Goal: Task Accomplishment & Management: Manage account settings

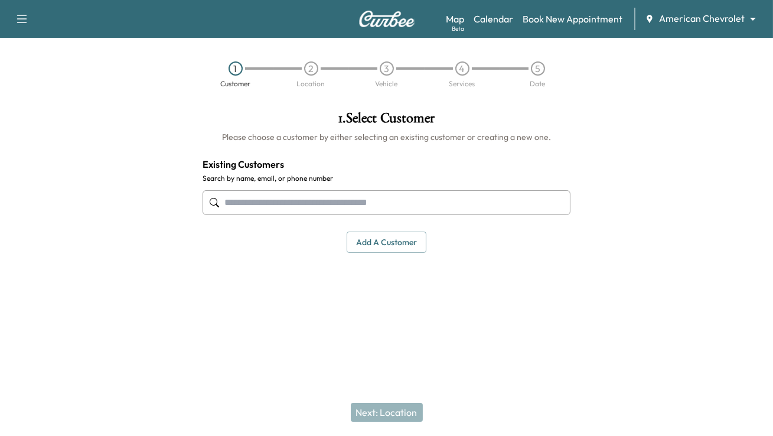
click at [754, 18] on body "Support Log Out Map Beta Calendar Book New Appointment American Chevrolet *****…" at bounding box center [386, 218] width 773 height 436
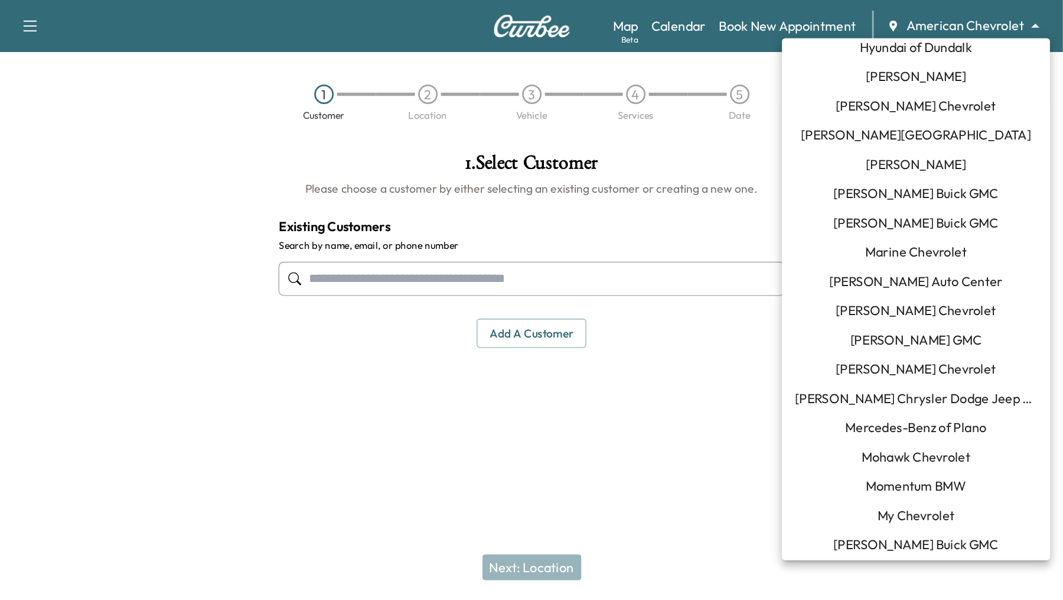
scroll to position [499, 0]
click at [658, 353] on span "Momentum BMW" at bounding box center [666, 353] width 73 height 14
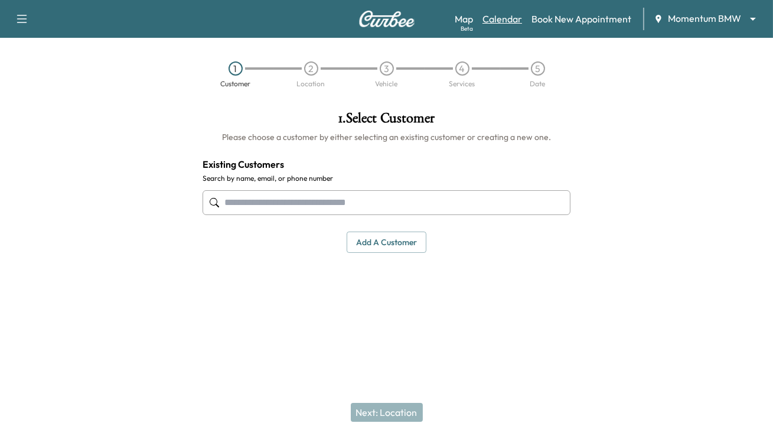
click at [514, 14] on link "Calendar" at bounding box center [503, 19] width 40 height 14
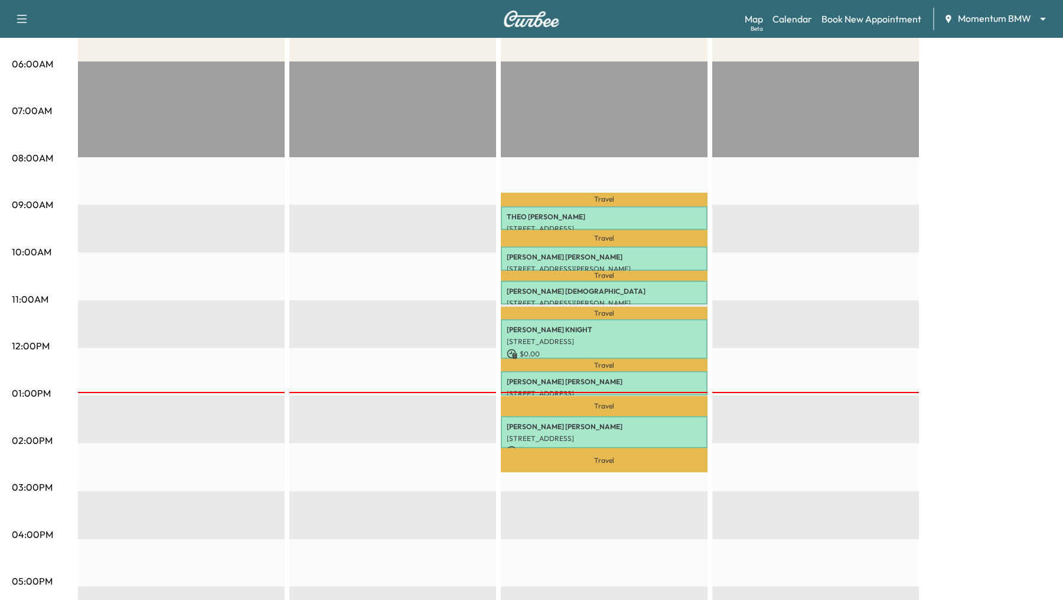
scroll to position [282, 0]
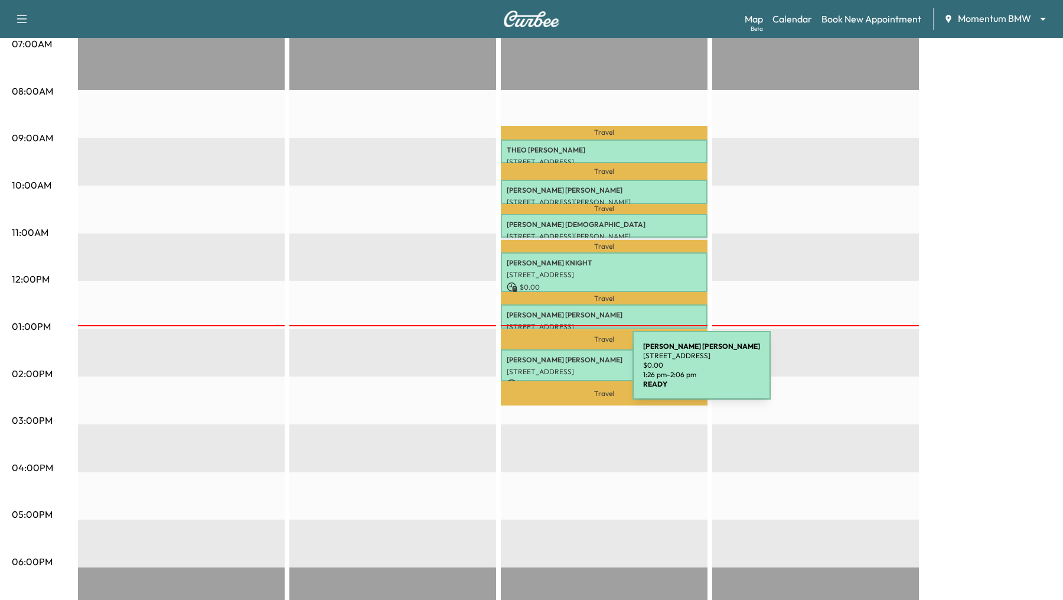
click at [544, 372] on p "[STREET_ADDRESS]" at bounding box center [604, 371] width 195 height 9
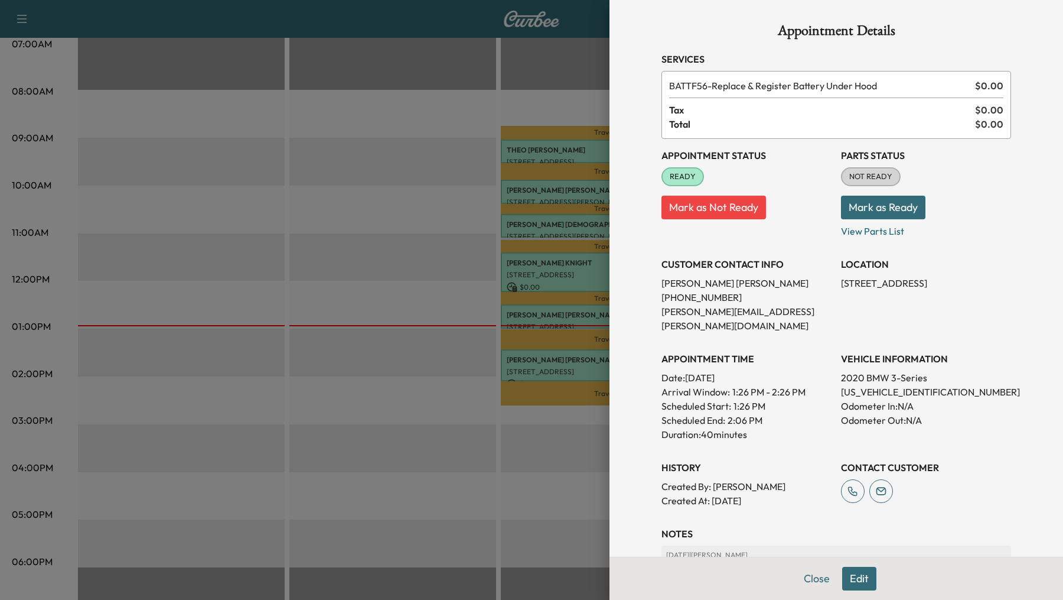
click at [391, 290] on div at bounding box center [531, 300] width 1063 height 600
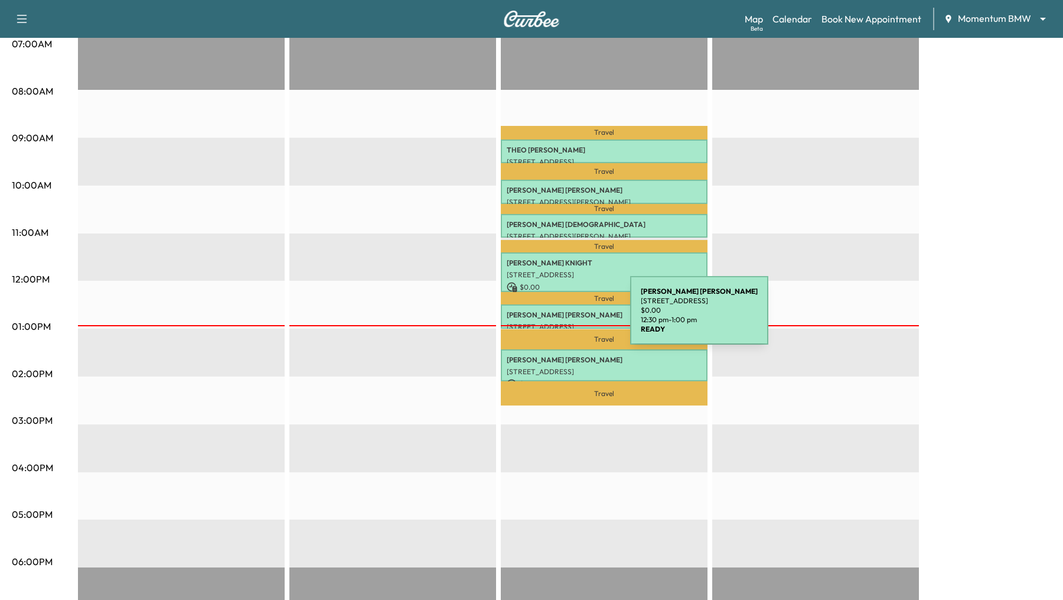
click at [542, 317] on p "[PERSON_NAME]" at bounding box center [604, 314] width 195 height 9
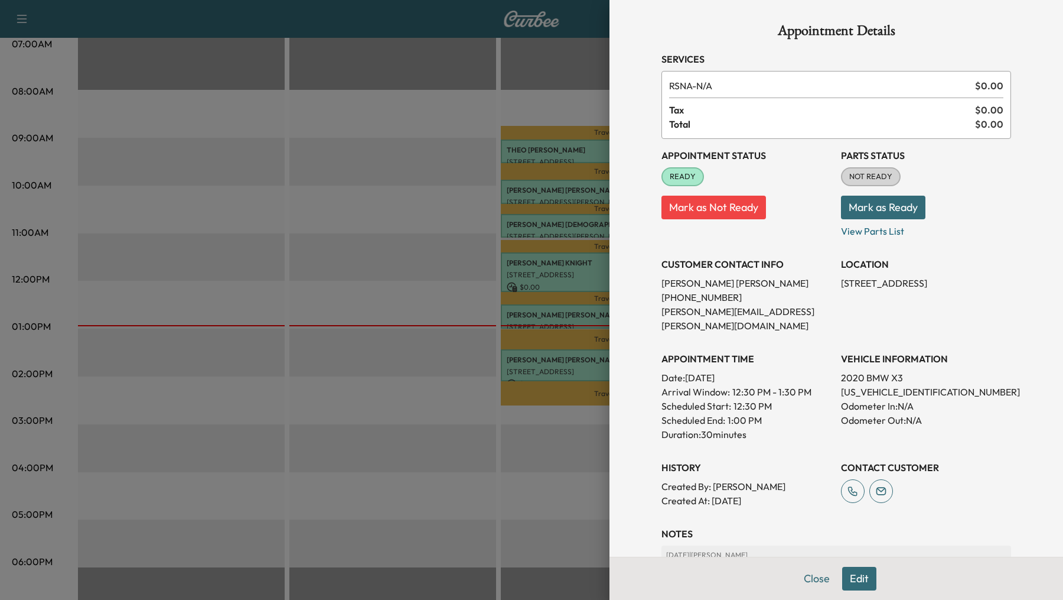
click at [539, 278] on div at bounding box center [531, 300] width 1063 height 600
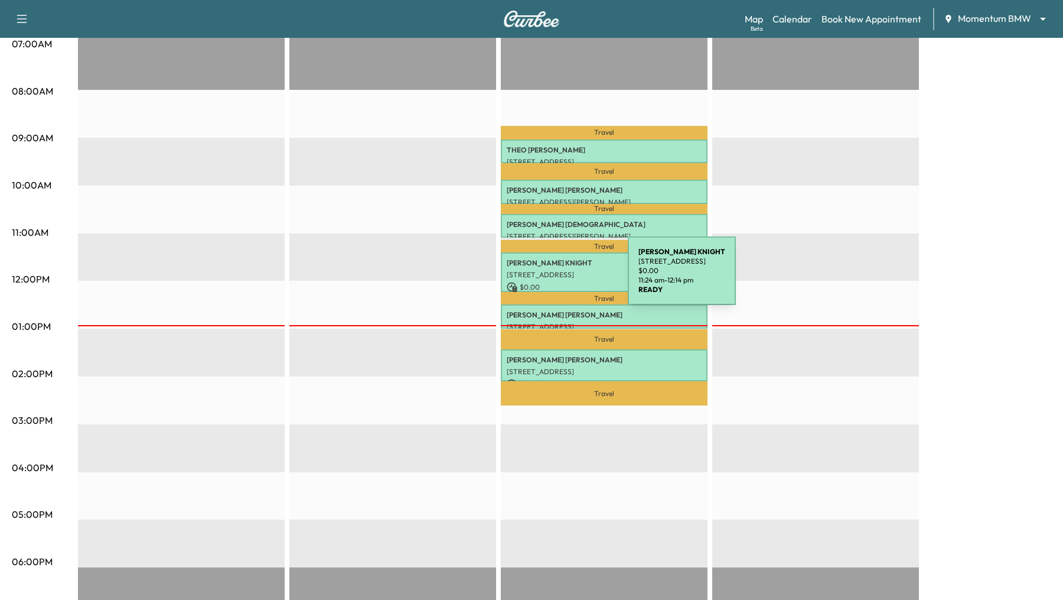
click at [539, 278] on p "[STREET_ADDRESS]" at bounding box center [604, 274] width 195 height 9
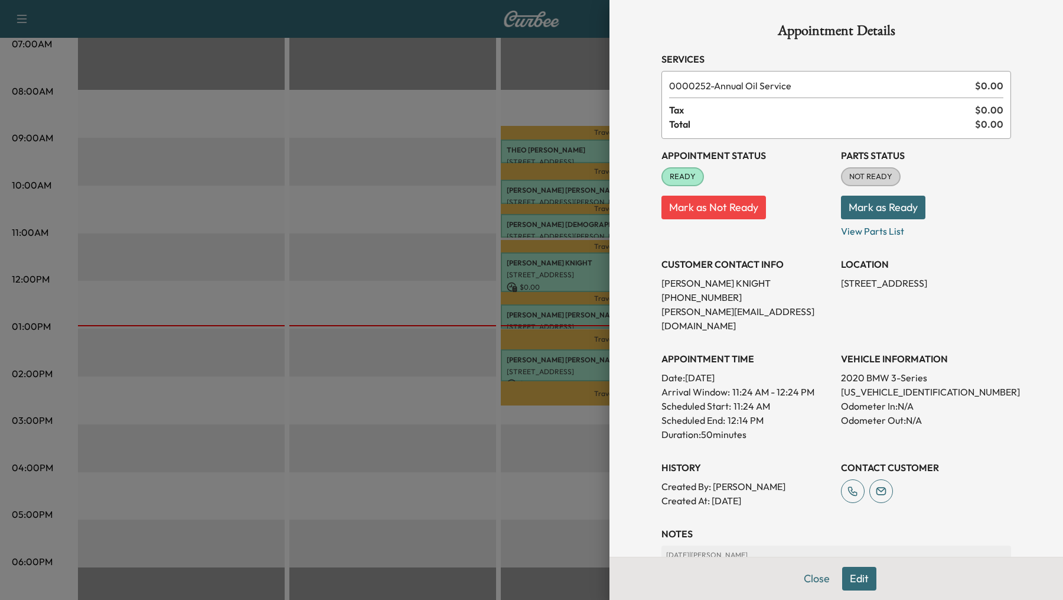
click at [534, 225] on div at bounding box center [531, 300] width 1063 height 600
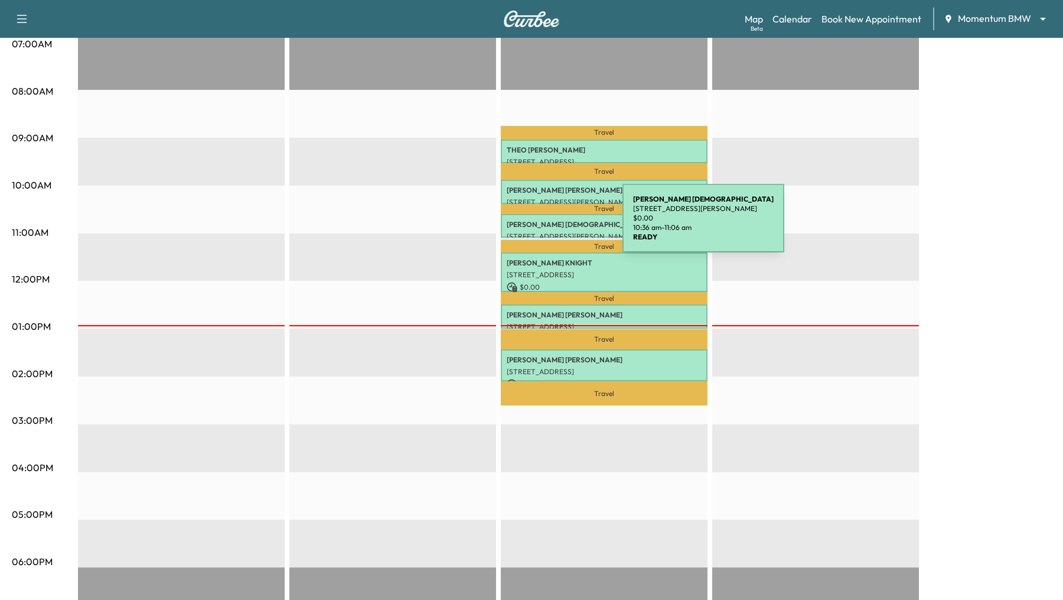
click at [534, 225] on p "[PERSON_NAME][DEMOGRAPHIC_DATA]" at bounding box center [604, 224] width 195 height 9
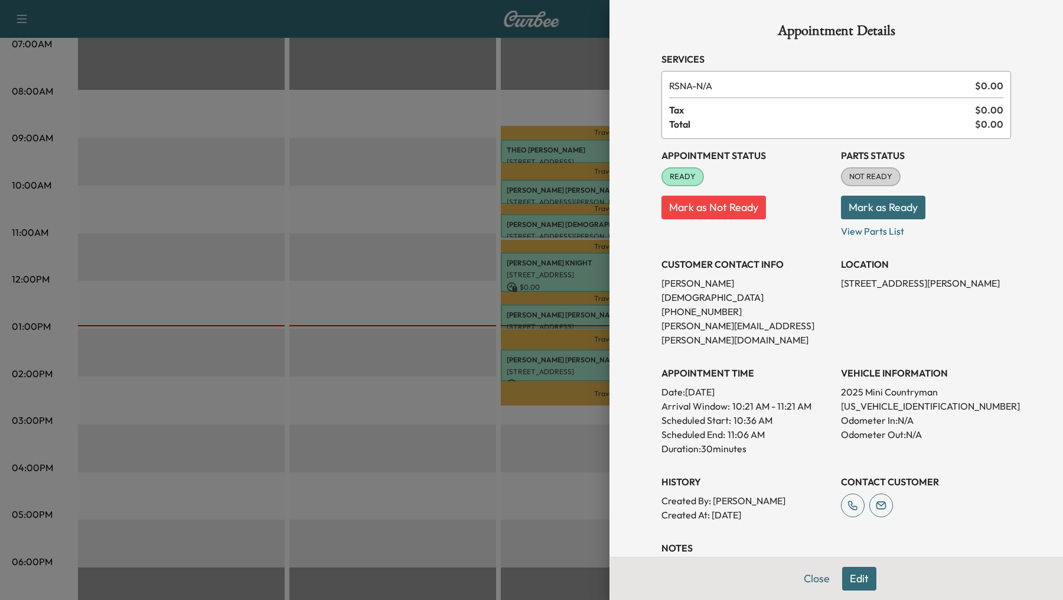
click at [534, 184] on div at bounding box center [531, 300] width 1063 height 600
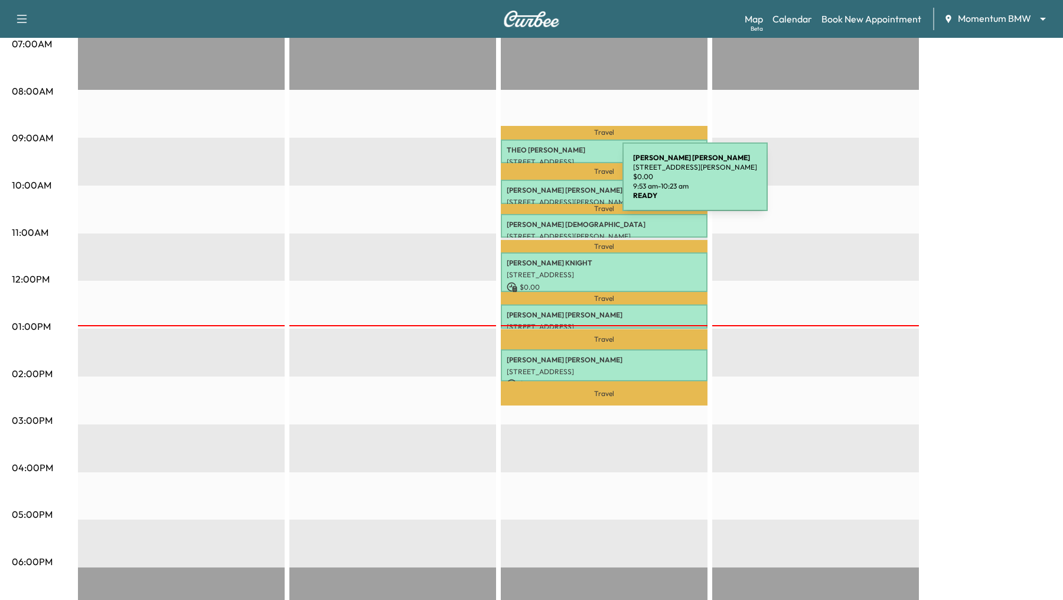
click at [534, 186] on p "[PERSON_NAME]" at bounding box center [604, 190] width 195 height 9
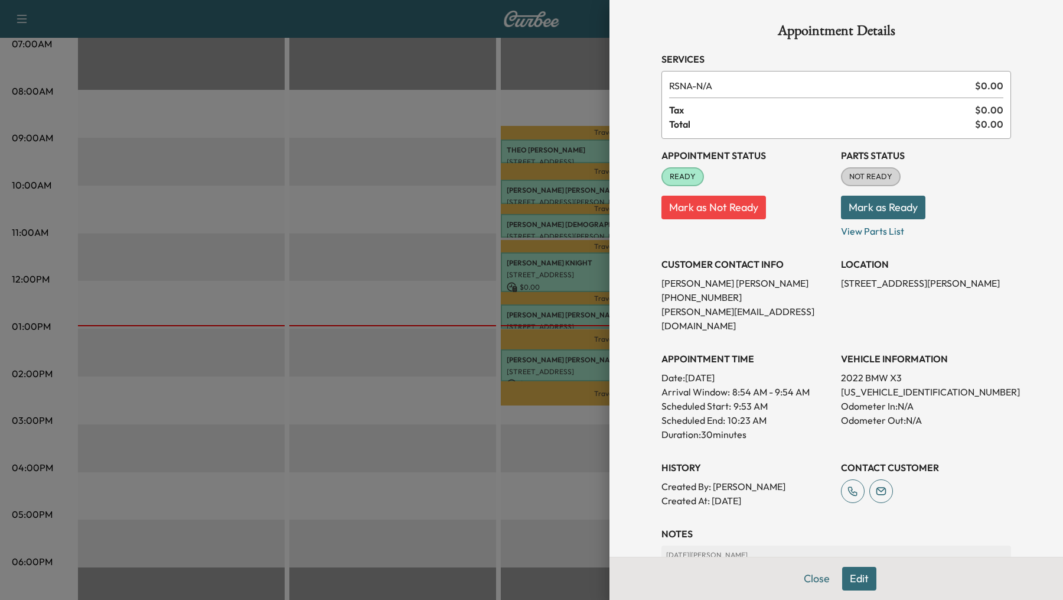
click at [530, 154] on div at bounding box center [531, 300] width 1063 height 600
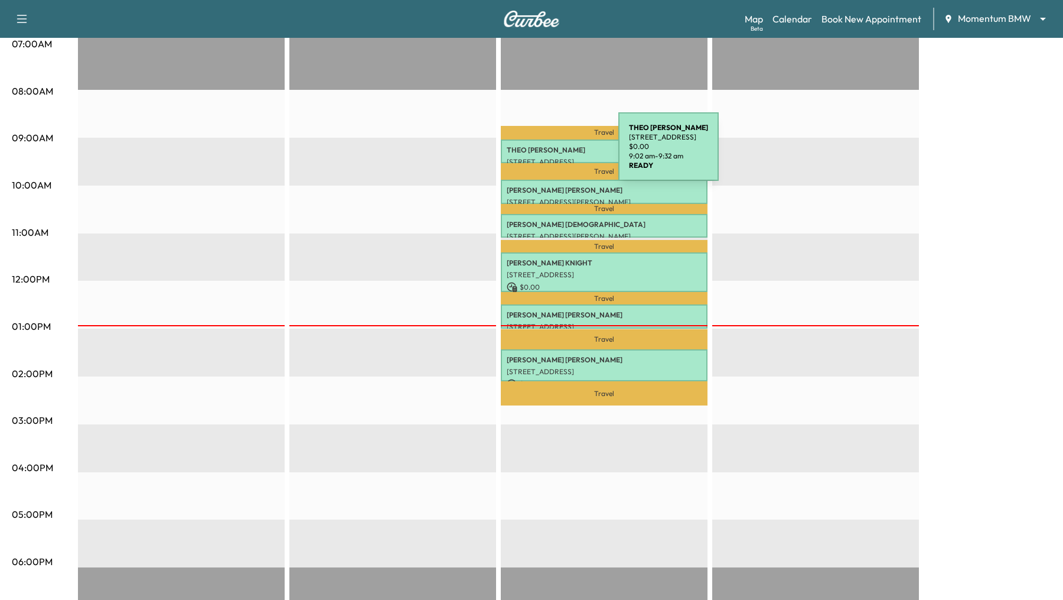
click at [530, 154] on div "[PERSON_NAME] [STREET_ADDRESS] $ 0.00 9:02 am - 9:32 am" at bounding box center [604, 151] width 207 height 24
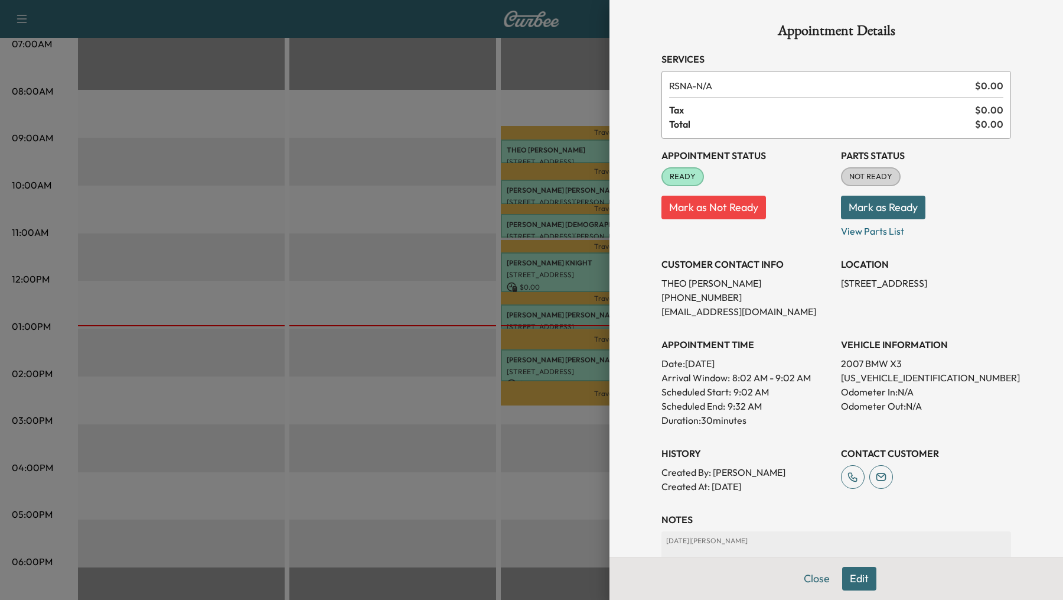
click at [533, 187] on div at bounding box center [531, 300] width 1063 height 600
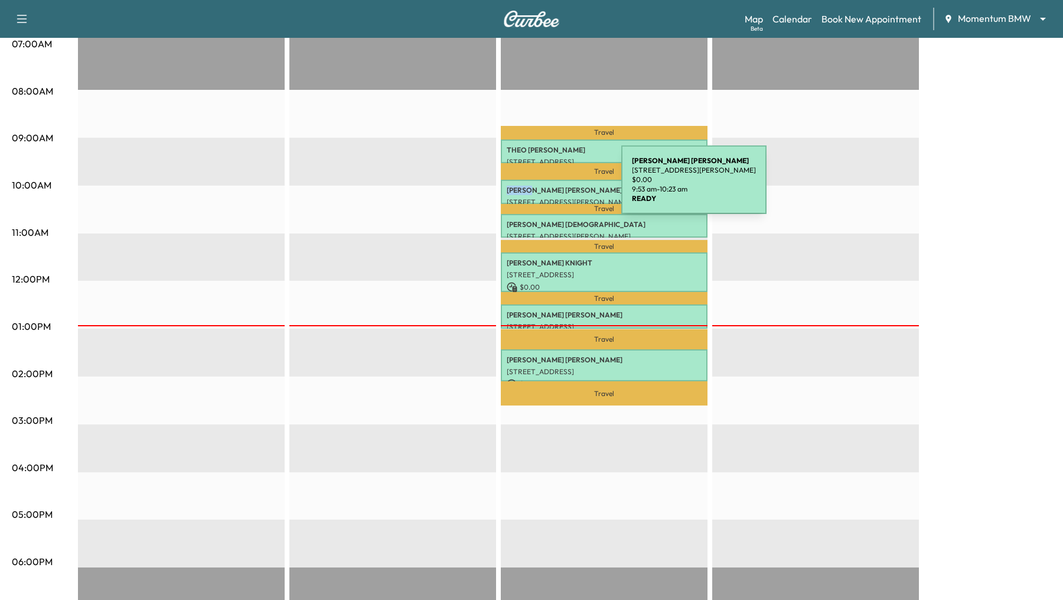
click at [533, 187] on p "[PERSON_NAME]" at bounding box center [604, 190] width 195 height 9
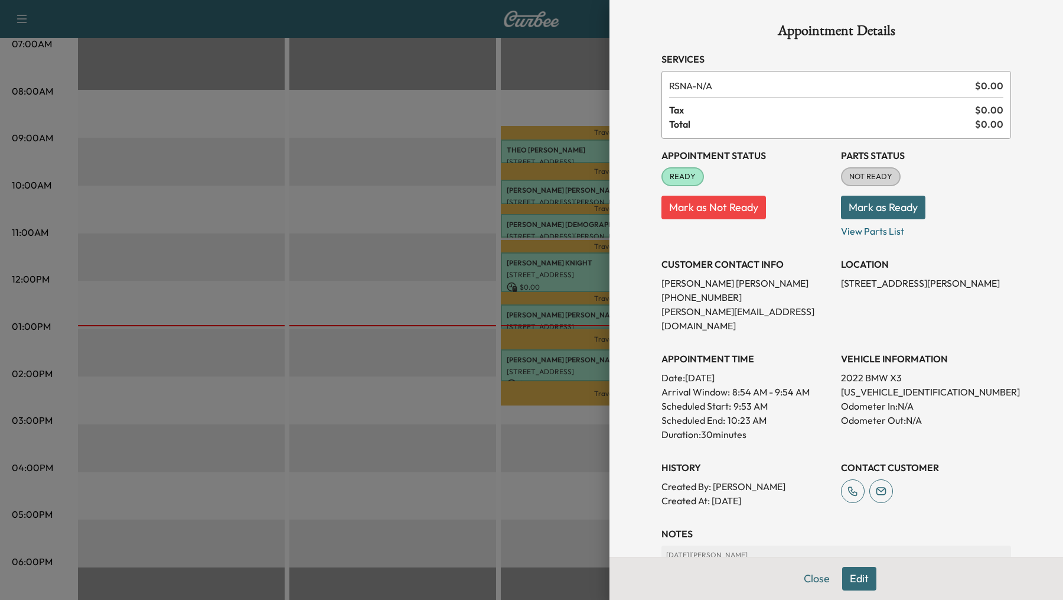
click at [536, 228] on div at bounding box center [531, 300] width 1063 height 600
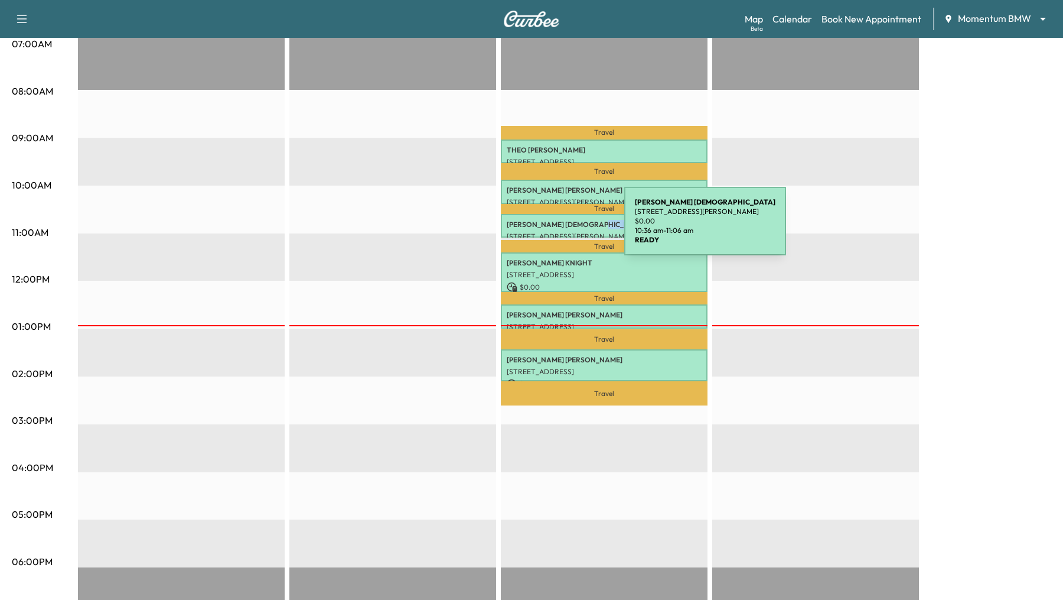
click at [536, 228] on div "[PERSON_NAME] [STREET_ADDRESS][PERSON_NAME] $ 0.00 10:36 am - 11:06 am" at bounding box center [604, 226] width 207 height 24
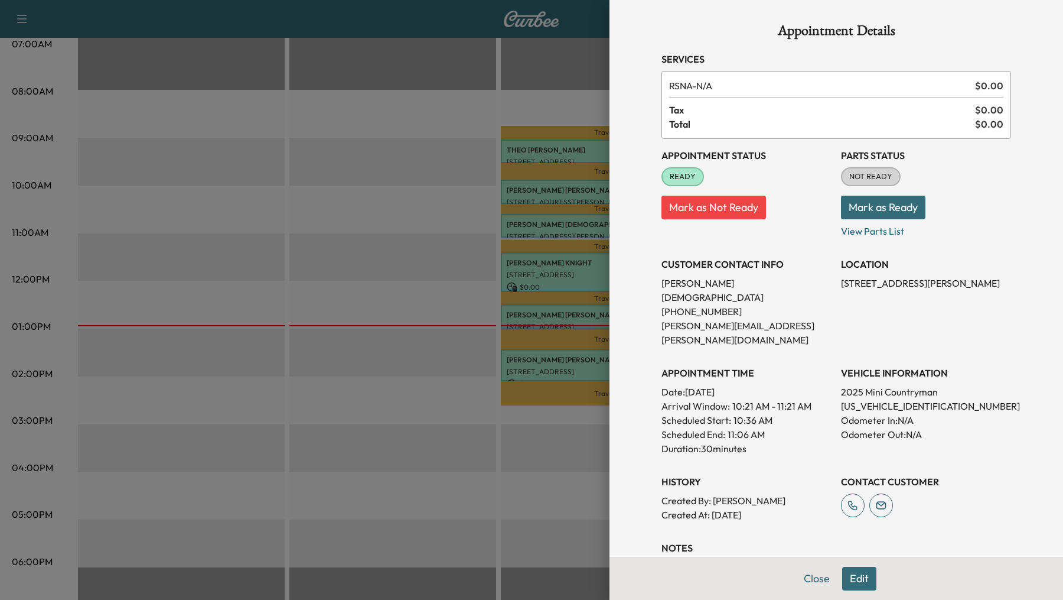
click at [535, 275] on div at bounding box center [531, 300] width 1063 height 600
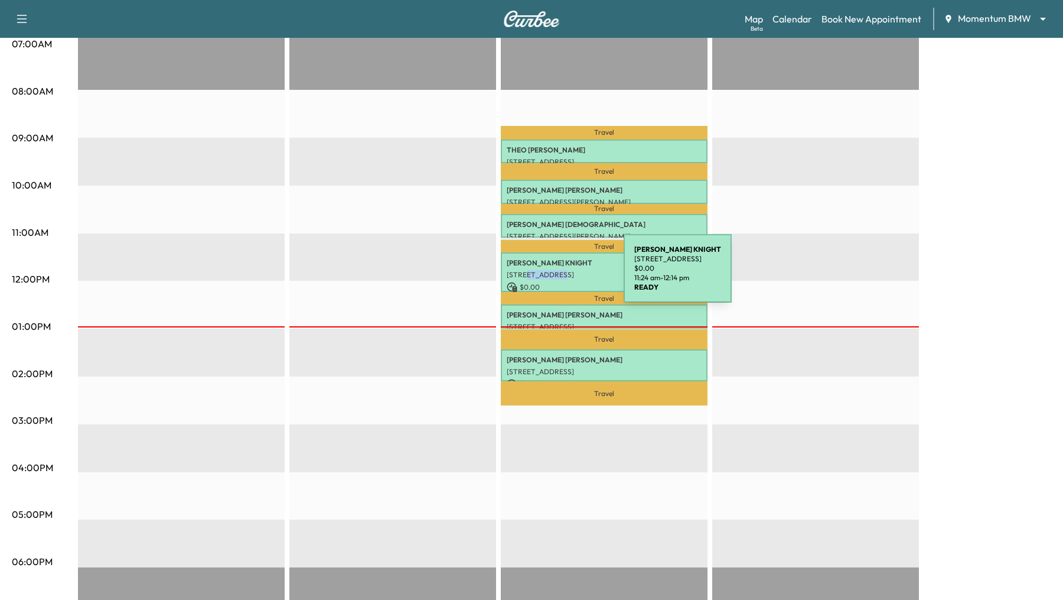
click at [535, 275] on p "[STREET_ADDRESS]" at bounding box center [604, 274] width 195 height 9
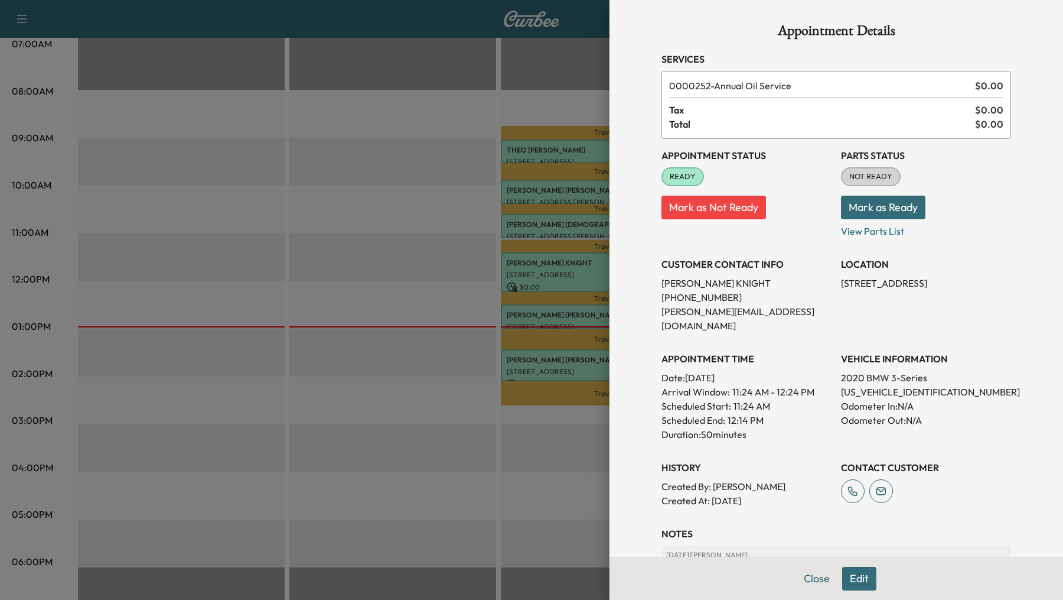
click at [537, 321] on div at bounding box center [531, 300] width 1063 height 600
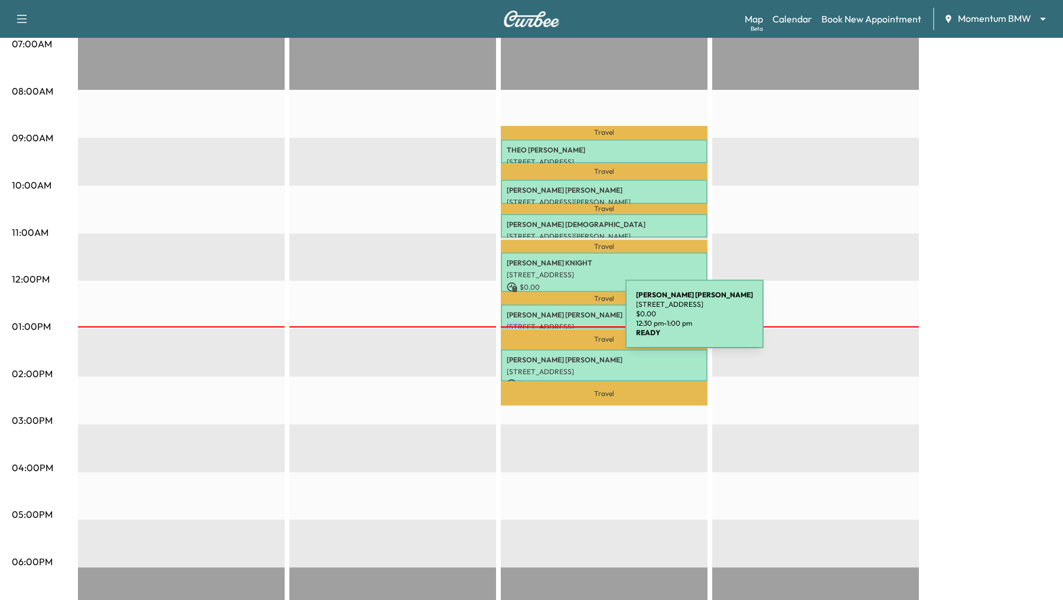
click at [537, 322] on p "[STREET_ADDRESS]" at bounding box center [604, 326] width 195 height 9
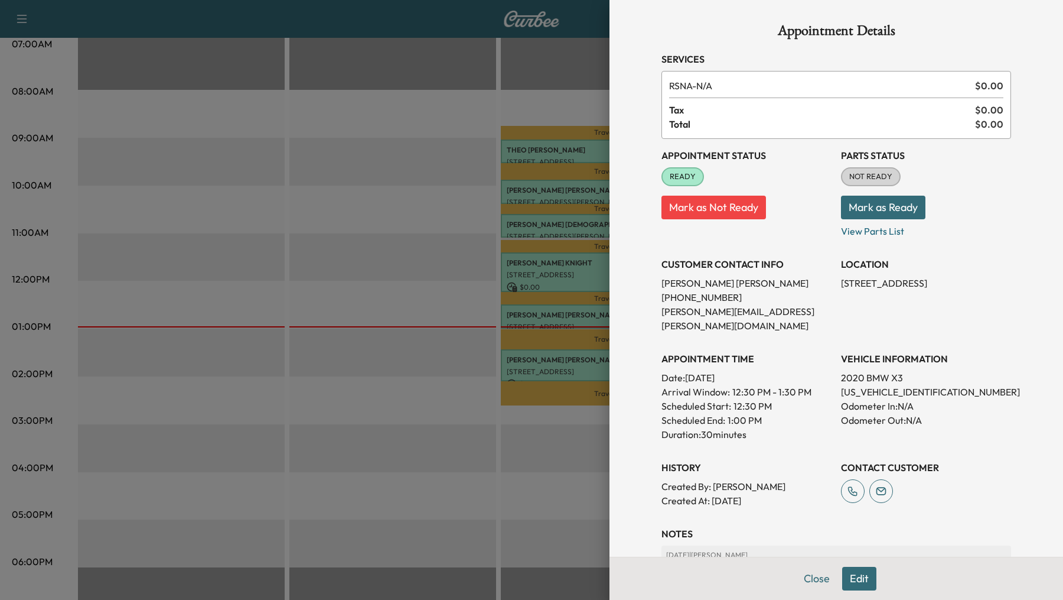
click at [537, 371] on div at bounding box center [531, 300] width 1063 height 600
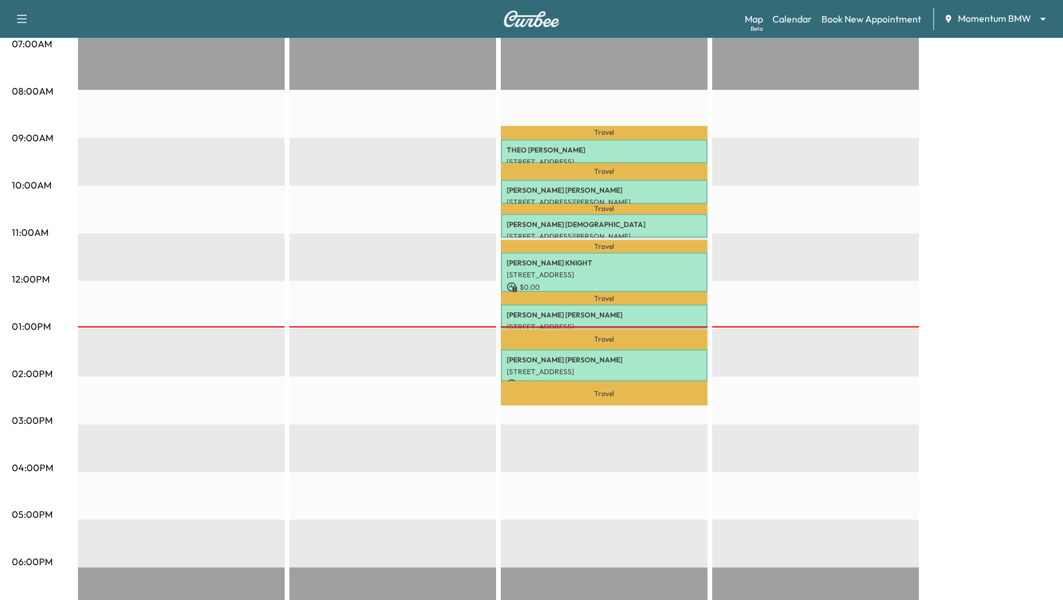
click at [409, 334] on div "EST Start" at bounding box center [392, 376] width 207 height 763
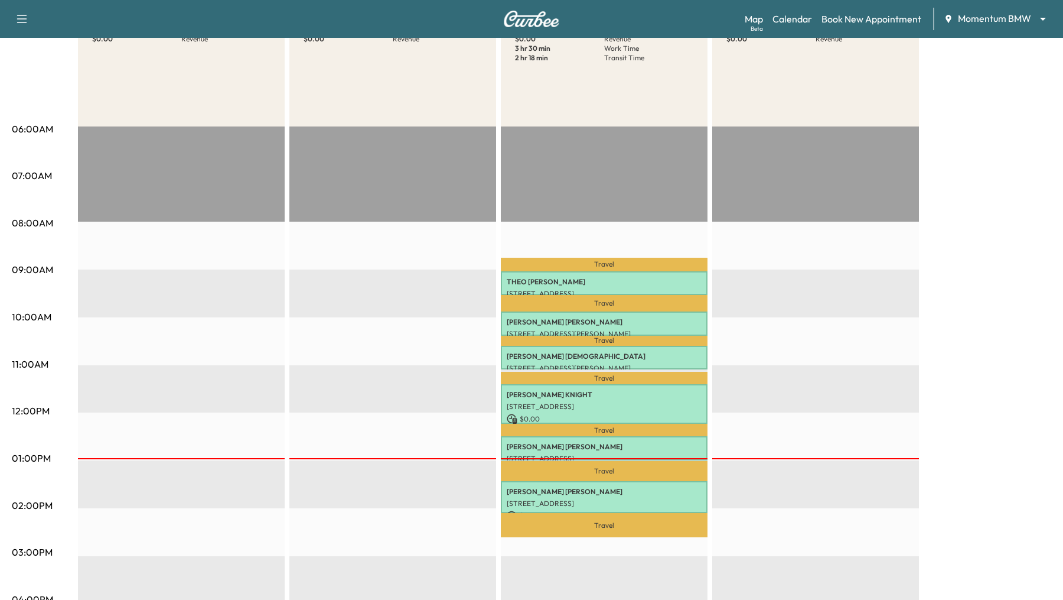
scroll to position [0, 0]
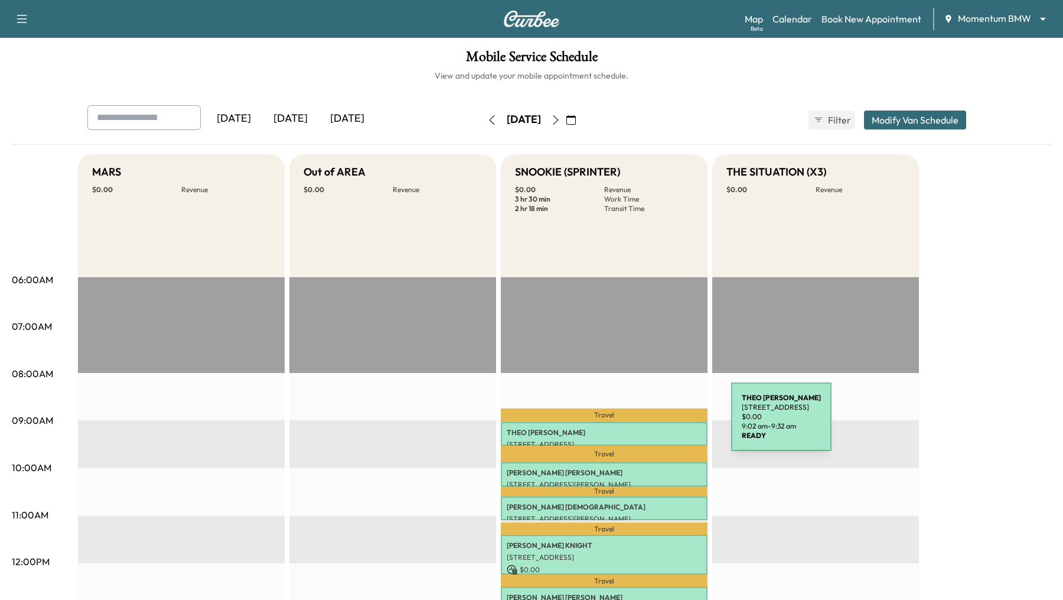
click at [633, 435] on p "[PERSON_NAME]" at bounding box center [604, 432] width 195 height 9
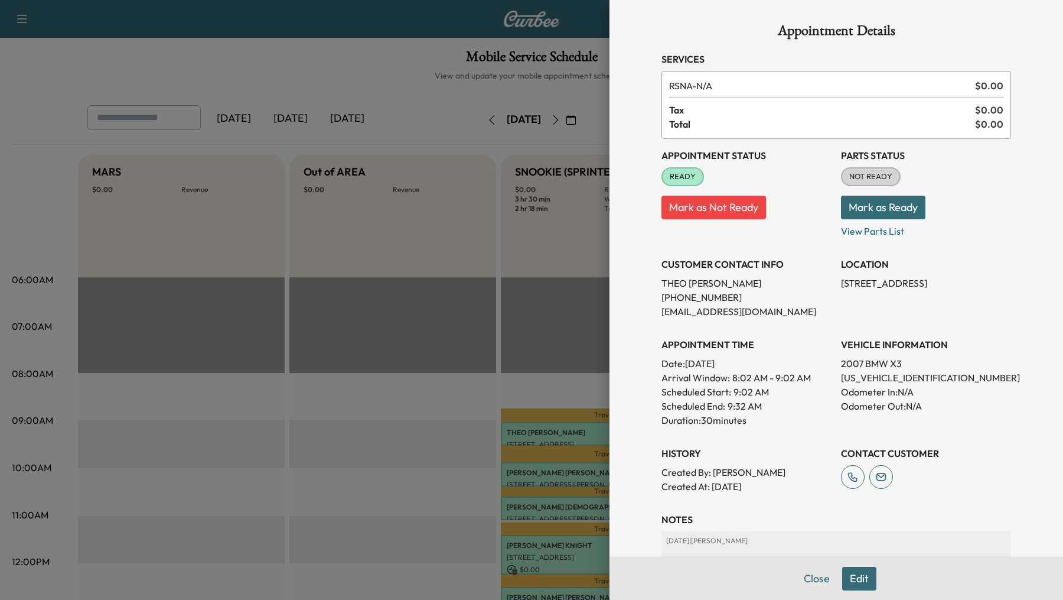
scroll to position [69, 0]
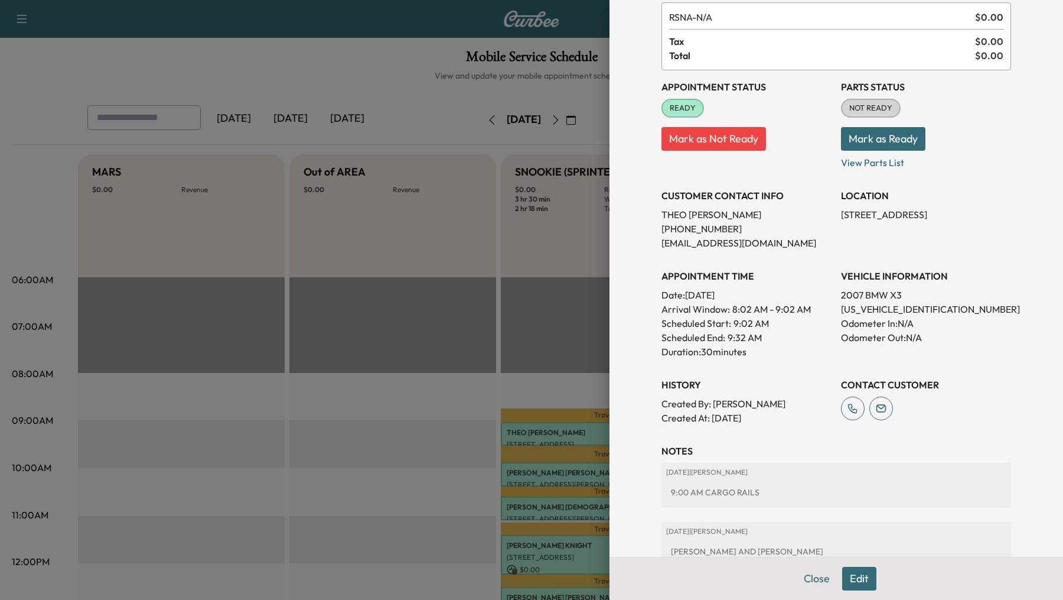
click at [408, 434] on div at bounding box center [531, 300] width 1063 height 600
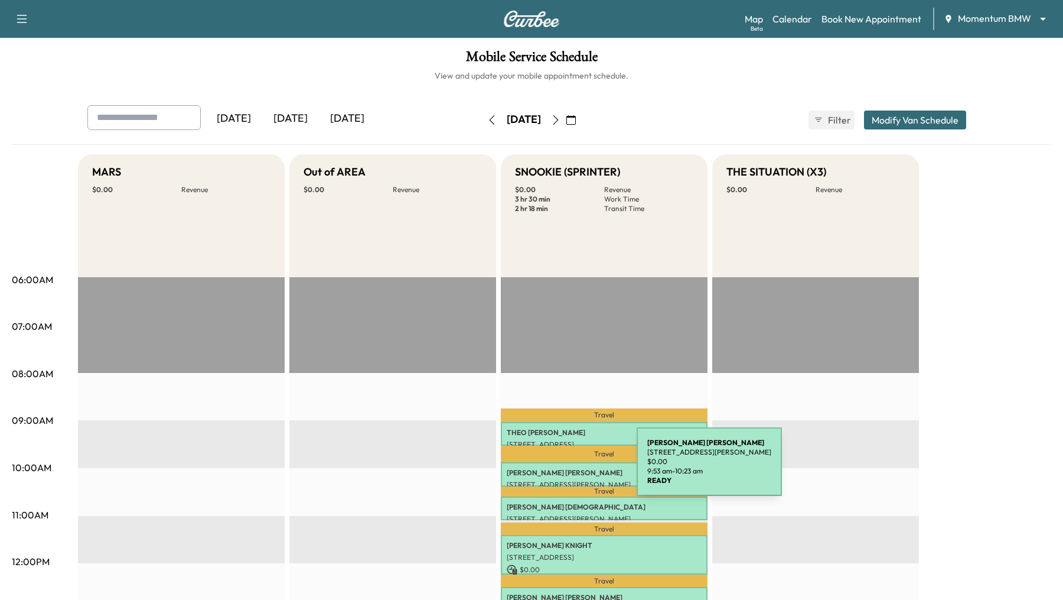
click at [548, 435] on p "[PERSON_NAME]" at bounding box center [604, 472] width 195 height 9
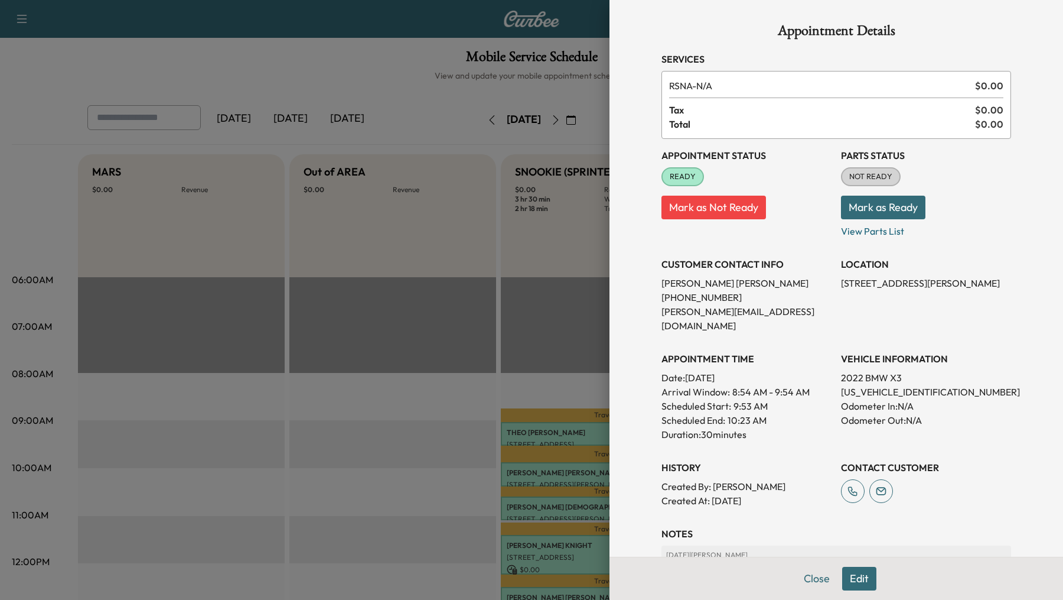
click at [389, 399] on div at bounding box center [531, 300] width 1063 height 600
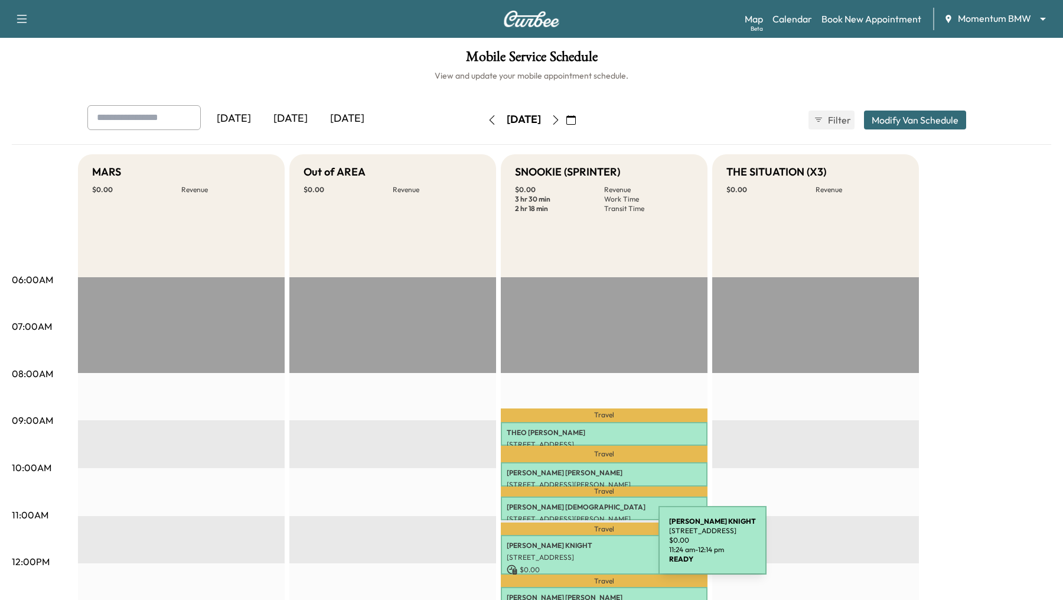
click at [570, 435] on p "[PERSON_NAME]" at bounding box center [604, 545] width 195 height 9
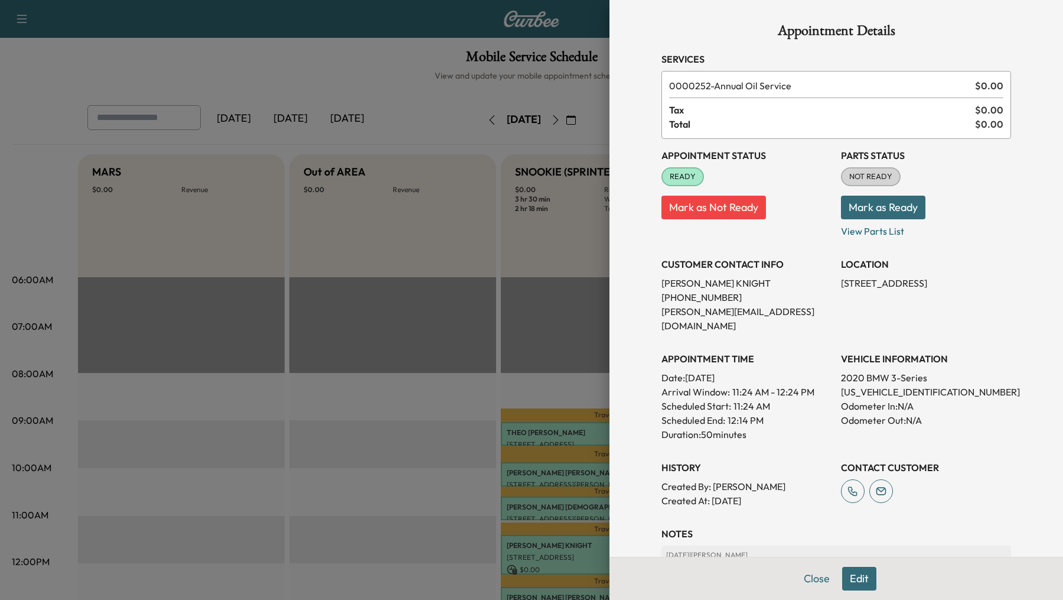
click at [561, 435] on div at bounding box center [531, 300] width 1063 height 600
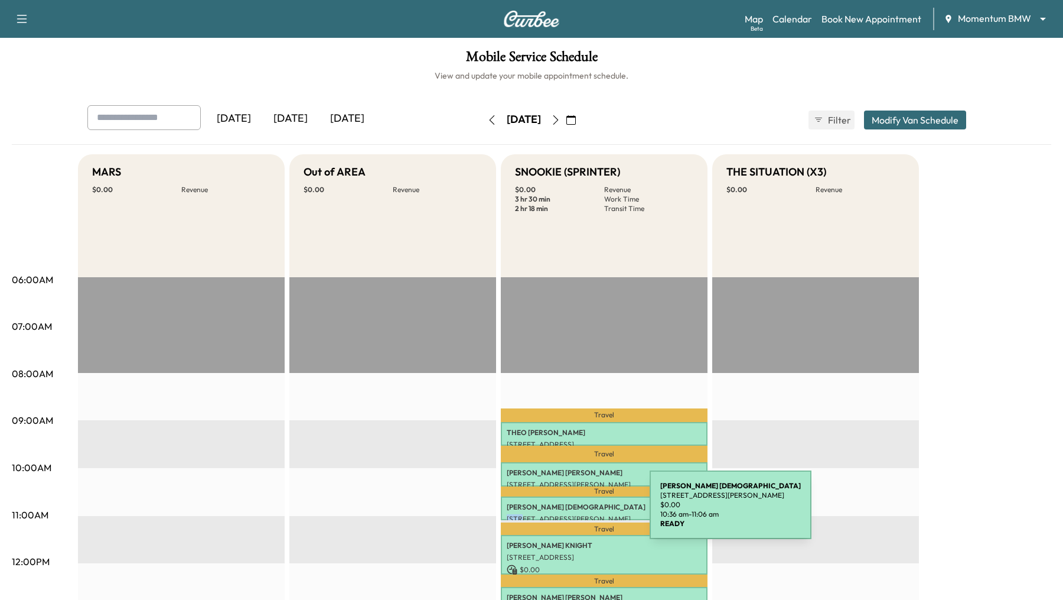
click at [561, 435] on div "[PERSON_NAME] [STREET_ADDRESS][PERSON_NAME] $ 0.00 10:36 am - 11:06 am" at bounding box center [604, 508] width 207 height 24
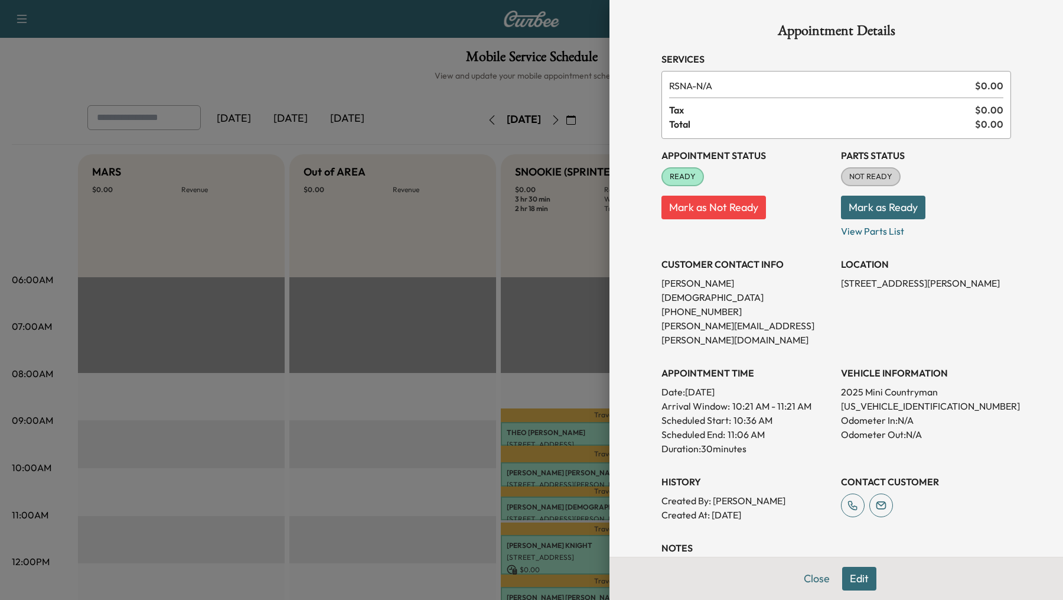
click at [555, 435] on div at bounding box center [531, 300] width 1063 height 600
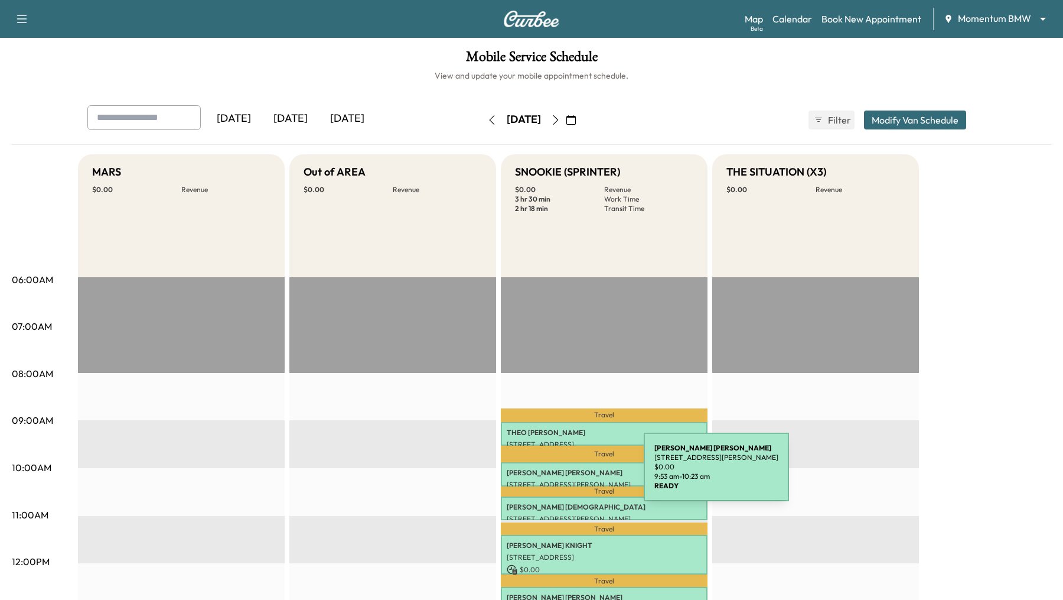
click at [555, 435] on p "[PERSON_NAME]" at bounding box center [604, 472] width 195 height 9
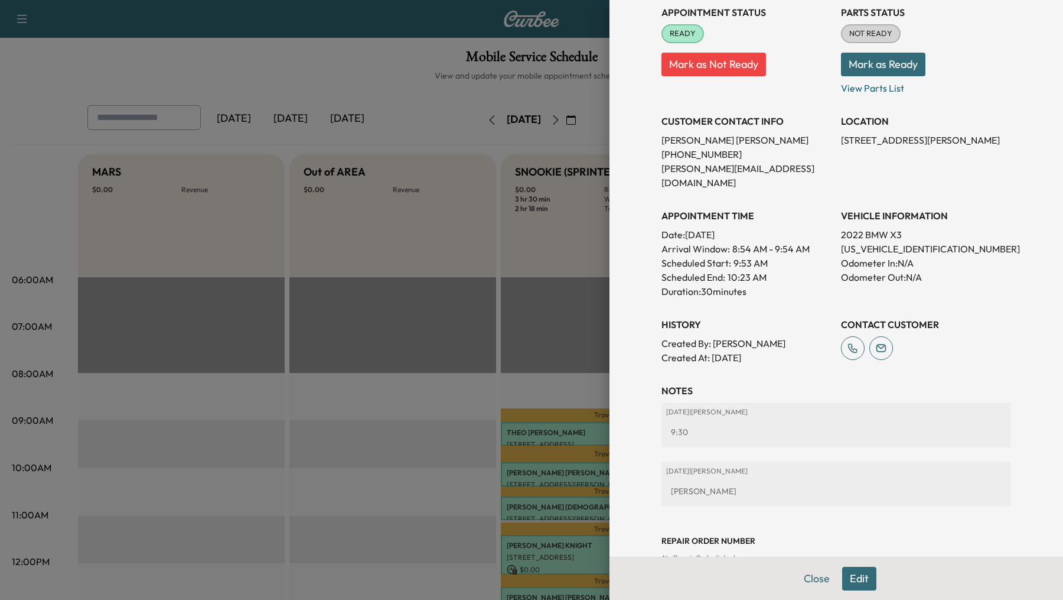
scroll to position [145, 0]
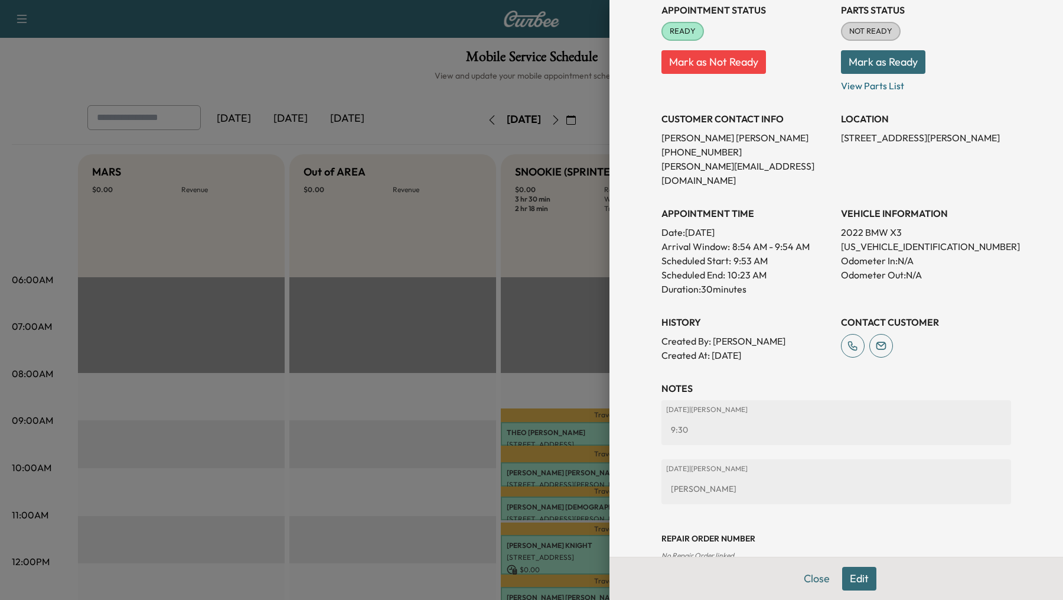
click at [535, 435] on div at bounding box center [531, 300] width 1063 height 600
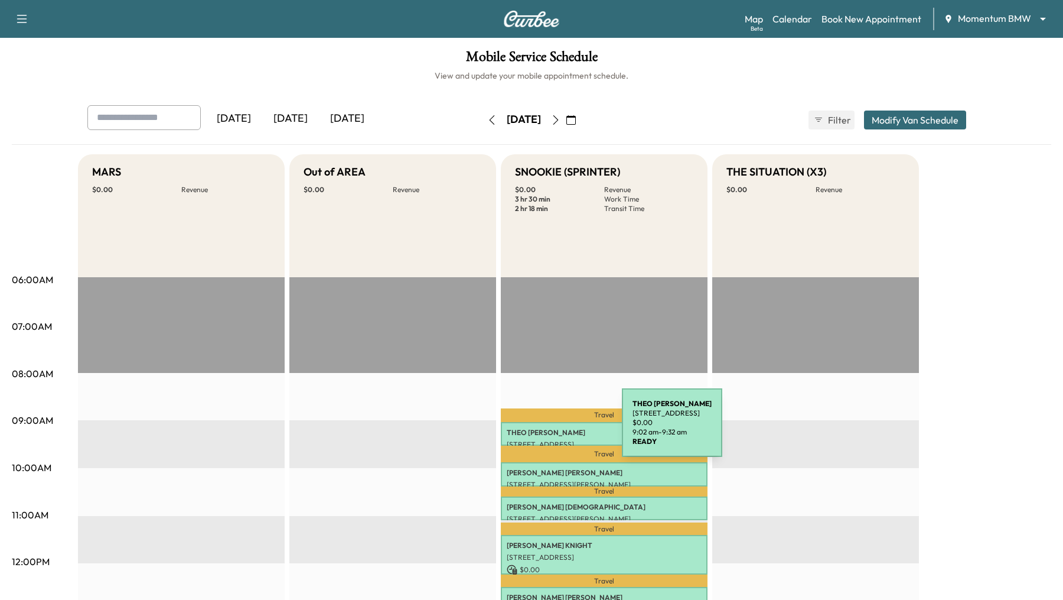
click at [533, 430] on p "[PERSON_NAME]" at bounding box center [604, 432] width 195 height 9
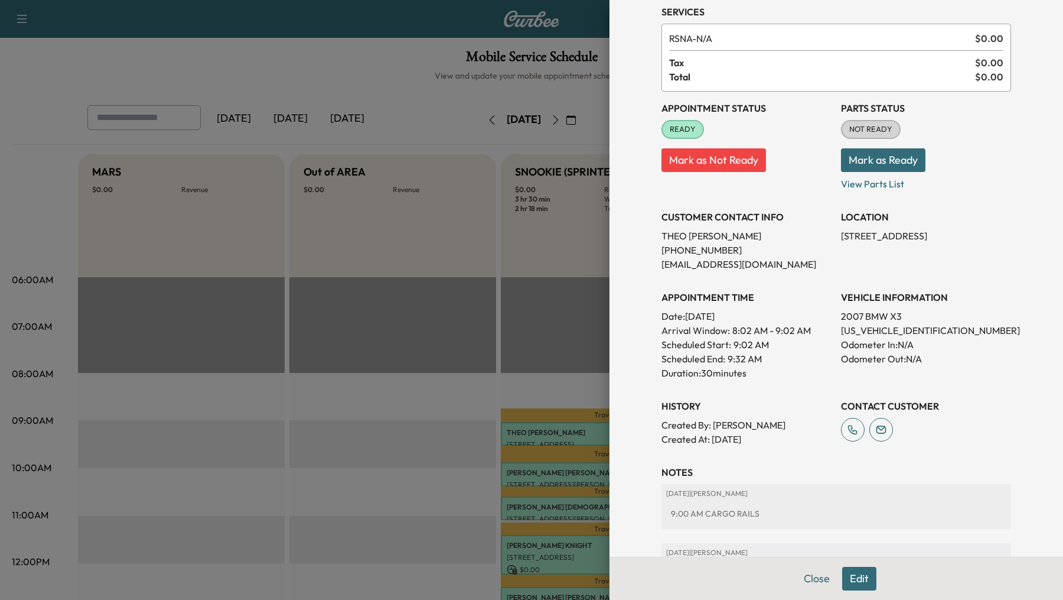
scroll to position [119, 0]
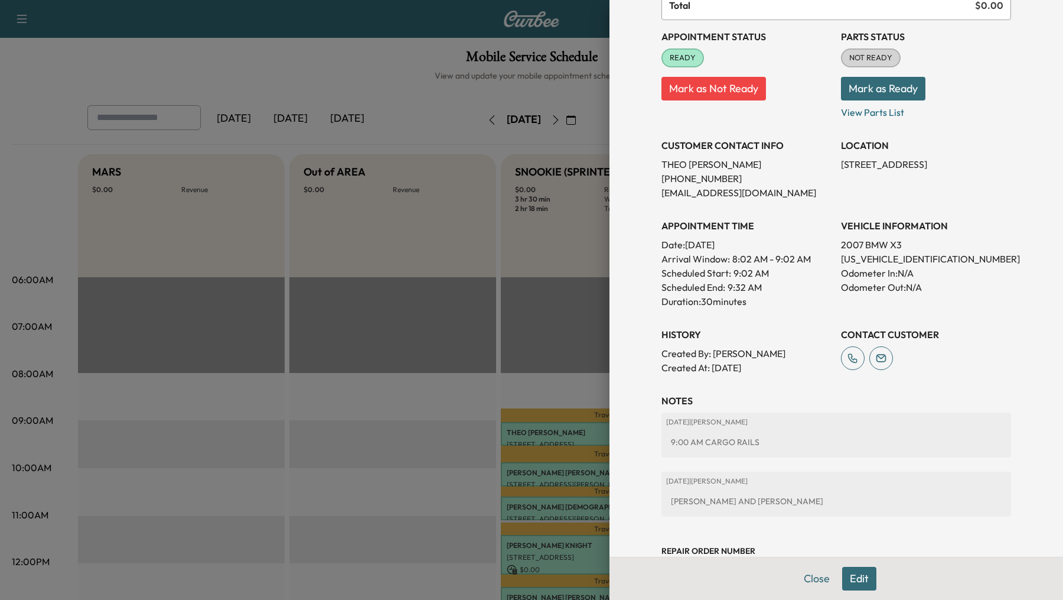
click at [398, 435] on div at bounding box center [531, 300] width 1063 height 600
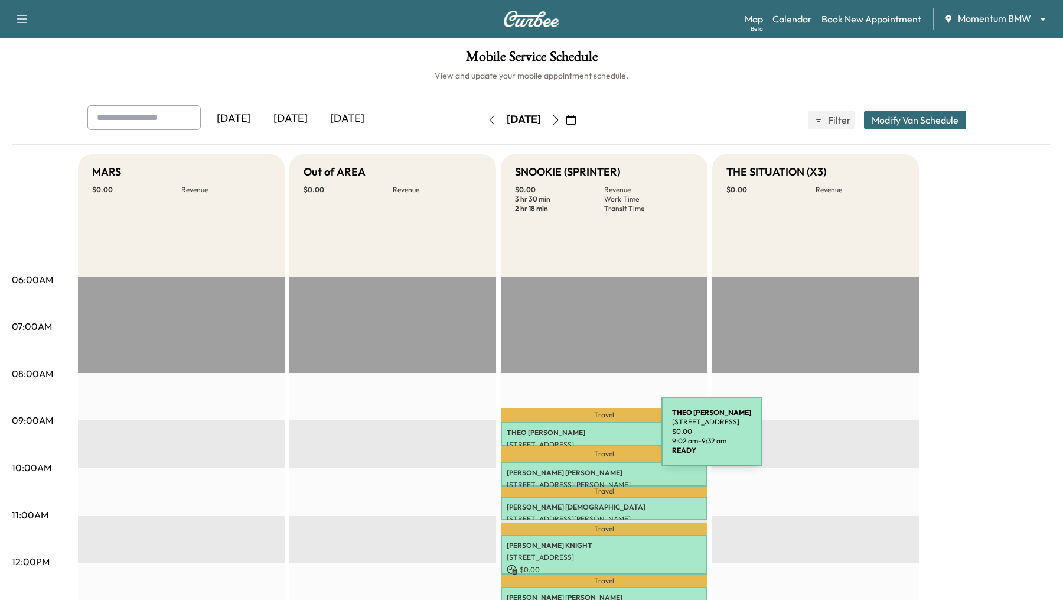
click at [573, 435] on p "[STREET_ADDRESS]" at bounding box center [604, 444] width 195 height 9
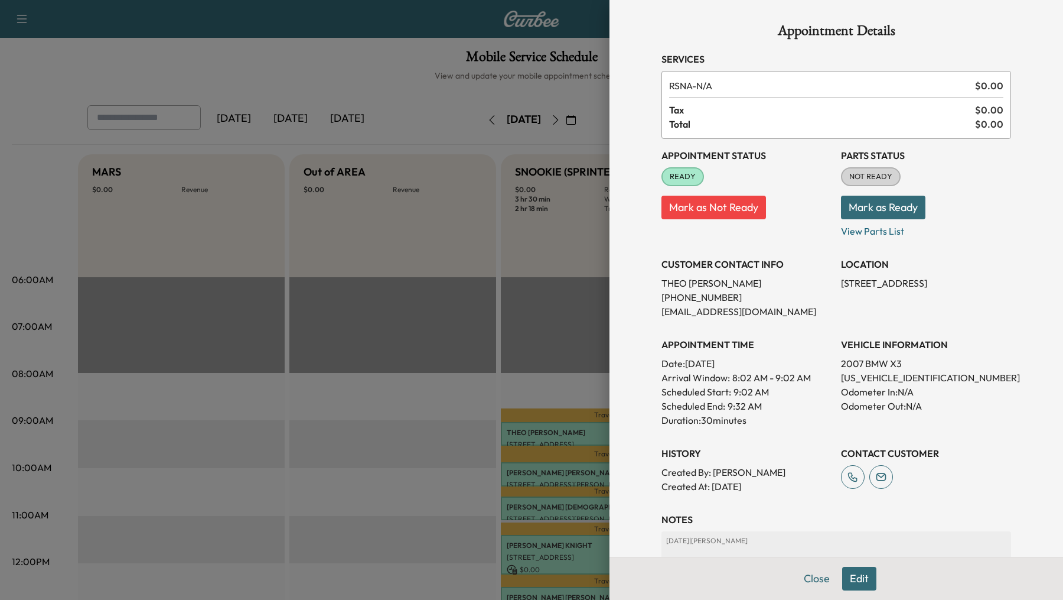
click at [546, 435] on div at bounding box center [531, 300] width 1063 height 600
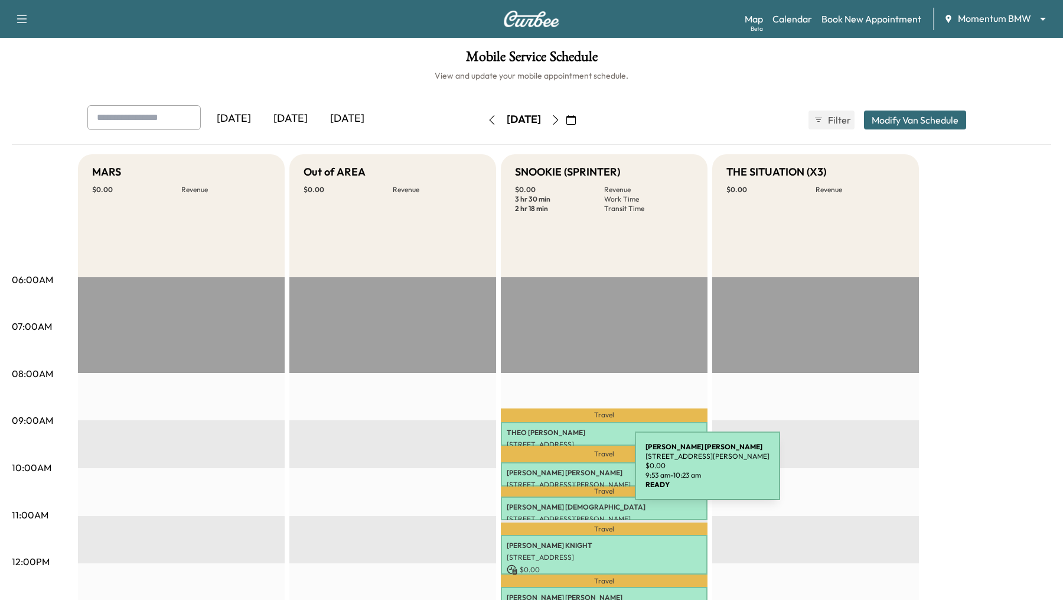
click at [546, 435] on p "[PERSON_NAME]" at bounding box center [604, 472] width 195 height 9
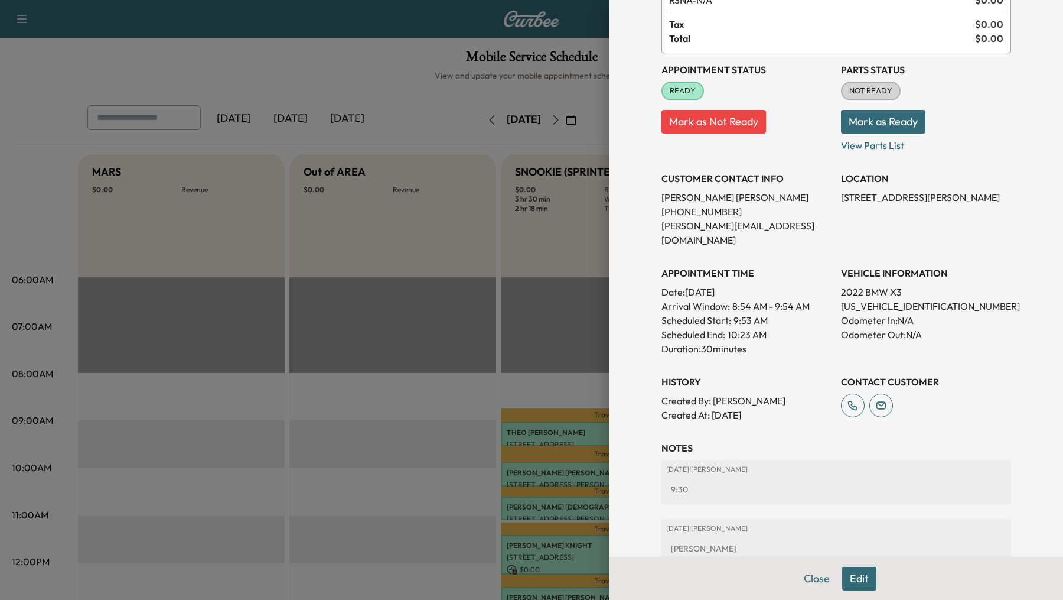
scroll to position [95, 0]
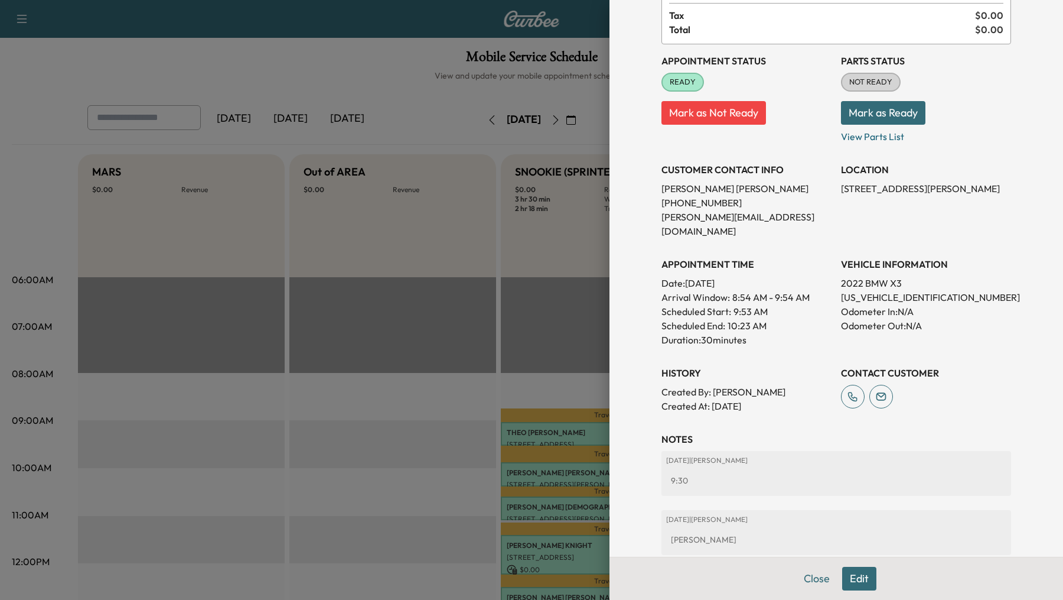
click at [426, 429] on div at bounding box center [531, 300] width 1063 height 600
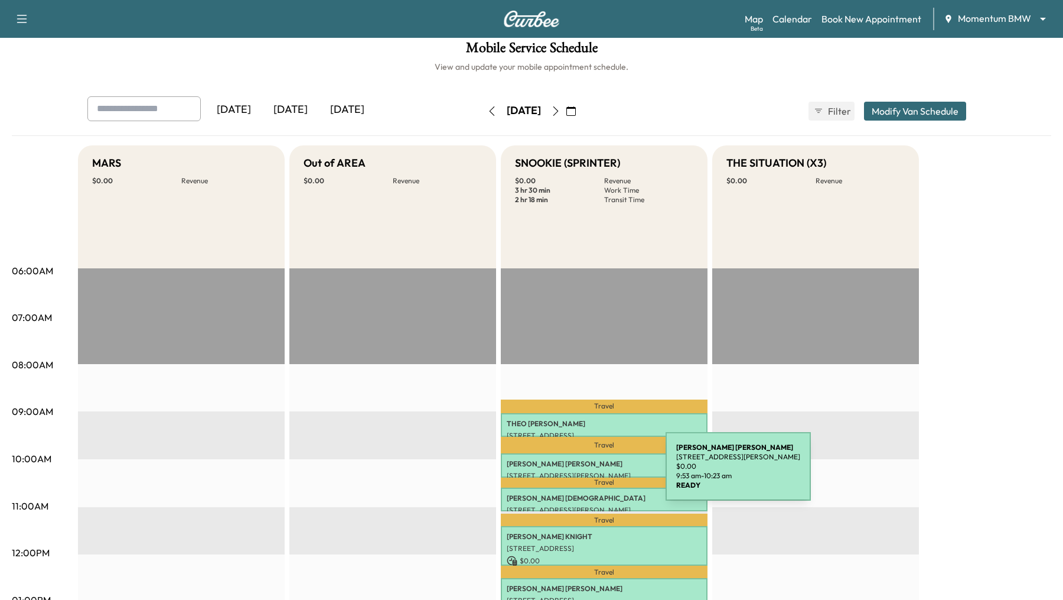
scroll to position [9, 0]
click at [577, 435] on p "[STREET_ADDRESS][PERSON_NAME]" at bounding box center [604, 474] width 195 height 9
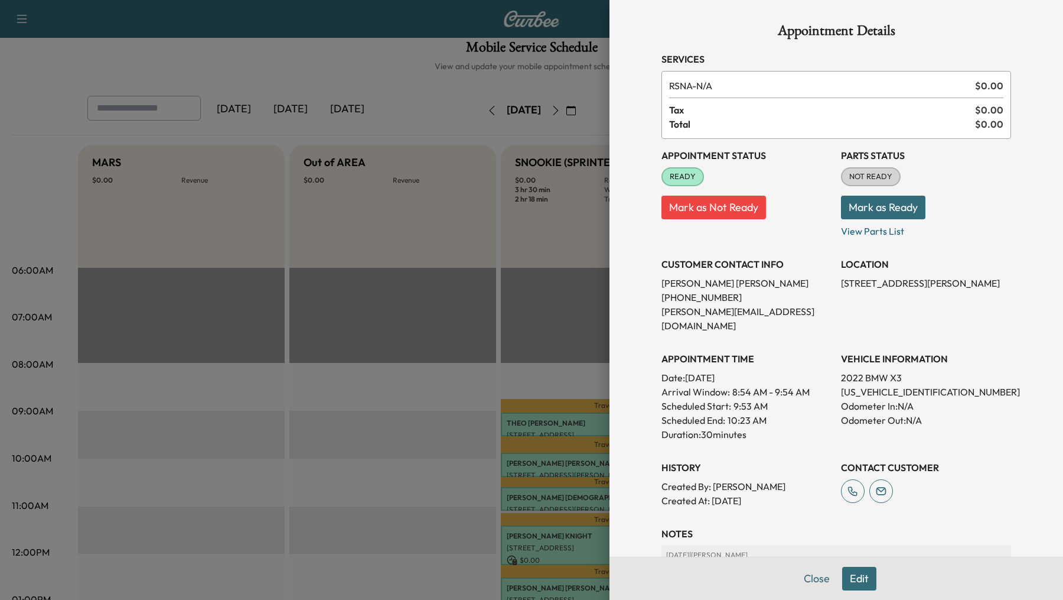
click at [568, 435] on div at bounding box center [531, 300] width 1063 height 600
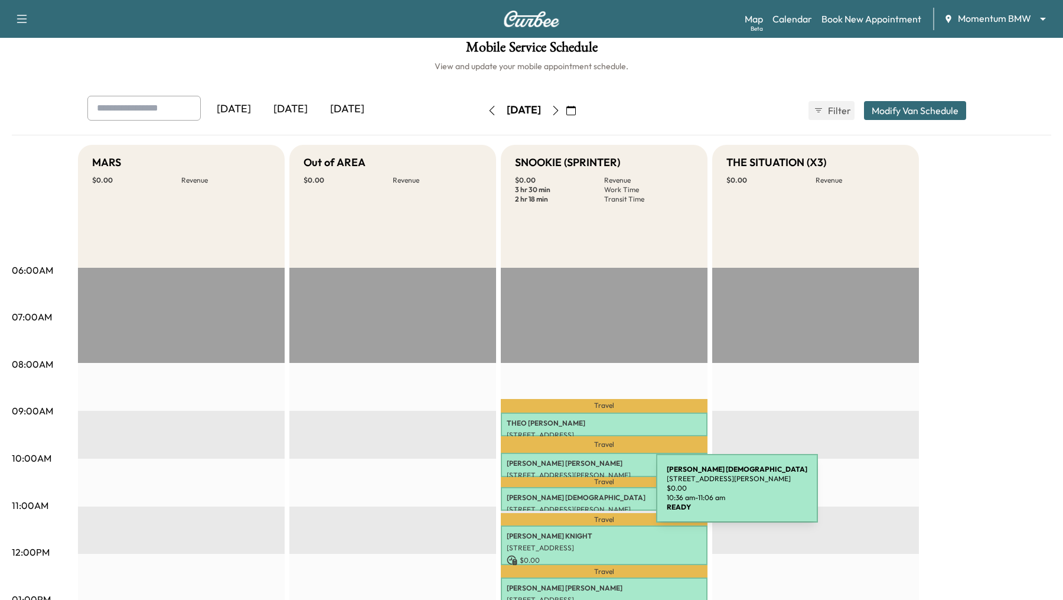
click at [568, 435] on p "[PERSON_NAME][DEMOGRAPHIC_DATA]" at bounding box center [604, 497] width 195 height 9
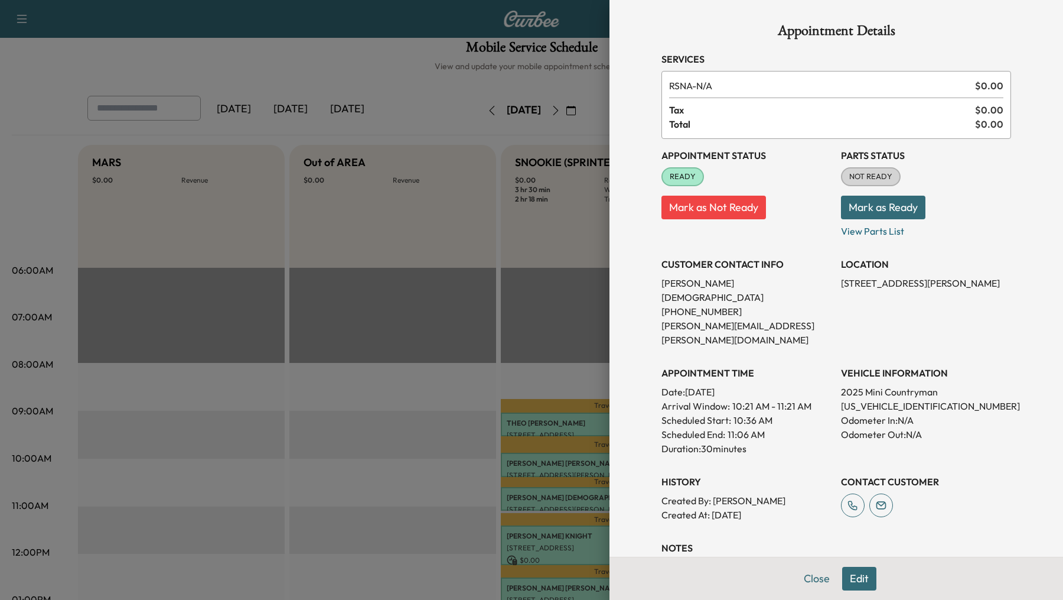
click at [372, 435] on div at bounding box center [531, 300] width 1063 height 600
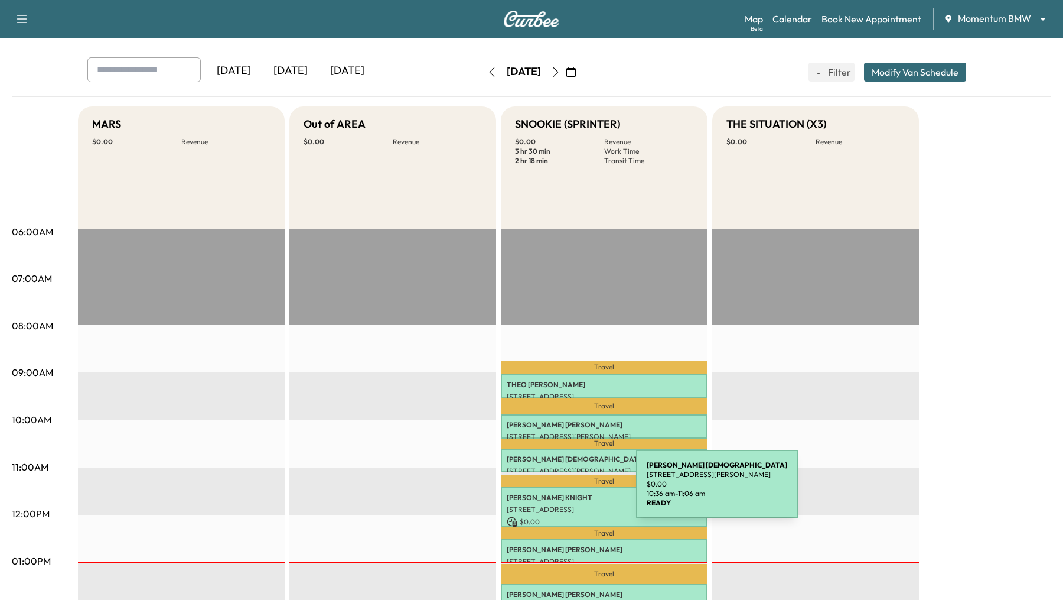
scroll to position [49, 0]
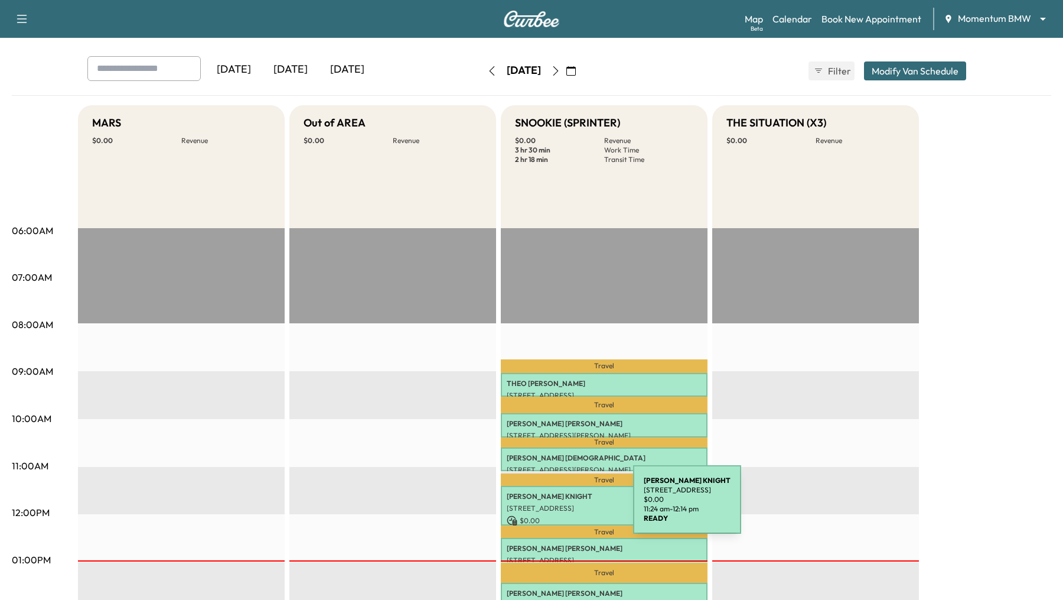
click at [545, 435] on p "[STREET_ADDRESS]" at bounding box center [604, 507] width 195 height 9
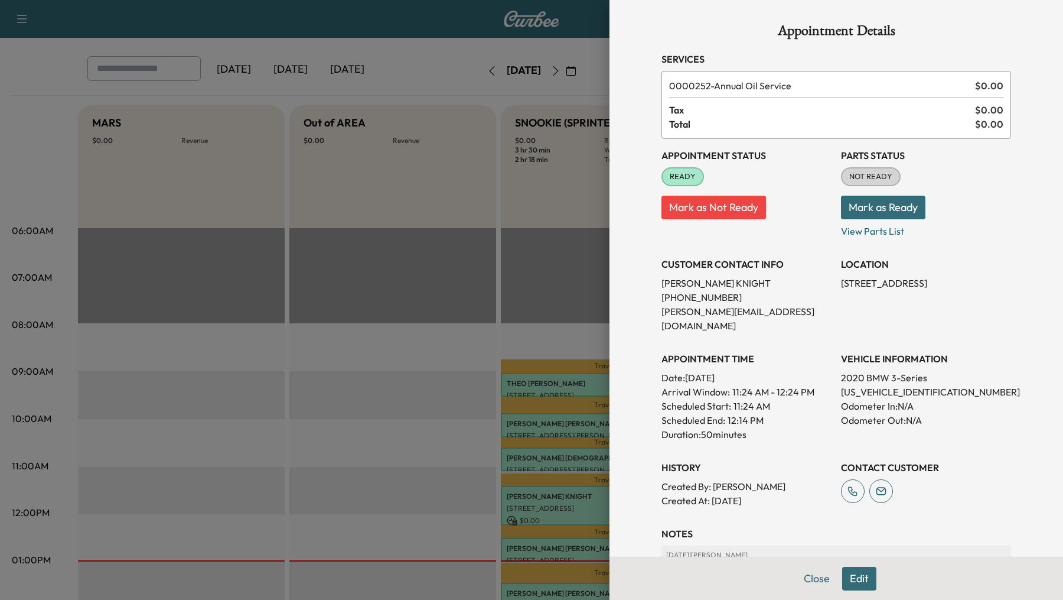
scroll to position [158, 0]
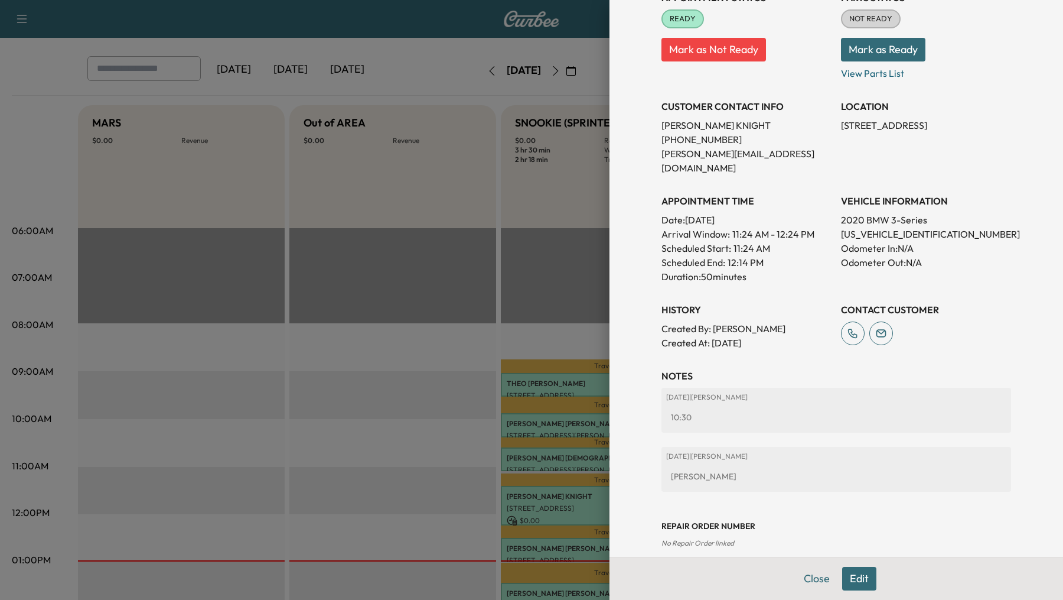
click at [396, 435] on div at bounding box center [531, 300] width 1063 height 600
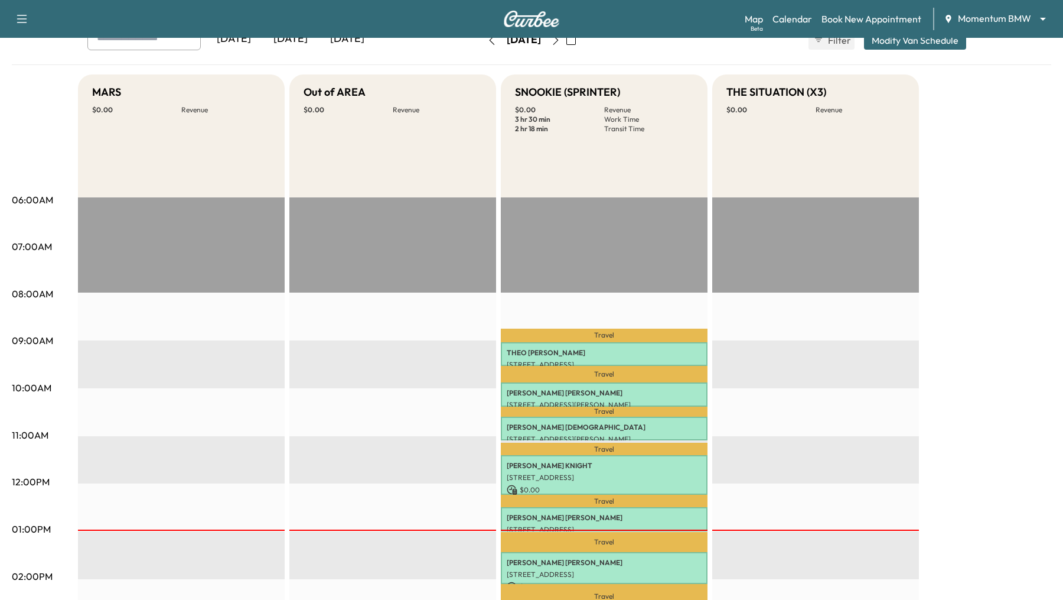
scroll to position [95, 0]
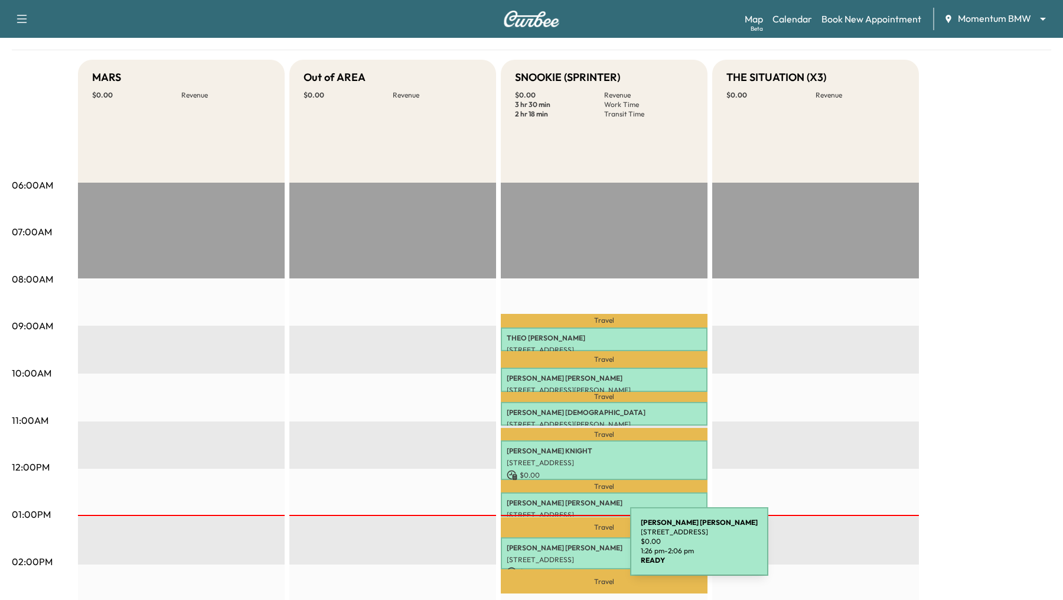
click at [541, 435] on p "[PERSON_NAME]" at bounding box center [604, 547] width 195 height 9
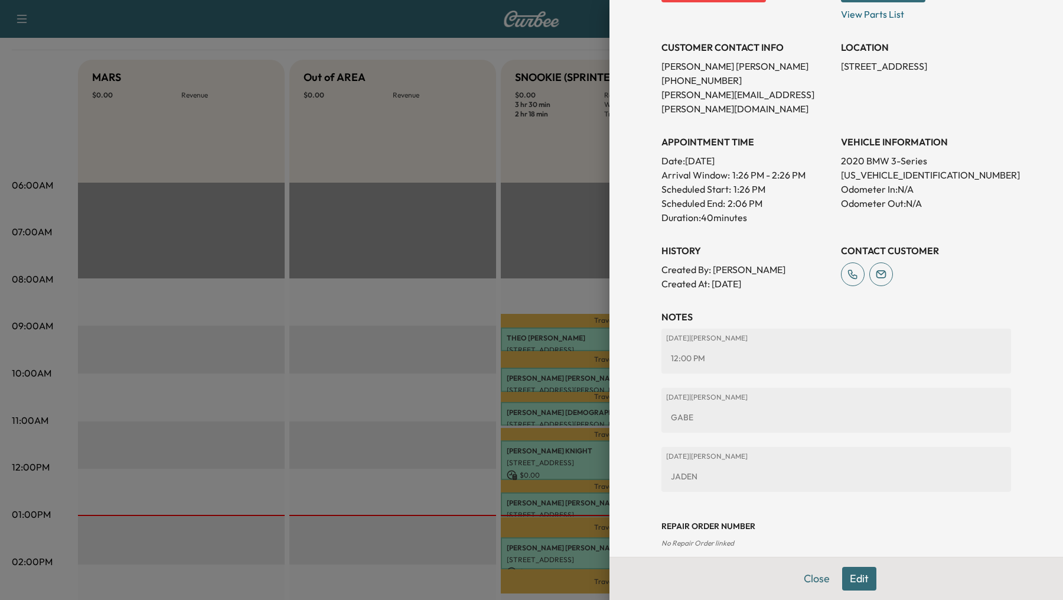
scroll to position [205, 0]
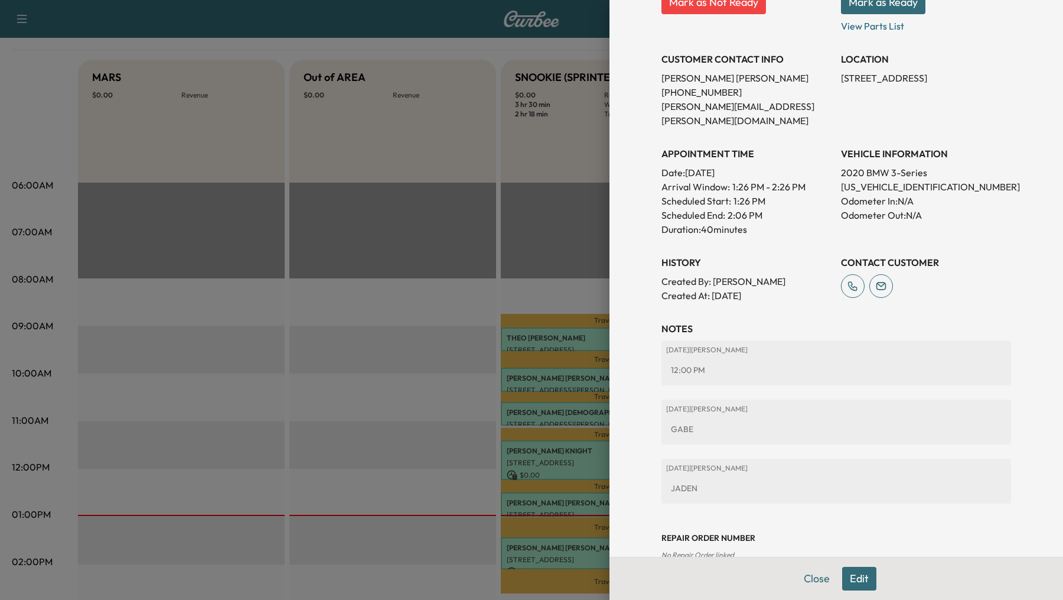
click at [456, 380] on div at bounding box center [531, 300] width 1063 height 600
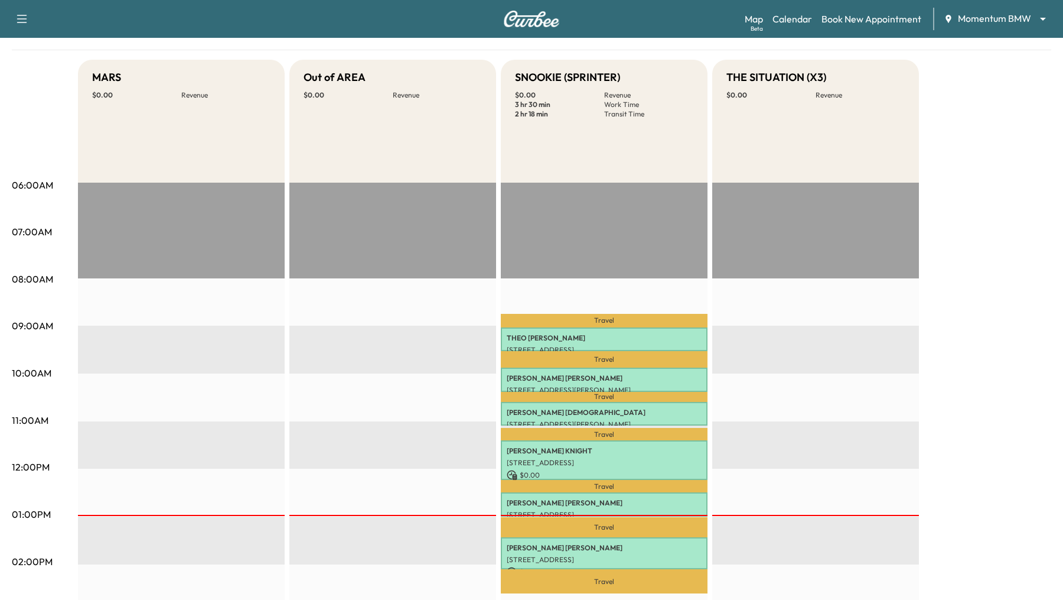
scroll to position [0, 0]
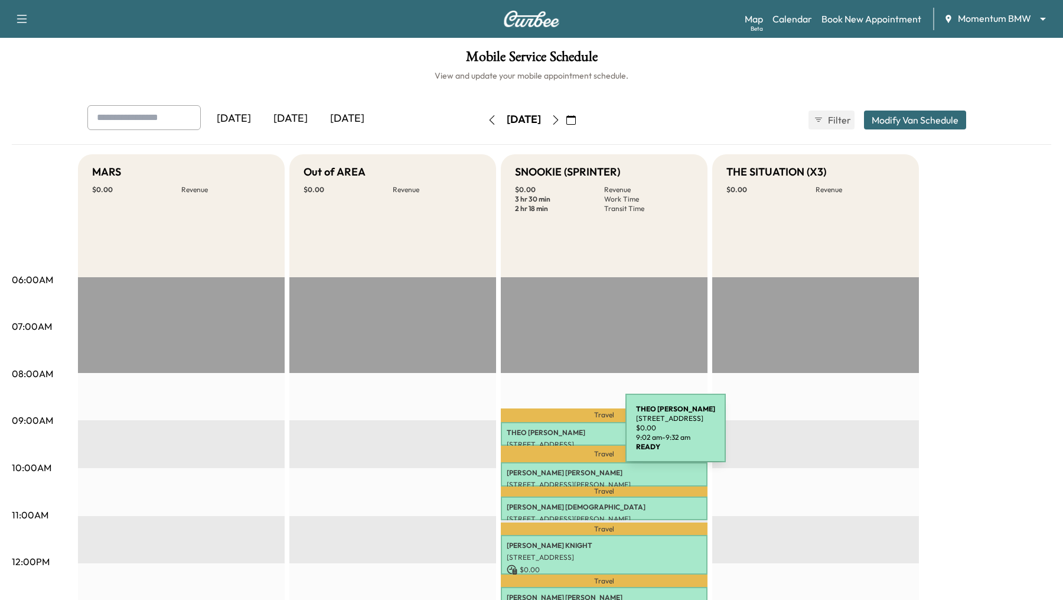
click at [537, 435] on p "[PERSON_NAME]" at bounding box center [604, 432] width 195 height 9
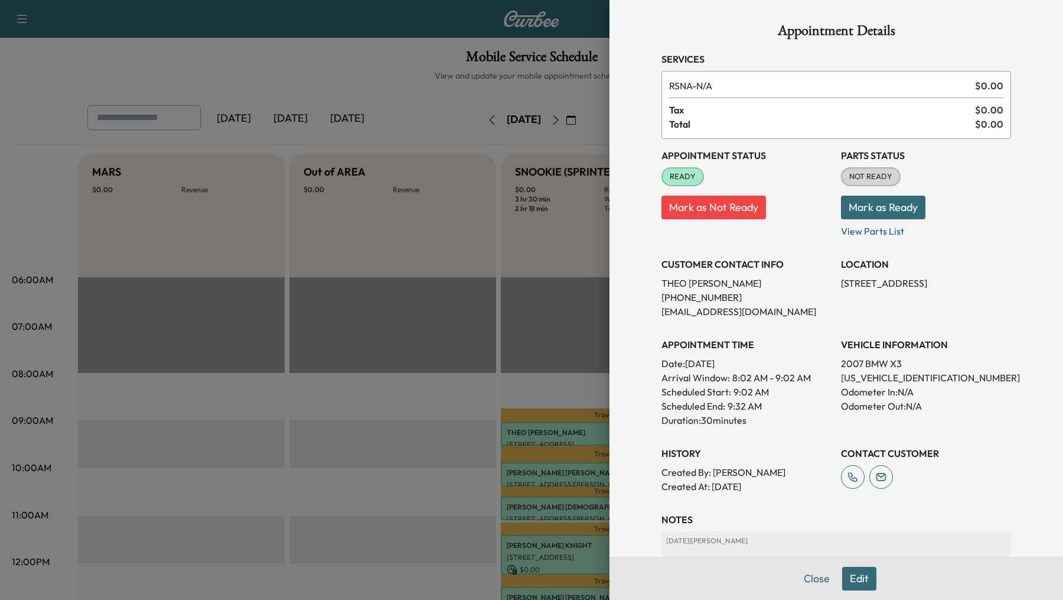
click at [773, 435] on button "Edit" at bounding box center [859, 579] width 34 height 24
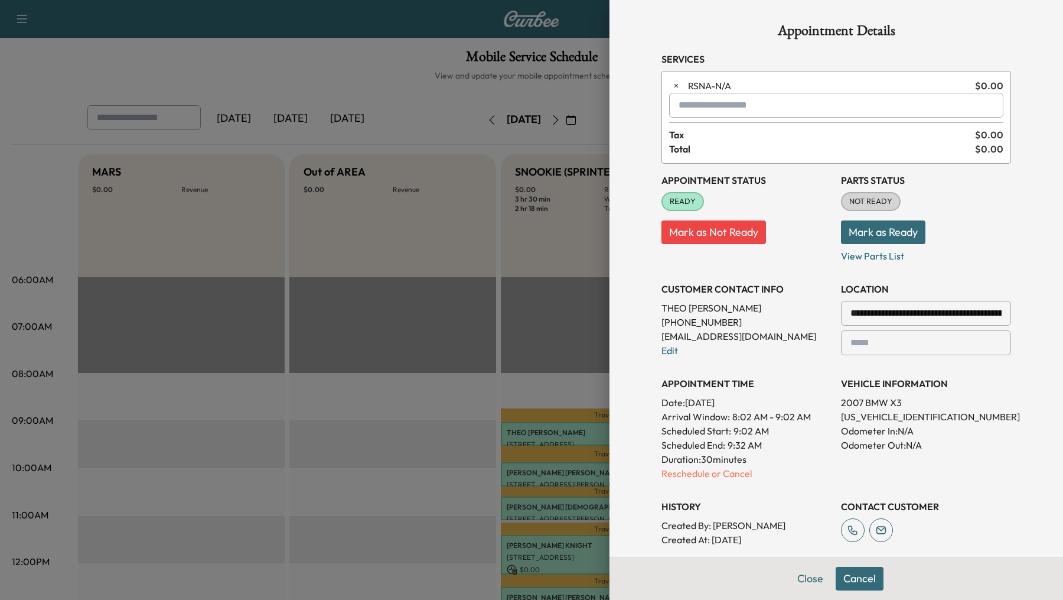
click at [747, 109] on input "text" at bounding box center [836, 105] width 334 height 25
type input "*"
click at [419, 360] on div at bounding box center [531, 300] width 1063 height 600
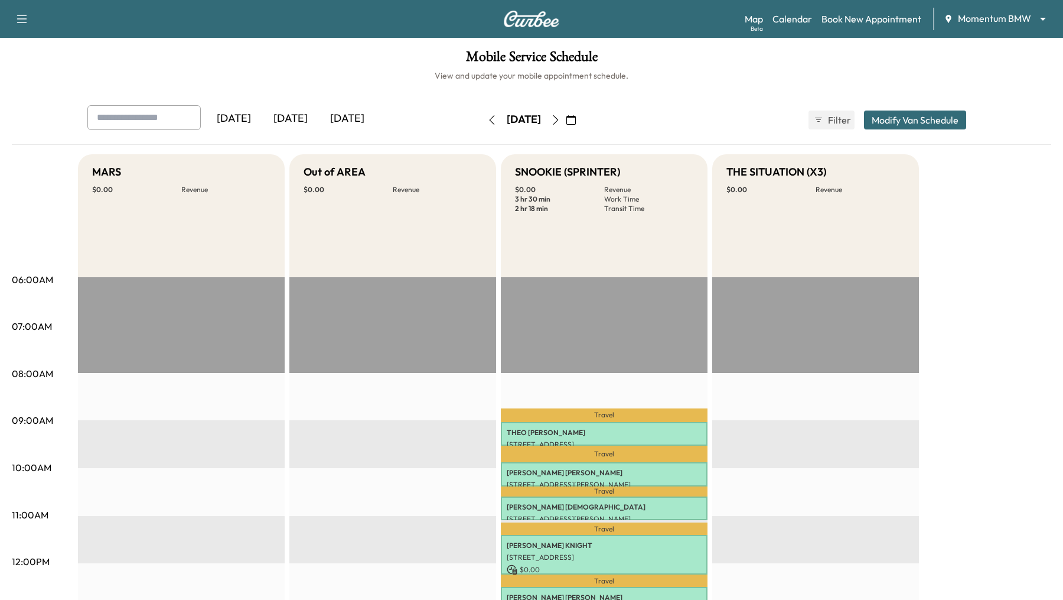
click at [773, 15] on body "Support Log Out Map Beta Calendar Book New Appointment Momentum BMW ******** ​ …" at bounding box center [531, 300] width 1063 height 600
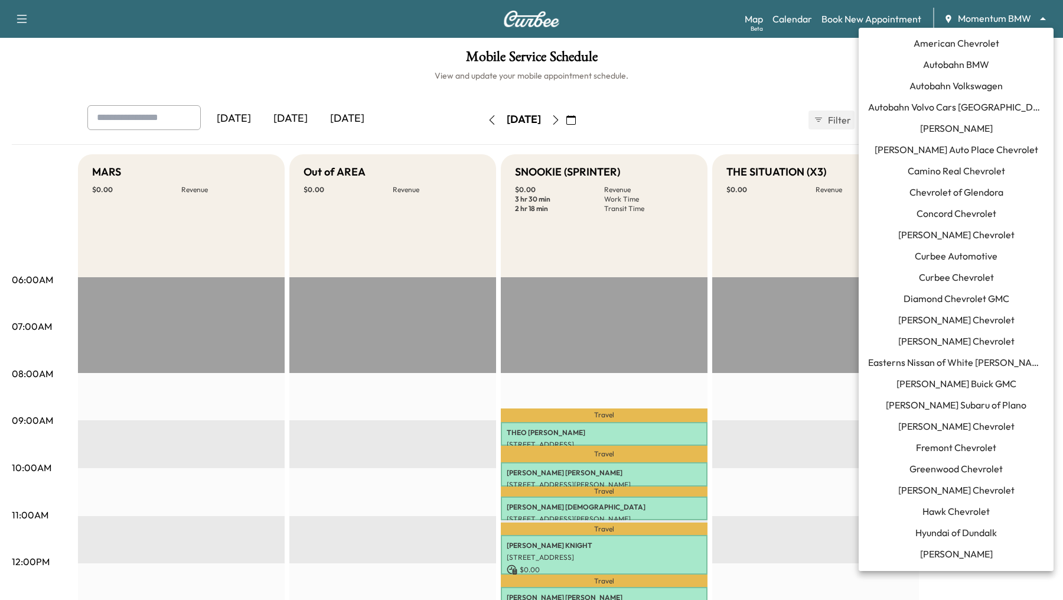
scroll to position [551, 0]
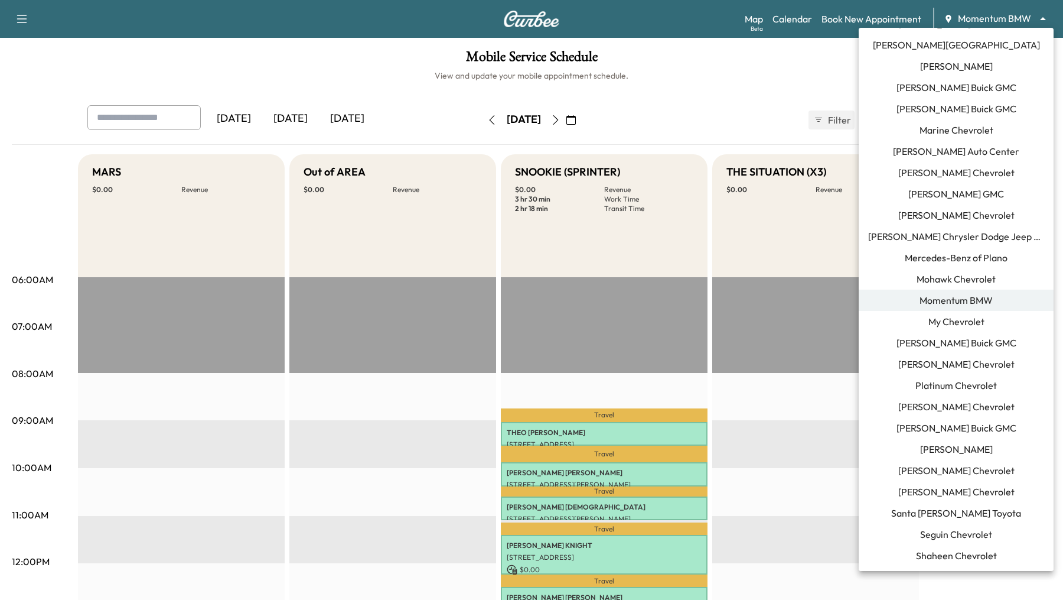
click at [773, 67] on div at bounding box center [531, 300] width 1063 height 600
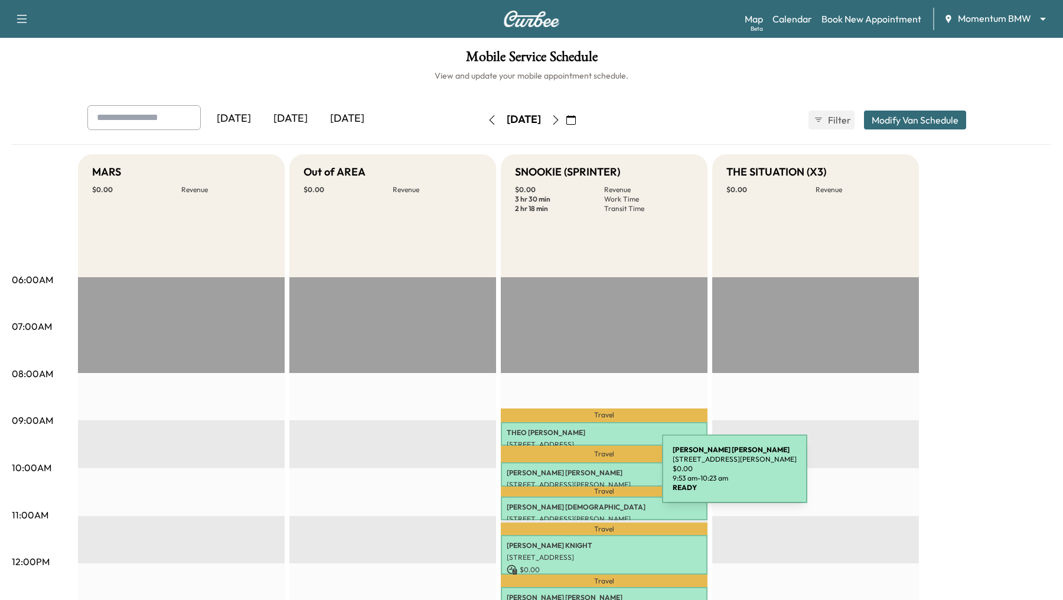
click at [574, 435] on p "[PERSON_NAME]" at bounding box center [604, 472] width 195 height 9
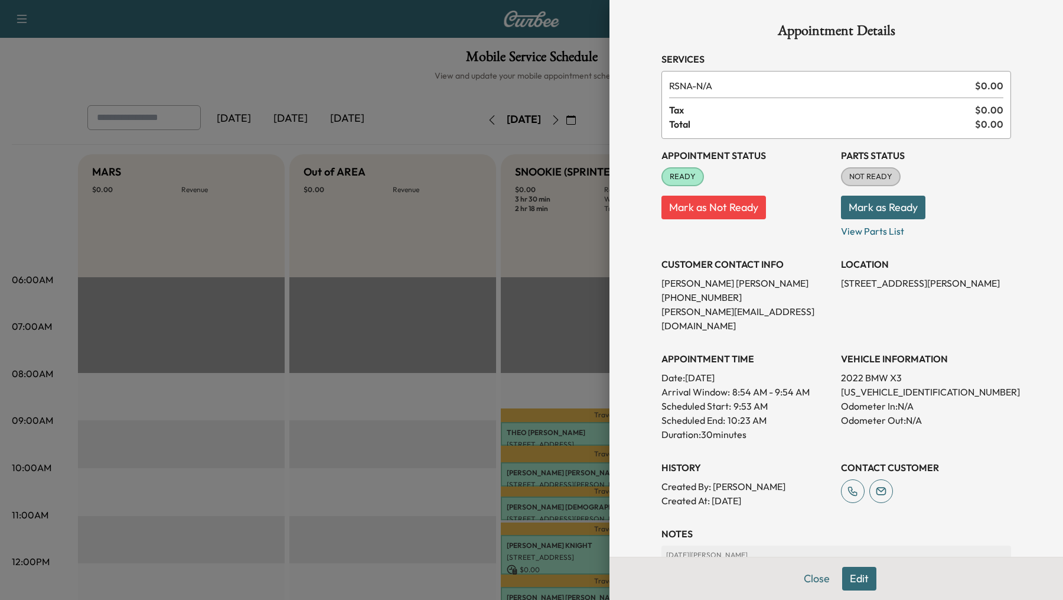
click at [405, 395] on div at bounding box center [531, 300] width 1063 height 600
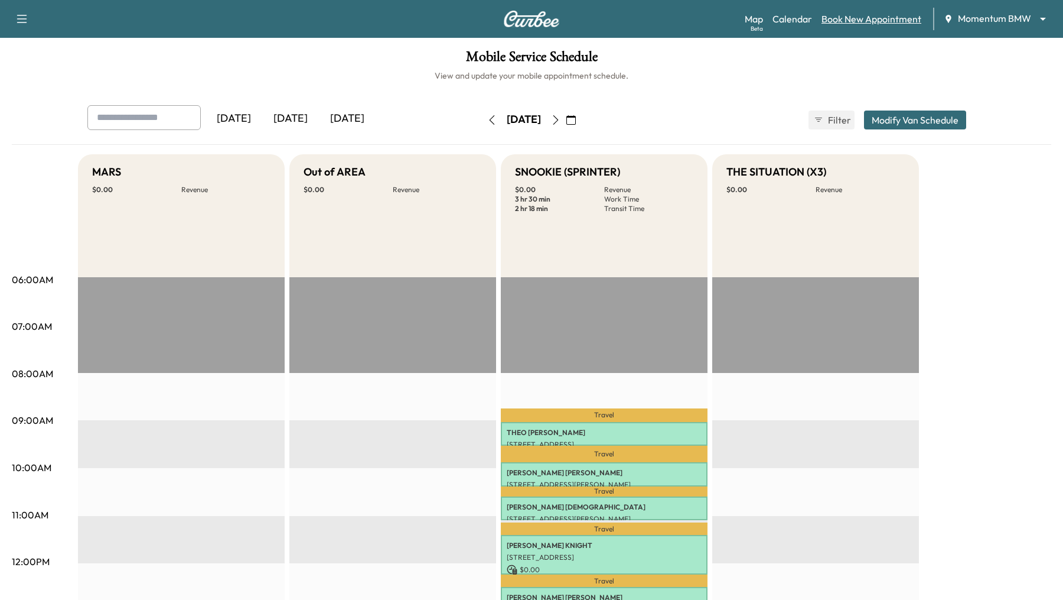
click at [773, 17] on link "Book New Appointment" at bounding box center [872, 19] width 100 height 14
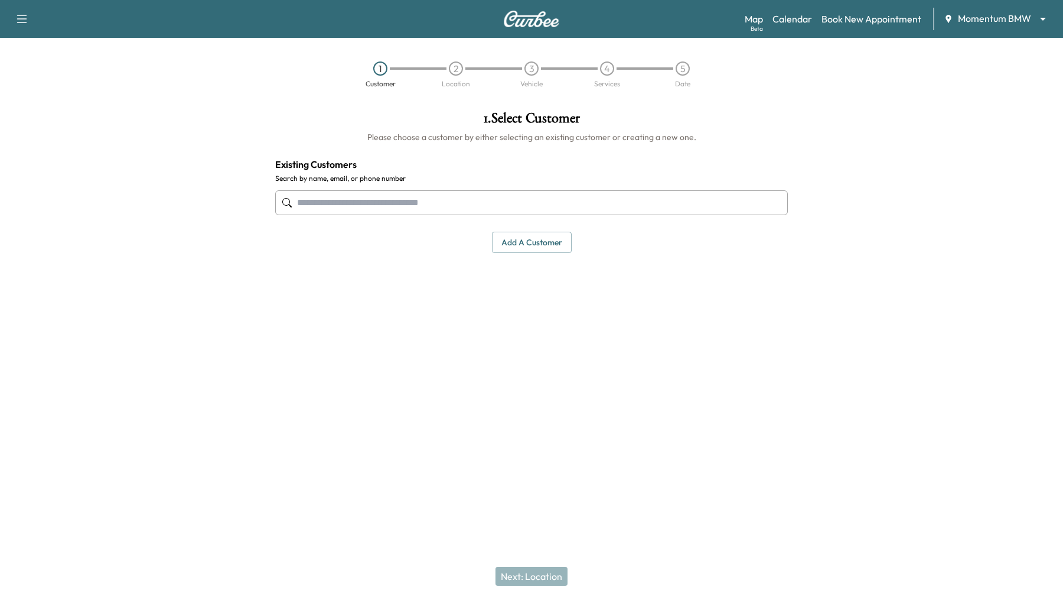
click at [405, 201] on input "text" at bounding box center [531, 202] width 513 height 25
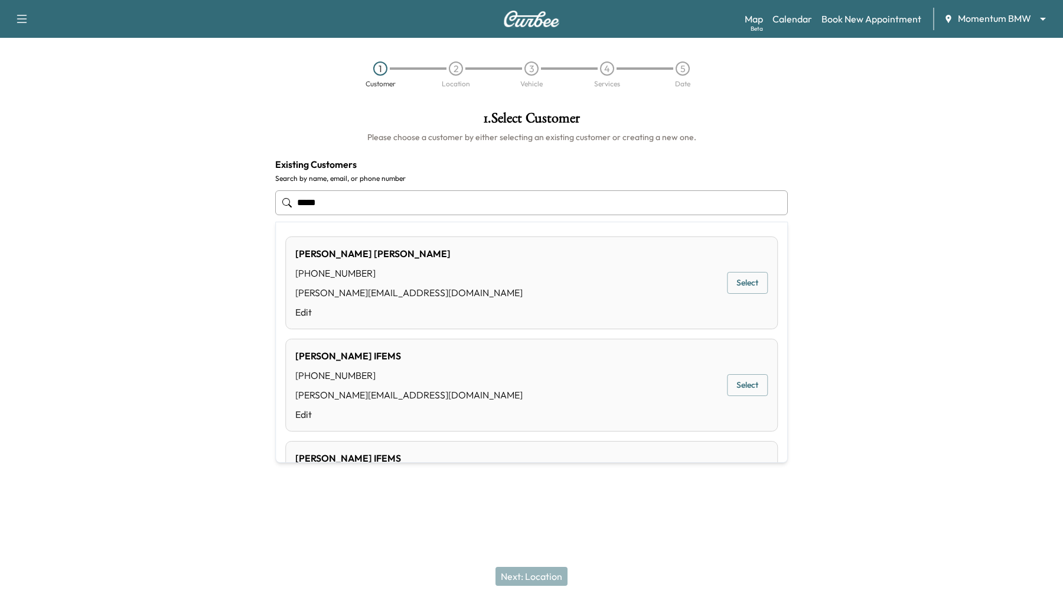
click at [747, 278] on button "Select" at bounding box center [747, 283] width 41 height 22
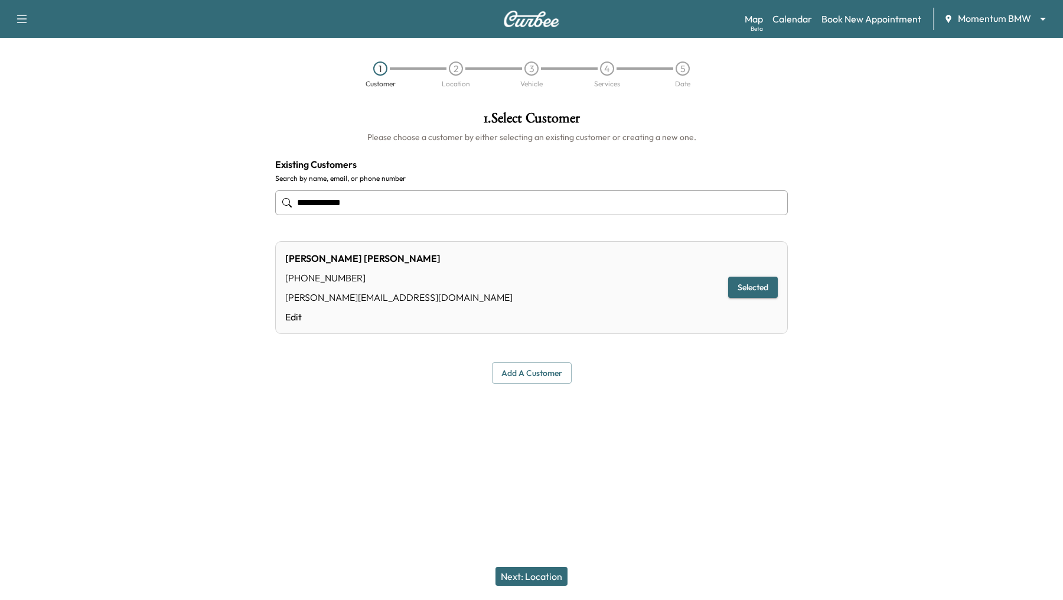
type input "**********"
click at [529, 435] on button "Next: Location" at bounding box center [532, 576] width 72 height 19
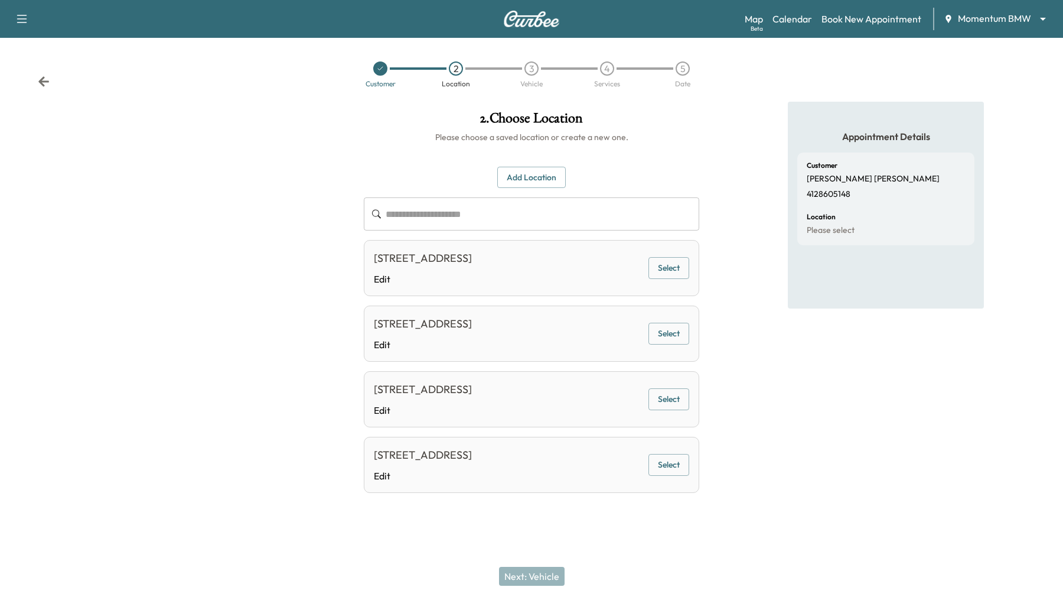
click at [655, 261] on button "Select" at bounding box center [669, 268] width 41 height 22
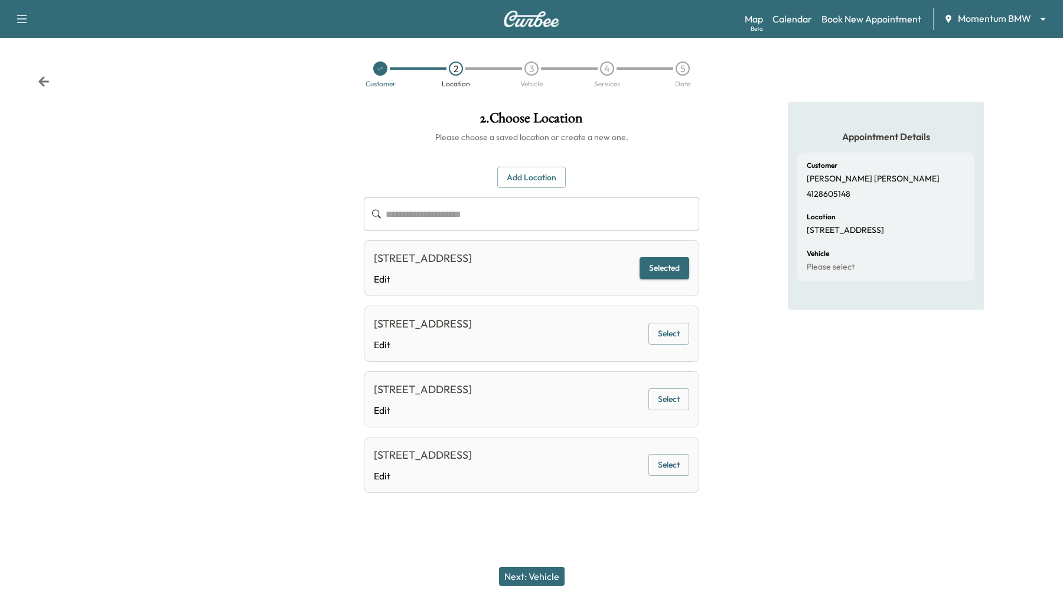
click at [548, 435] on button "Next: Vehicle" at bounding box center [532, 576] width 66 height 19
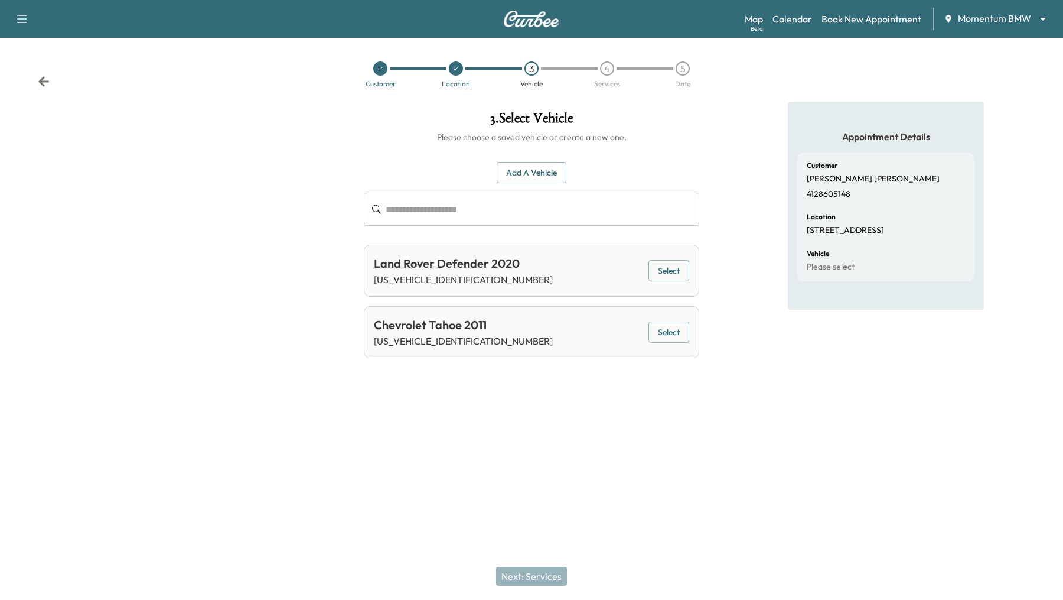
click at [675, 329] on button "Select" at bounding box center [669, 332] width 41 height 22
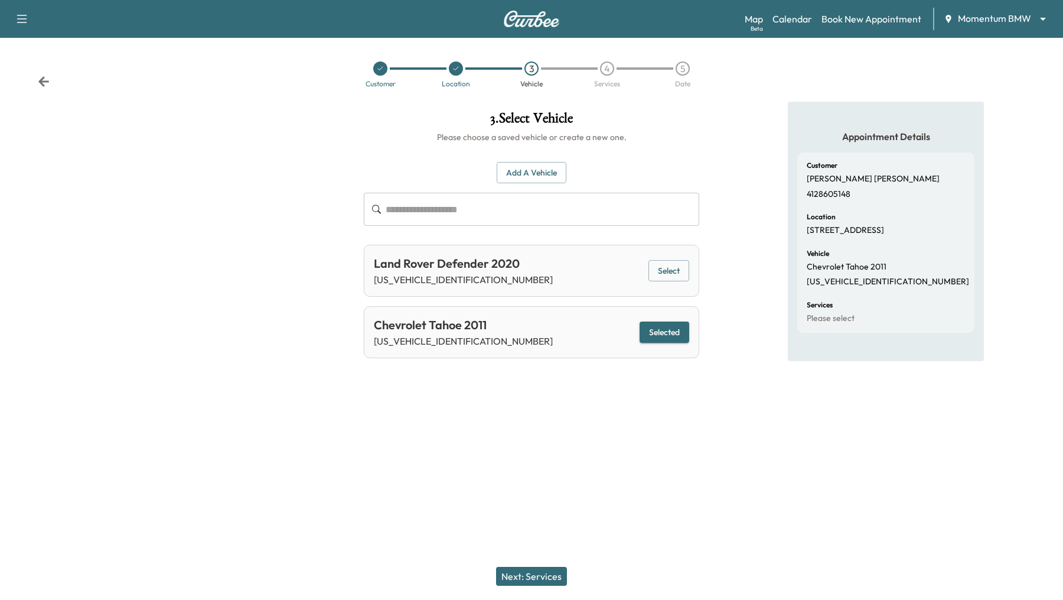
click at [513, 435] on button "Next: Services" at bounding box center [531, 576] width 71 height 19
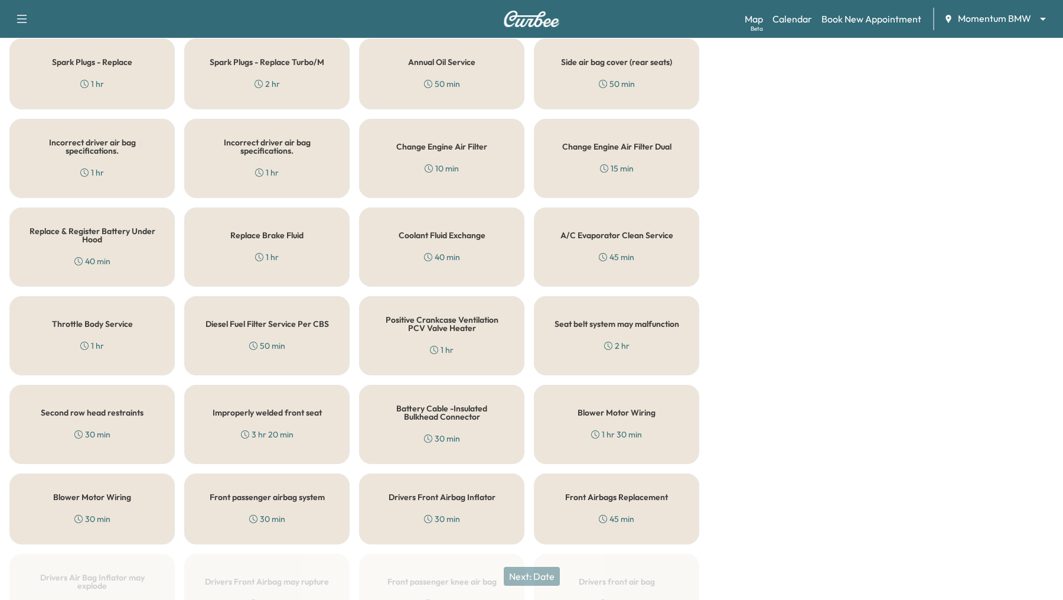
scroll to position [1019, 0]
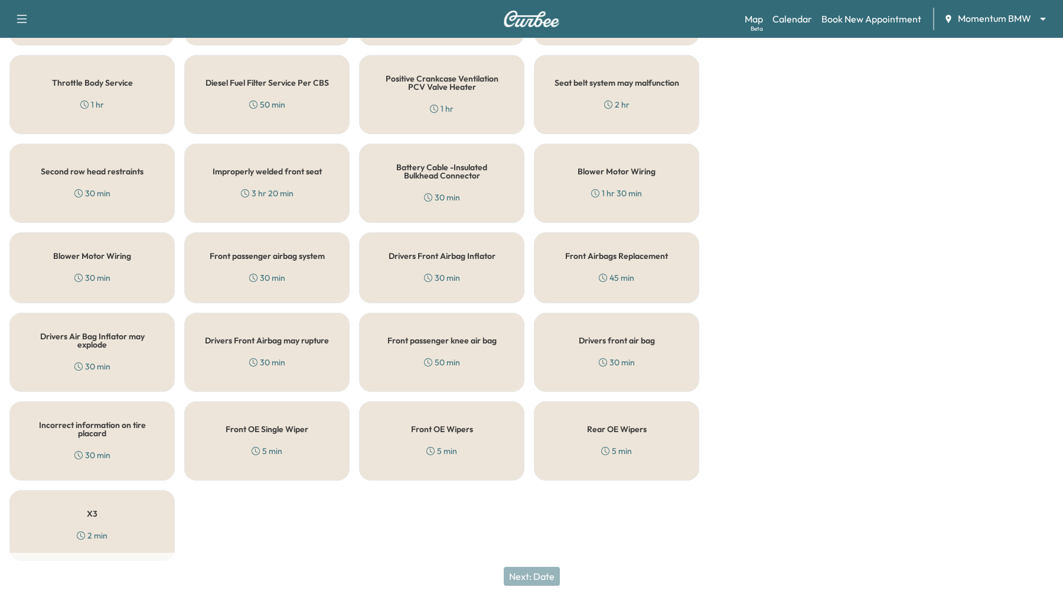
click at [65, 435] on div "X3 2 min" at bounding box center [91, 525] width 165 height 71
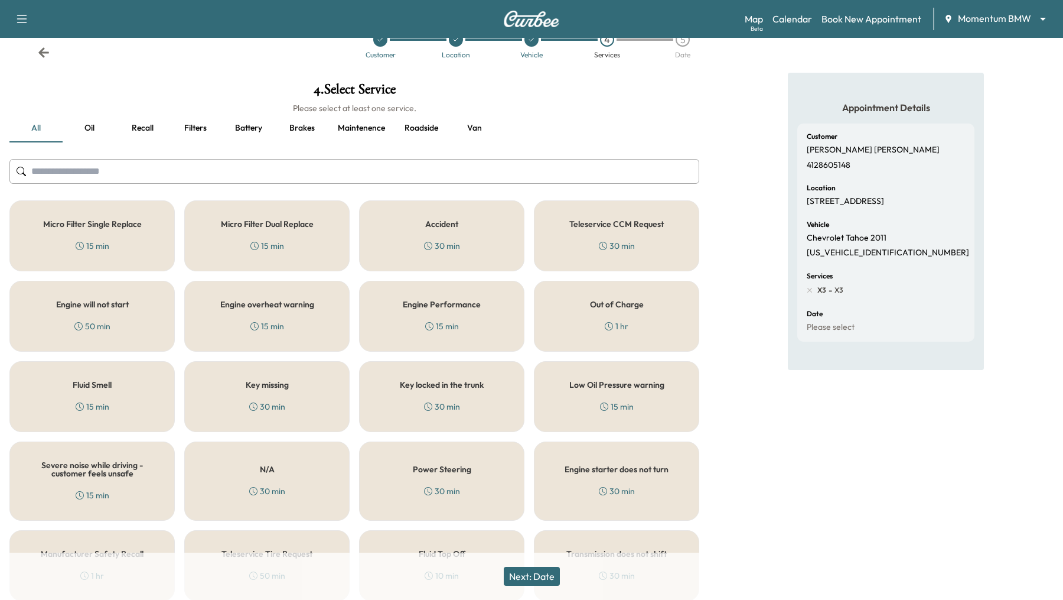
scroll to position [24, 0]
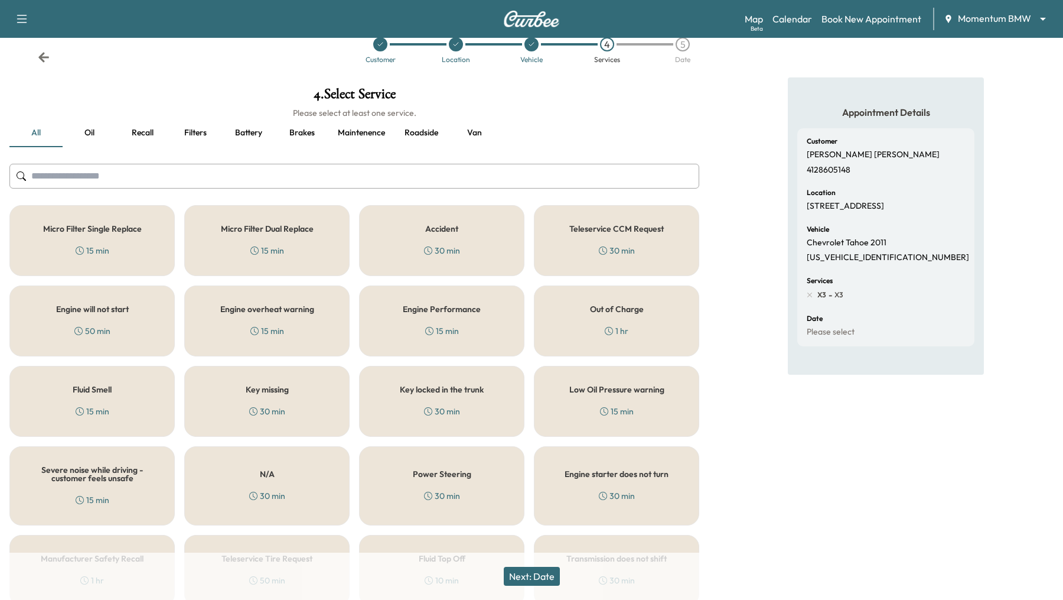
click at [418, 135] on button "Roadside" at bounding box center [421, 133] width 53 height 28
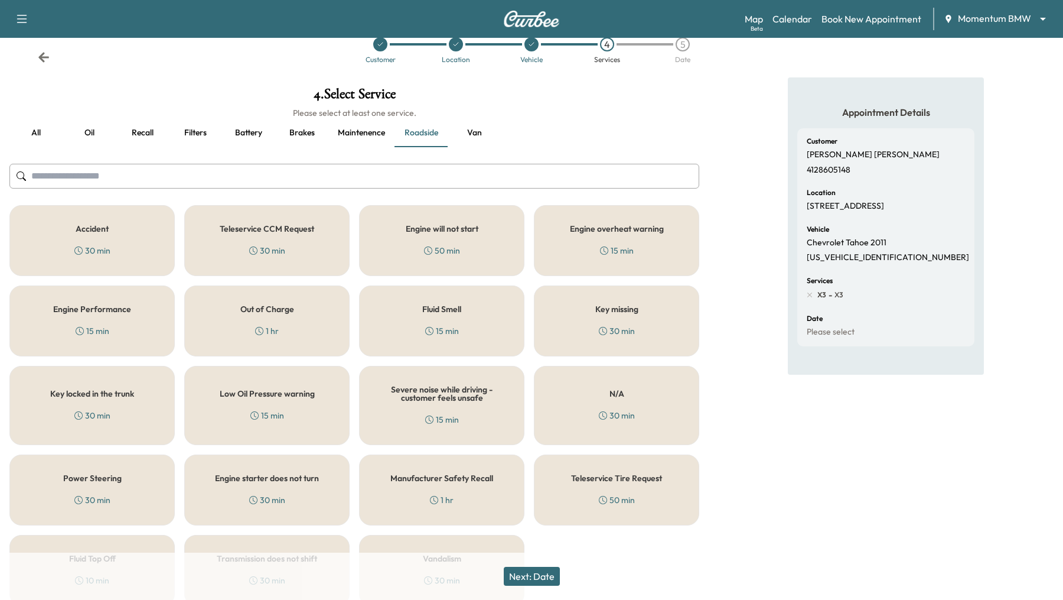
click at [85, 132] on button "Oil" at bounding box center [89, 133] width 53 height 28
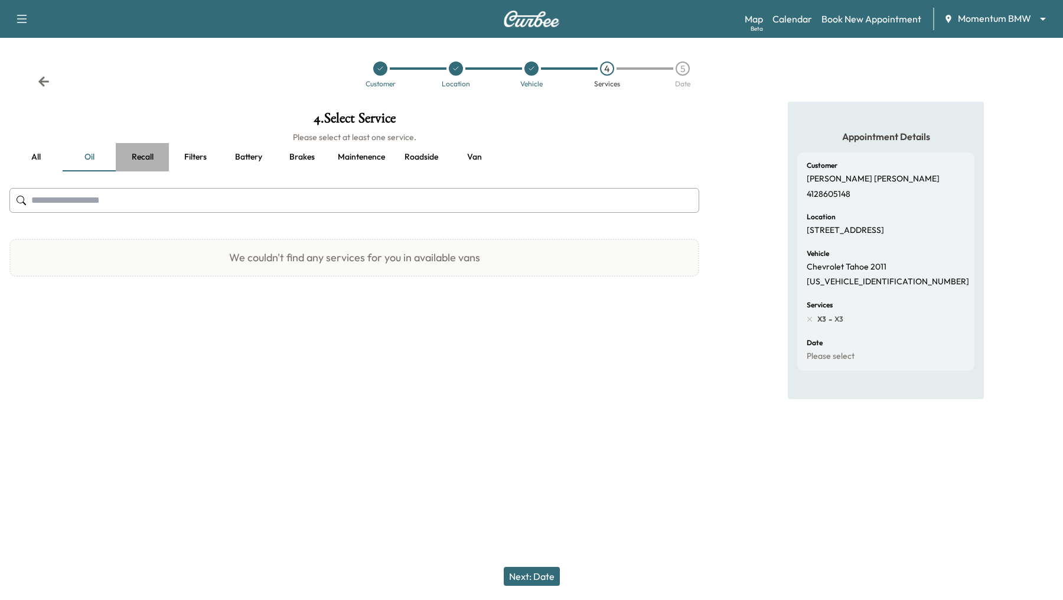
click at [141, 153] on button "Recall" at bounding box center [142, 157] width 53 height 28
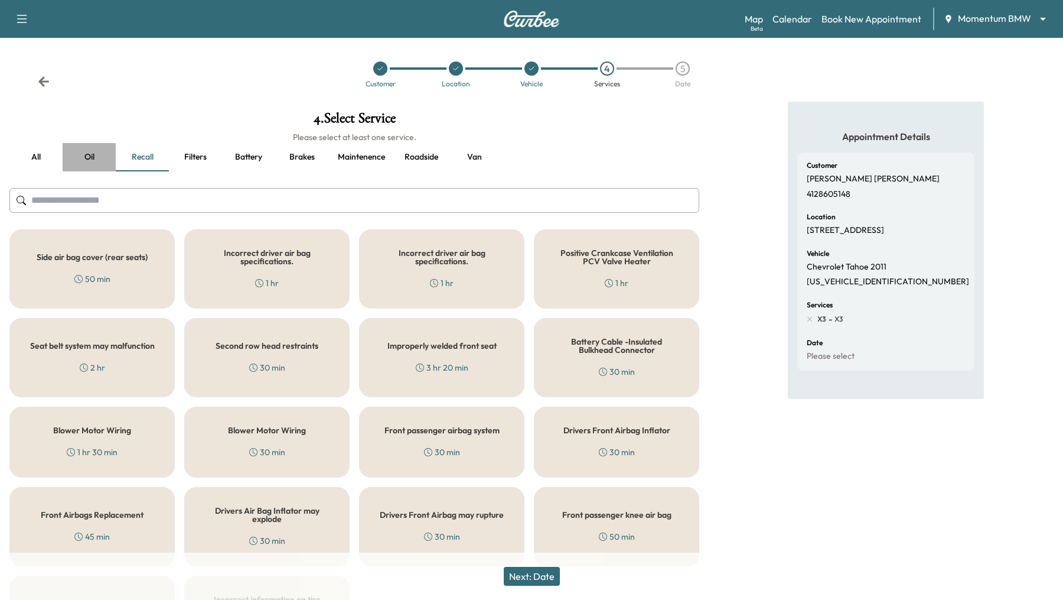
click at [88, 152] on button "Oil" at bounding box center [89, 157] width 53 height 28
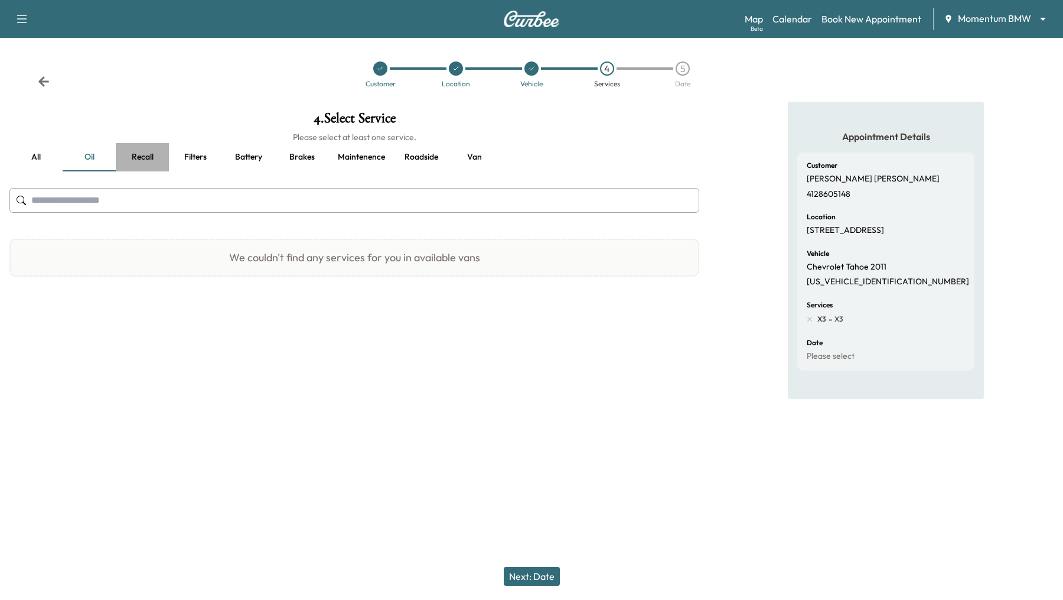
click at [149, 154] on button "Recall" at bounding box center [142, 157] width 53 height 28
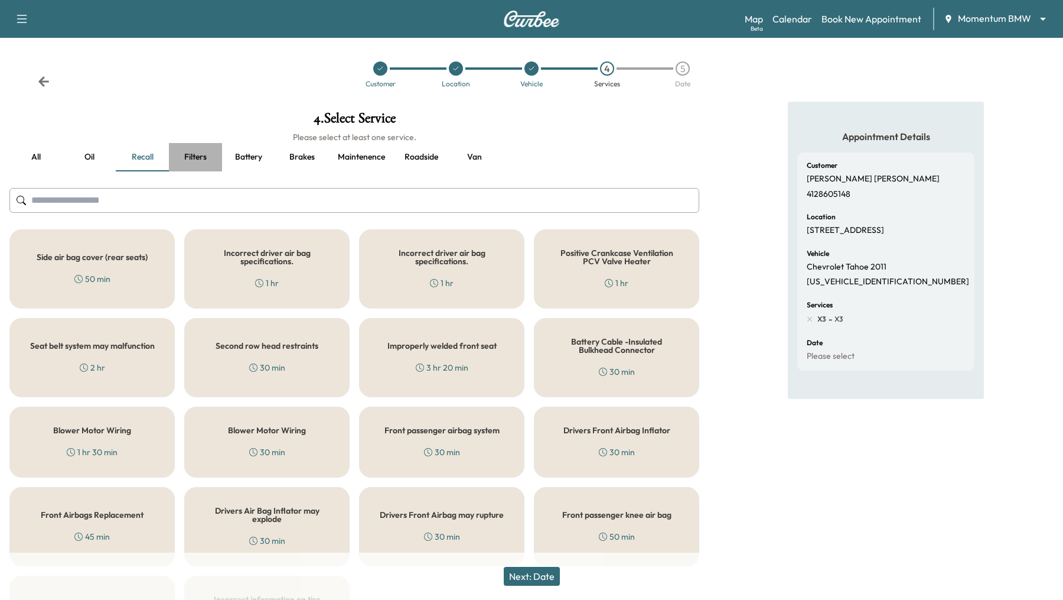
click at [197, 152] on button "Filters" at bounding box center [195, 157] width 53 height 28
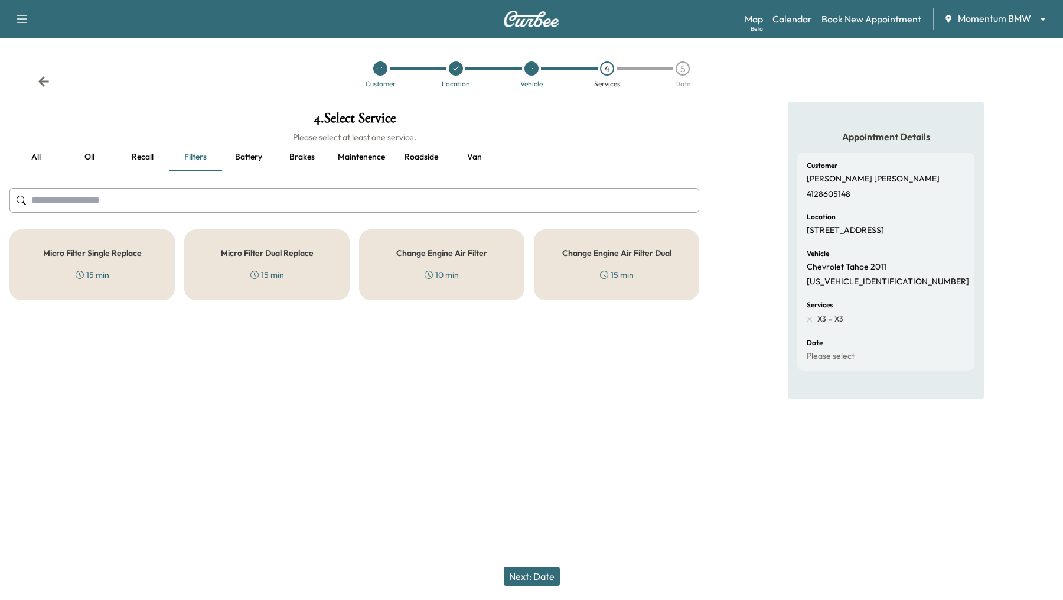
click at [299, 261] on div "Micro Filter Dual Replace 15 min" at bounding box center [266, 264] width 165 height 71
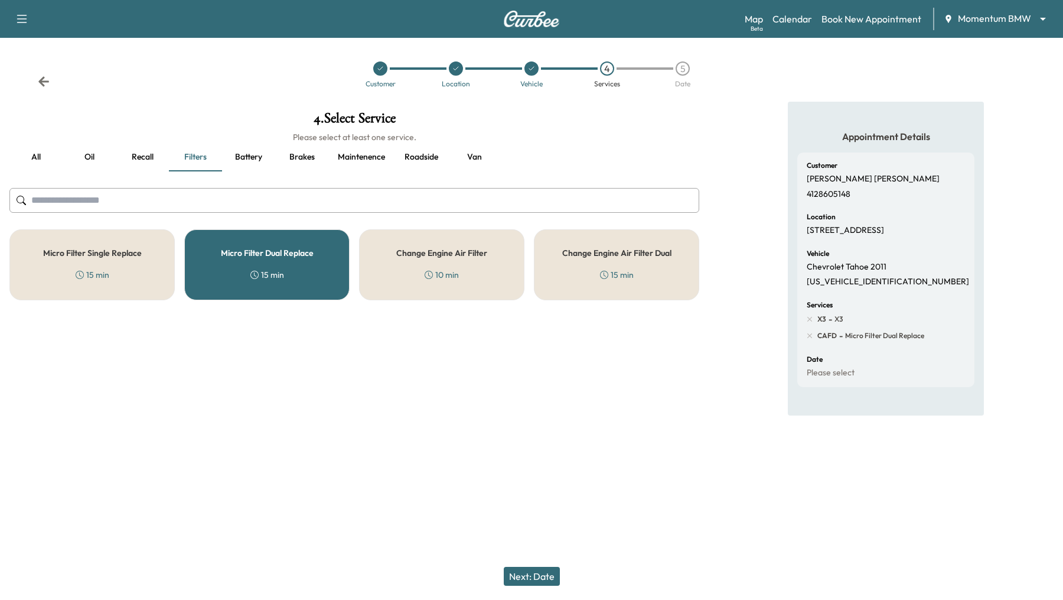
click at [235, 258] on div "Micro Filter Dual Replace 15 min" at bounding box center [266, 264] width 165 height 71
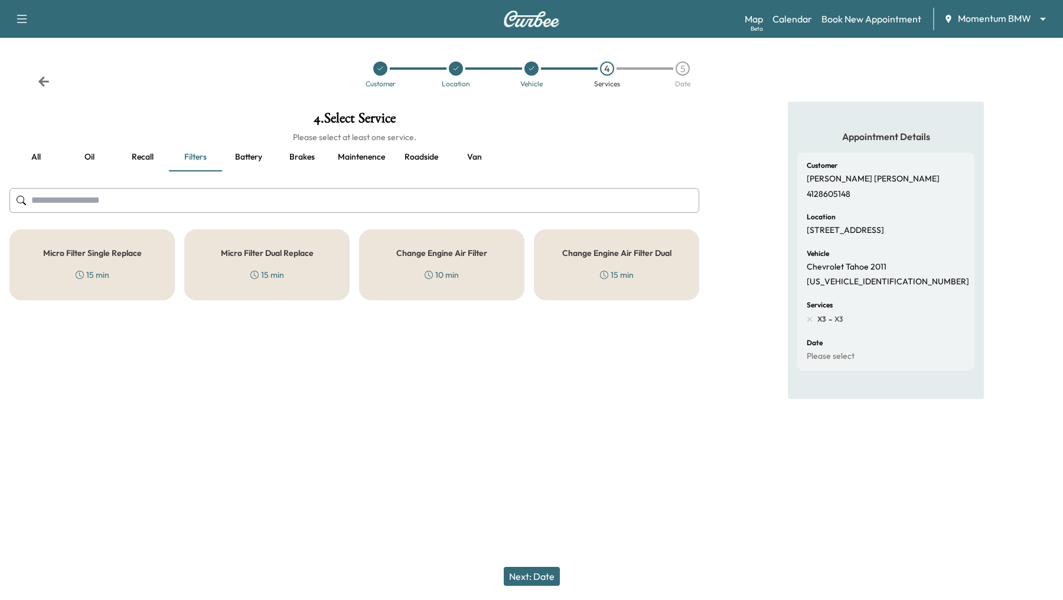
click at [364, 158] on button "Maintenence" at bounding box center [361, 157] width 66 height 28
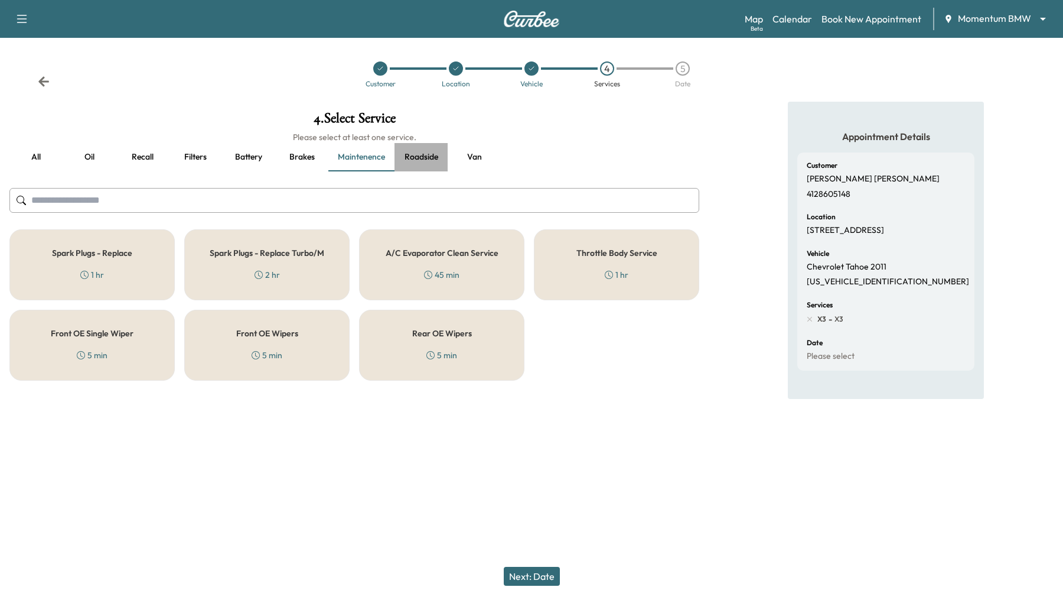
click at [421, 158] on button "Roadside" at bounding box center [421, 157] width 53 height 28
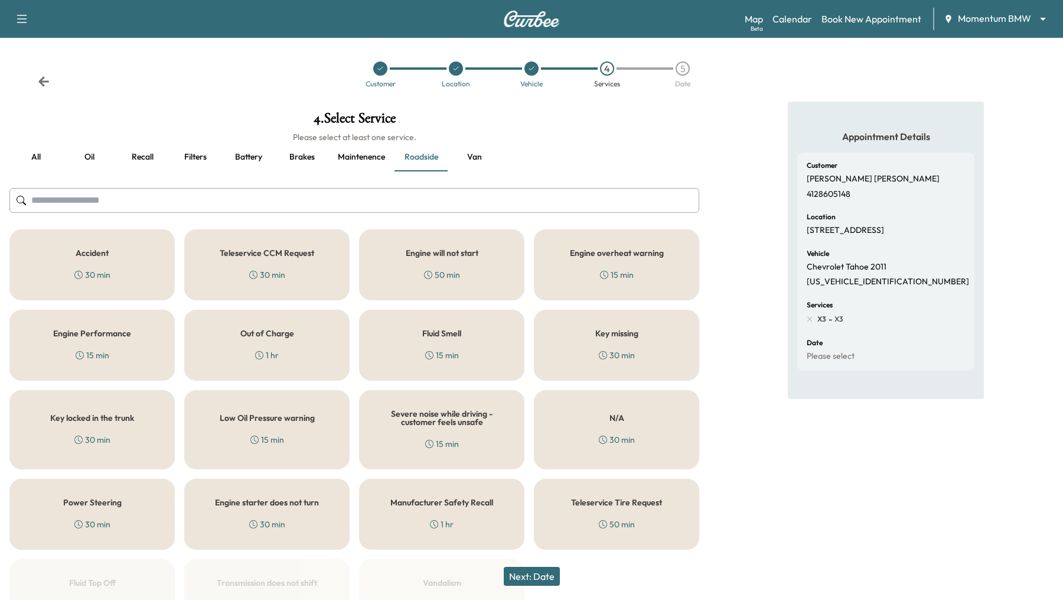
scroll to position [74, 0]
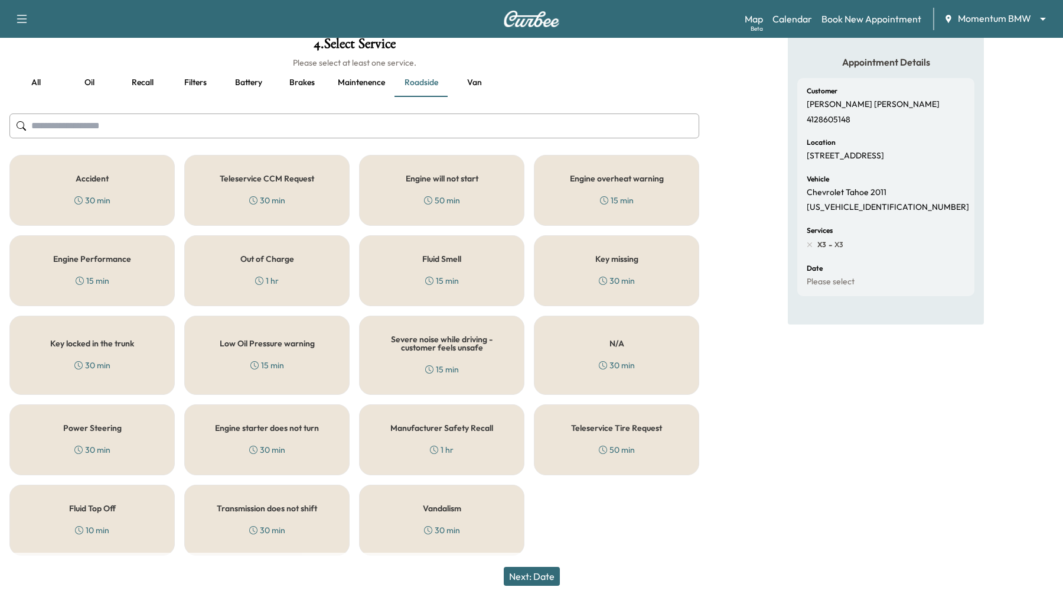
click at [448, 430] on h5 "Manufacturer Safety Recall" at bounding box center [442, 428] width 103 height 8
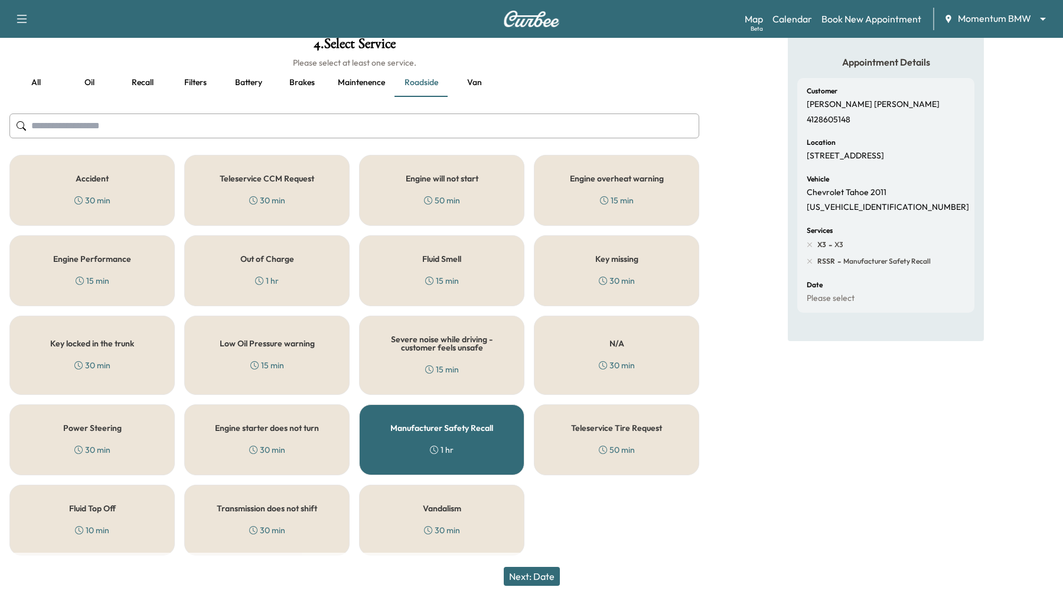
click at [147, 81] on button "Recall" at bounding box center [142, 83] width 53 height 28
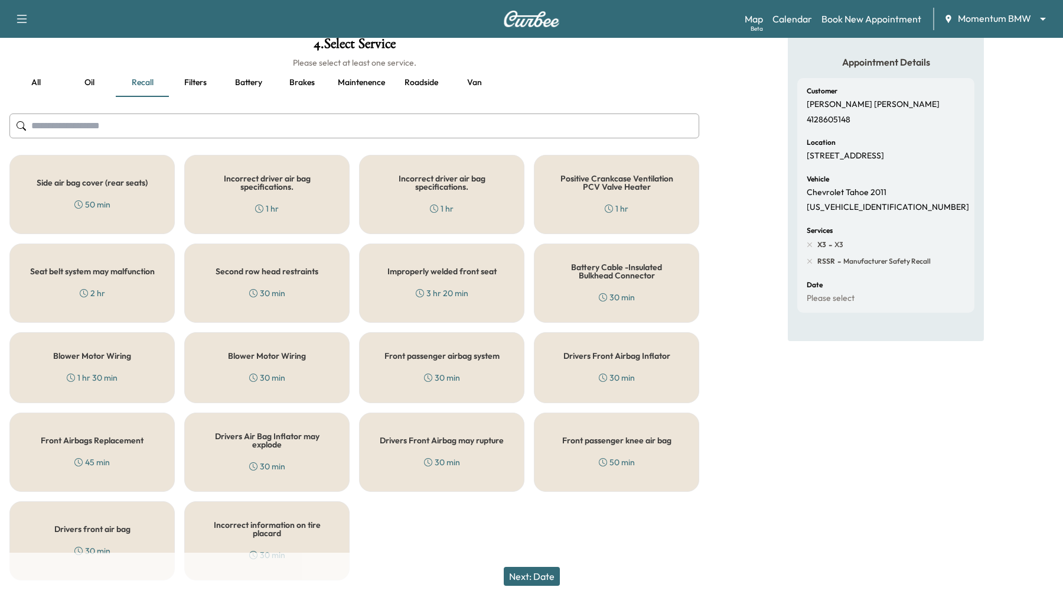
click at [604, 279] on div "Battery Cable -Insulated Bulkhead Connector 30 min" at bounding box center [616, 282] width 165 height 79
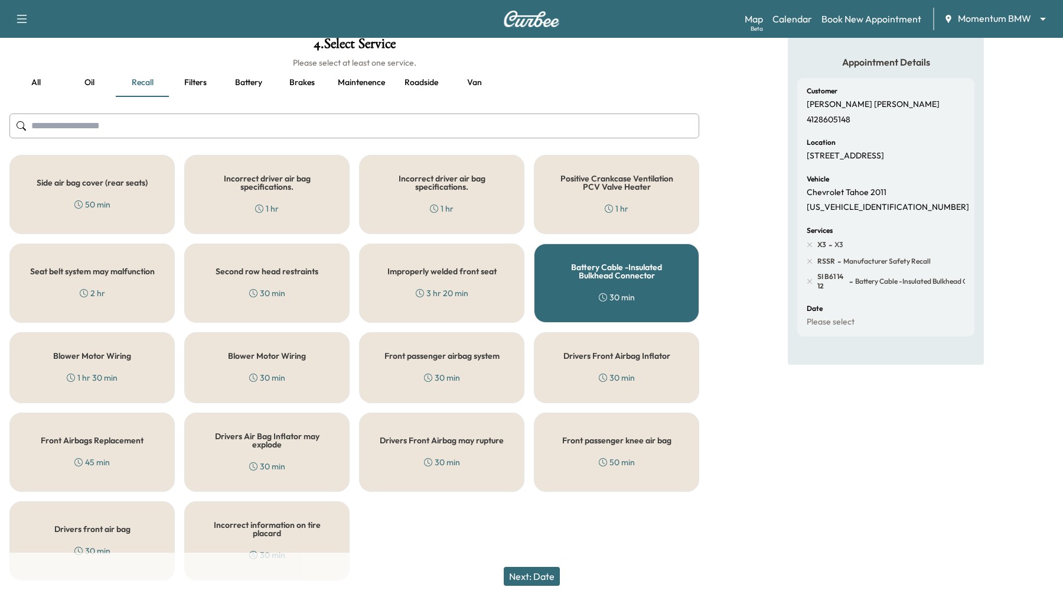
click at [533, 435] on button "Next: Date" at bounding box center [532, 576] width 56 height 19
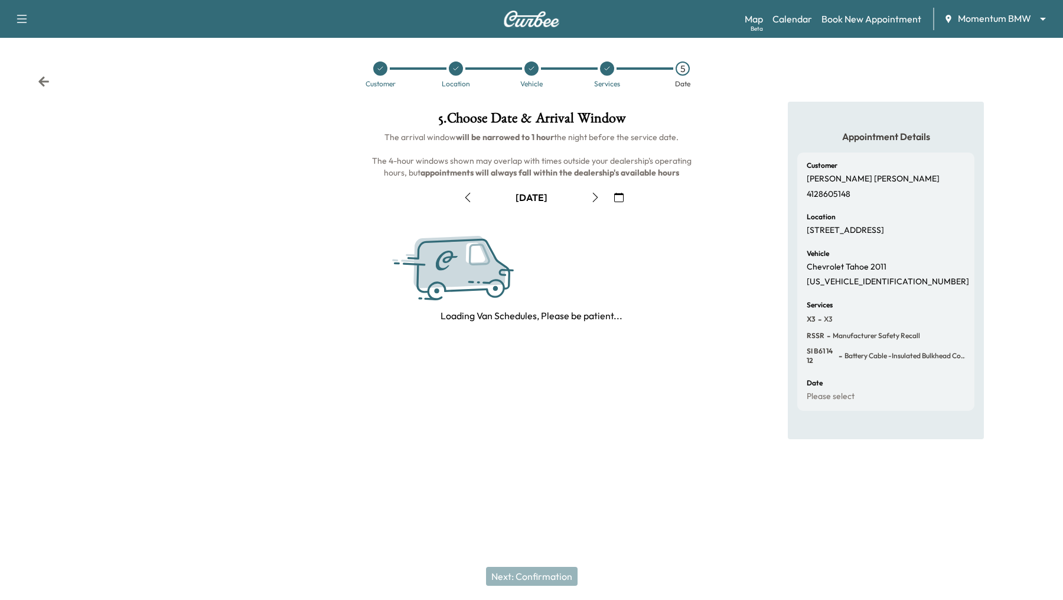
scroll to position [0, 0]
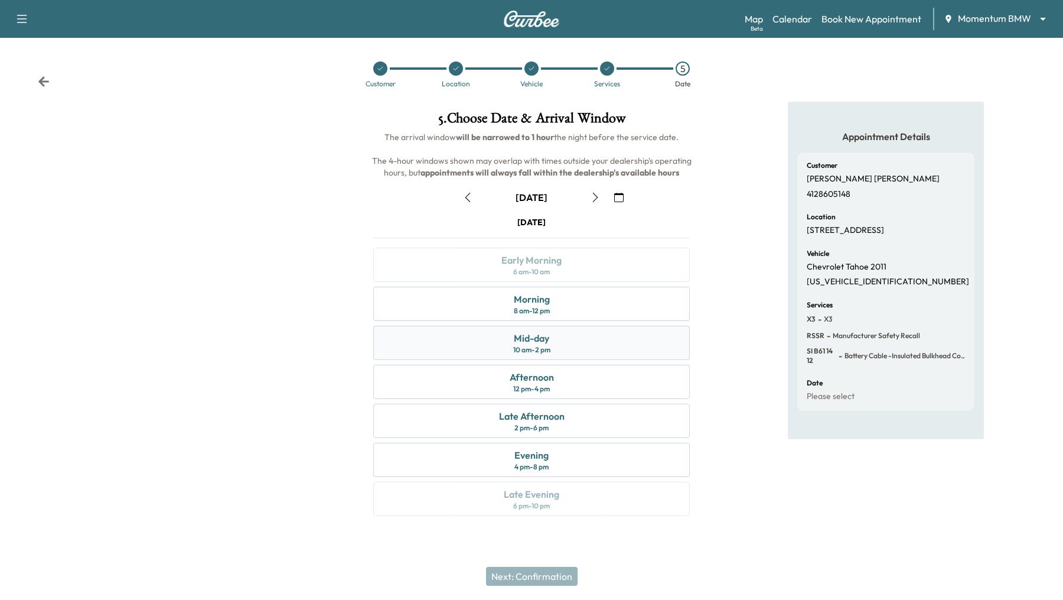
click at [506, 341] on div "Mid-day 10 am - 2 pm" at bounding box center [531, 343] width 317 height 34
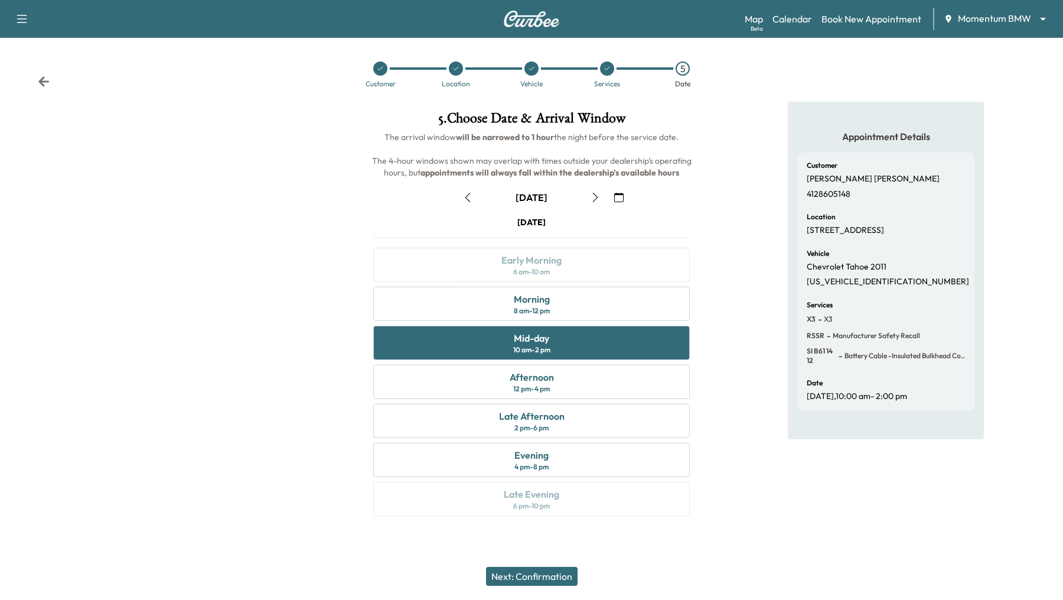
click at [537, 435] on button "Next: Confirmation" at bounding box center [532, 576] width 92 height 19
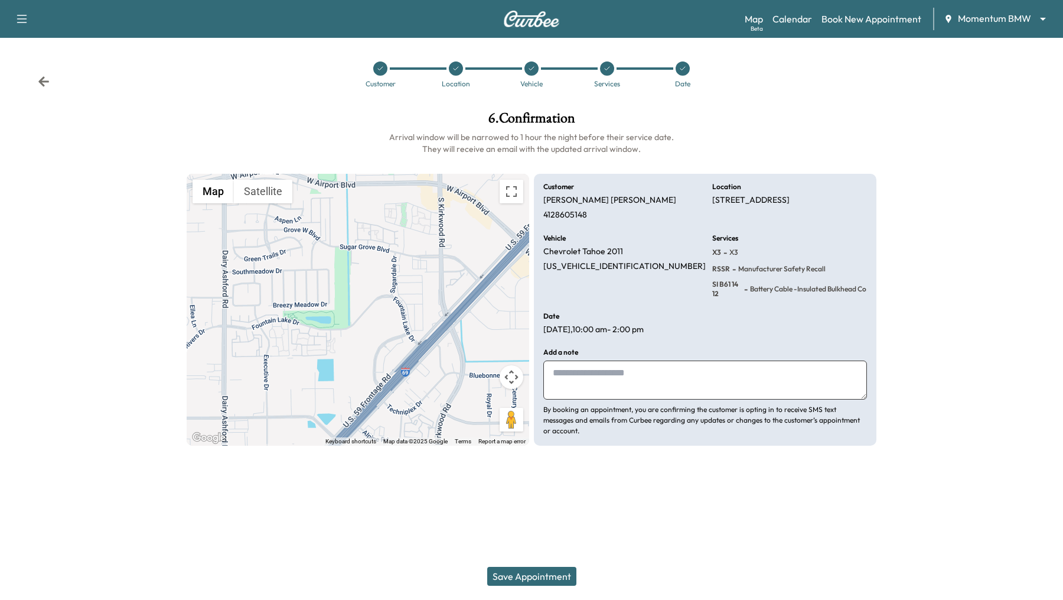
click at [537, 435] on button "Save Appointment" at bounding box center [531, 576] width 89 height 19
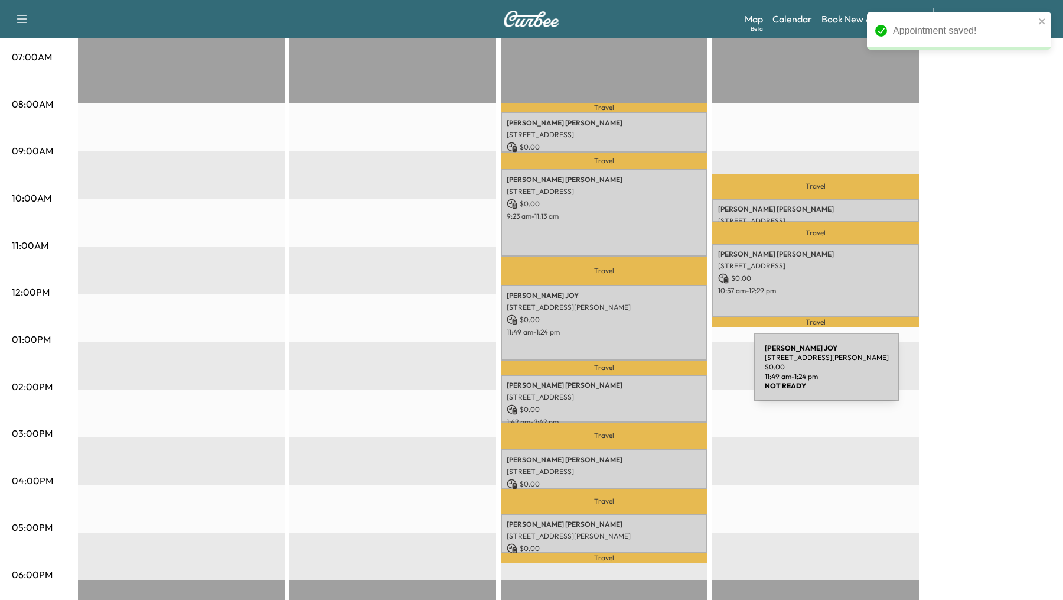
scroll to position [272, 0]
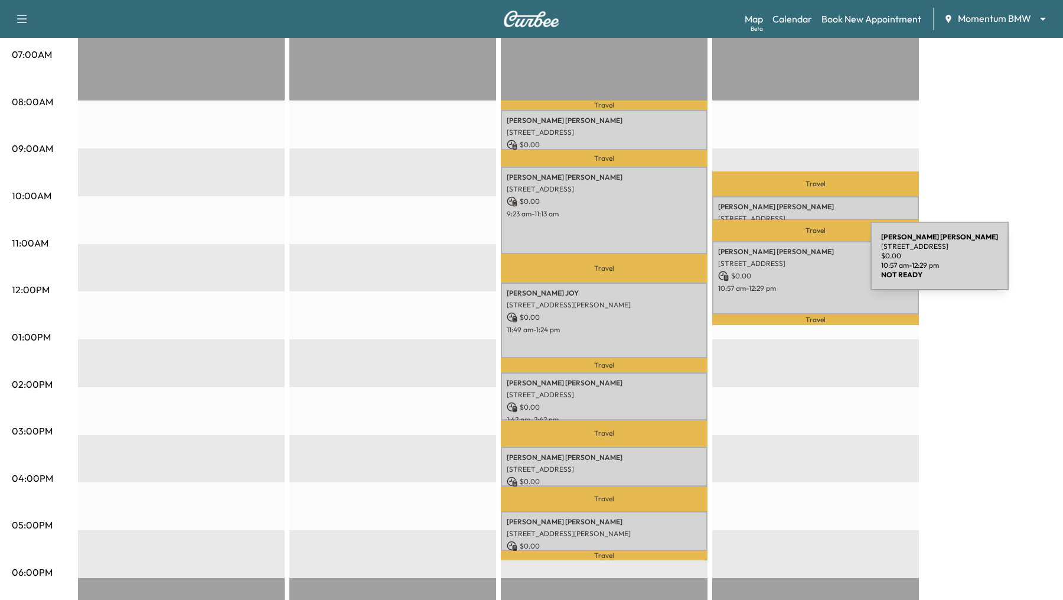
click at [773, 263] on p "[STREET_ADDRESS]" at bounding box center [815, 263] width 195 height 9
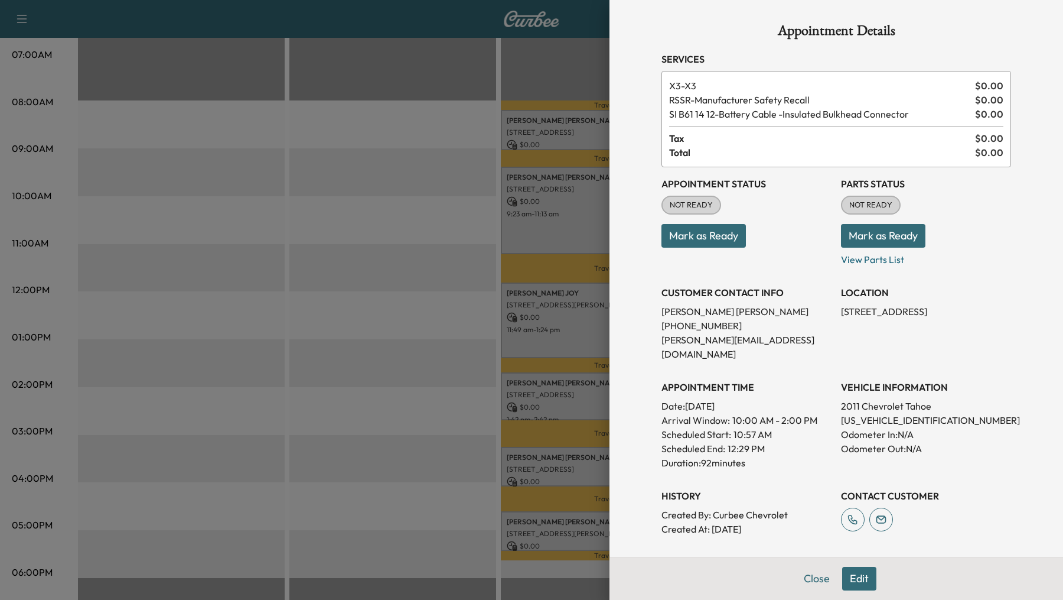
click at [754, 100] on span "RSSR - Manufacturer Safety Recall" at bounding box center [819, 100] width 301 height 14
click at [773, 435] on button "Edit" at bounding box center [859, 579] width 34 height 24
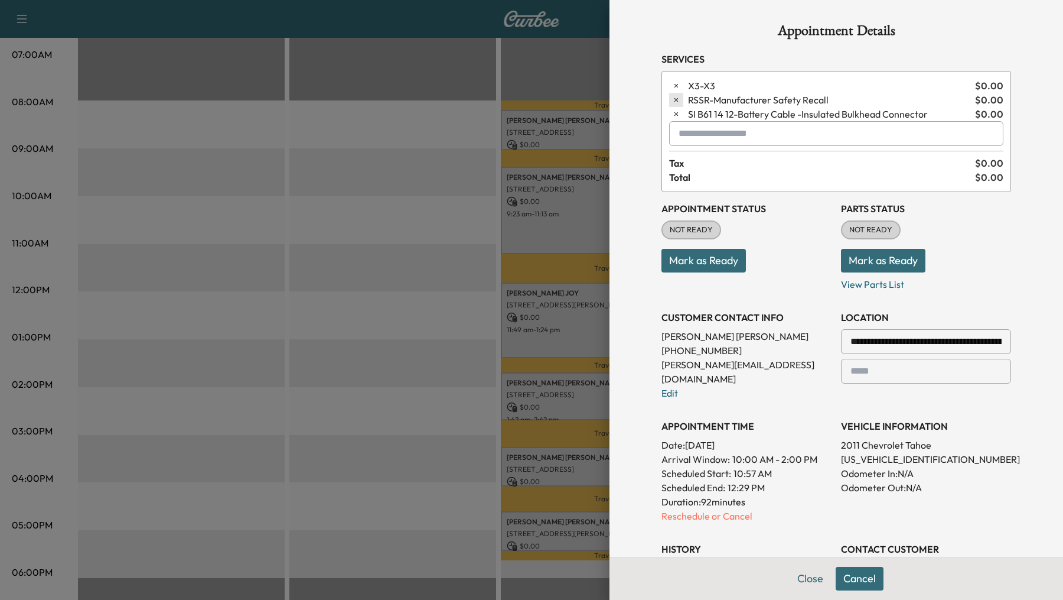
click at [675, 99] on icon "button" at bounding box center [676, 100] width 8 height 8
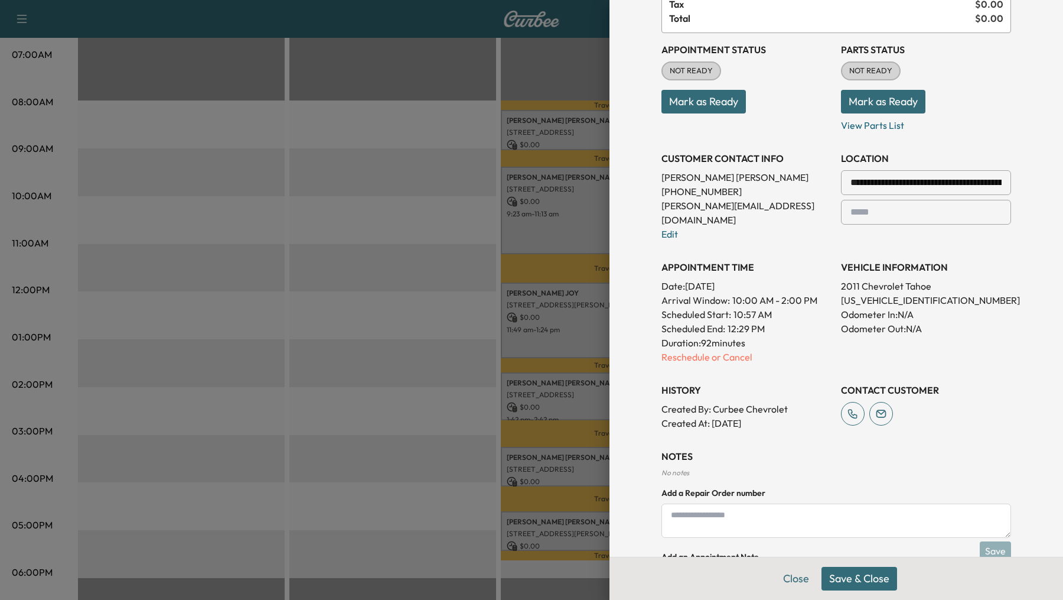
scroll to position [0, 0]
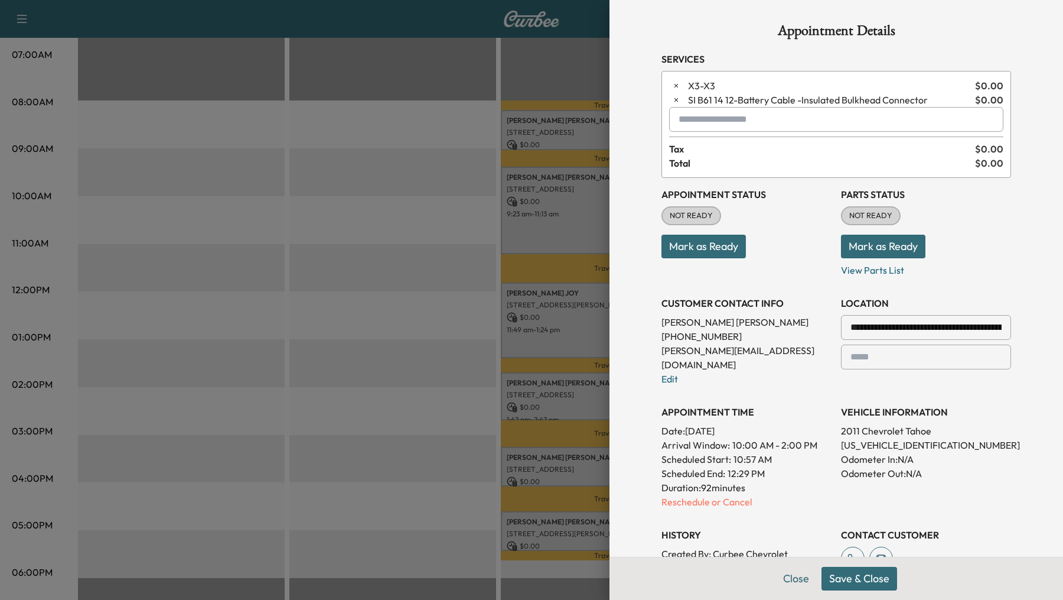
click at [331, 250] on div at bounding box center [531, 300] width 1063 height 600
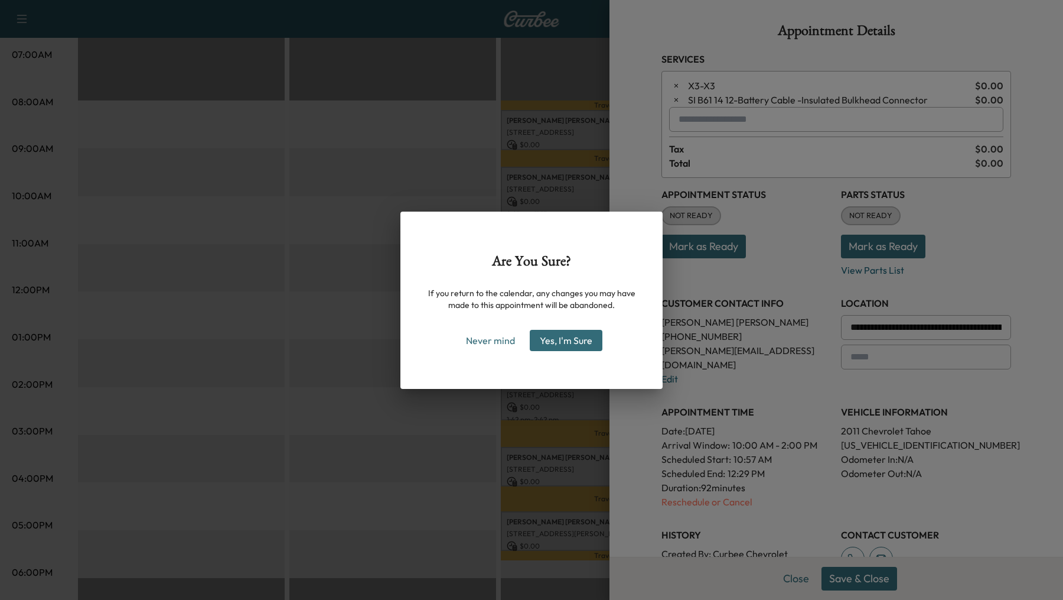
click at [552, 346] on button "Yes, I'm Sure" at bounding box center [566, 340] width 73 height 21
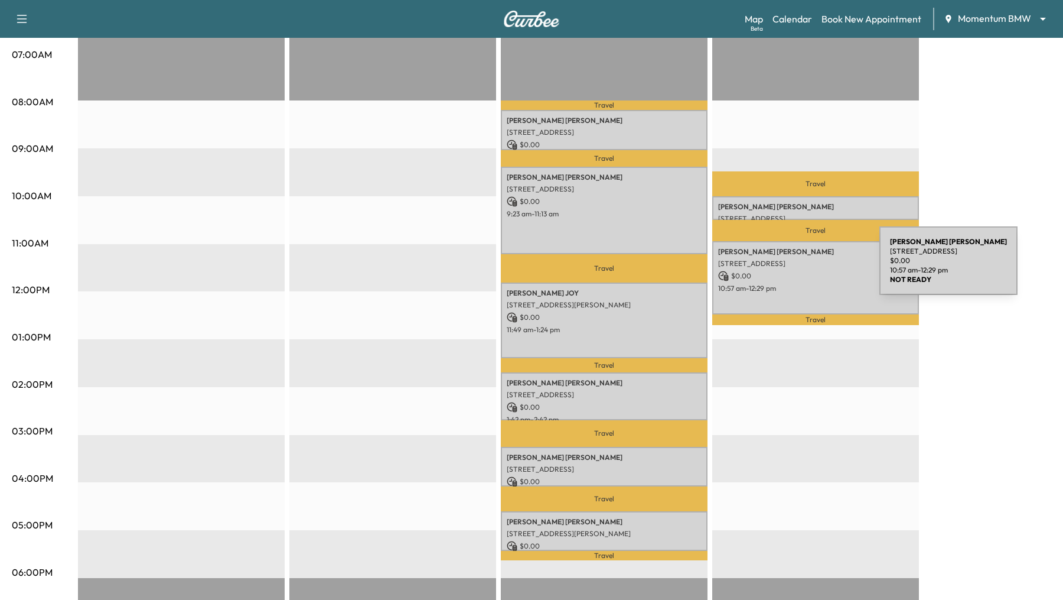
click at [773, 268] on div "[PERSON_NAME] [STREET_ADDRESS] $ 0.00 10:57 am - 12:29 pm" at bounding box center [816, 277] width 207 height 73
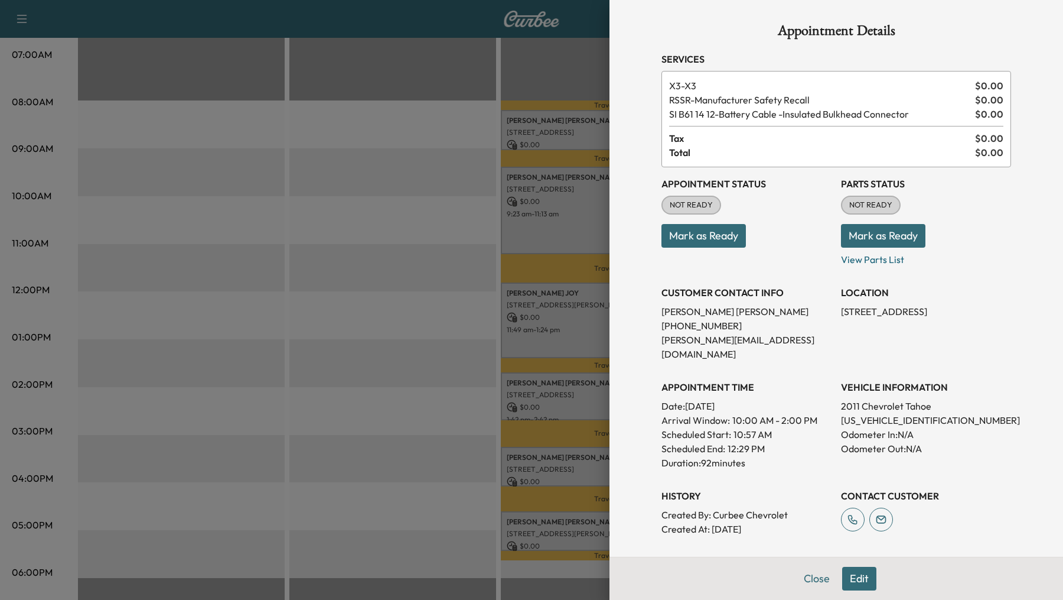
click at [724, 102] on span "RSSR - Manufacturer Safety Recall" at bounding box center [819, 100] width 301 height 14
click at [773, 435] on button "Edit" at bounding box center [859, 579] width 34 height 24
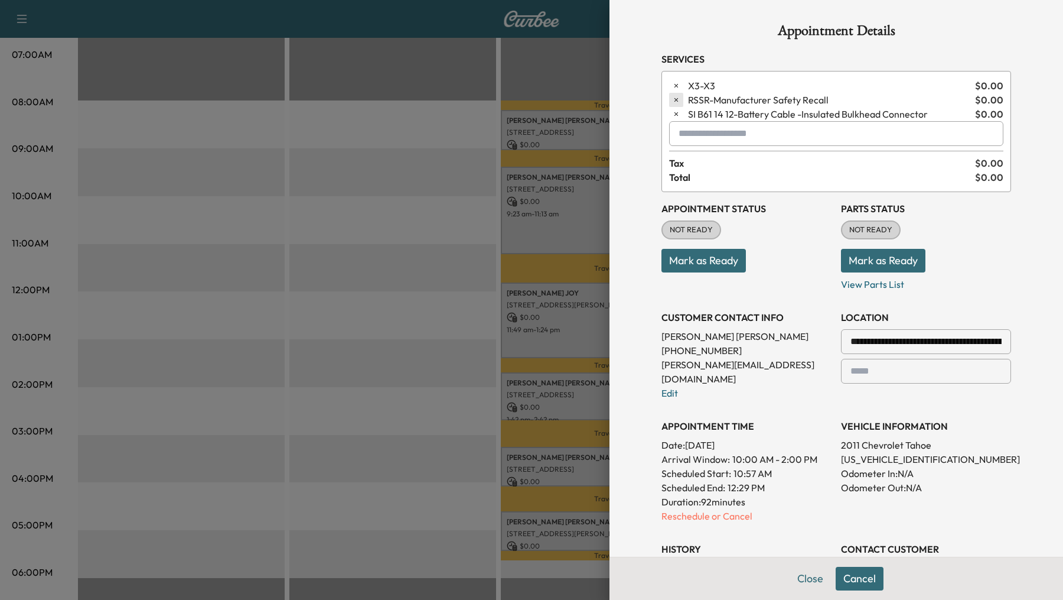
click at [671, 100] on button "button" at bounding box center [676, 100] width 14 height 14
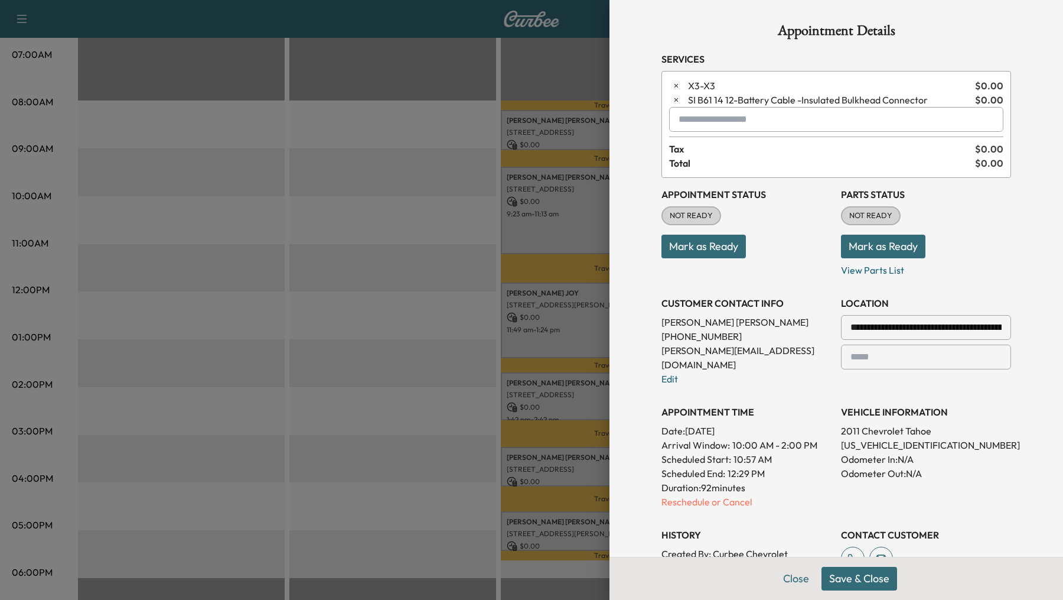
click at [773, 435] on button "Save & Close" at bounding box center [860, 579] width 76 height 24
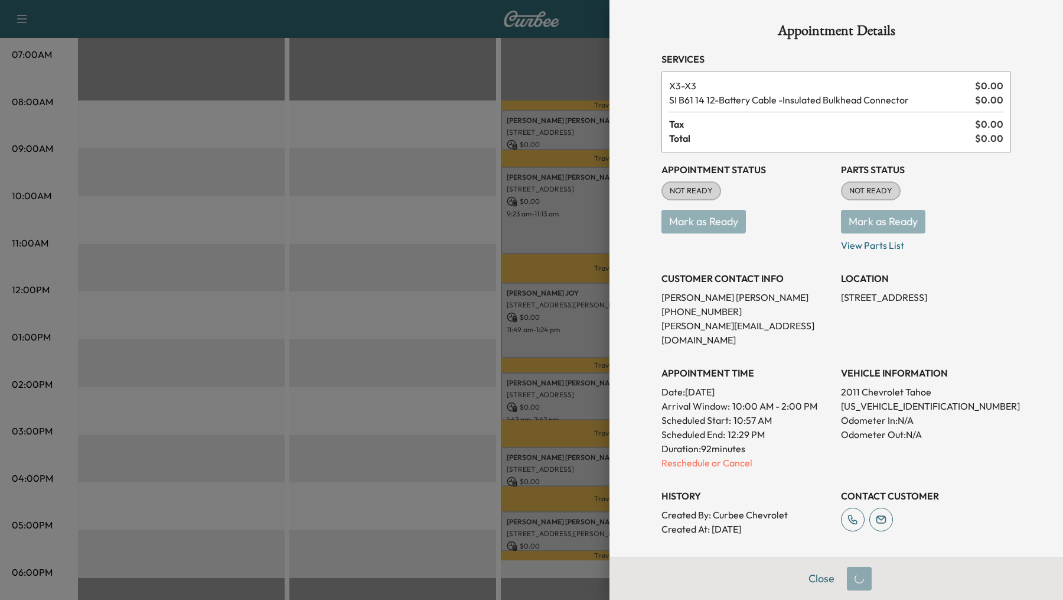
click at [438, 240] on div at bounding box center [531, 300] width 1063 height 600
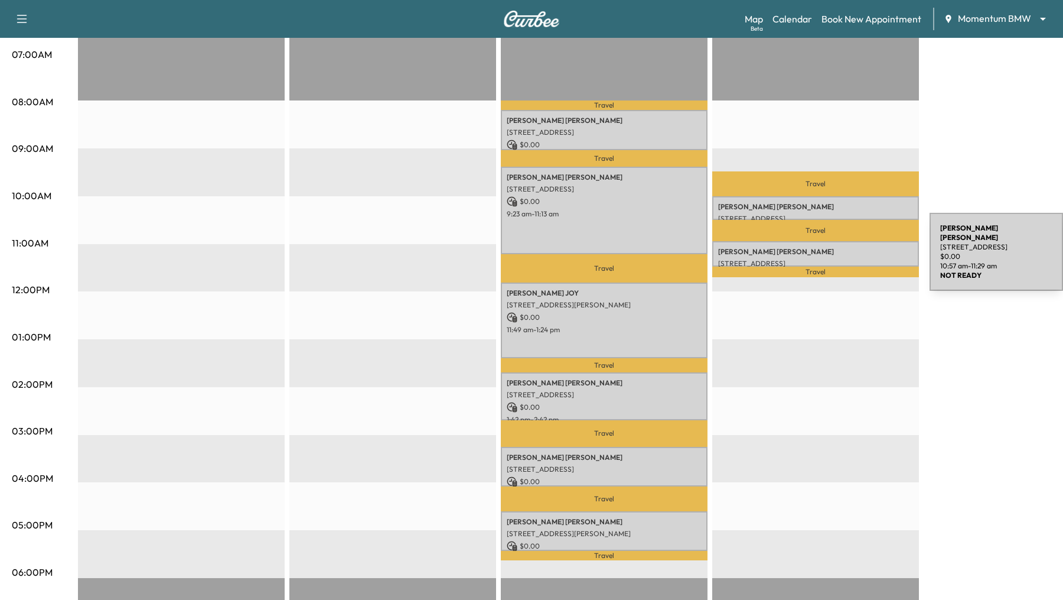
click at [773, 254] on p "[PERSON_NAME]" at bounding box center [815, 251] width 195 height 9
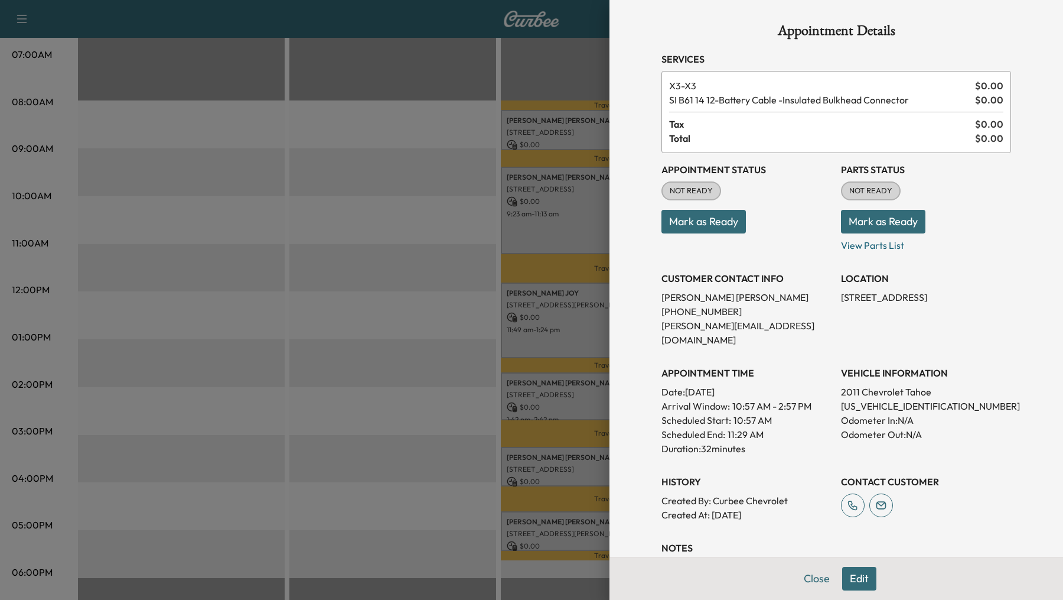
click at [773, 435] on button "Edit" at bounding box center [859, 579] width 34 height 24
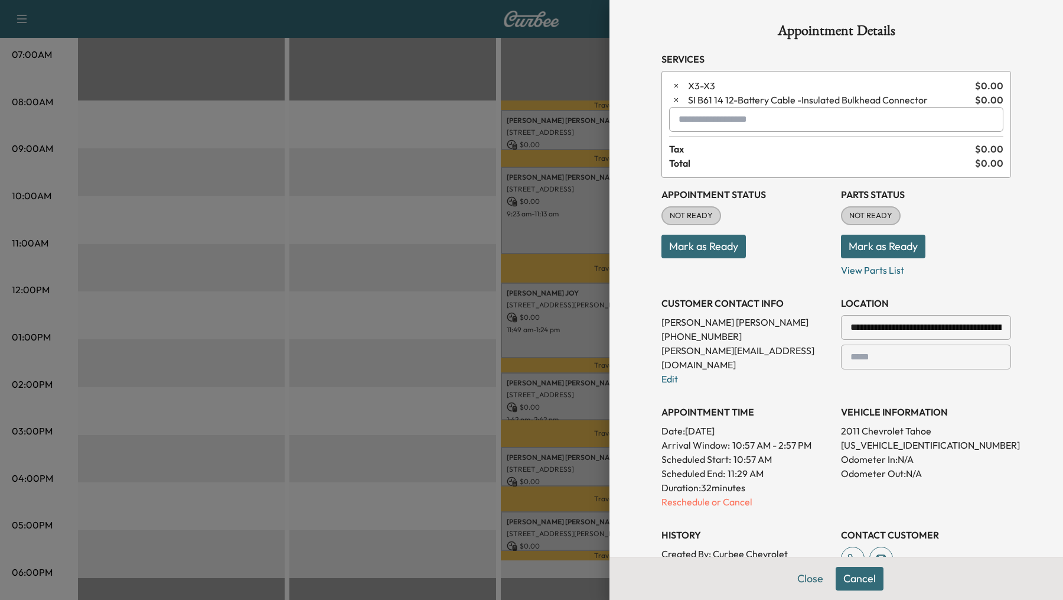
click at [701, 116] on input "text" at bounding box center [836, 119] width 334 height 25
type input "*******"
click at [773, 435] on button "Cancel" at bounding box center [860, 579] width 48 height 24
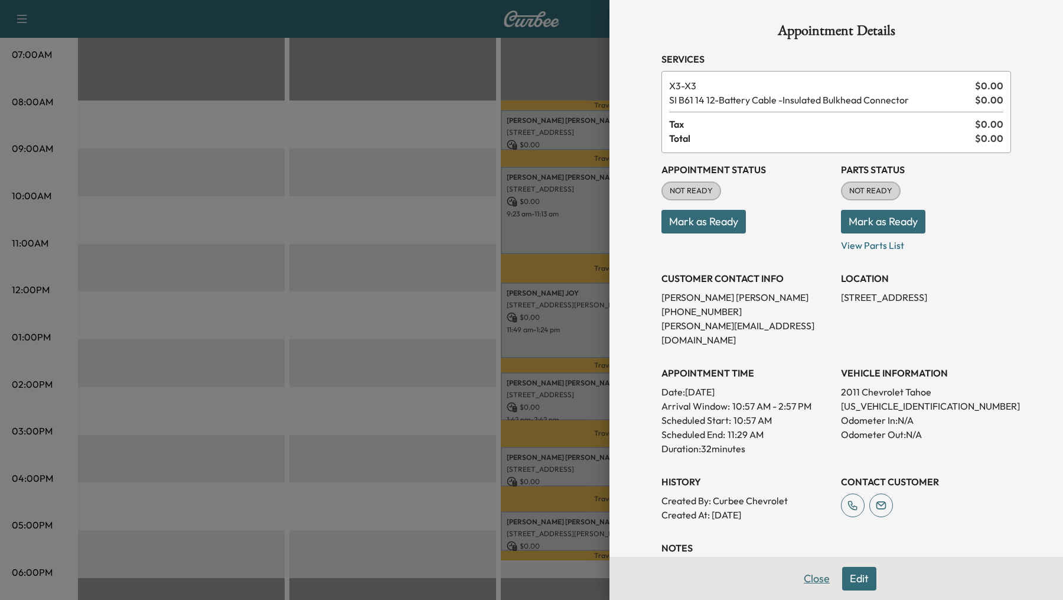
click at [773, 435] on button "Close" at bounding box center [816, 579] width 41 height 24
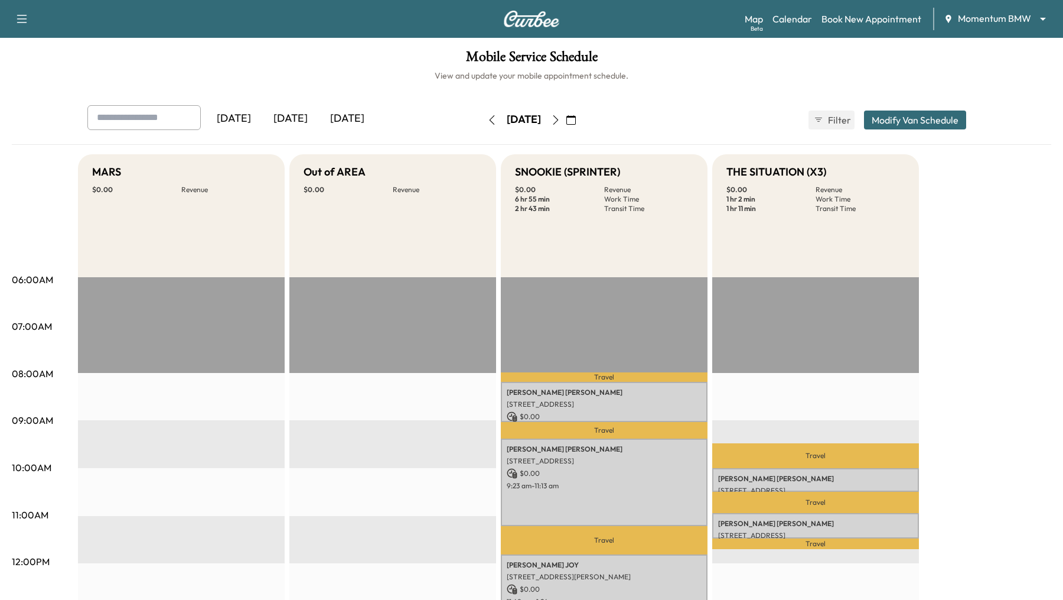
click at [561, 121] on icon "button" at bounding box center [555, 119] width 9 height 9
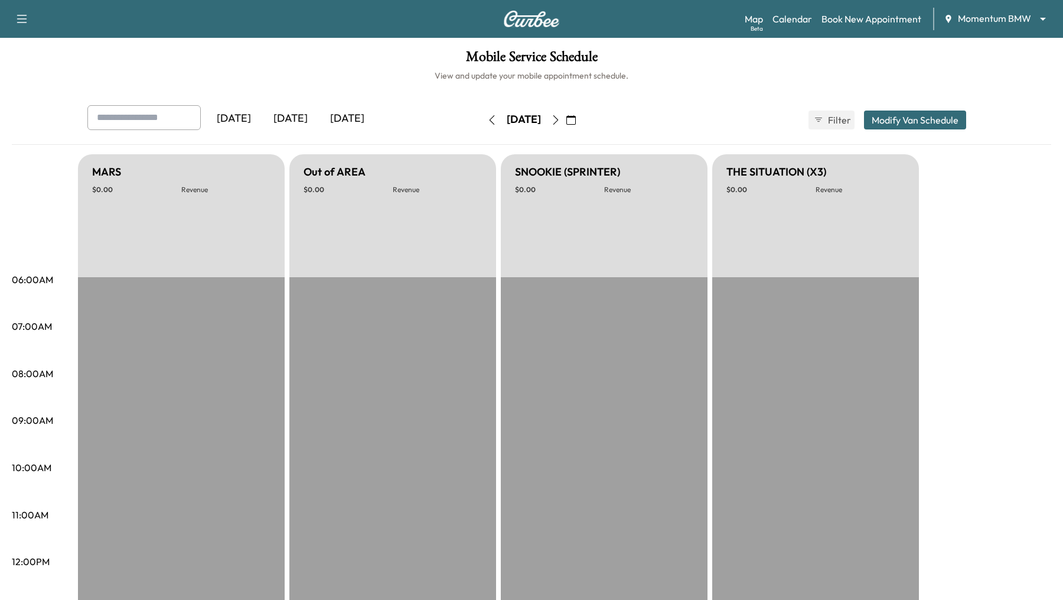
click at [566, 121] on button "button" at bounding box center [556, 119] width 20 height 19
click at [561, 121] on icon "button" at bounding box center [555, 119] width 9 height 9
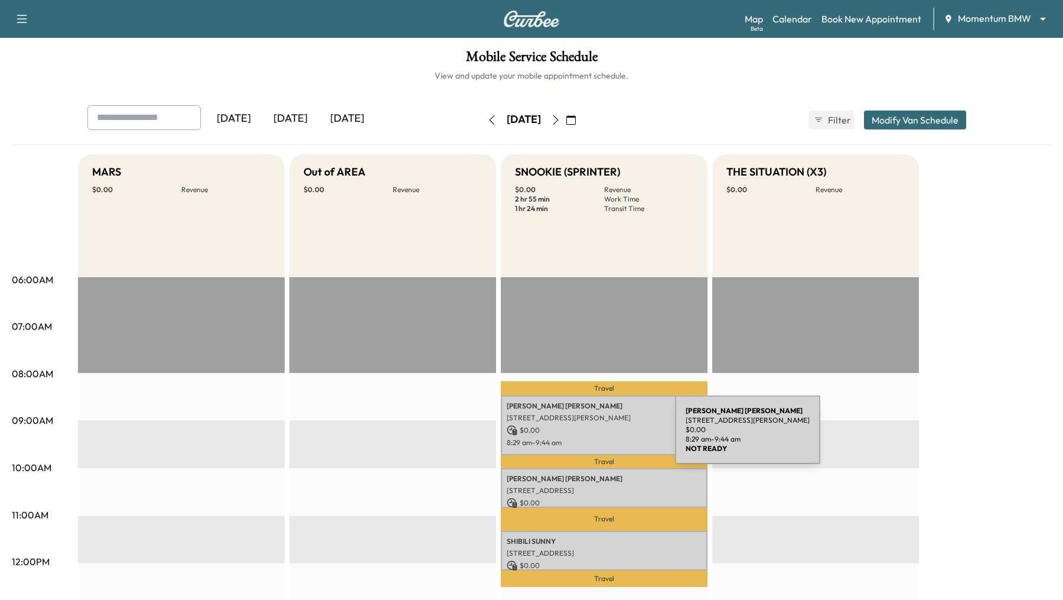
click at [586, 434] on p "$ 0.00" at bounding box center [604, 430] width 195 height 11
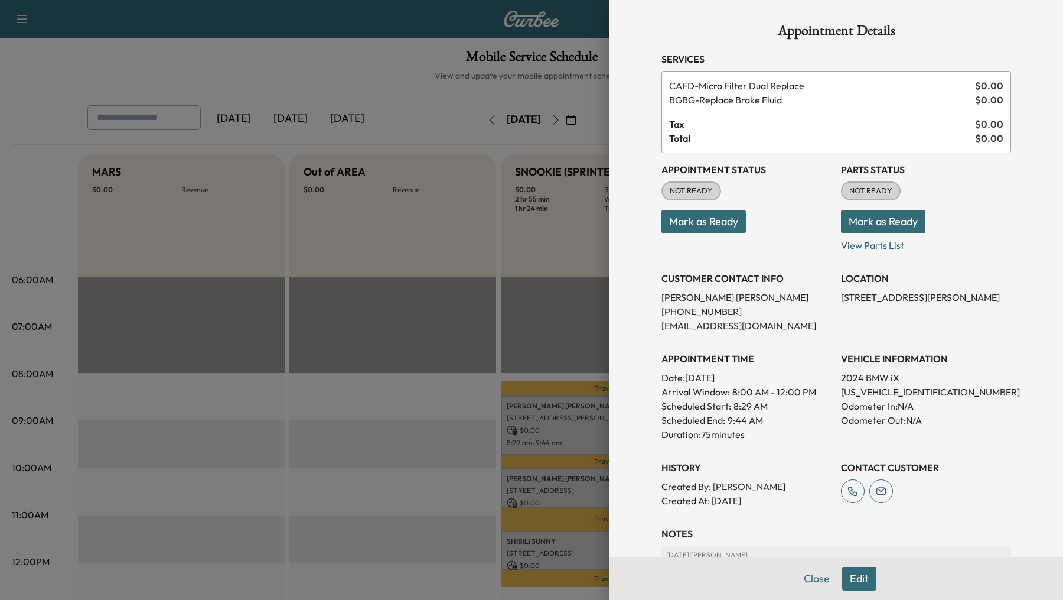
click at [396, 435] on div at bounding box center [531, 300] width 1063 height 600
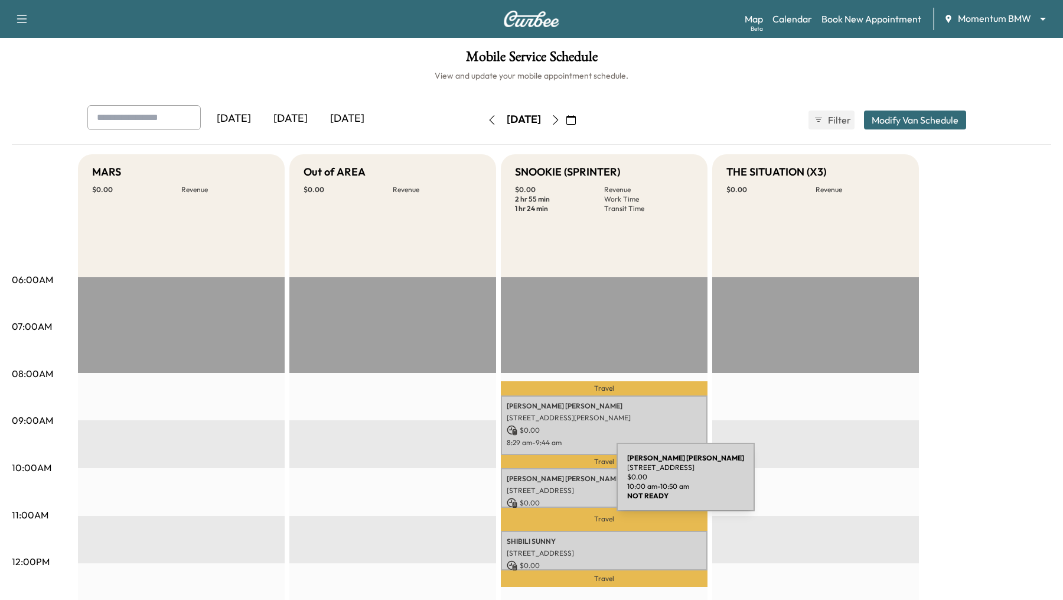
click at [528, 435] on p "[STREET_ADDRESS]" at bounding box center [604, 490] width 195 height 9
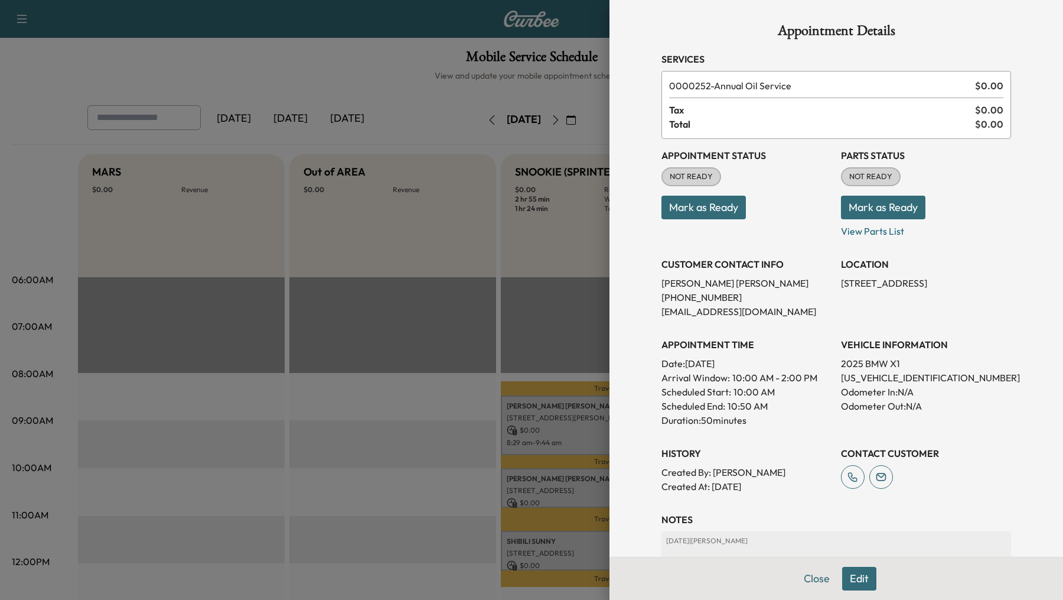
click at [357, 435] on div at bounding box center [531, 300] width 1063 height 600
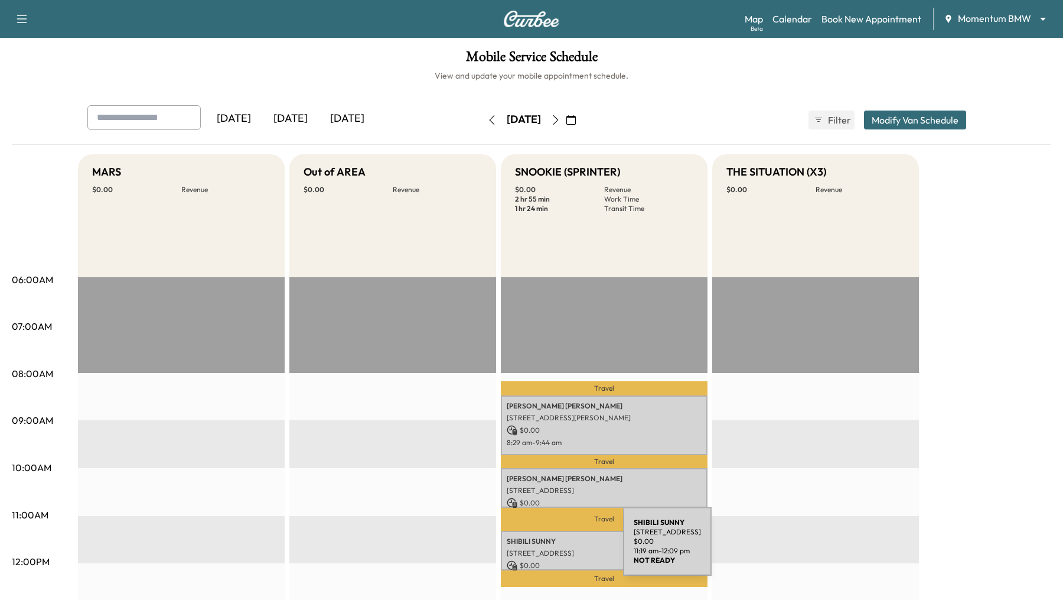
click at [535, 435] on p "[STREET_ADDRESS]" at bounding box center [604, 552] width 195 height 9
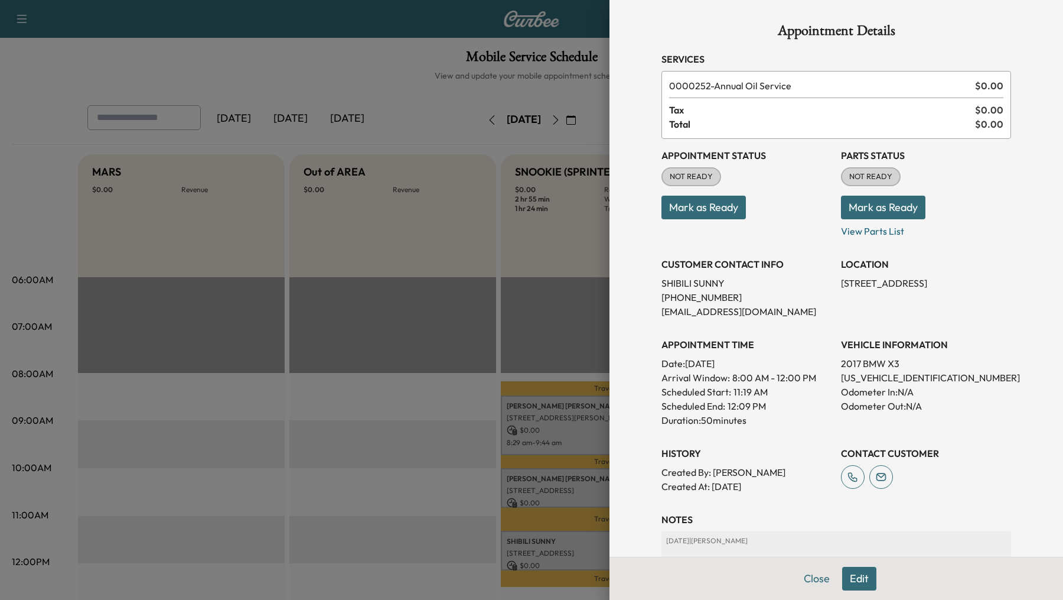
click at [391, 435] on div at bounding box center [531, 300] width 1063 height 600
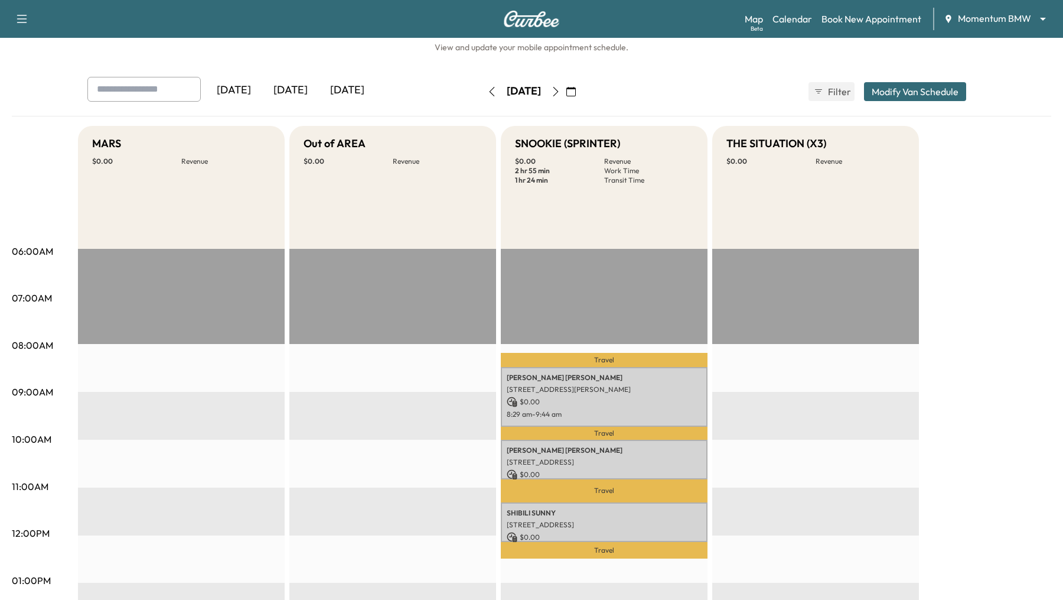
scroll to position [6, 0]
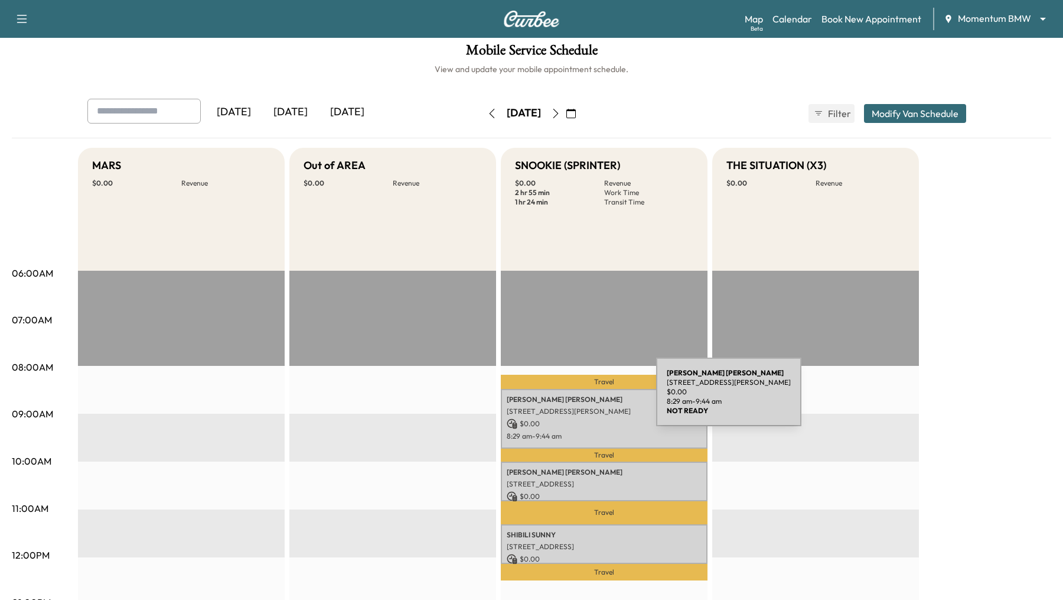
click at [568, 399] on p "[PERSON_NAME]" at bounding box center [604, 399] width 195 height 9
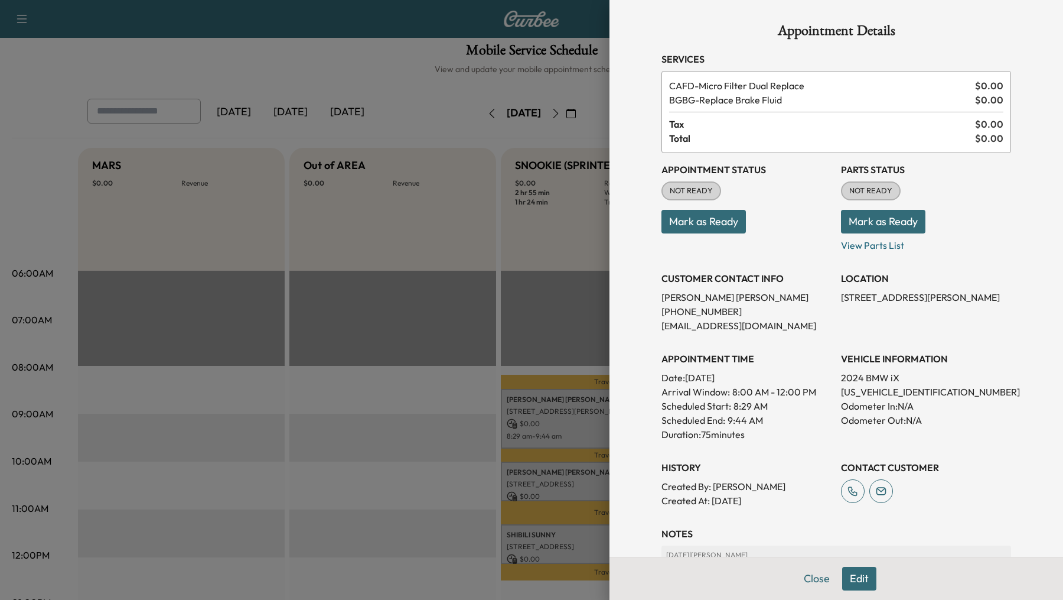
click at [773, 435] on button "Edit" at bounding box center [859, 579] width 34 height 24
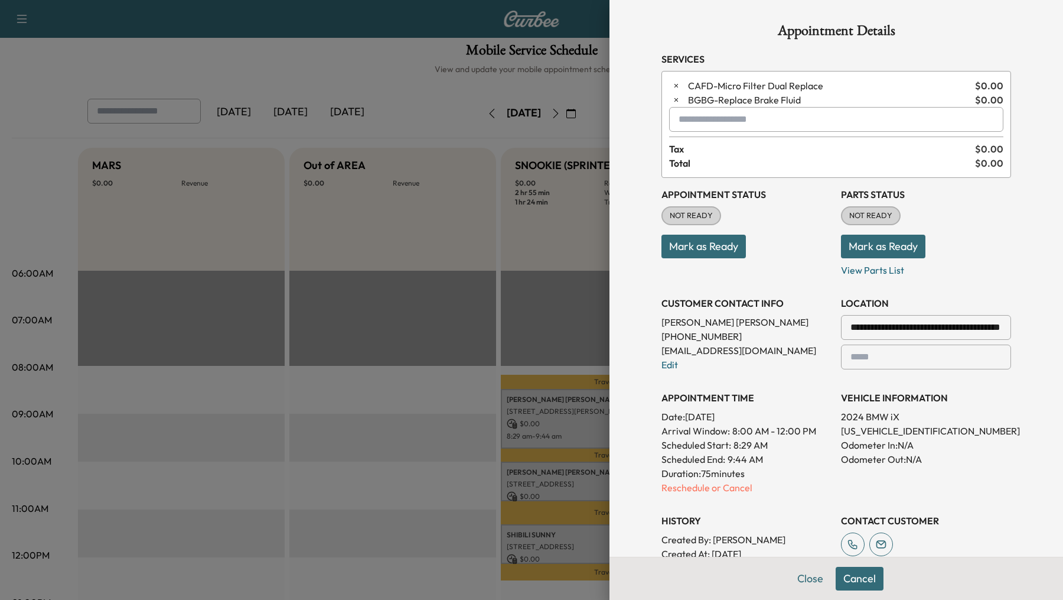
click at [705, 123] on input "text" at bounding box center [836, 119] width 334 height 25
type input "*"
click at [773, 435] on button "Cancel" at bounding box center [860, 579] width 48 height 24
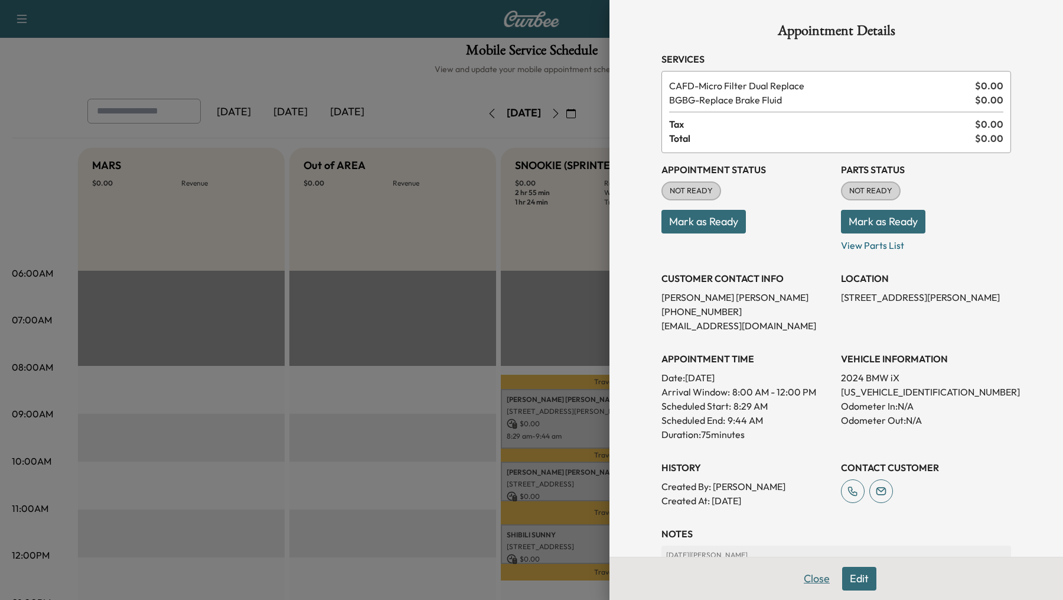
click at [773, 435] on button "Close" at bounding box center [816, 579] width 41 height 24
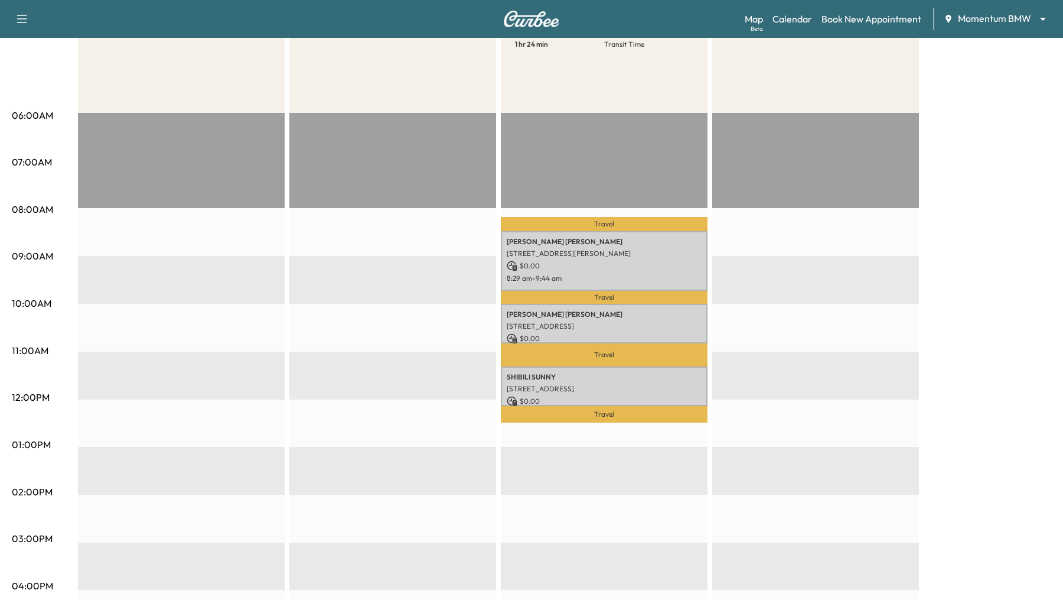
scroll to position [0, 0]
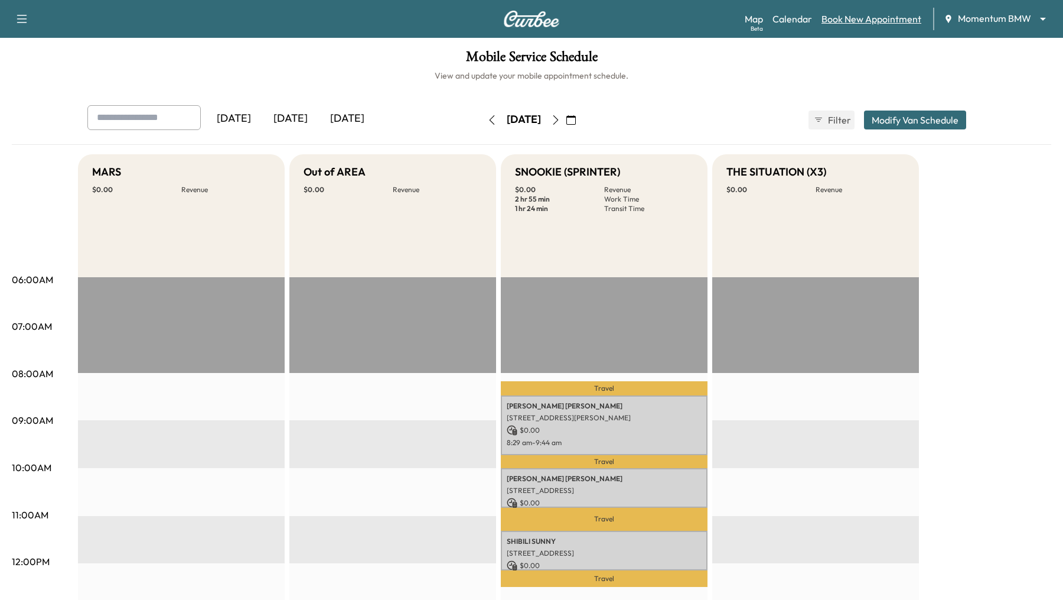
click at [773, 23] on link "Book New Appointment" at bounding box center [872, 19] width 100 height 14
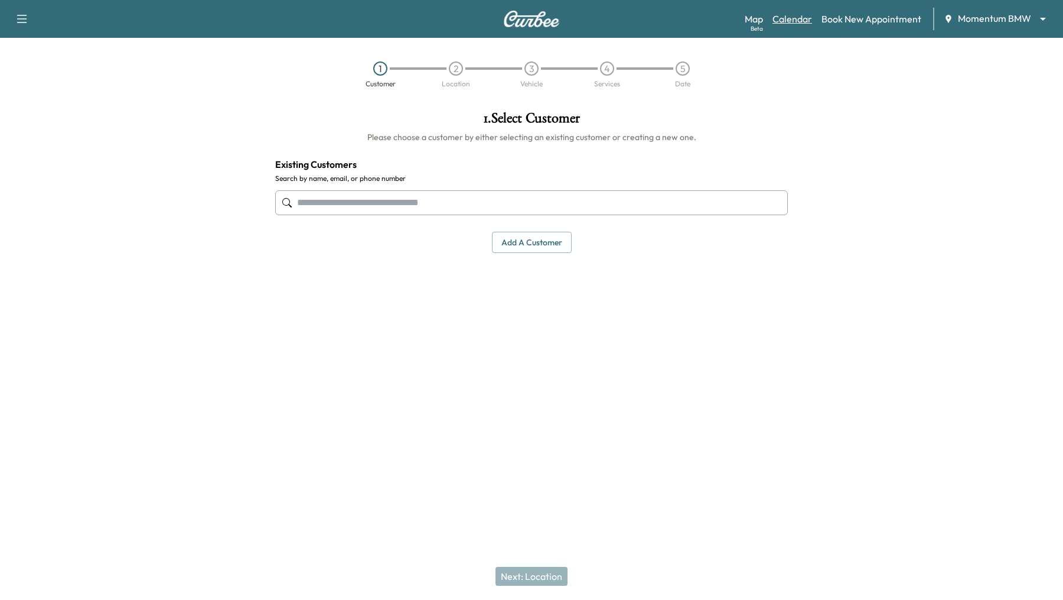
click at [773, 12] on link "Calendar" at bounding box center [793, 19] width 40 height 14
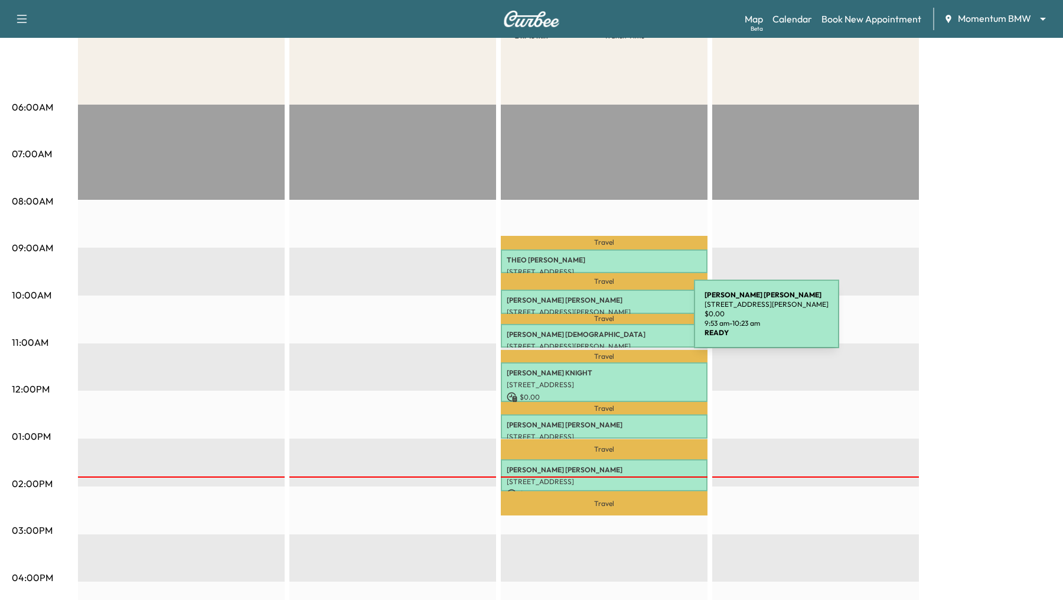
scroll to position [175, 0]
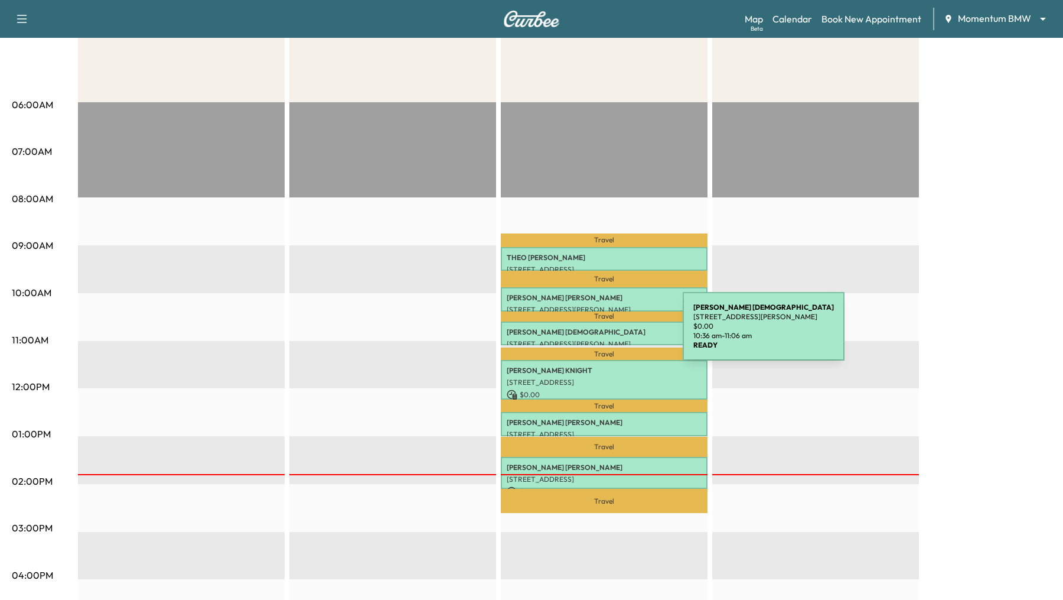
click at [594, 333] on p "[PERSON_NAME][DEMOGRAPHIC_DATA]" at bounding box center [604, 331] width 195 height 9
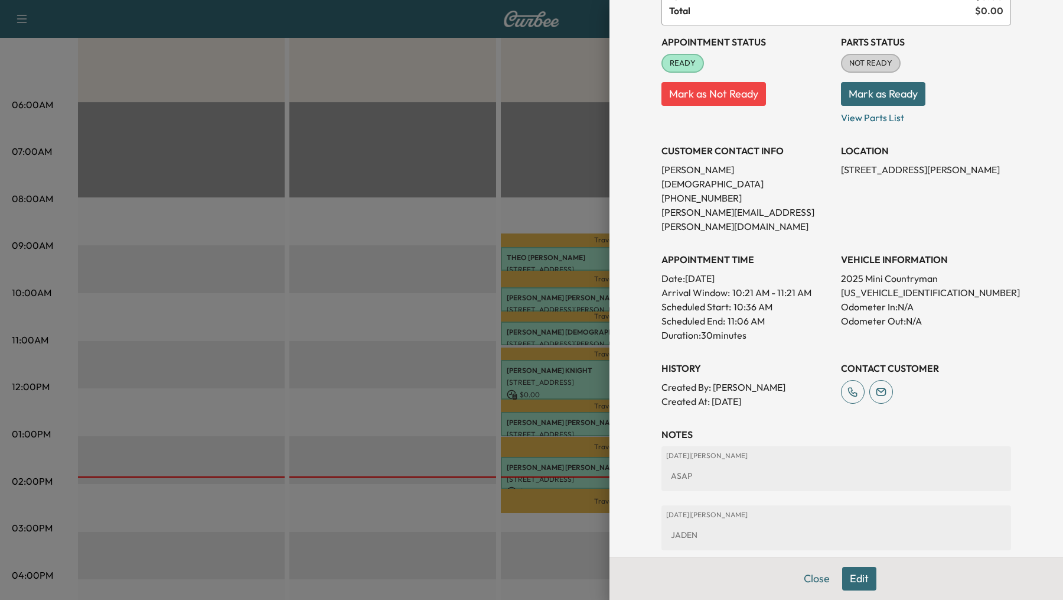
scroll to position [158, 0]
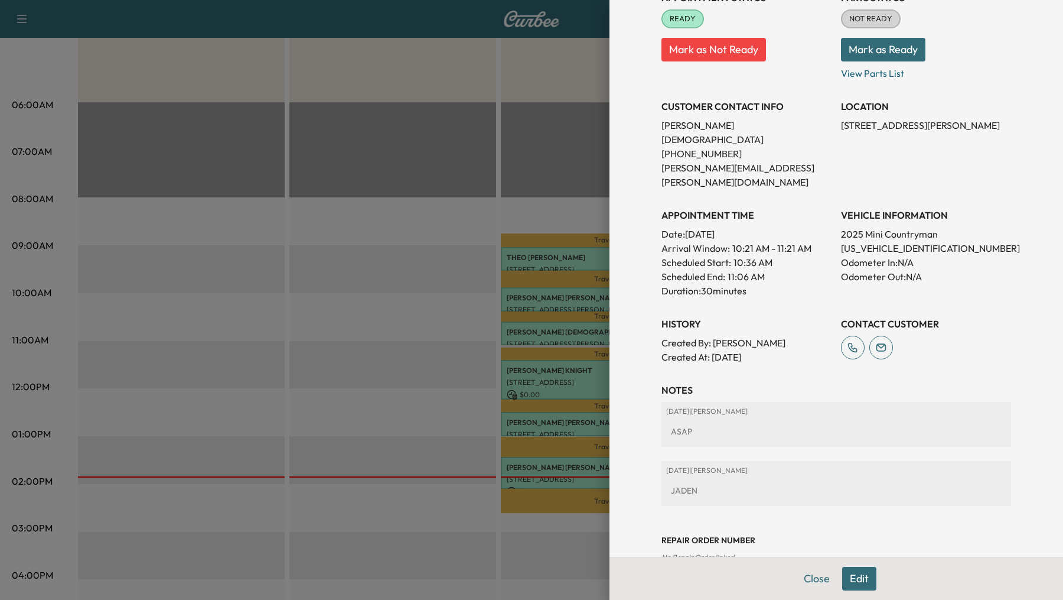
click at [325, 292] on div at bounding box center [531, 300] width 1063 height 600
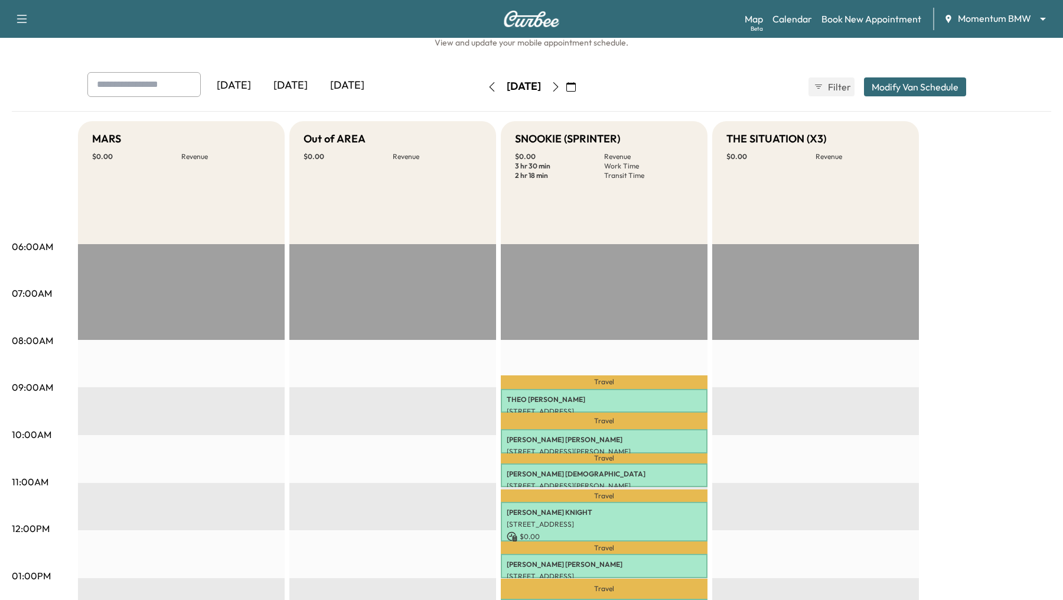
scroll to position [0, 0]
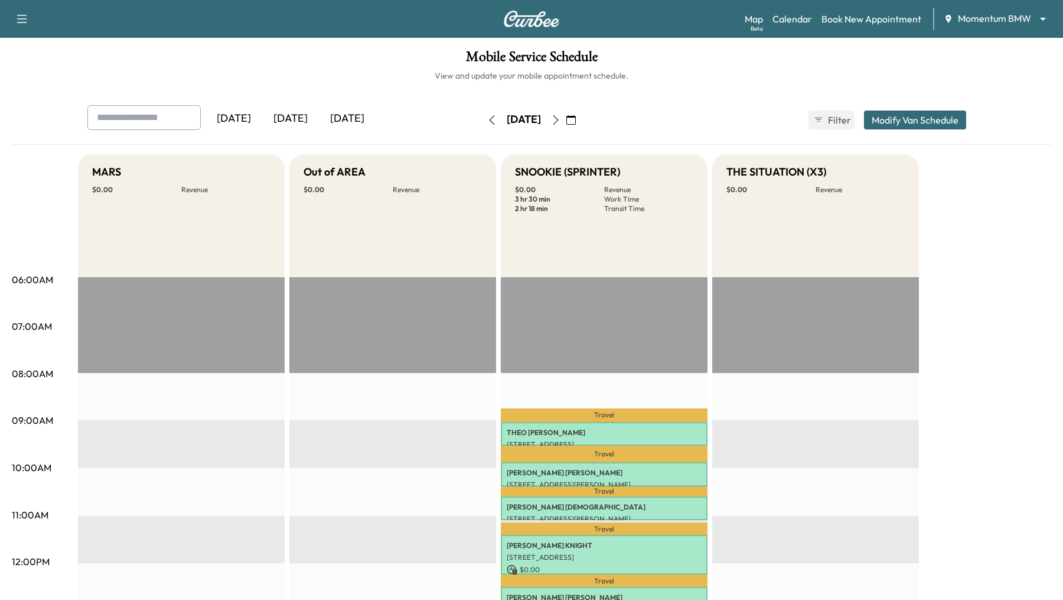
click at [566, 124] on button "button" at bounding box center [556, 119] width 20 height 19
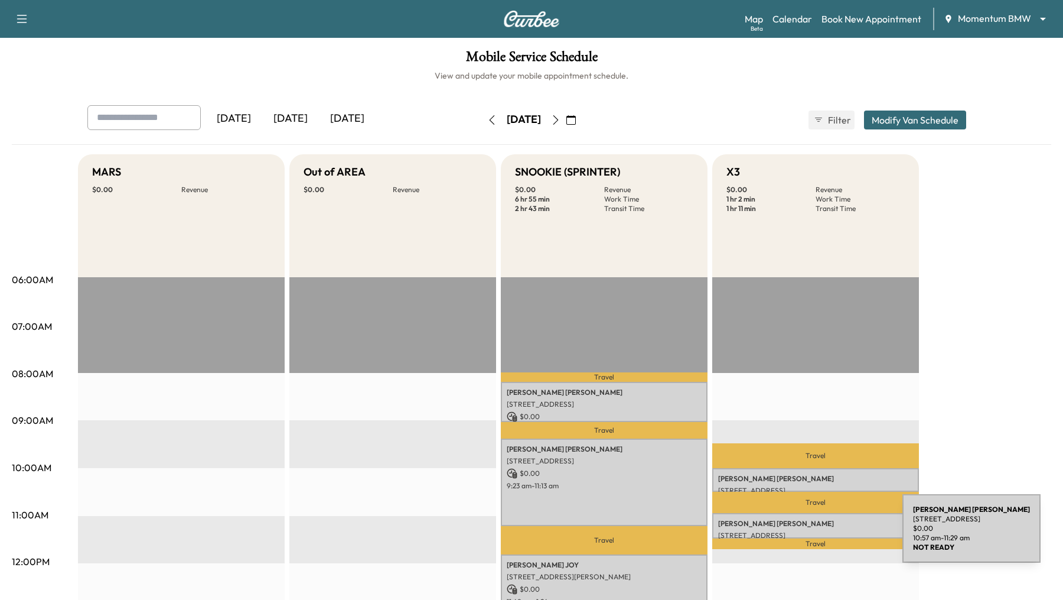
click at [814, 535] on p "[STREET_ADDRESS]" at bounding box center [815, 535] width 195 height 9
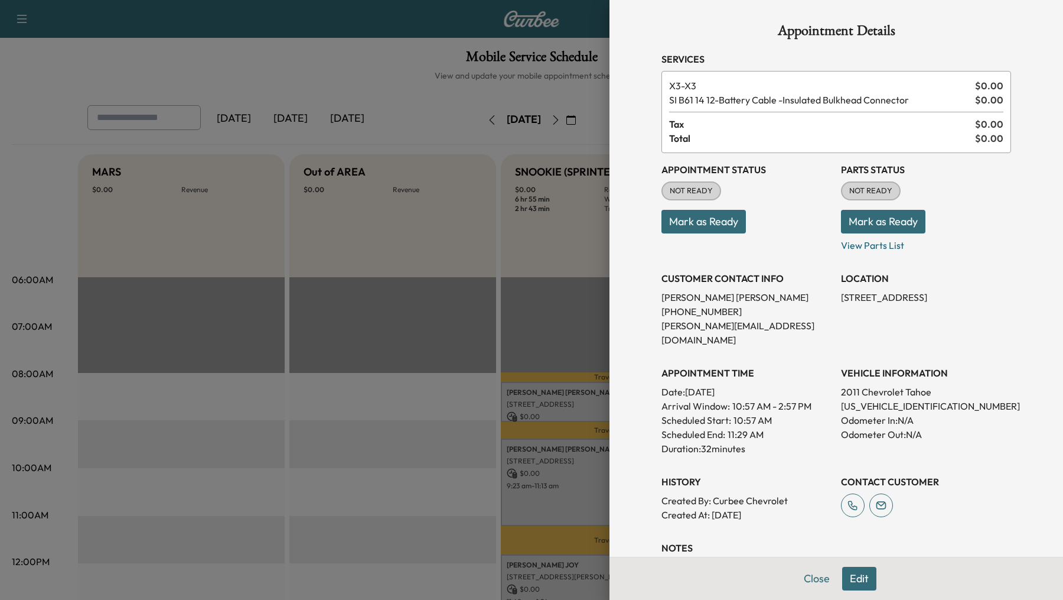
click at [860, 574] on button "Edit" at bounding box center [859, 579] width 34 height 24
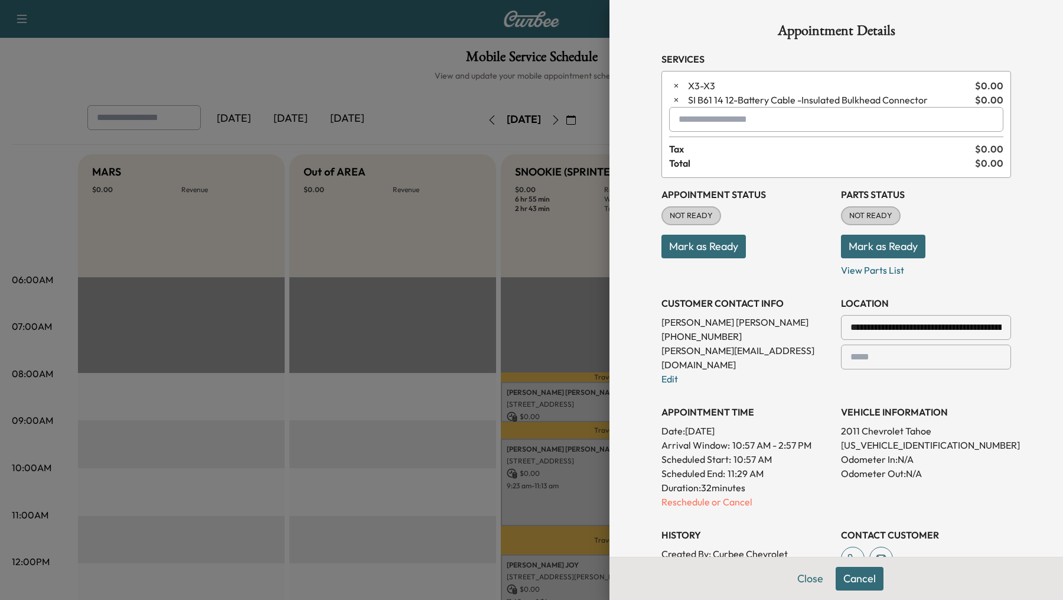
click at [772, 126] on input "text" at bounding box center [836, 119] width 334 height 25
click at [674, 85] on icon "button" at bounding box center [676, 86] width 8 height 8
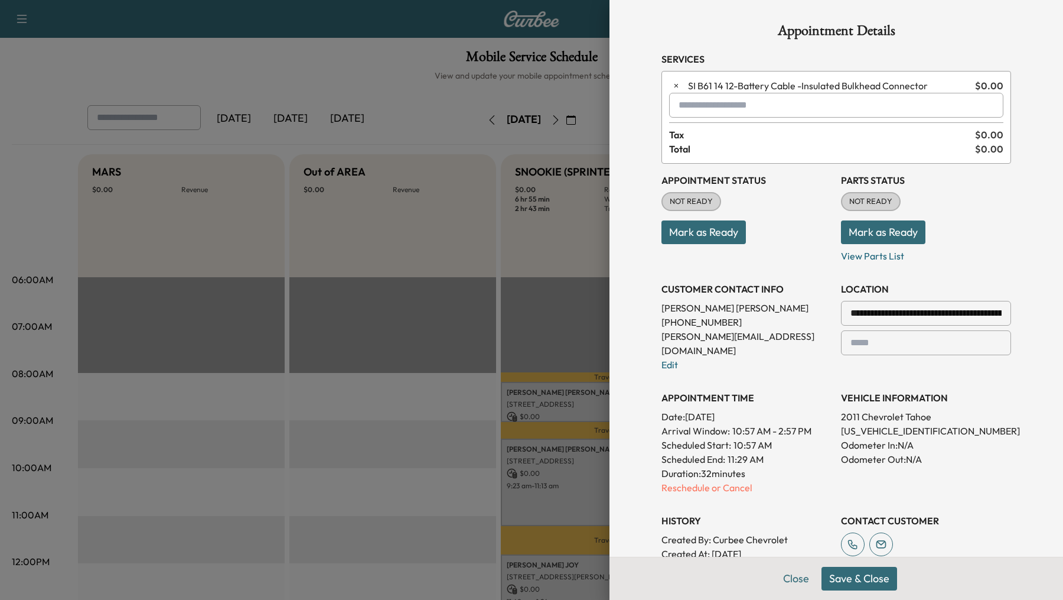
click at [684, 105] on div at bounding box center [681, 105] width 14 height 14
click at [707, 132] on p "ROADSIDE - Roadside Assistance" at bounding box center [807, 135] width 265 height 17
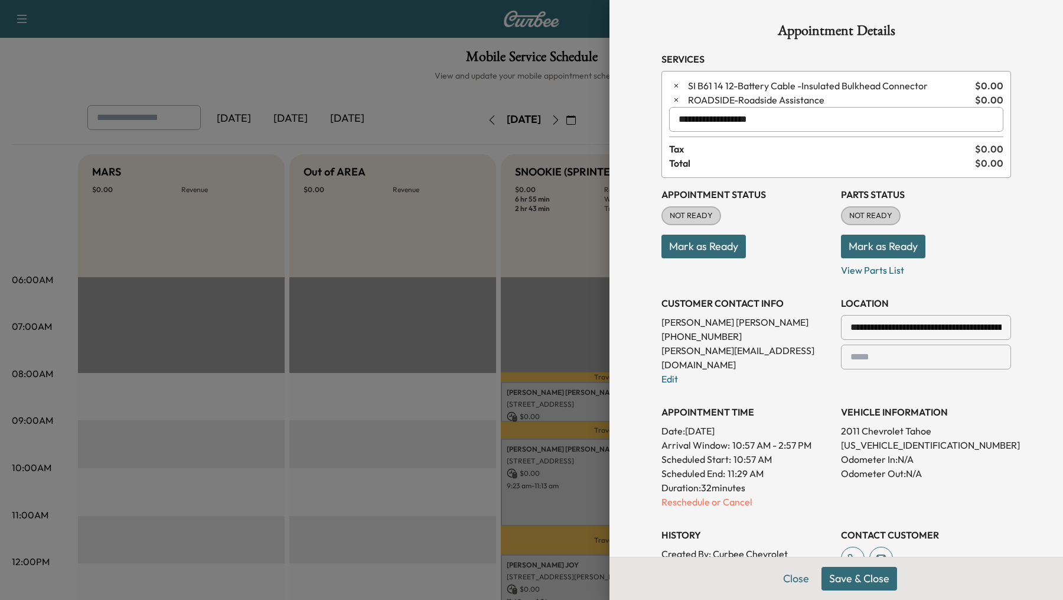
type input "**********"
click at [863, 580] on button "Save & Close" at bounding box center [860, 579] width 76 height 24
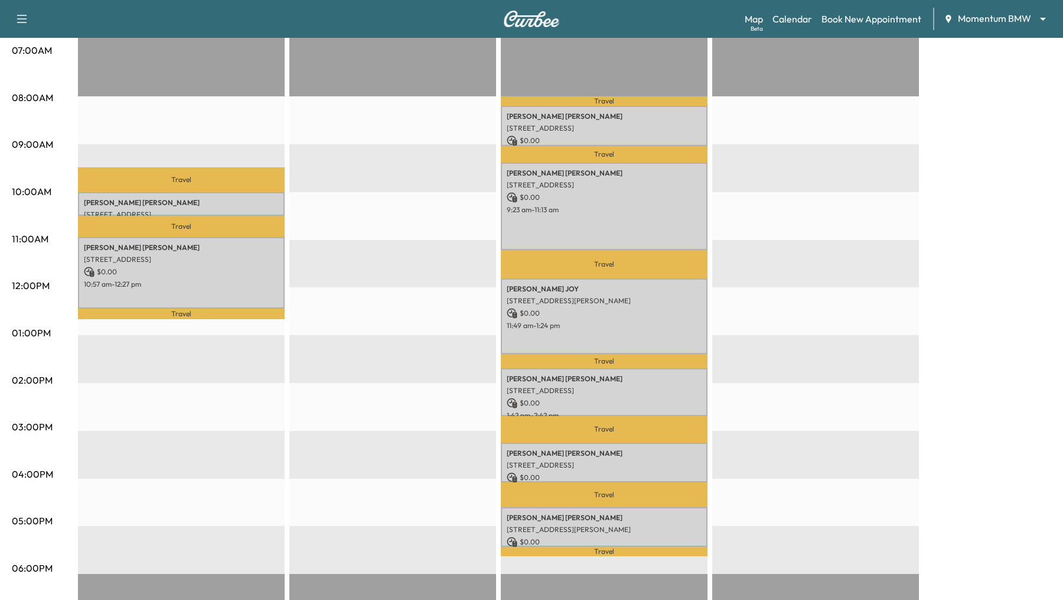
scroll to position [275, 0]
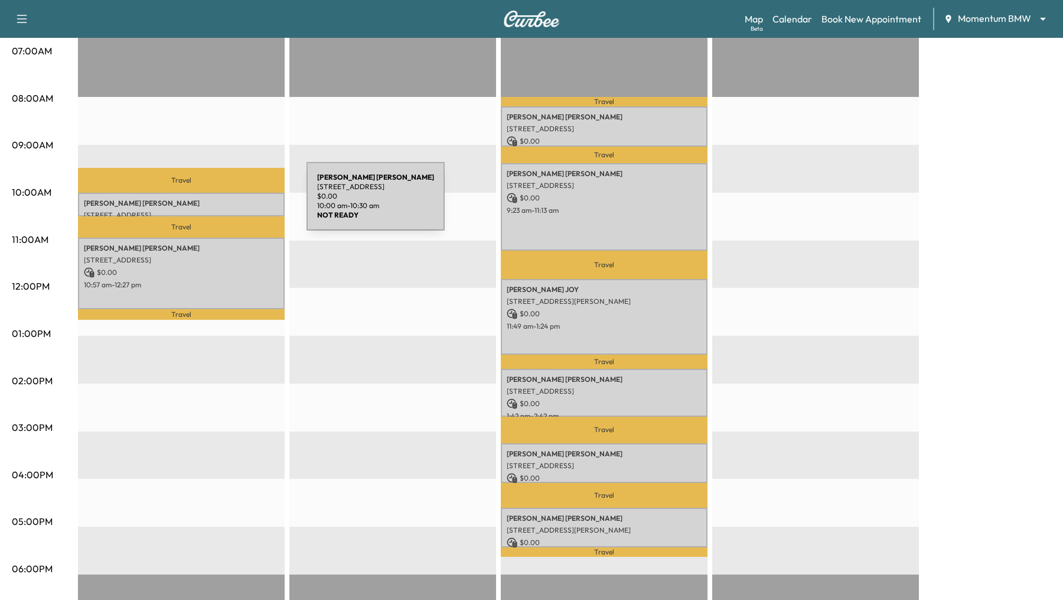
click at [218, 203] on p "Swetha Komatreddy" at bounding box center [181, 203] width 195 height 9
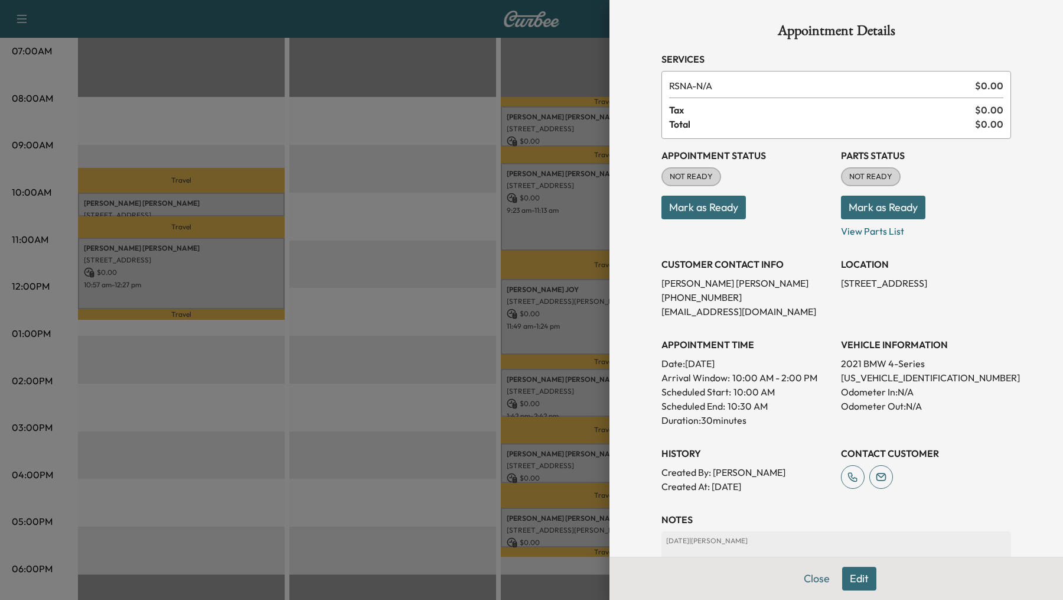
click at [859, 580] on button "Edit" at bounding box center [859, 579] width 34 height 24
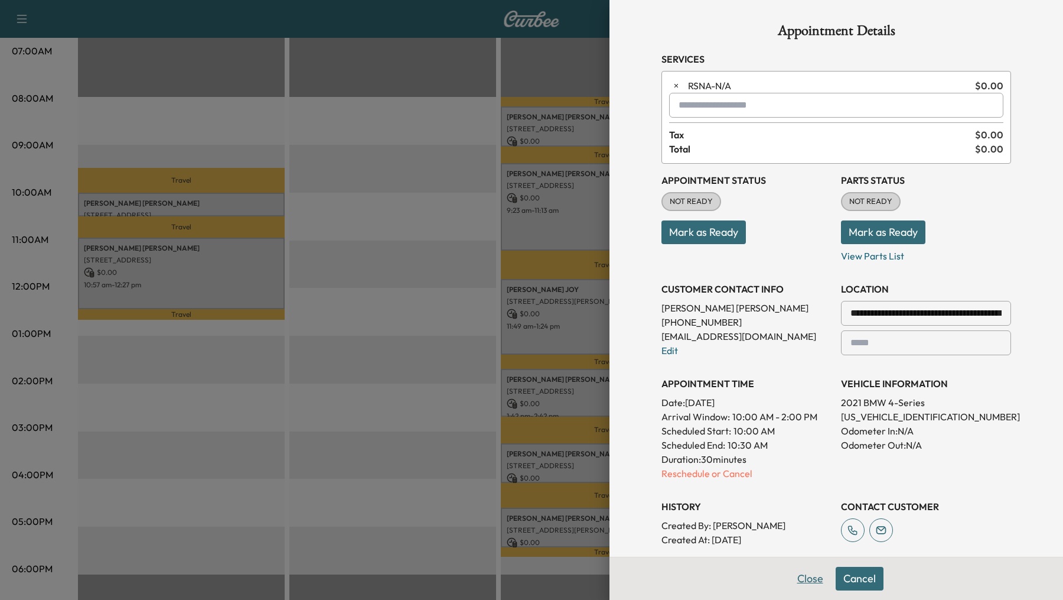
click at [801, 581] on button "Close" at bounding box center [810, 579] width 41 height 24
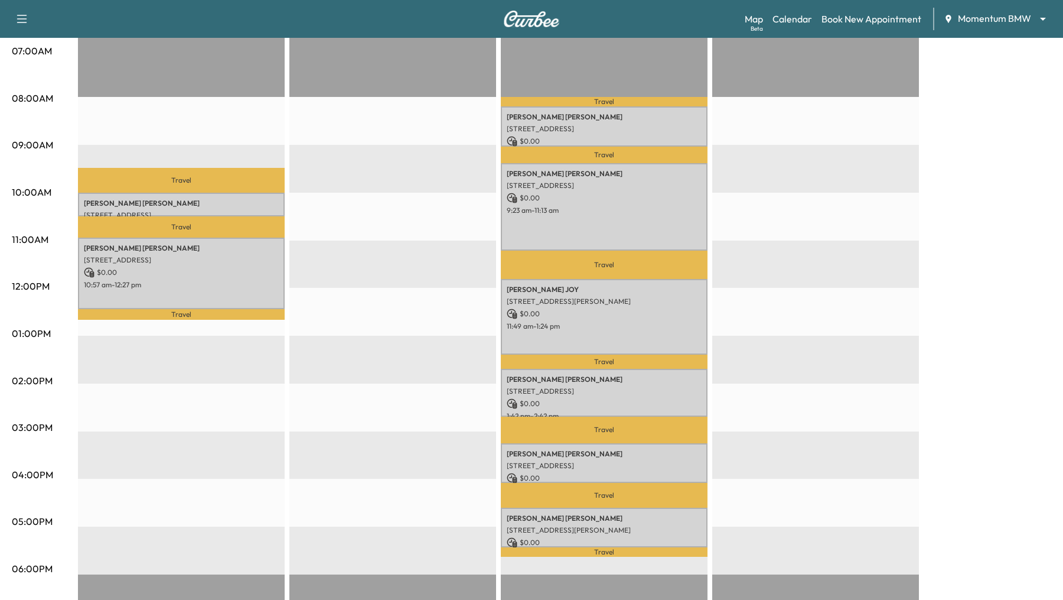
click at [106, 216] on p "Travel" at bounding box center [181, 226] width 207 height 21
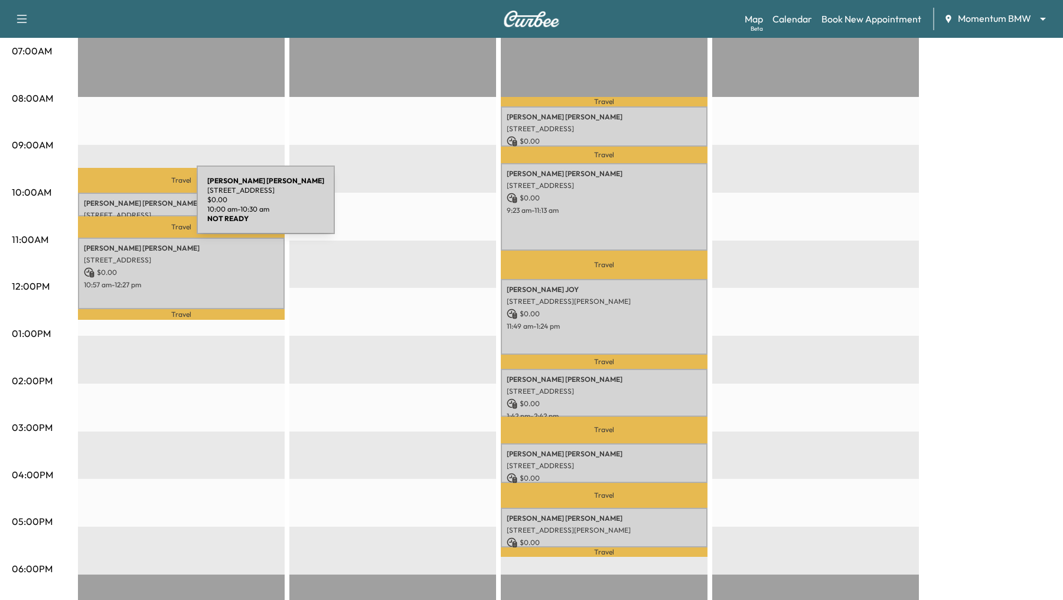
click at [108, 207] on div "Swetha Komatreddy 2510 Hinkles Ferry, Richmond, TX 77406, USA $ 0.00 10:00 am -…" at bounding box center [181, 205] width 207 height 24
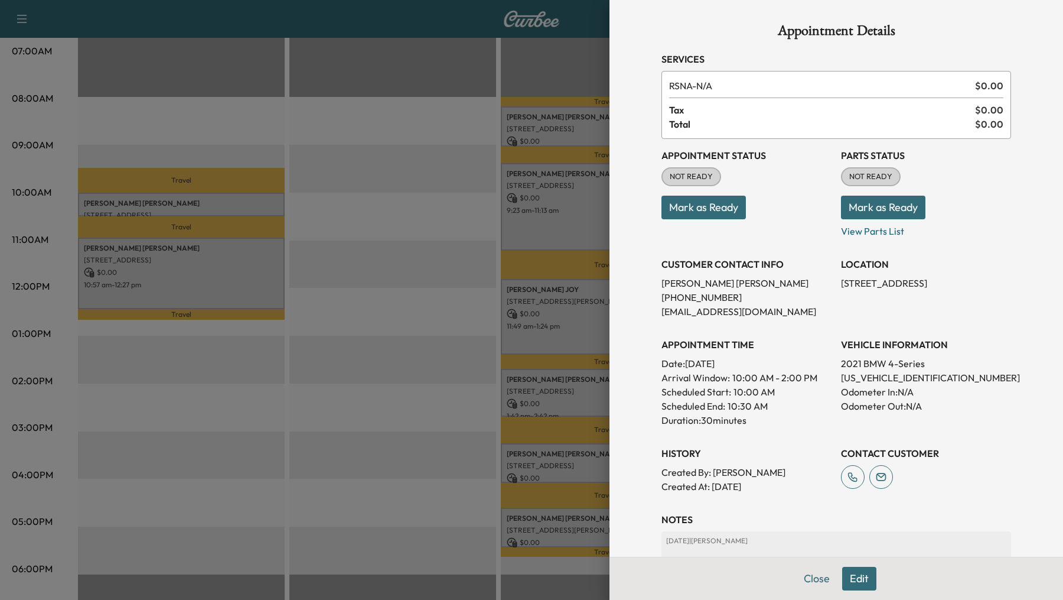
scroll to position [99, 0]
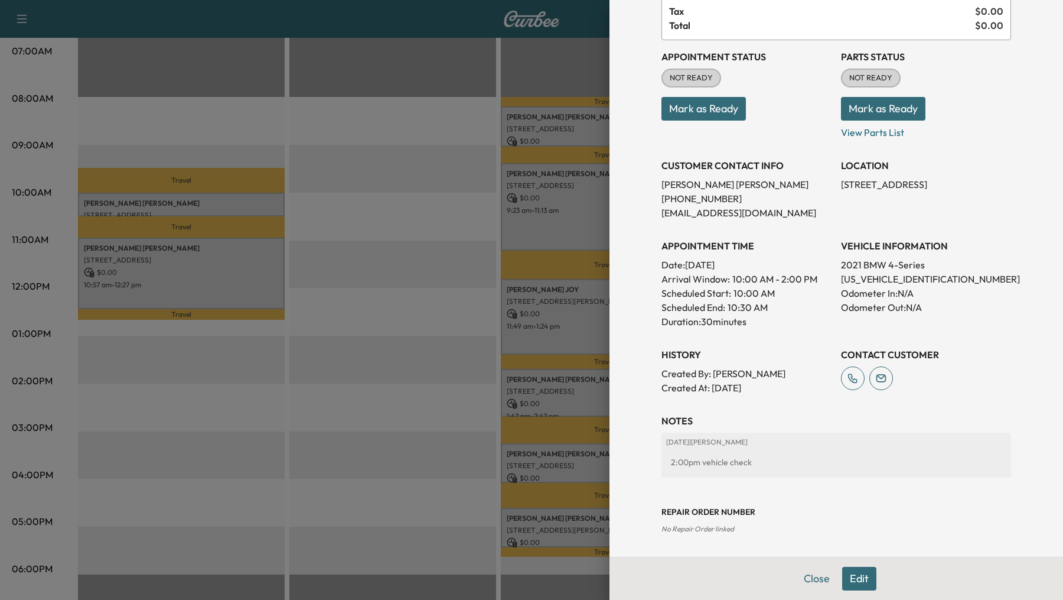
click at [857, 577] on button "Edit" at bounding box center [859, 579] width 34 height 24
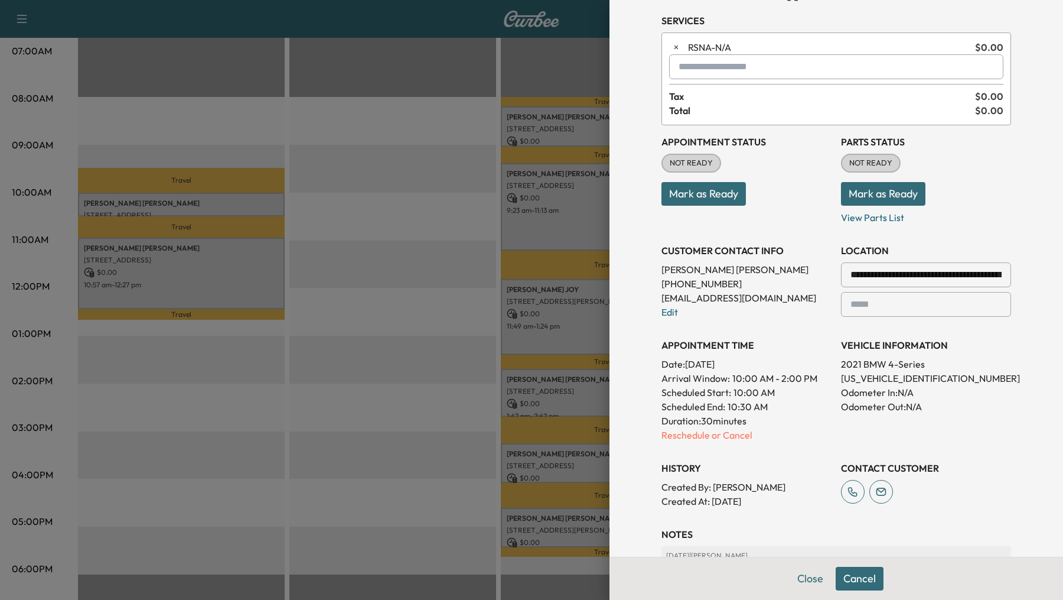
scroll to position [37, 0]
click at [716, 66] on input "text" at bounding box center [836, 68] width 334 height 25
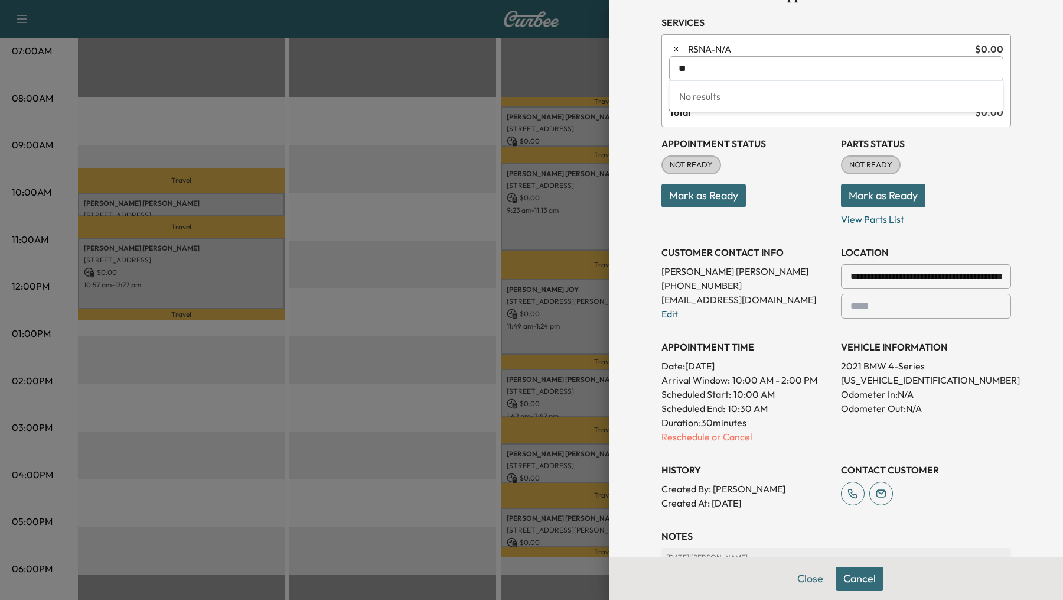
type input "*"
click at [807, 578] on button "Close" at bounding box center [810, 579] width 41 height 24
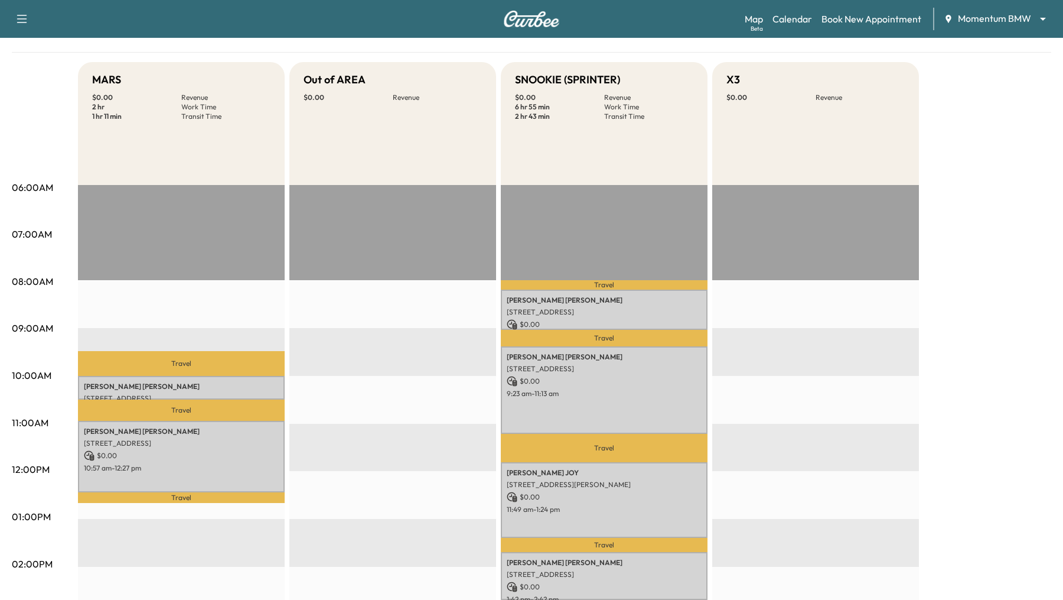
scroll to position [92, 0]
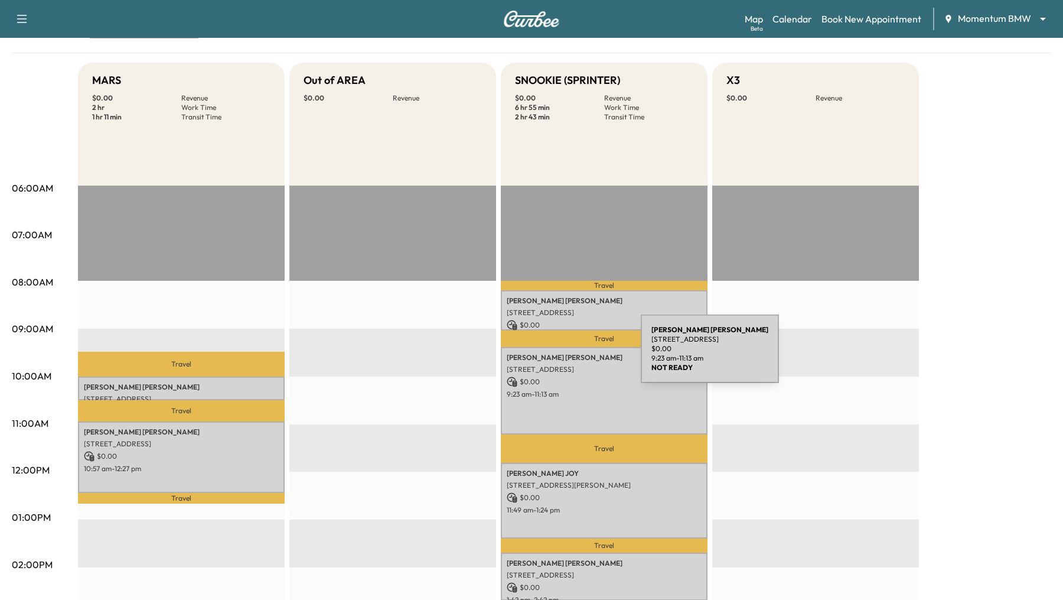
click at [552, 356] on p "TISHA WILLIAMS" at bounding box center [604, 357] width 195 height 9
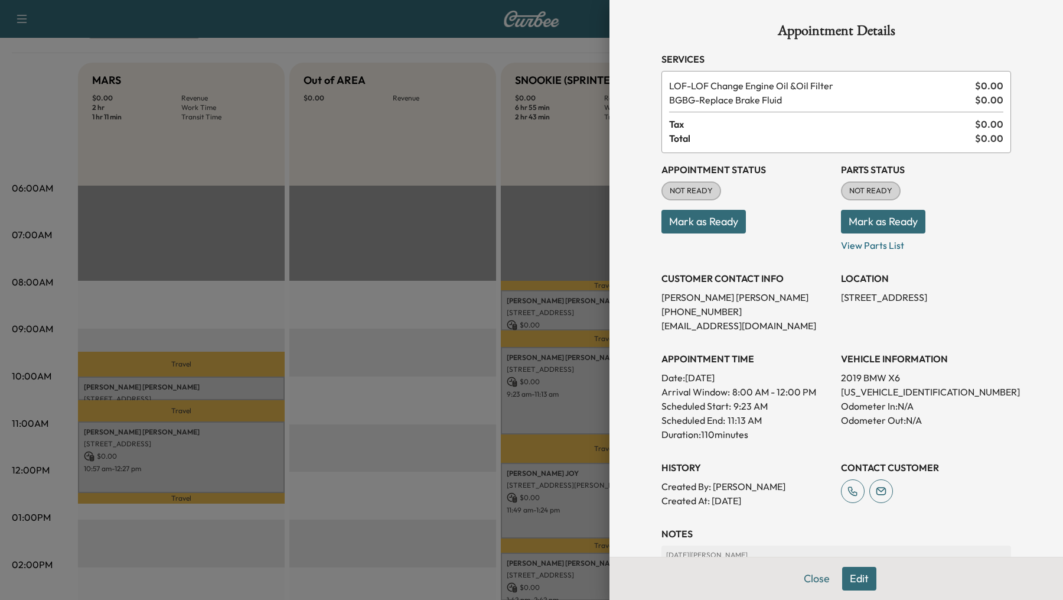
scroll to position [113, 0]
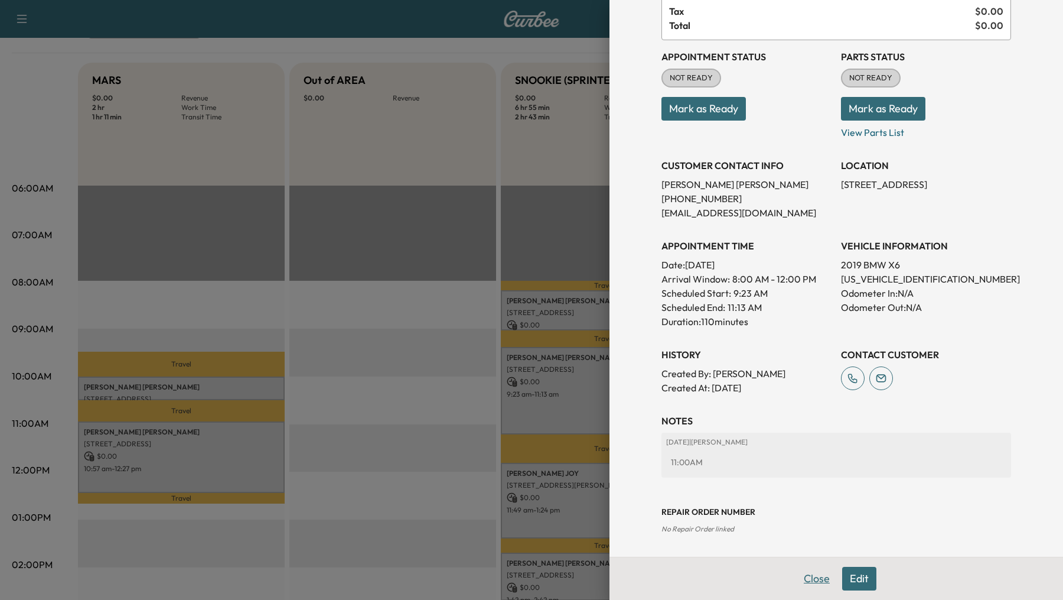
click at [813, 572] on button "Close" at bounding box center [816, 579] width 41 height 24
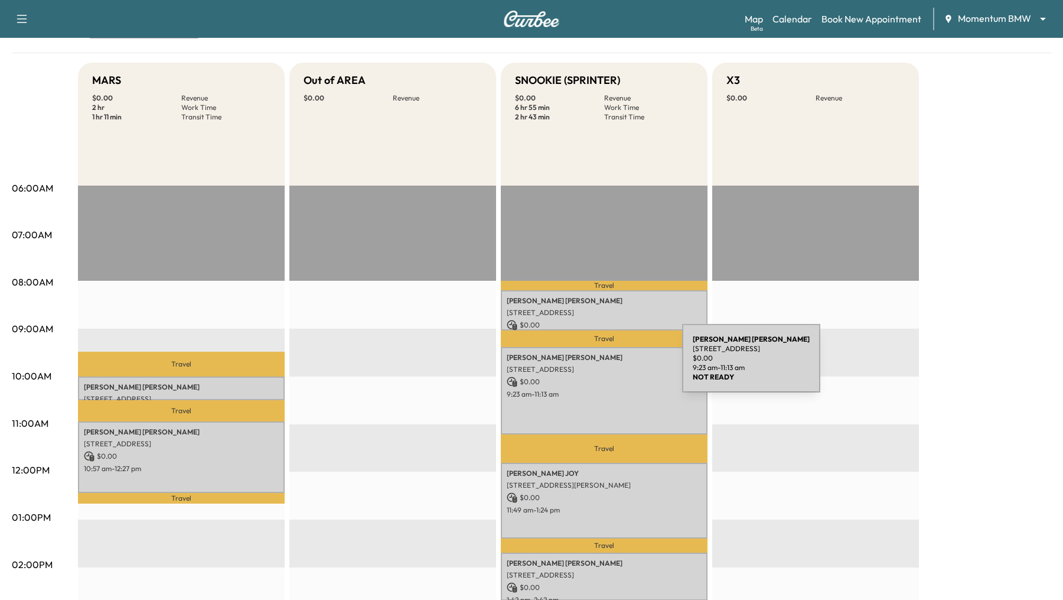
click at [594, 365] on p "[STREET_ADDRESS]" at bounding box center [604, 369] width 195 height 9
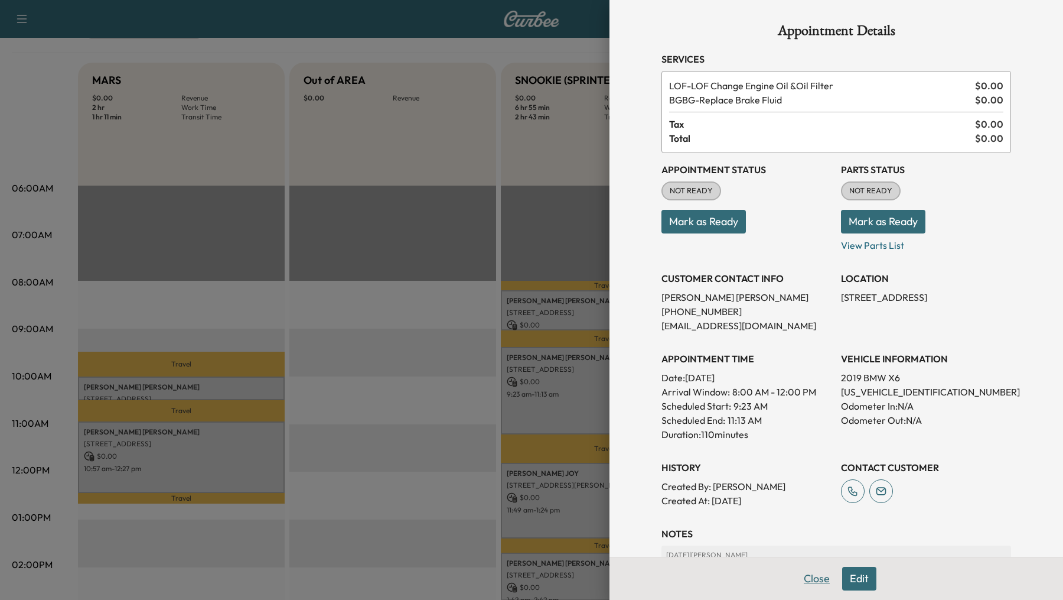
click at [815, 583] on button "Close" at bounding box center [816, 579] width 41 height 24
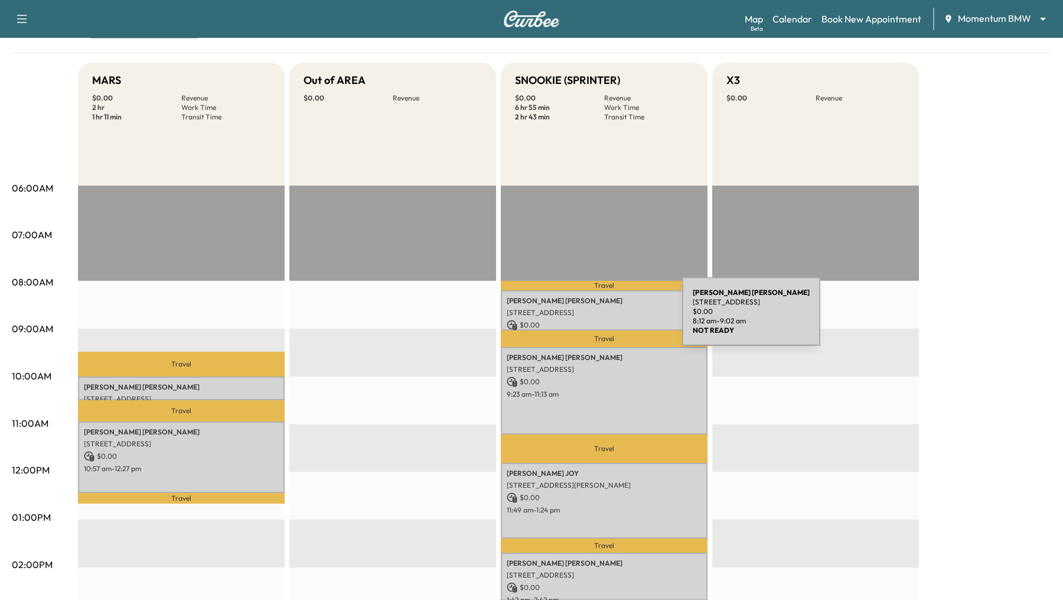
click at [594, 320] on p "$ 0.00" at bounding box center [604, 325] width 195 height 11
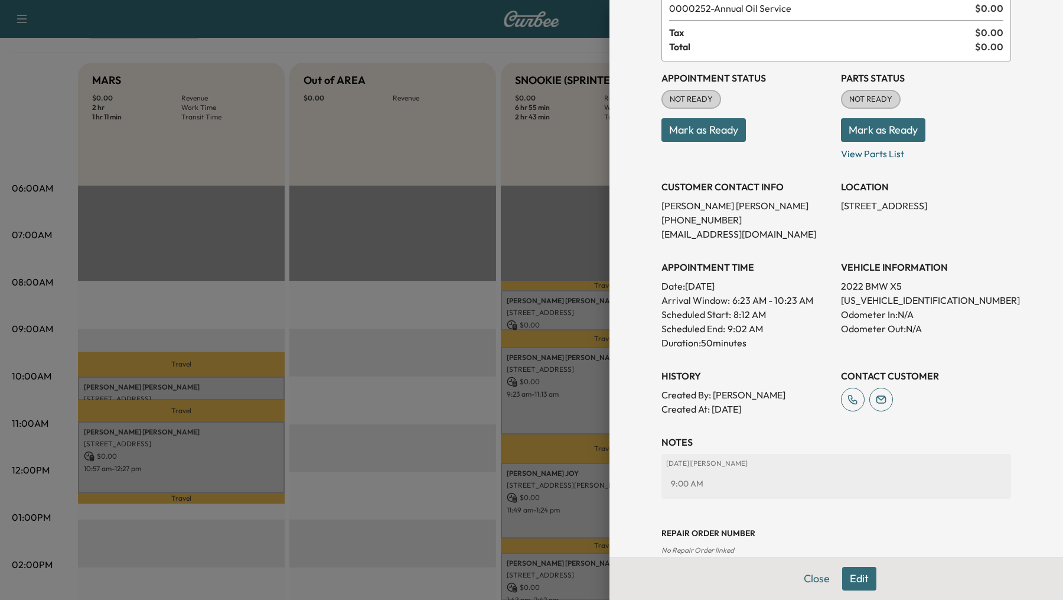
scroll to position [99, 0]
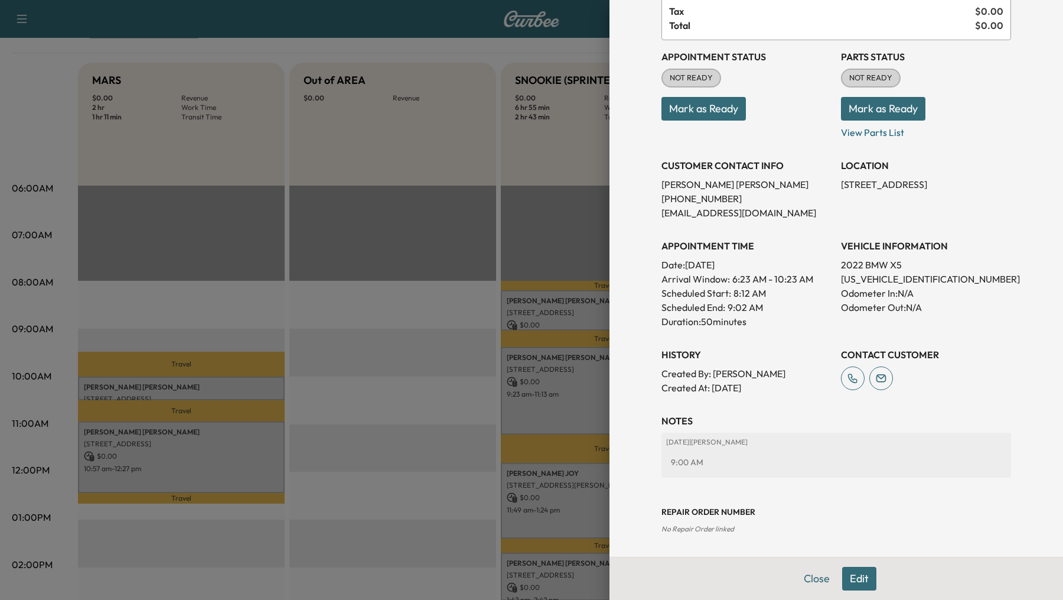
click at [600, 399] on div at bounding box center [531, 300] width 1063 height 600
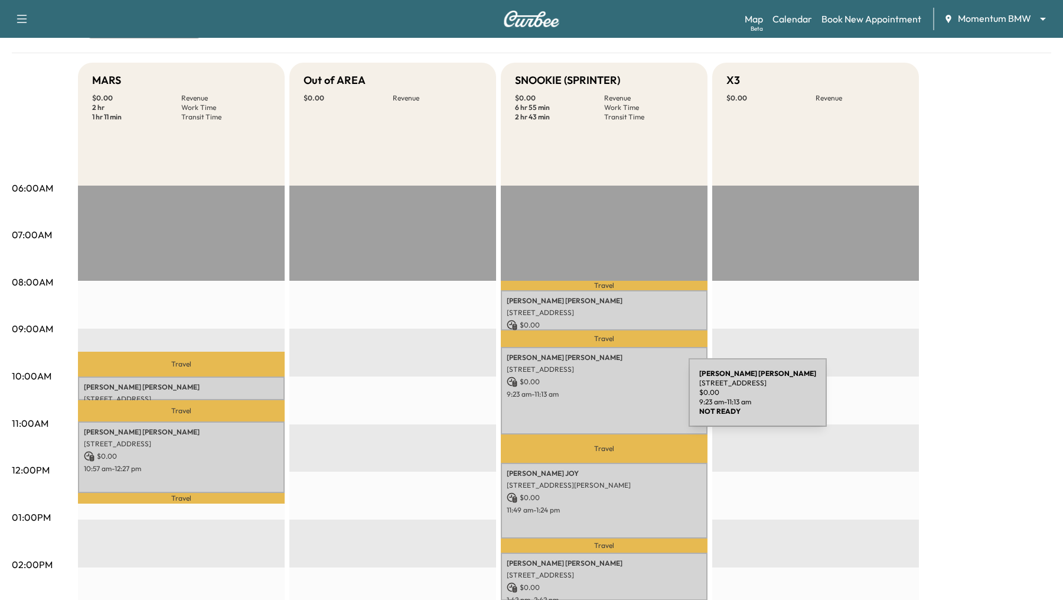
click at [600, 399] on div "TISHA WILLIAMS 4919 Ridge Harbor Dr, Houston, TX 77053, USA $ 0.00 9:23 am - 11…" at bounding box center [604, 390] width 207 height 87
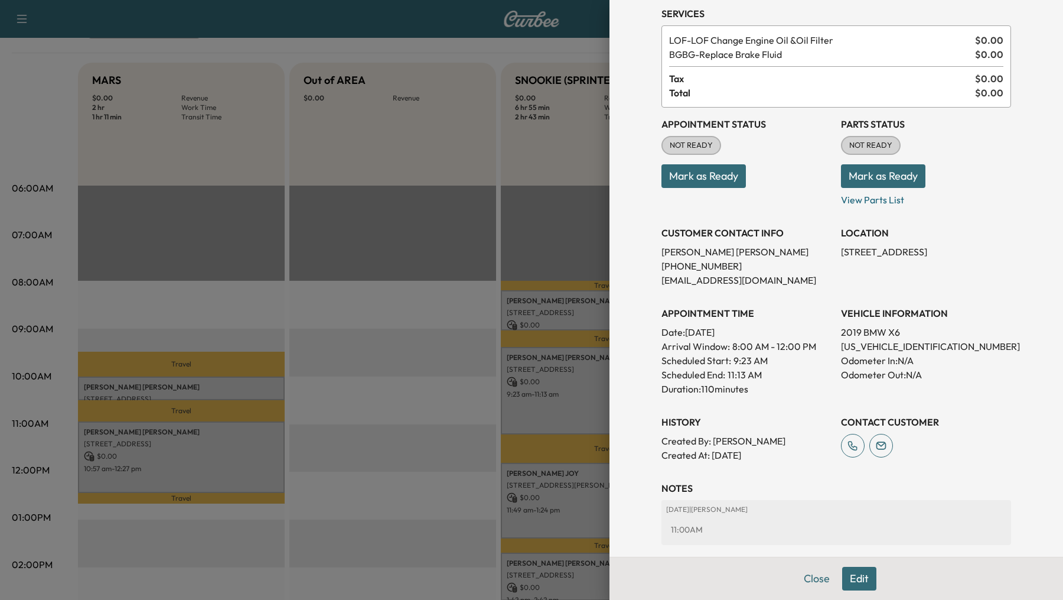
scroll to position [113, 0]
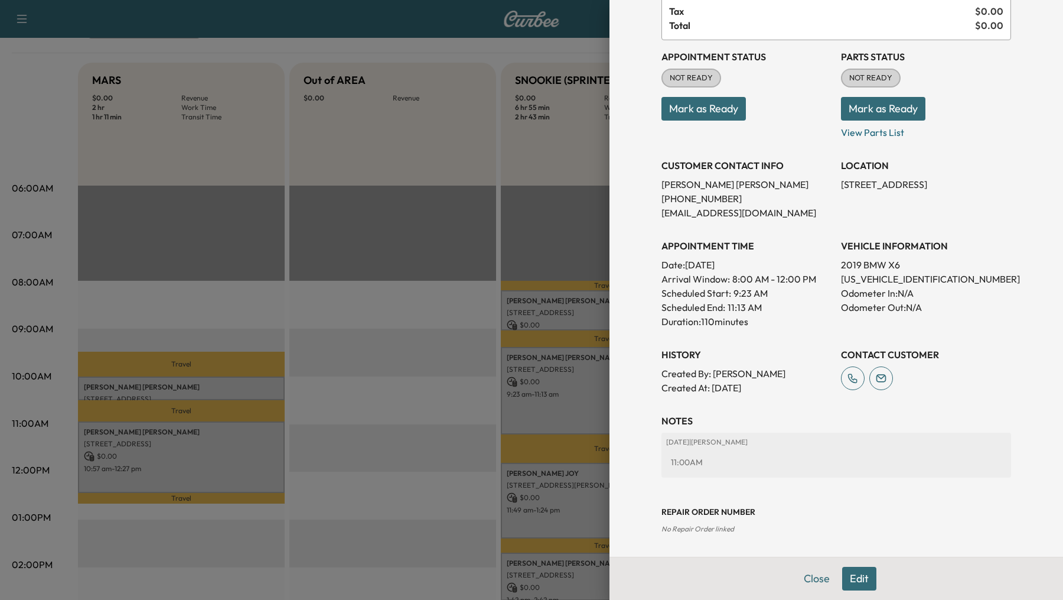
click at [437, 464] on div at bounding box center [531, 300] width 1063 height 600
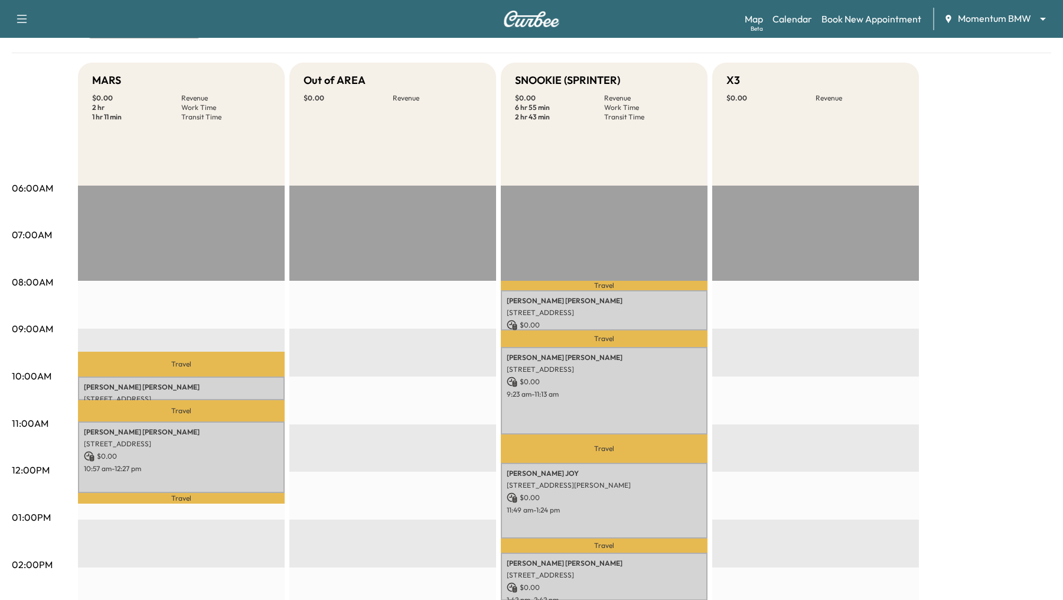
scroll to position [0, 0]
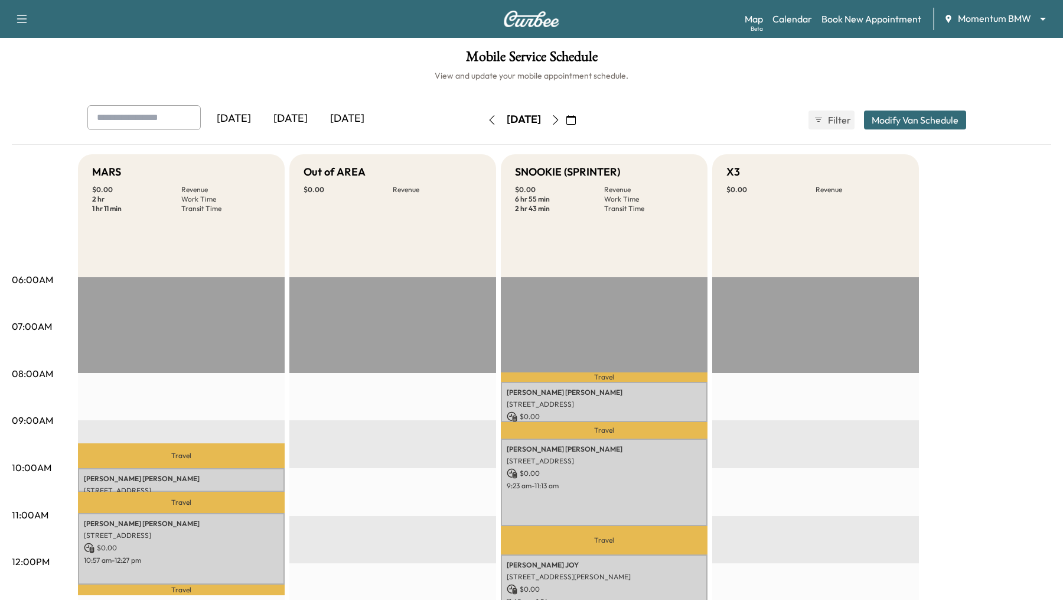
click at [490, 120] on icon "button" at bounding box center [492, 119] width 5 height 9
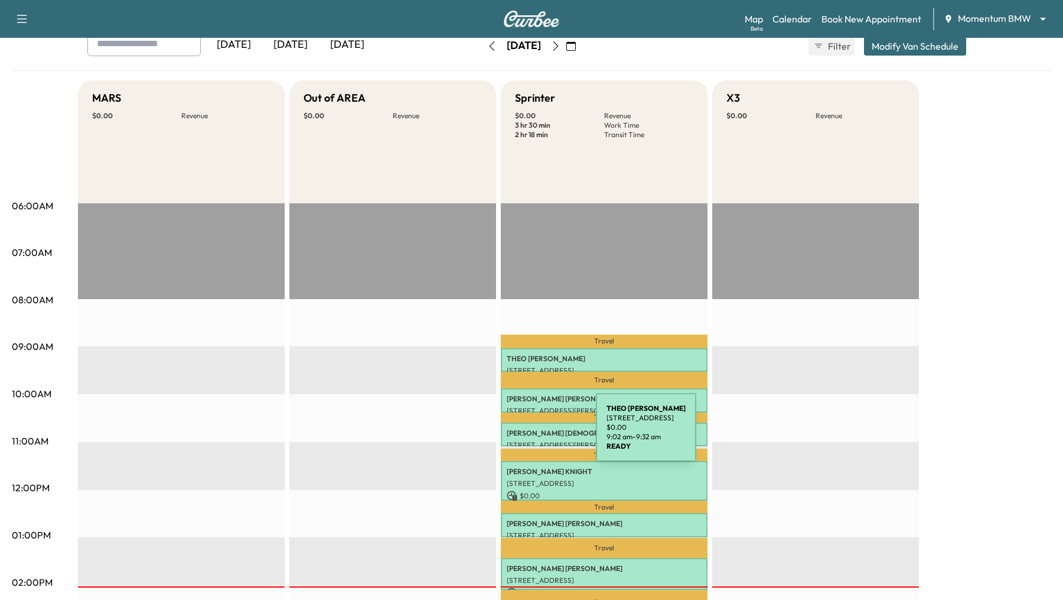
scroll to position [73, 0]
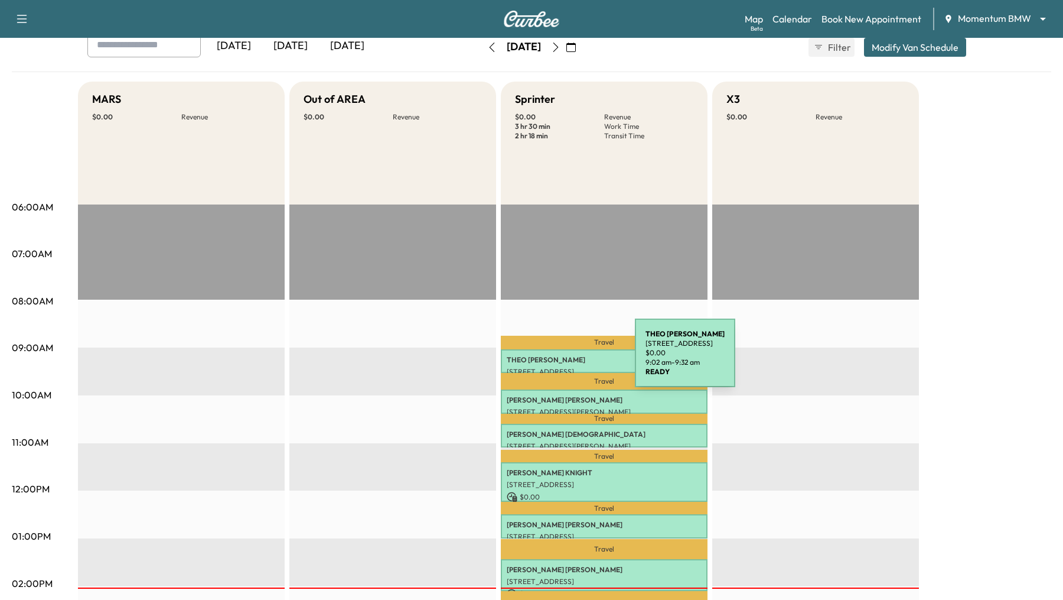
click at [546, 360] on p "[PERSON_NAME]" at bounding box center [604, 359] width 195 height 9
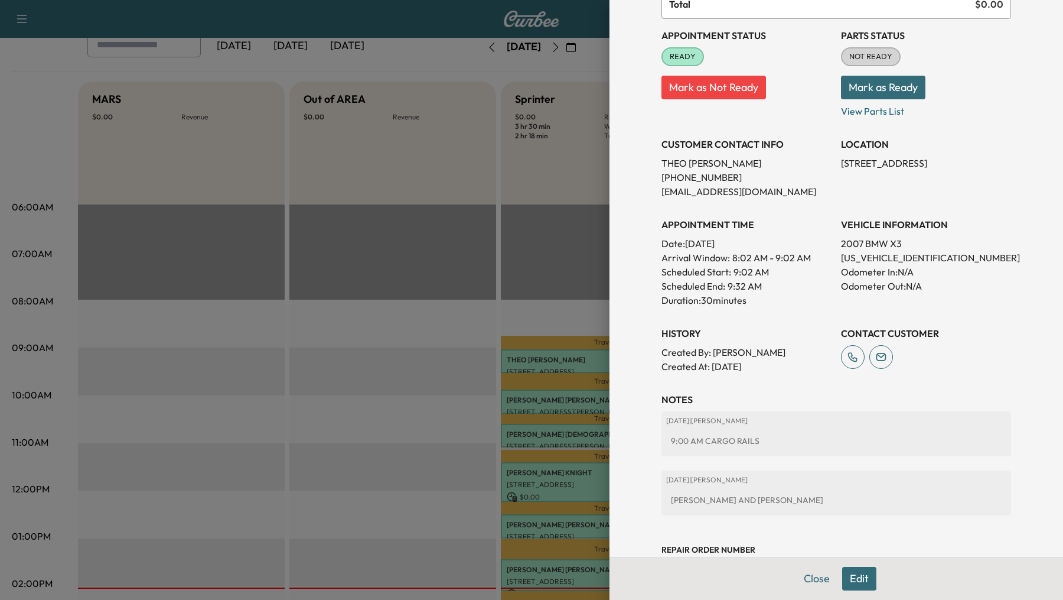
scroll to position [158, 0]
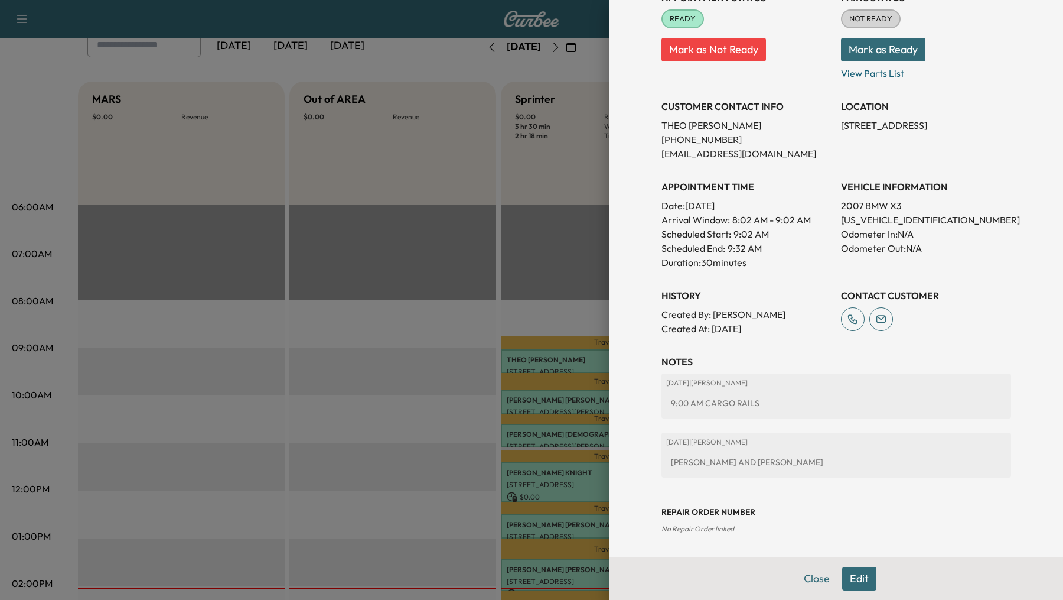
click at [367, 243] on div at bounding box center [531, 300] width 1063 height 600
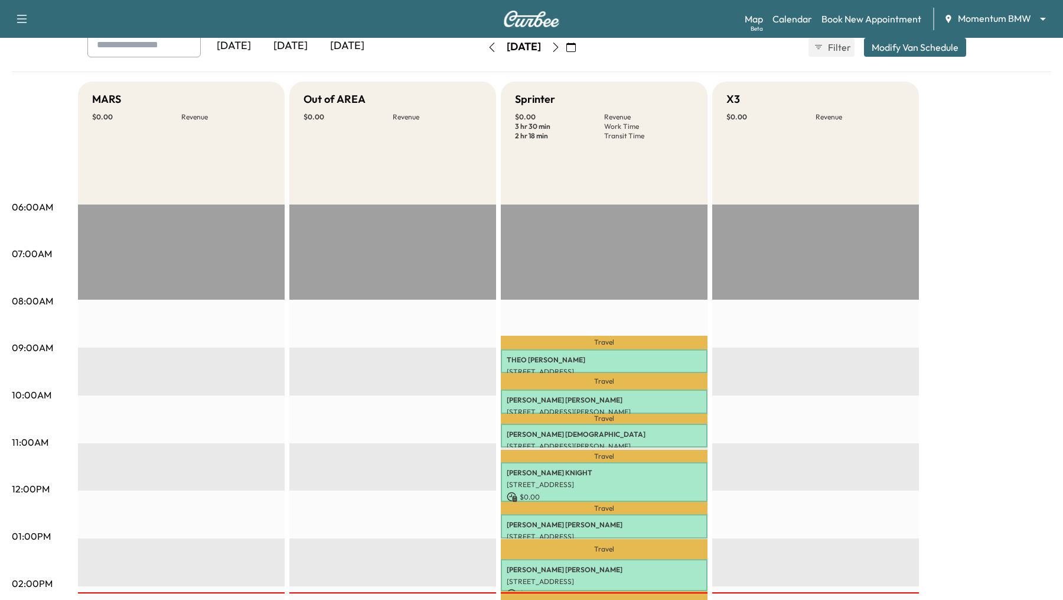
scroll to position [0, 0]
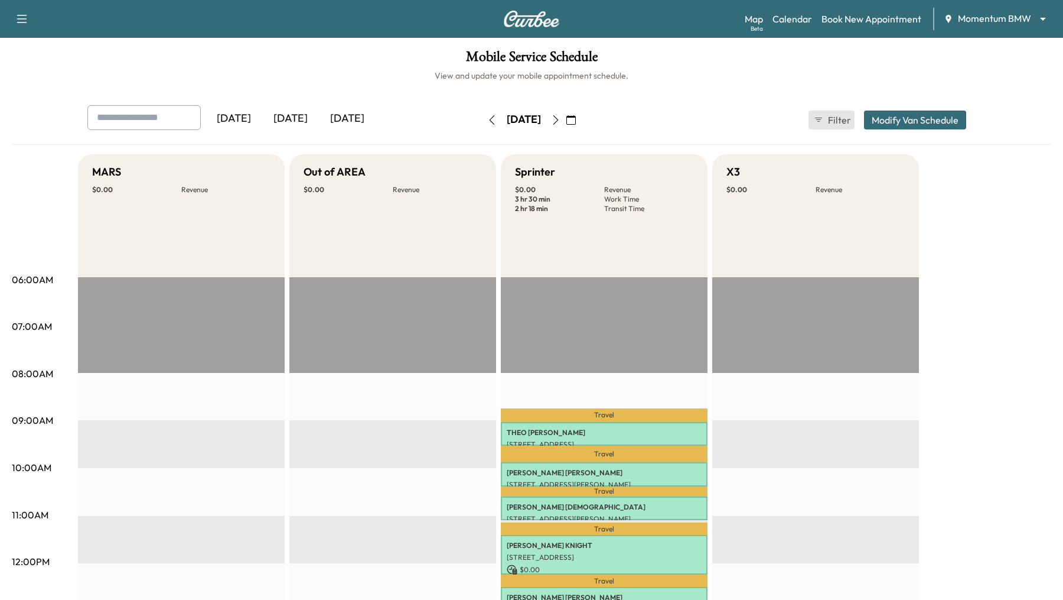
click at [821, 122] on icon "button" at bounding box center [818, 119] width 9 height 9
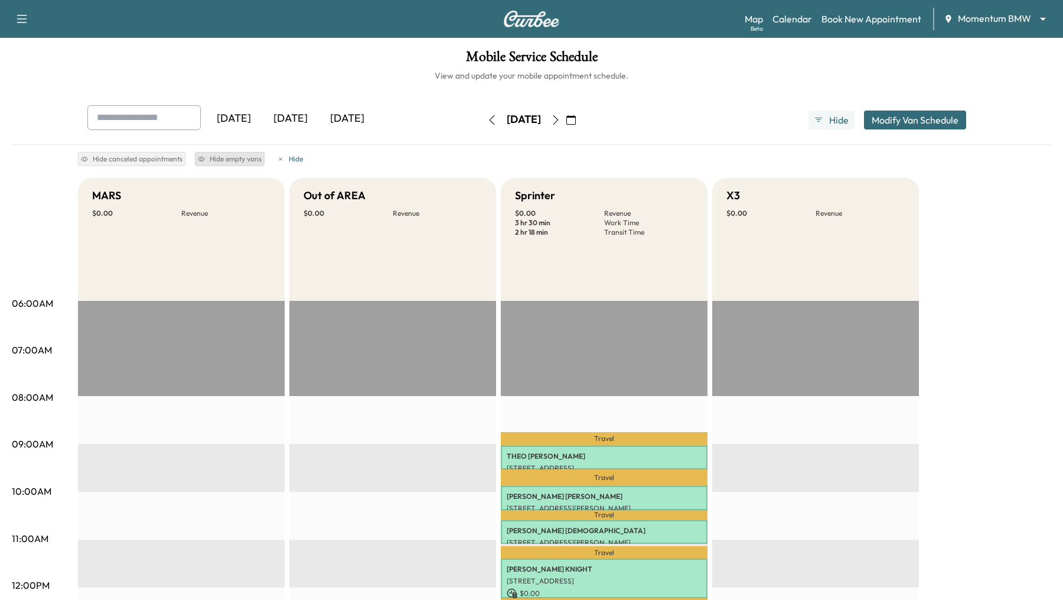
click at [232, 158] on button "Hide empty vans" at bounding box center [230, 159] width 70 height 14
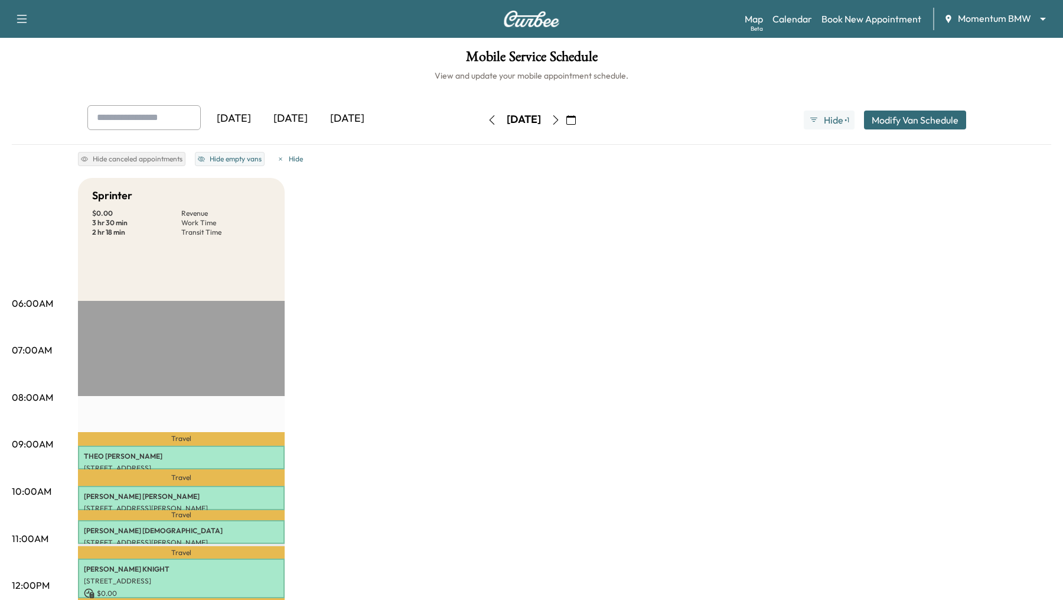
click at [561, 121] on icon "button" at bounding box center [555, 119] width 9 height 9
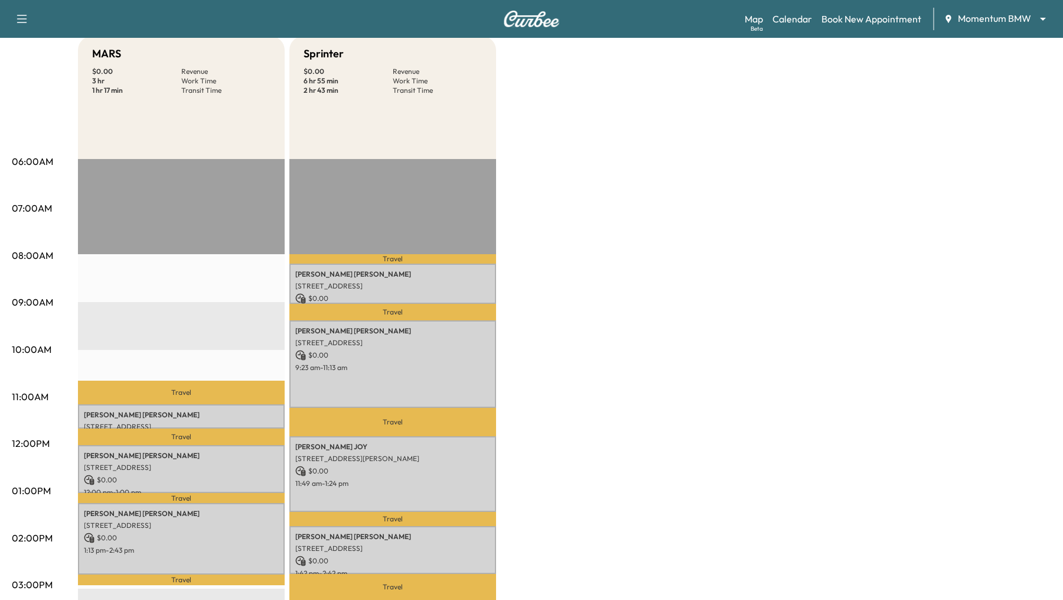
scroll to position [141, 0]
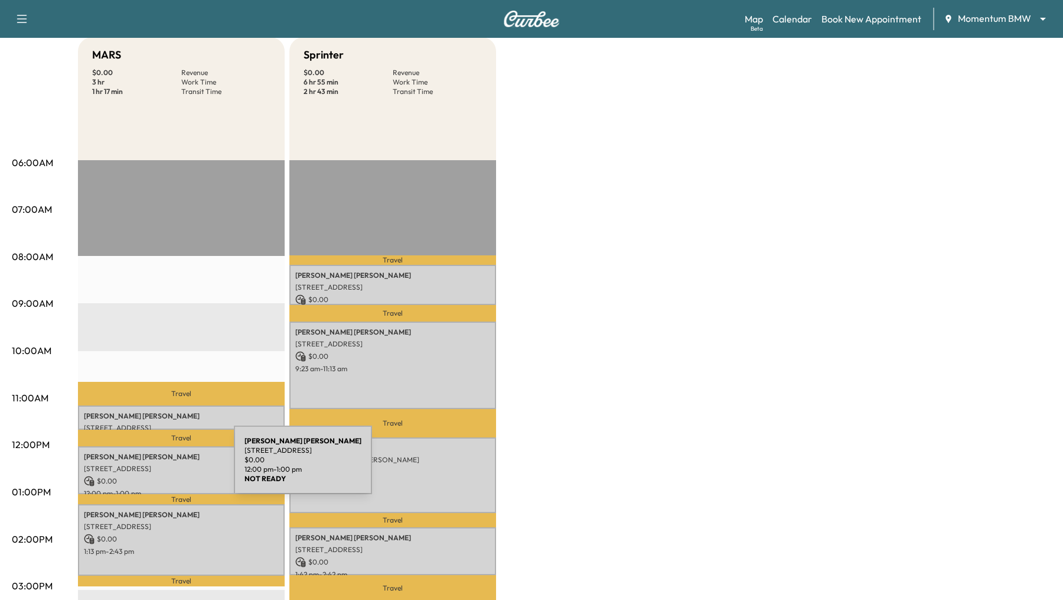
click at [145, 470] on p "10442 Sugar Sands Ct, Sugar Land, TX 77498, USA" at bounding box center [181, 468] width 195 height 9
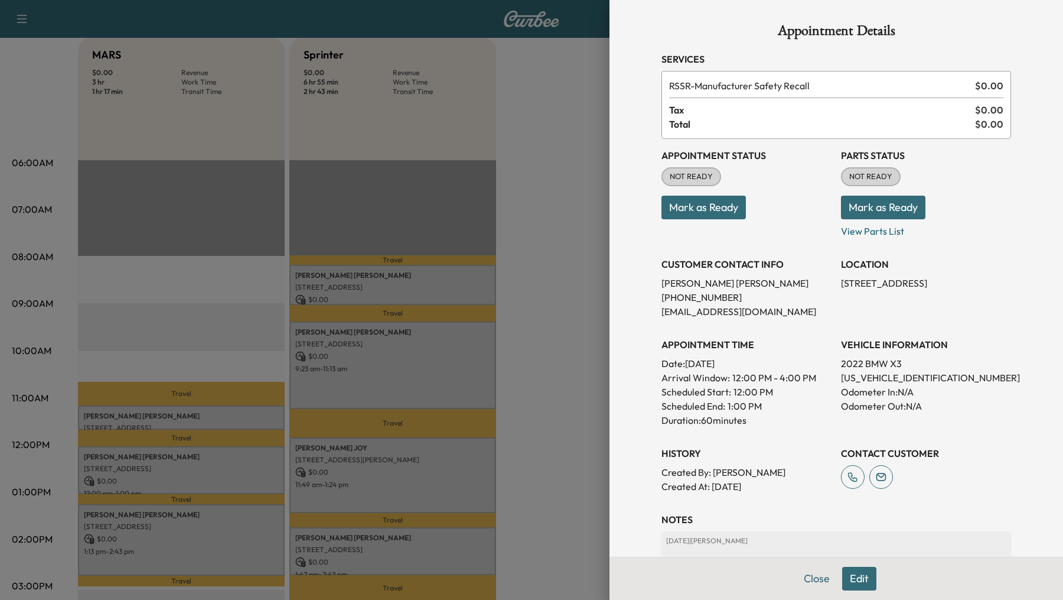
scroll to position [99, 0]
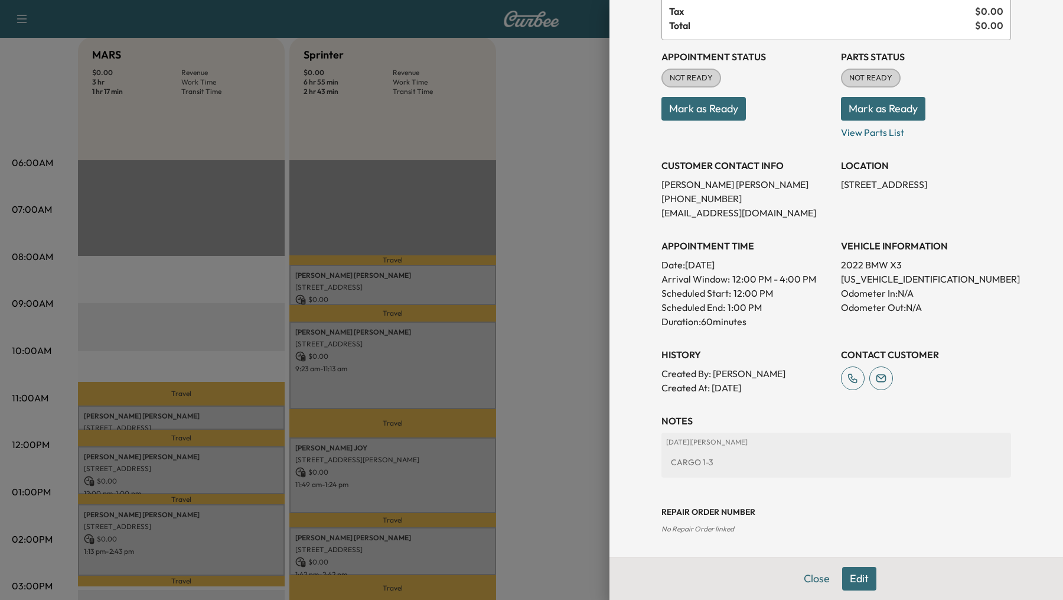
click at [198, 546] on div at bounding box center [531, 300] width 1063 height 600
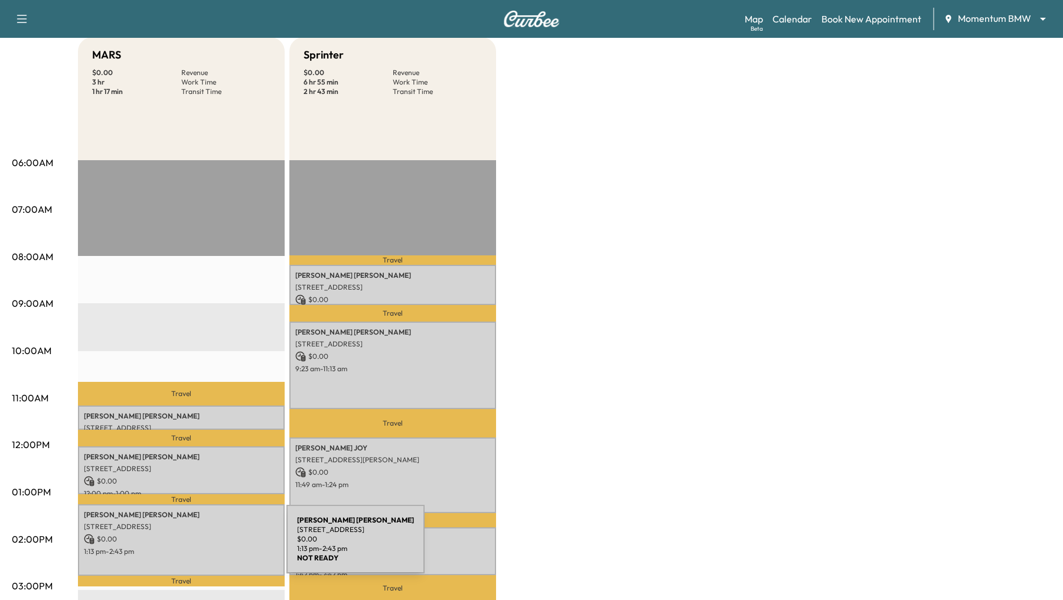
click at [198, 546] on p "1:13 pm - 2:43 pm" at bounding box center [181, 550] width 195 height 9
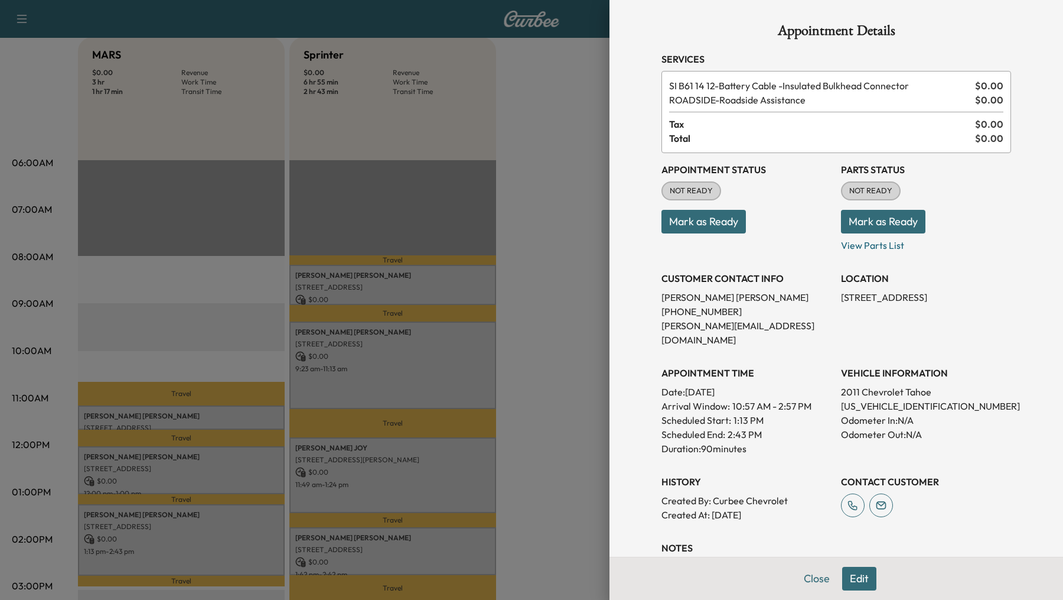
click at [570, 216] on div at bounding box center [531, 300] width 1063 height 600
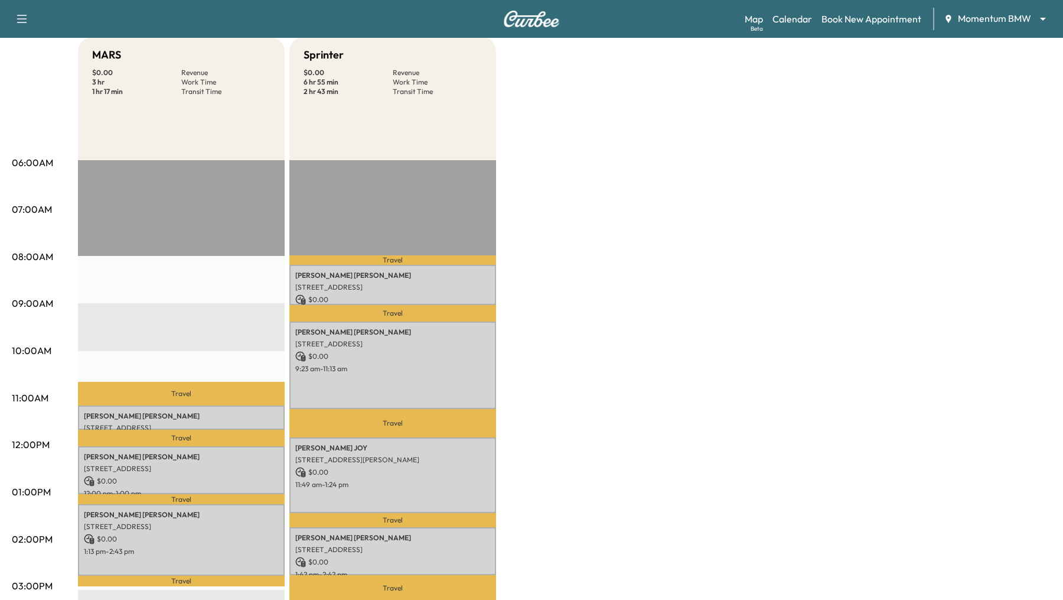
scroll to position [0, 0]
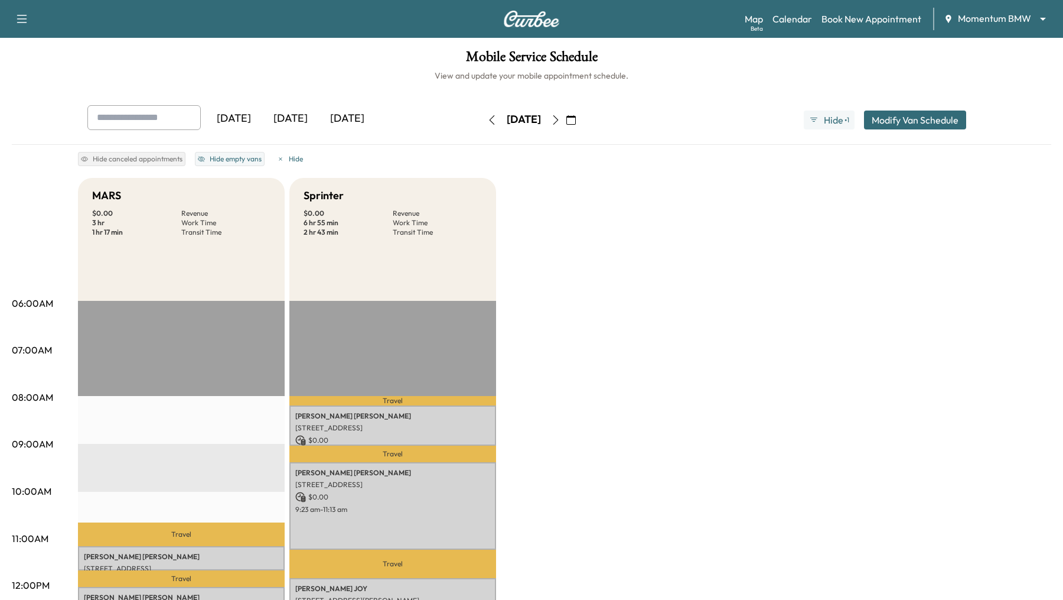
click at [487, 123] on icon "button" at bounding box center [491, 119] width 9 height 9
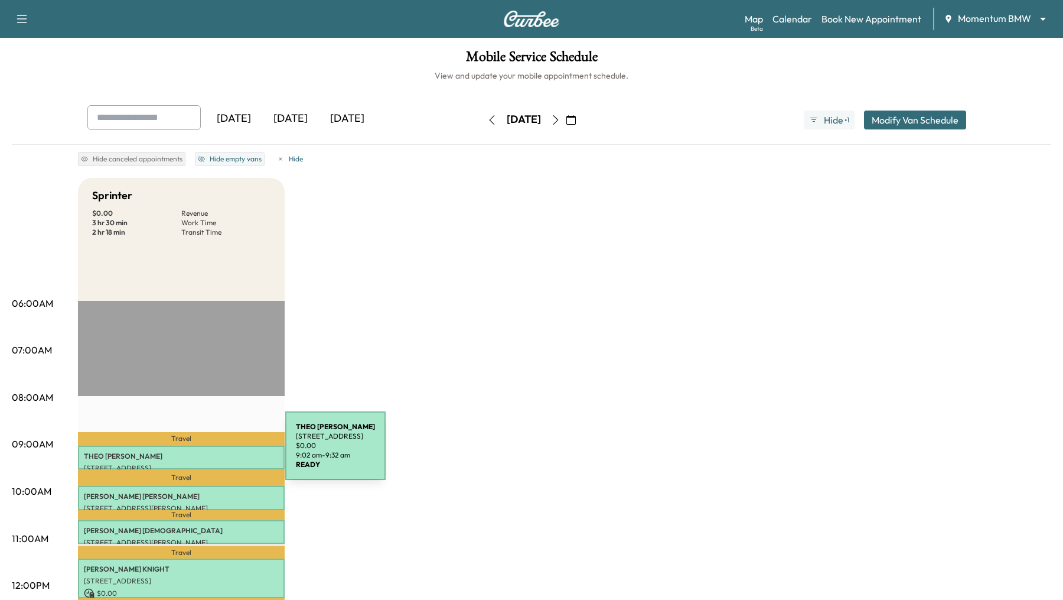
click at [197, 453] on p "[PERSON_NAME]" at bounding box center [181, 455] width 195 height 9
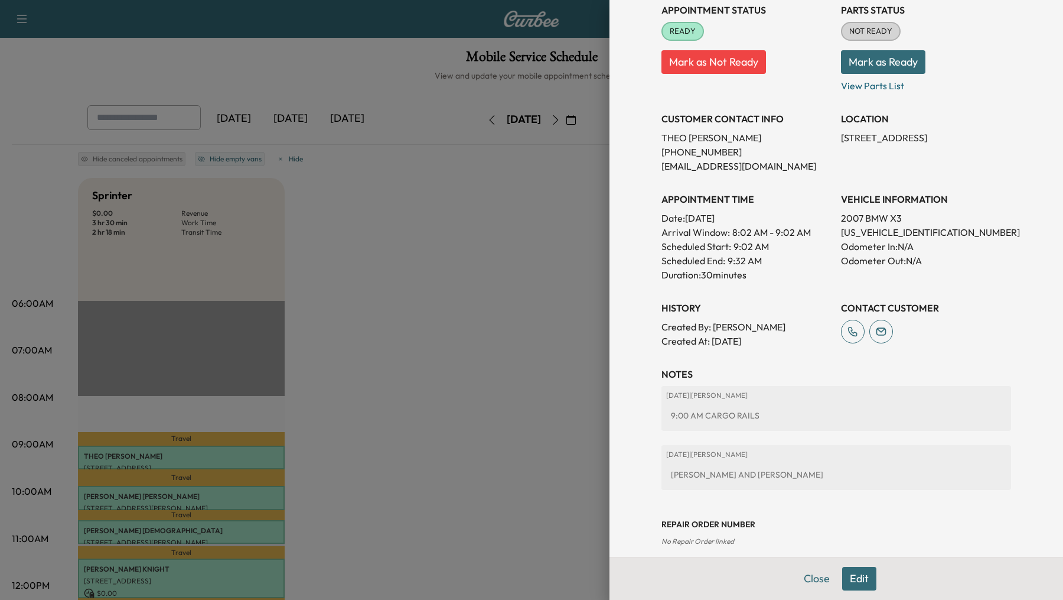
scroll to position [158, 0]
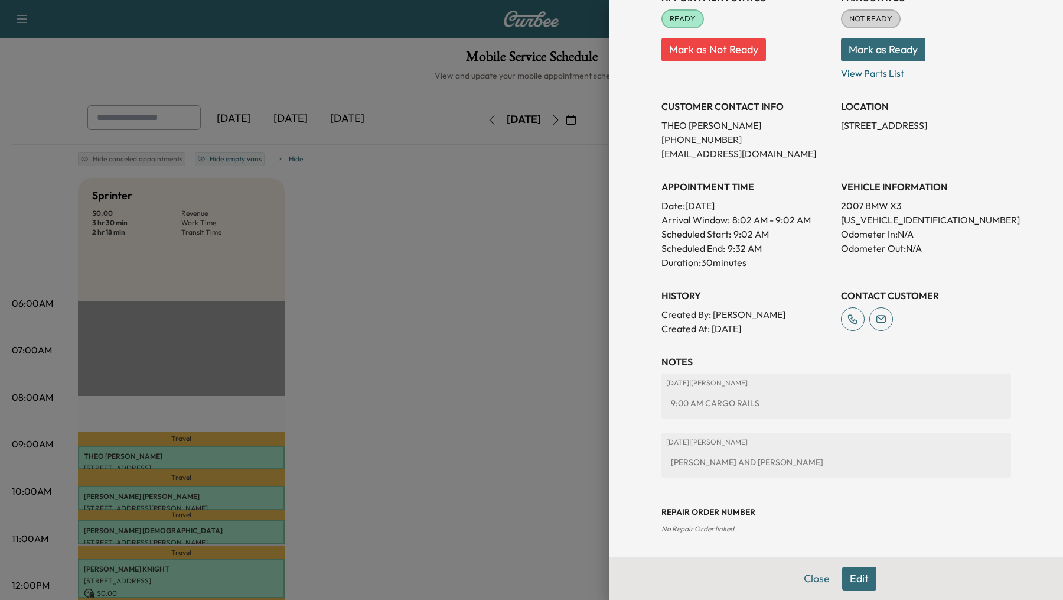
click at [440, 448] on div at bounding box center [531, 300] width 1063 height 600
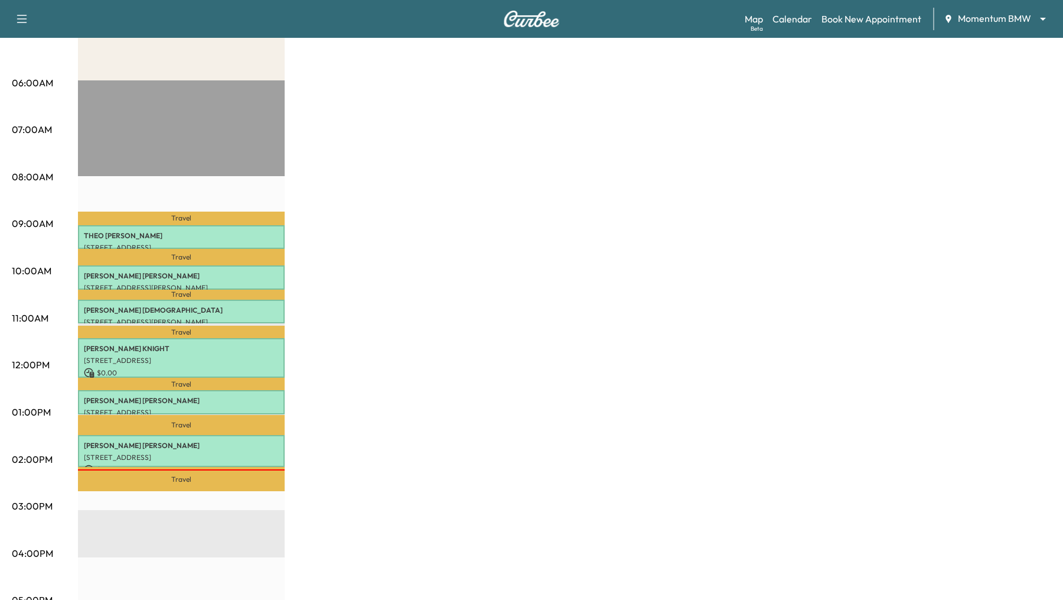
scroll to position [187, 0]
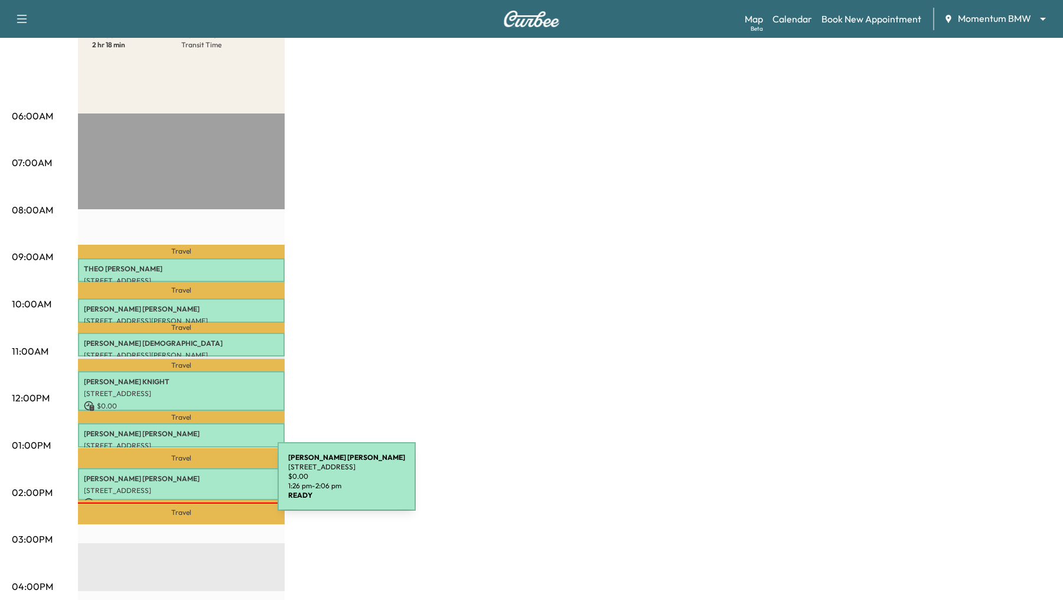
click at [189, 483] on div "CECILE JACKSON 13530 Vista De Oro St, Houston, TX 77070, USA $ 0.00 1:26 pm - 2…" at bounding box center [181, 484] width 207 height 32
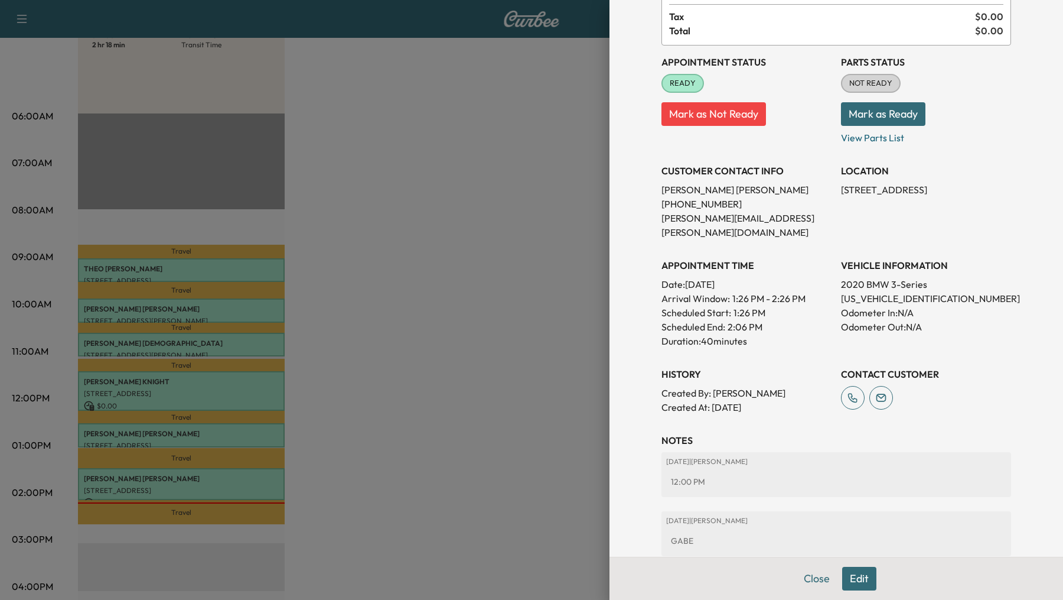
scroll to position [95, 0]
click at [168, 430] on div at bounding box center [531, 300] width 1063 height 600
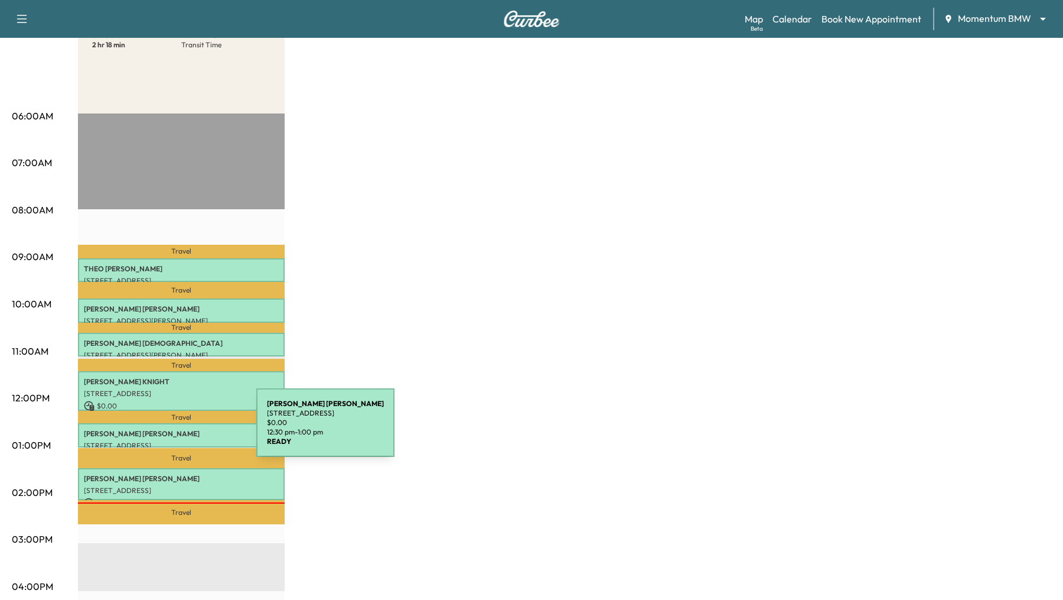
click at [168, 430] on p "[PERSON_NAME]" at bounding box center [181, 433] width 195 height 9
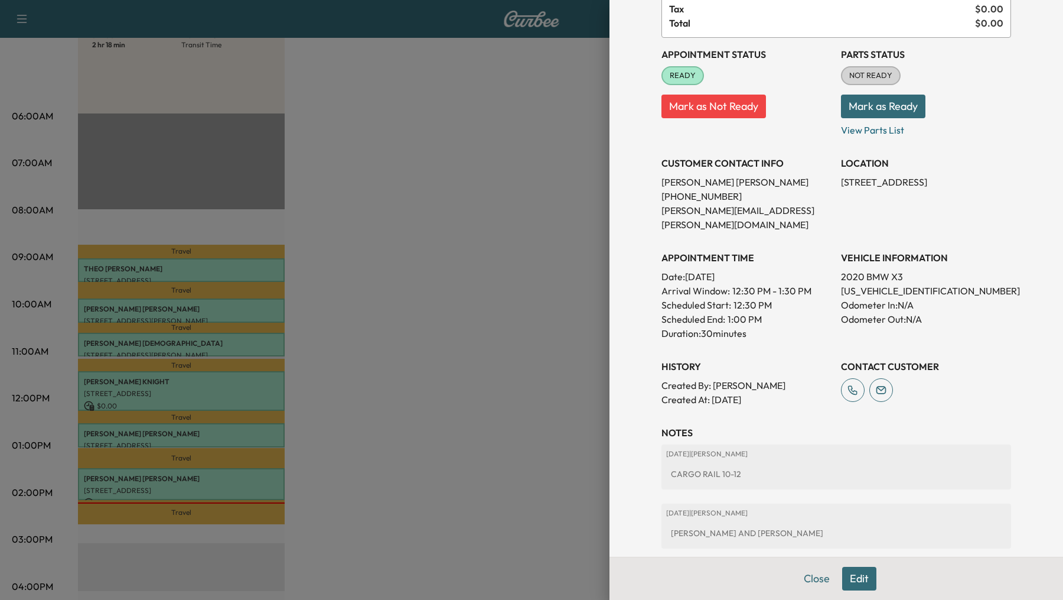
scroll to position [108, 0]
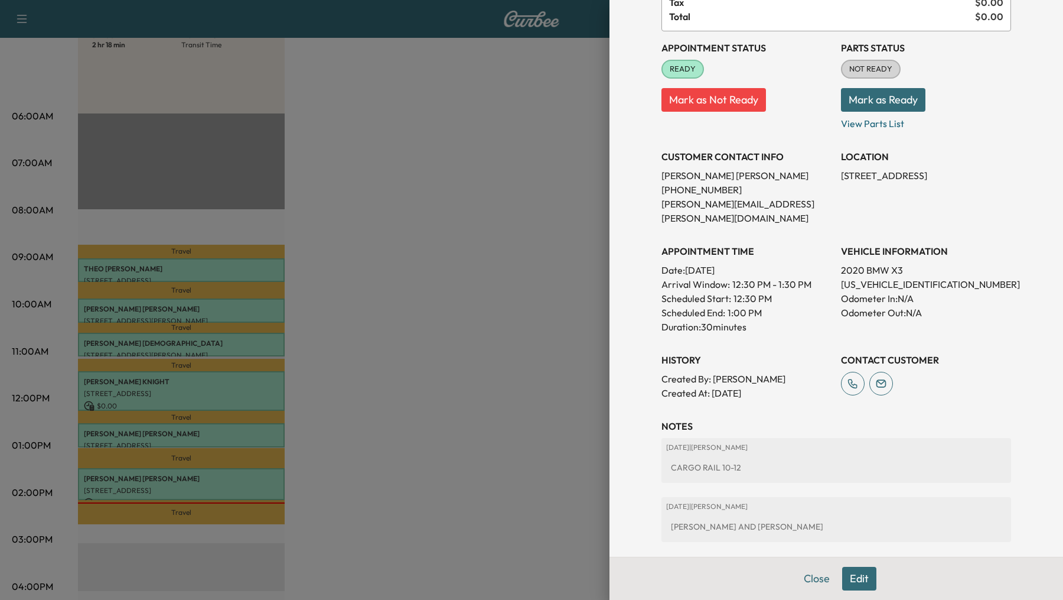
click at [239, 396] on div at bounding box center [531, 300] width 1063 height 600
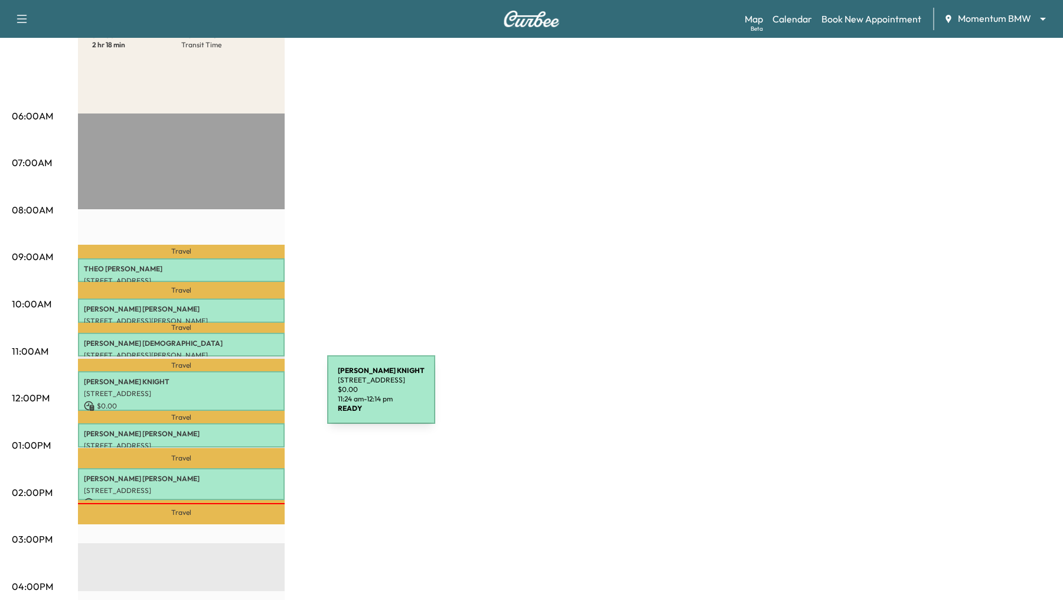
click at [239, 396] on p "[STREET_ADDRESS]" at bounding box center [181, 393] width 195 height 9
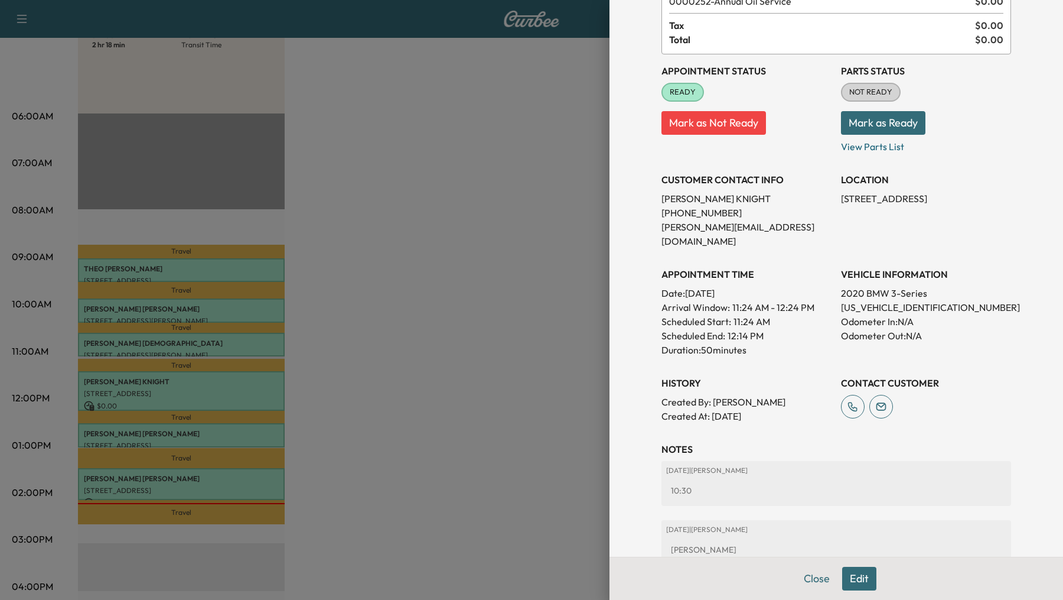
scroll to position [86, 0]
click at [378, 306] on div at bounding box center [531, 300] width 1063 height 600
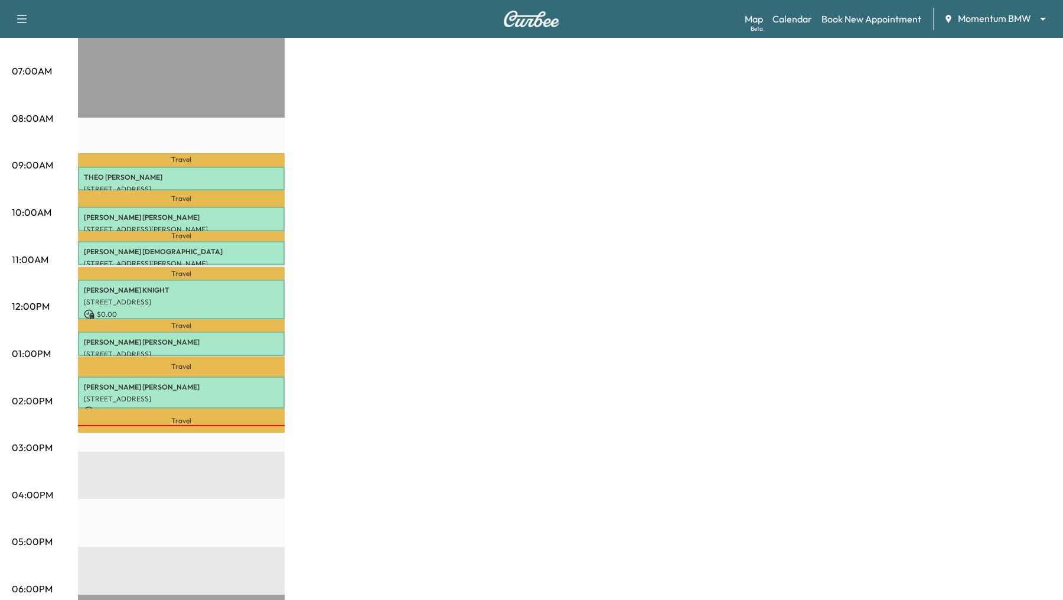
scroll to position [0, 0]
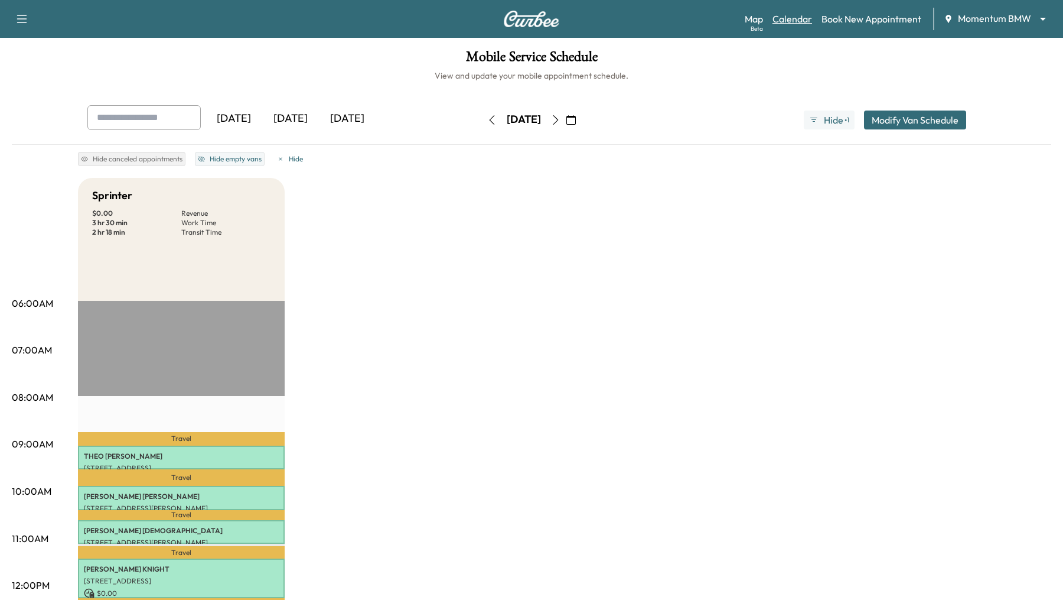
click at [801, 17] on link "Calendar" at bounding box center [793, 19] width 40 height 14
click at [490, 116] on icon "button" at bounding box center [492, 119] width 5 height 9
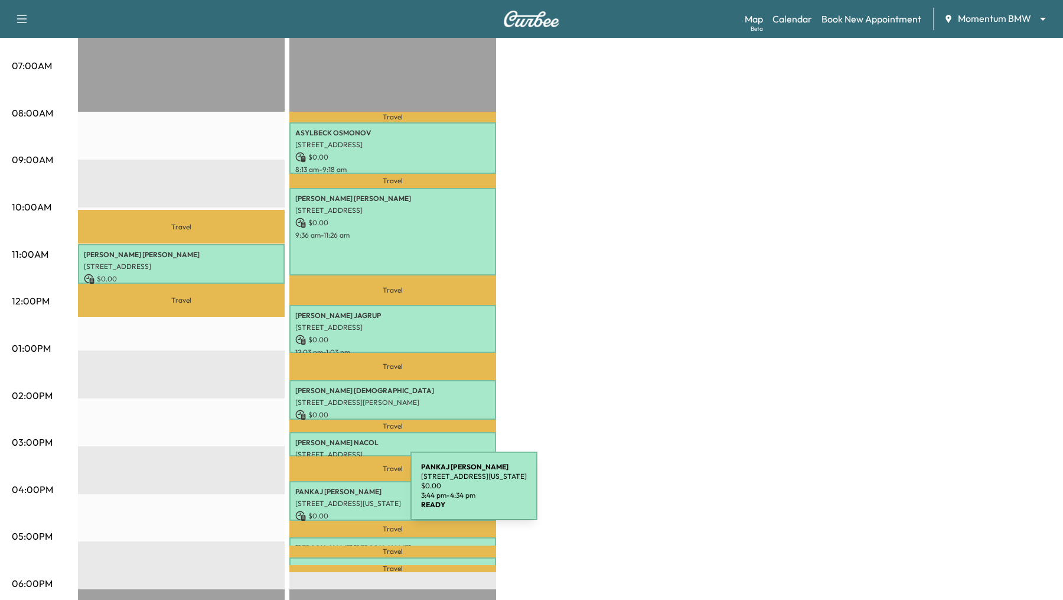
scroll to position [301, 0]
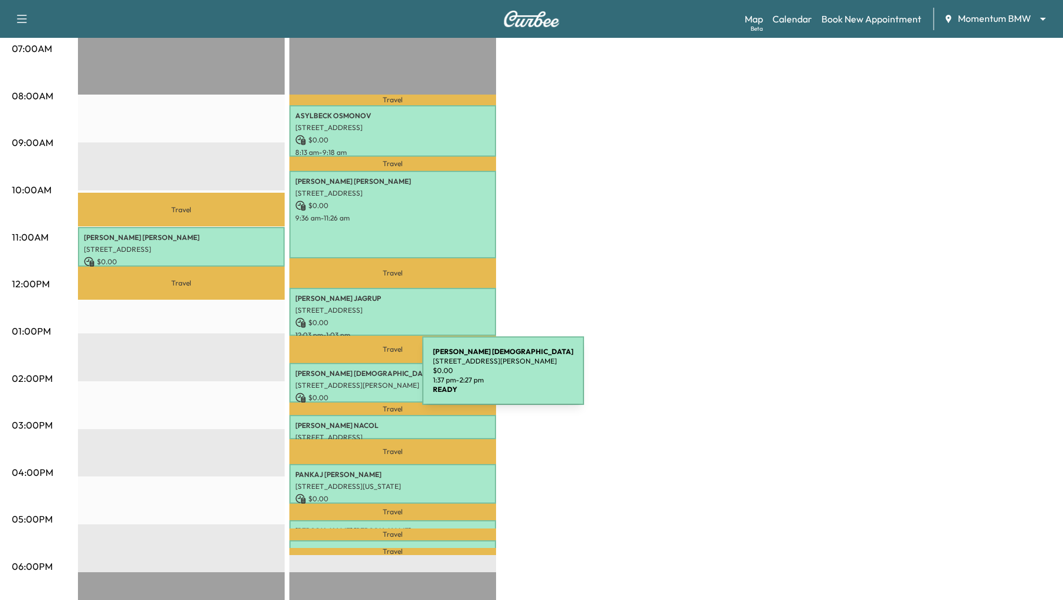
click at [334, 380] on p "2919 Sackett St, Houston, TX 77098, USA" at bounding box center [392, 384] width 195 height 9
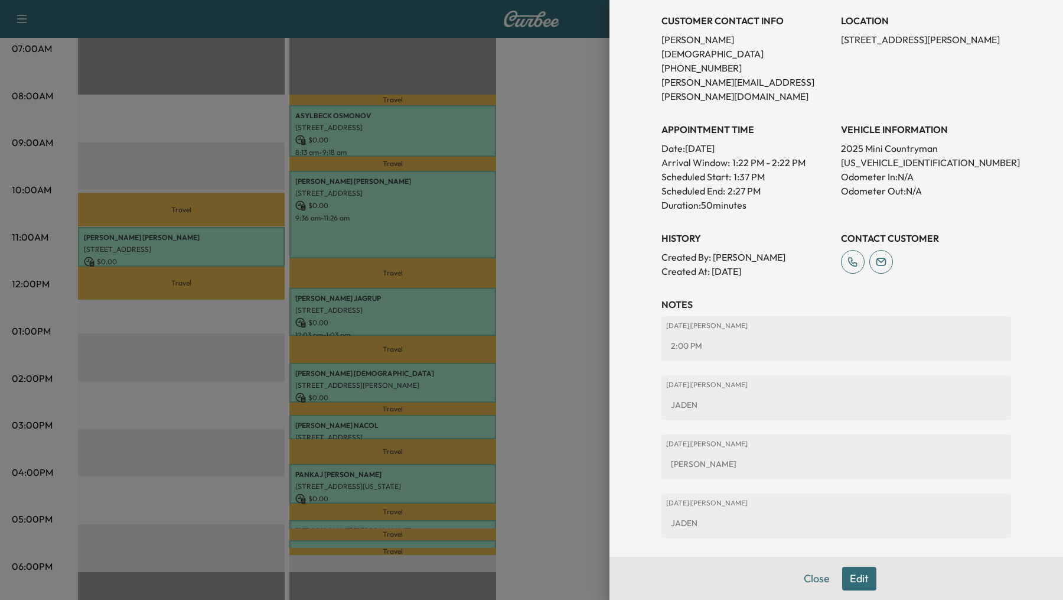
scroll to position [276, 0]
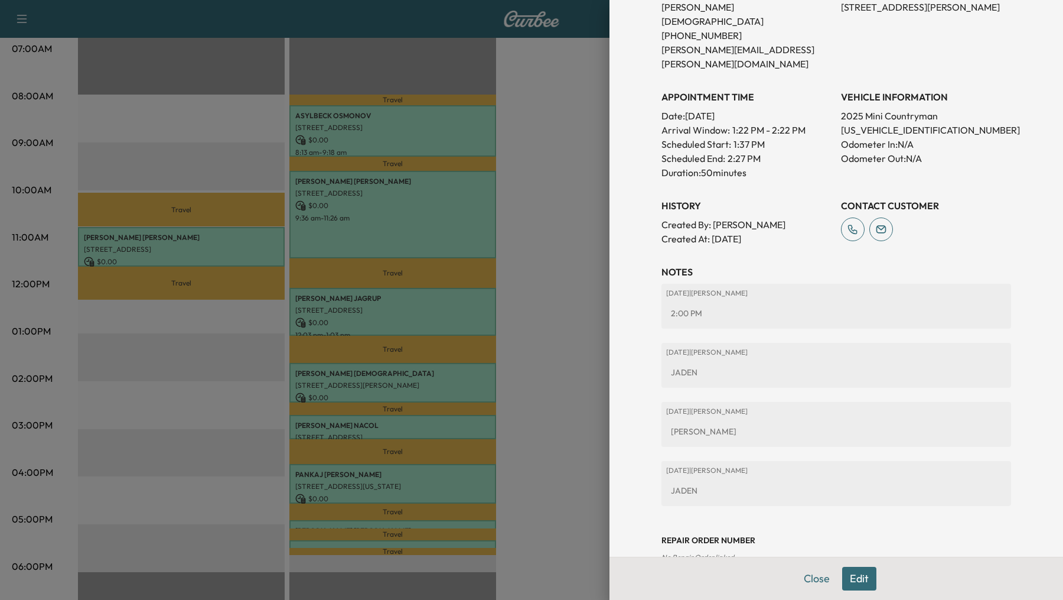
click at [198, 233] on div at bounding box center [531, 300] width 1063 height 600
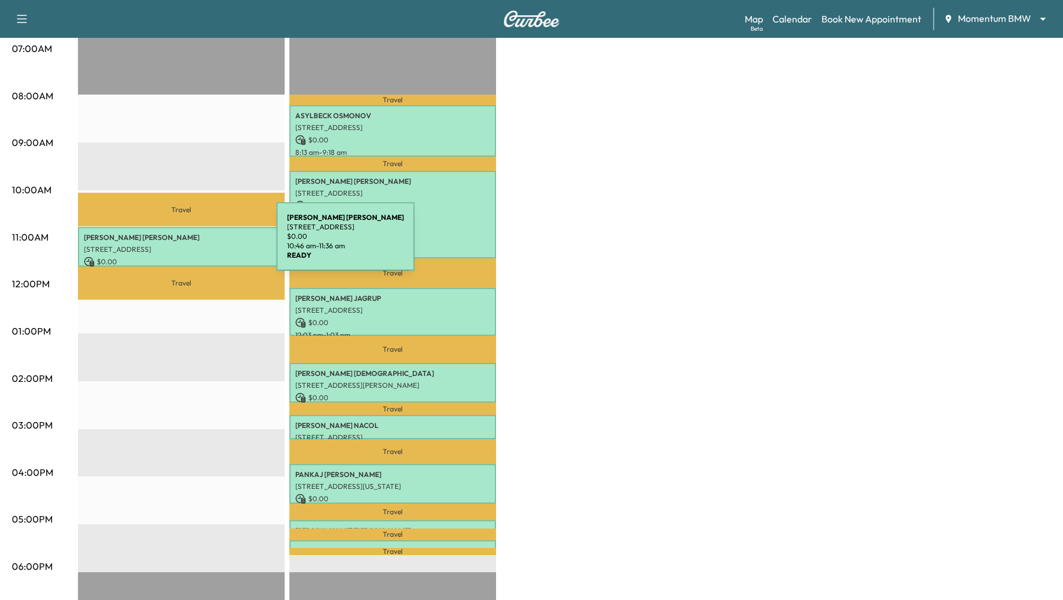
click at [188, 245] on p "32802 Whitburn Trail, Fulshear, TX 77441, USA" at bounding box center [181, 249] width 195 height 9
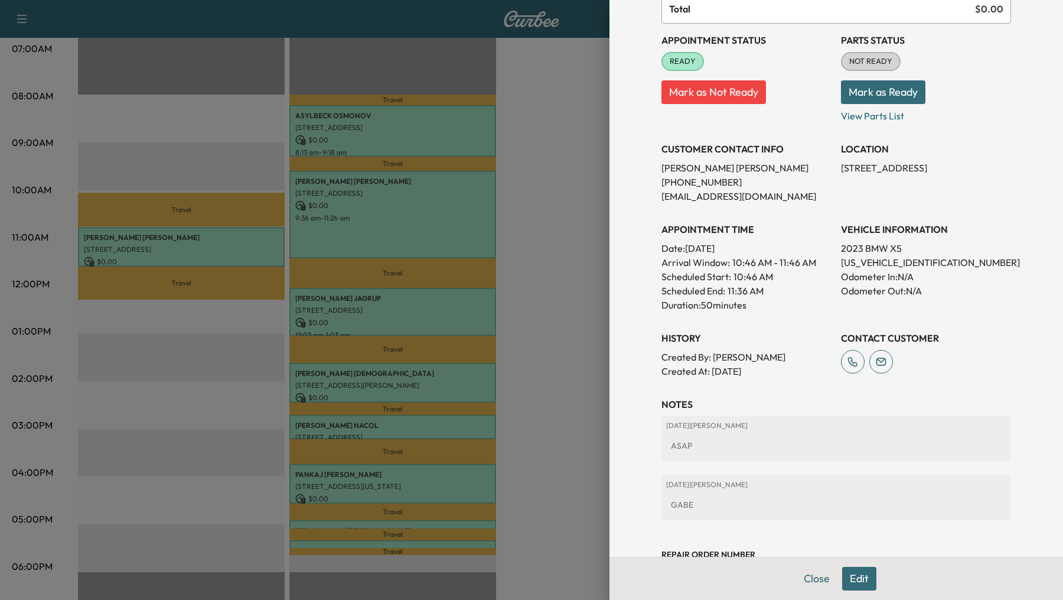
scroll to position [158, 0]
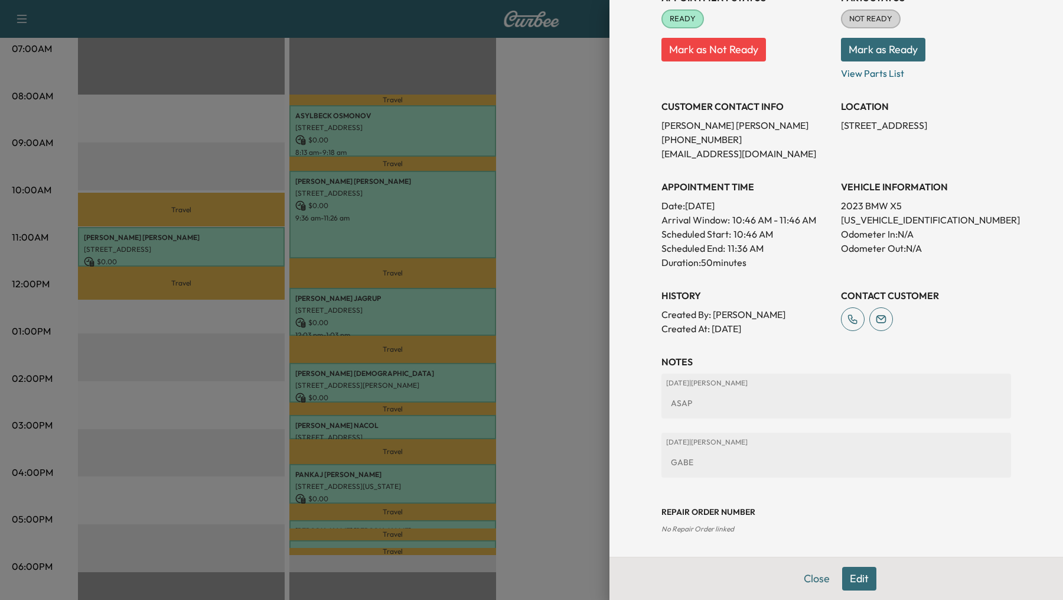
click at [225, 237] on div at bounding box center [531, 300] width 1063 height 600
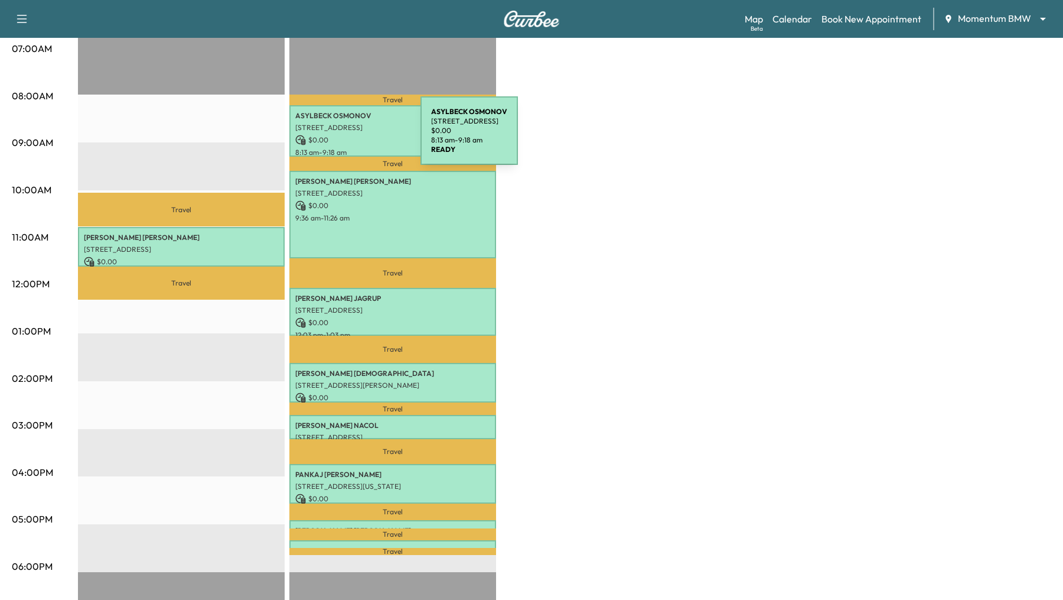
click at [332, 138] on p "$ 0.00" at bounding box center [392, 140] width 195 height 11
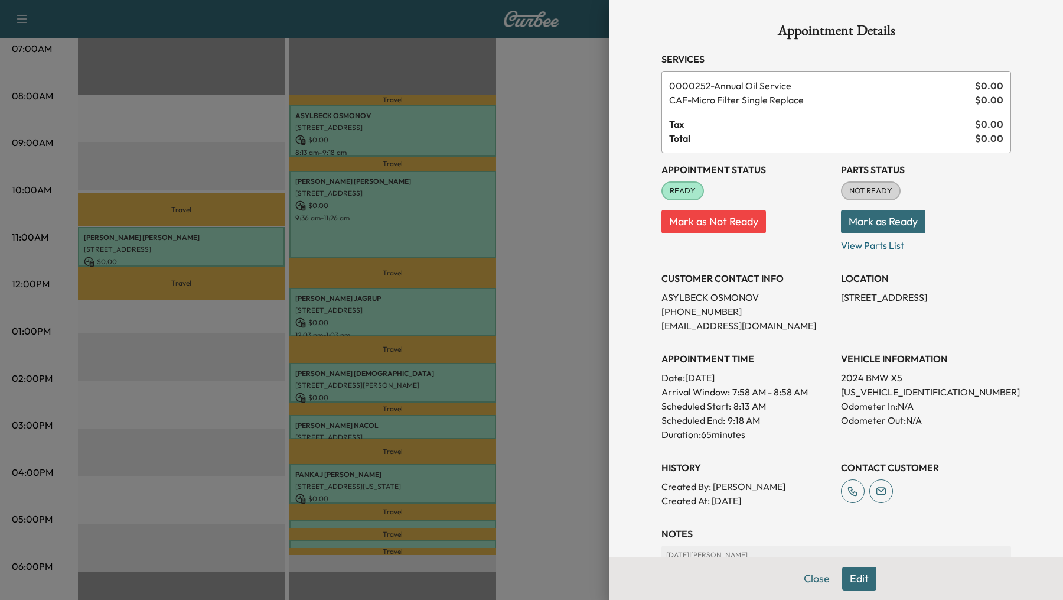
scroll to position [172, 0]
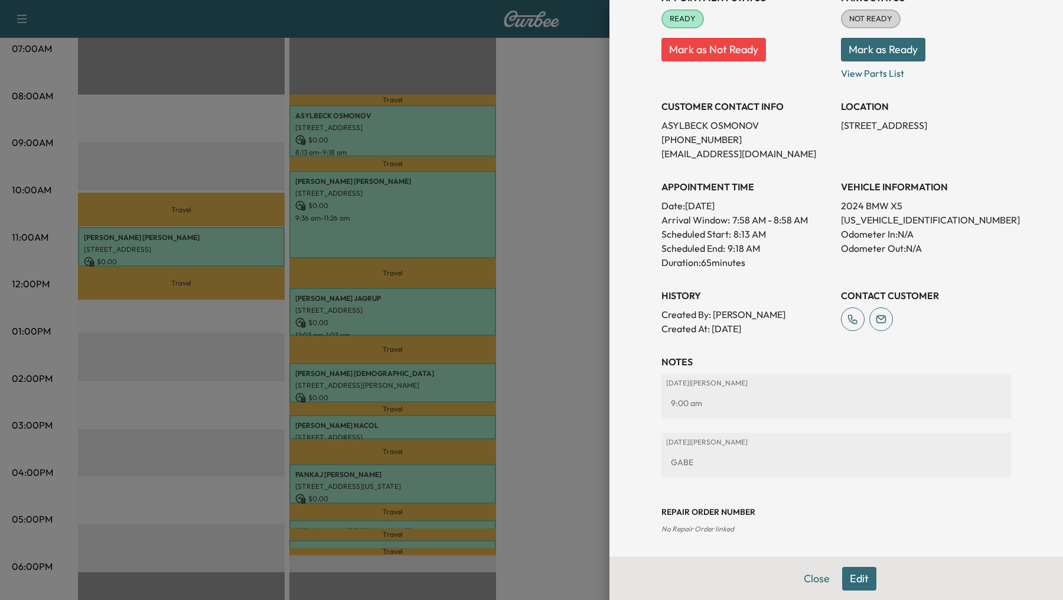
click at [415, 224] on div at bounding box center [531, 300] width 1063 height 600
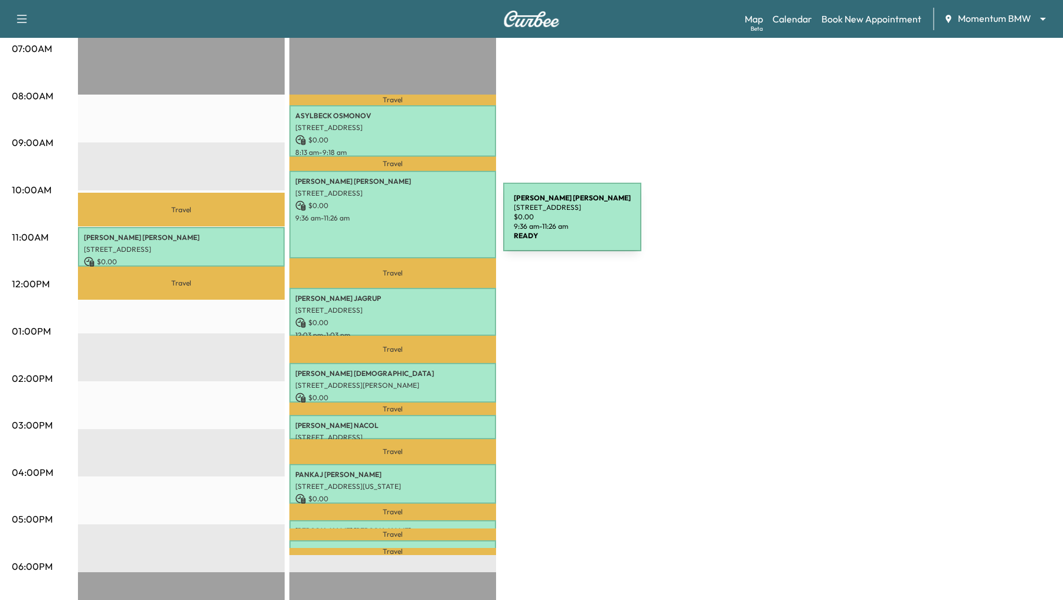
click at [415, 224] on div "SABRINA RAMIREZ 7914 Veramonte Ct, Sugar Land, TX 77479, USA $ 0.00 9:36 am - 1…" at bounding box center [392, 214] width 207 height 87
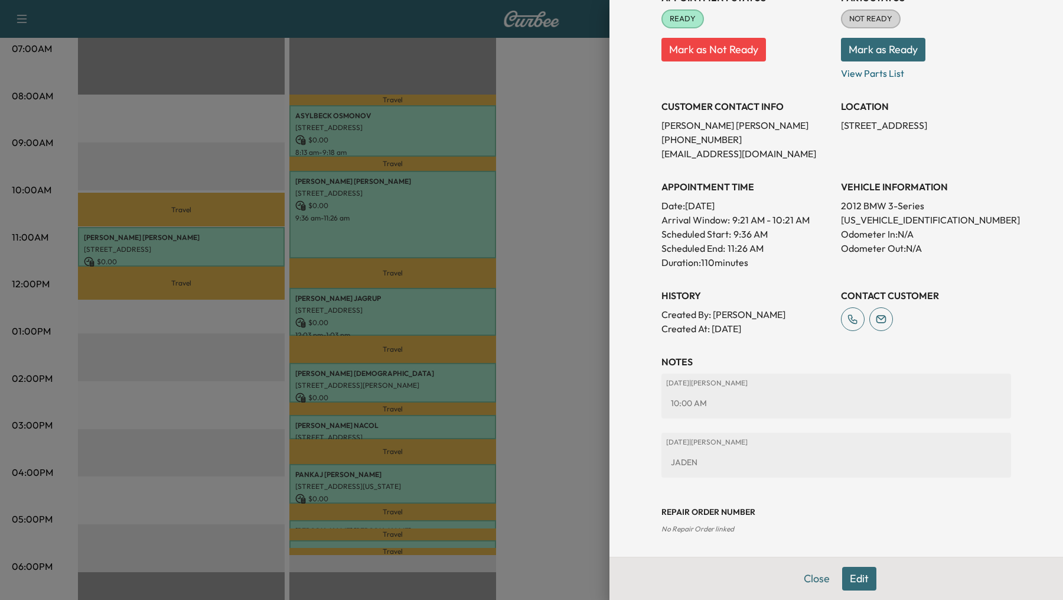
click at [387, 296] on div at bounding box center [531, 300] width 1063 height 600
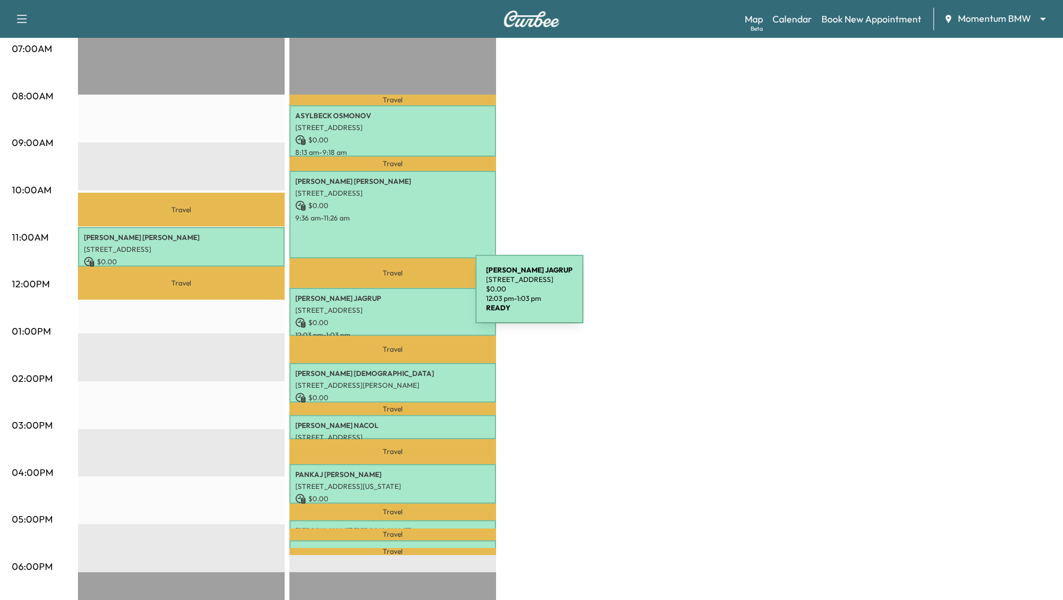
click at [387, 296] on p "MARSHA JAGRUP" at bounding box center [392, 298] width 195 height 9
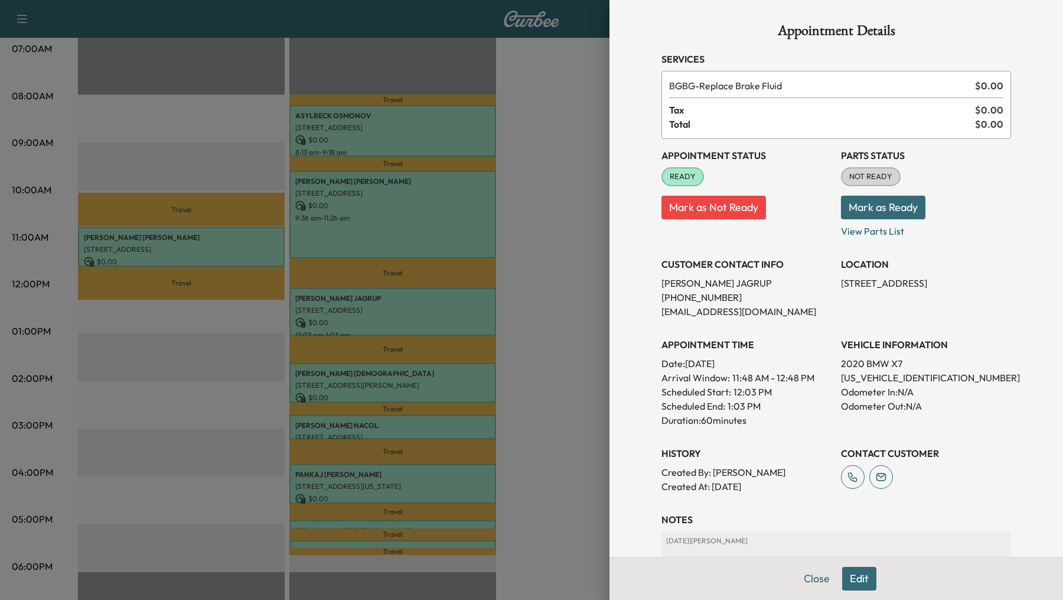
scroll to position [158, 0]
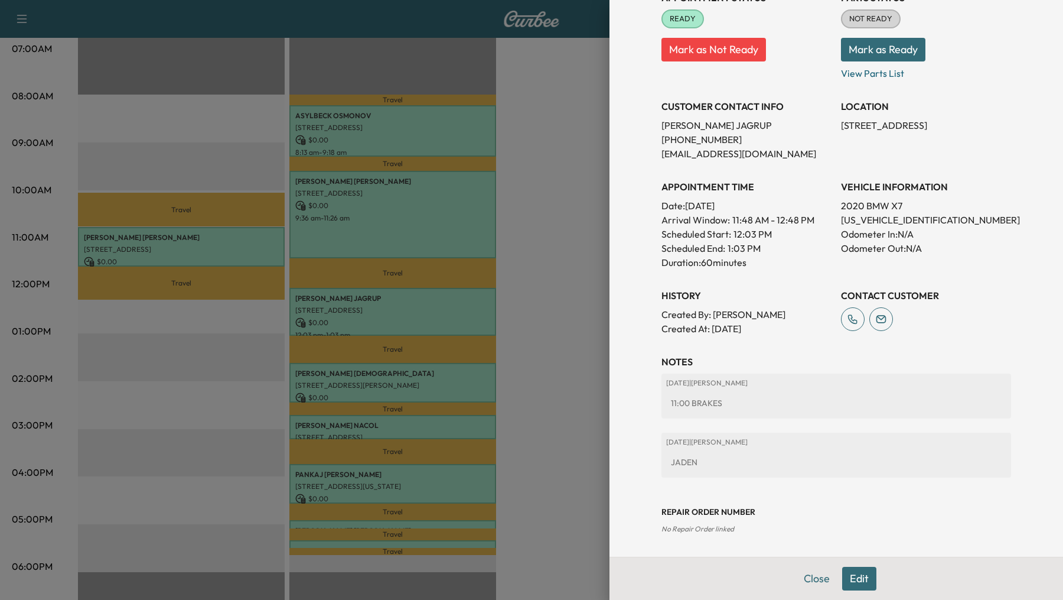
click at [412, 380] on div at bounding box center [531, 300] width 1063 height 600
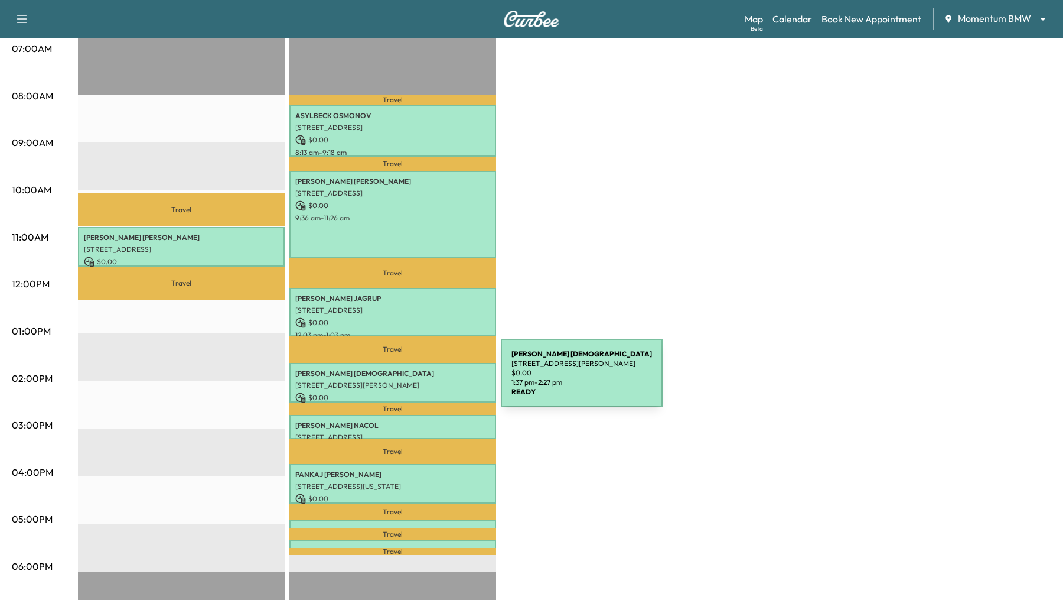
click at [412, 380] on p "2919 Sackett St, Houston, TX 77098, USA" at bounding box center [392, 384] width 195 height 9
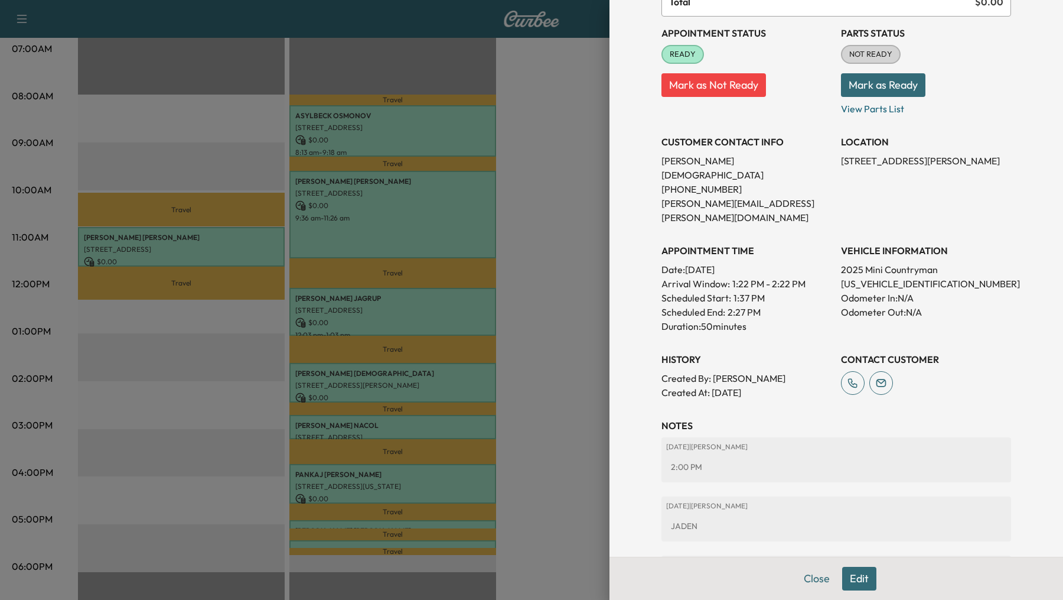
scroll to position [276, 0]
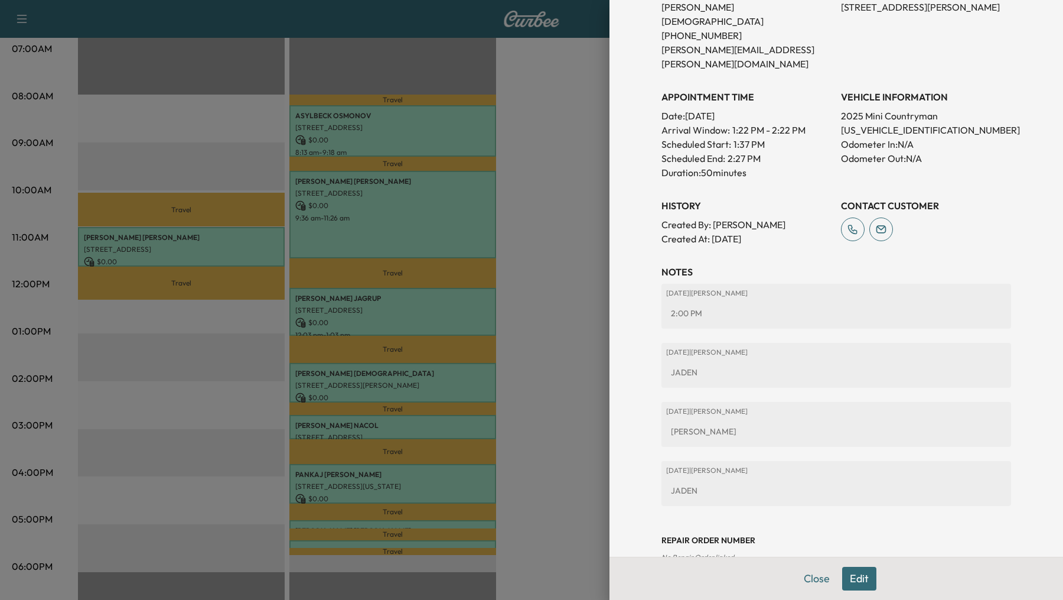
click at [405, 425] on div at bounding box center [531, 300] width 1063 height 600
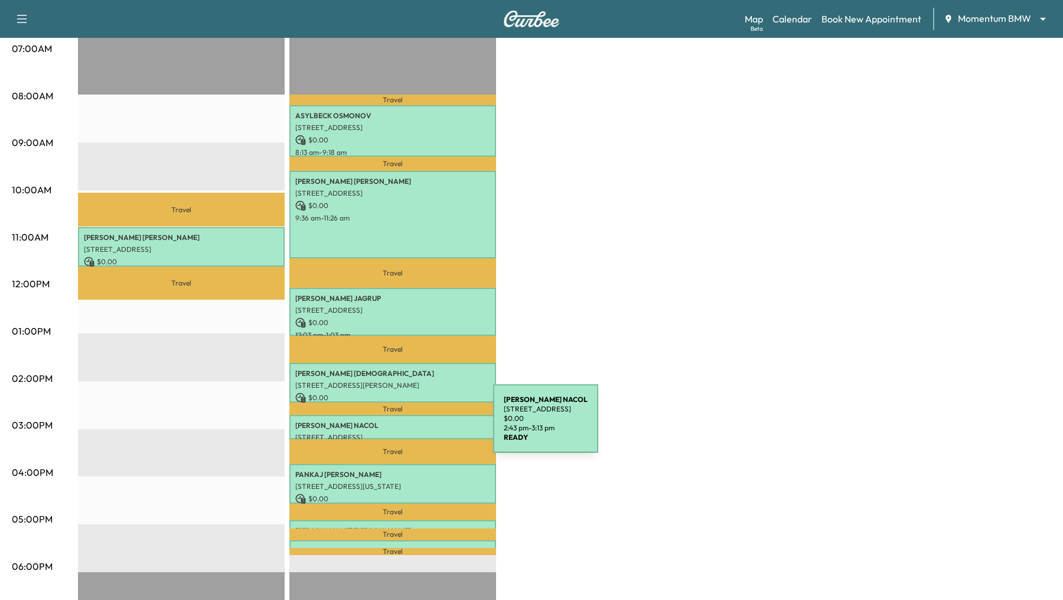
click at [405, 425] on p "JACQUELINE NACOL" at bounding box center [392, 425] width 195 height 9
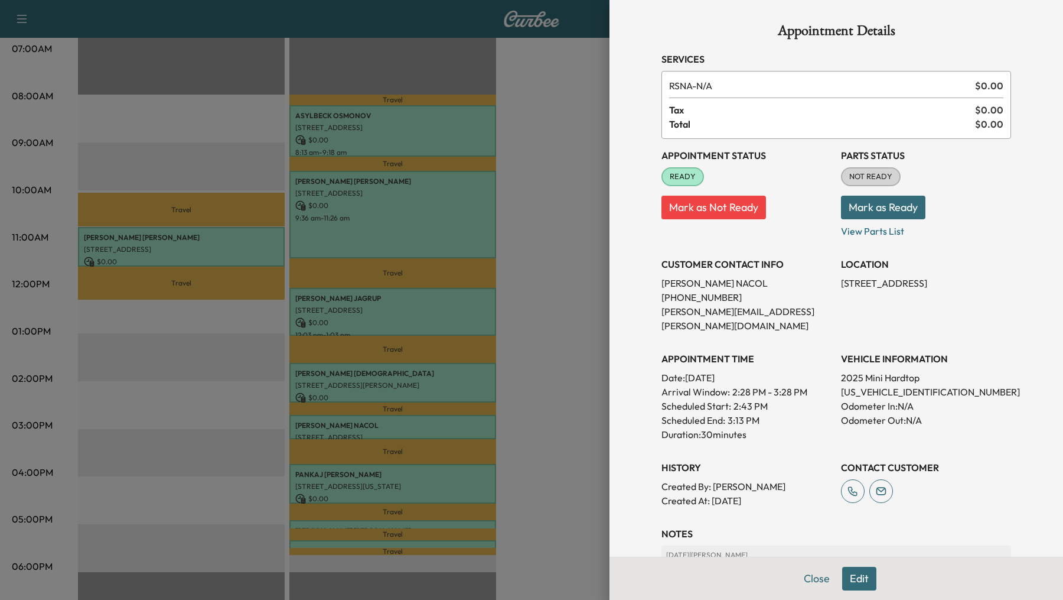
scroll to position [99, 0]
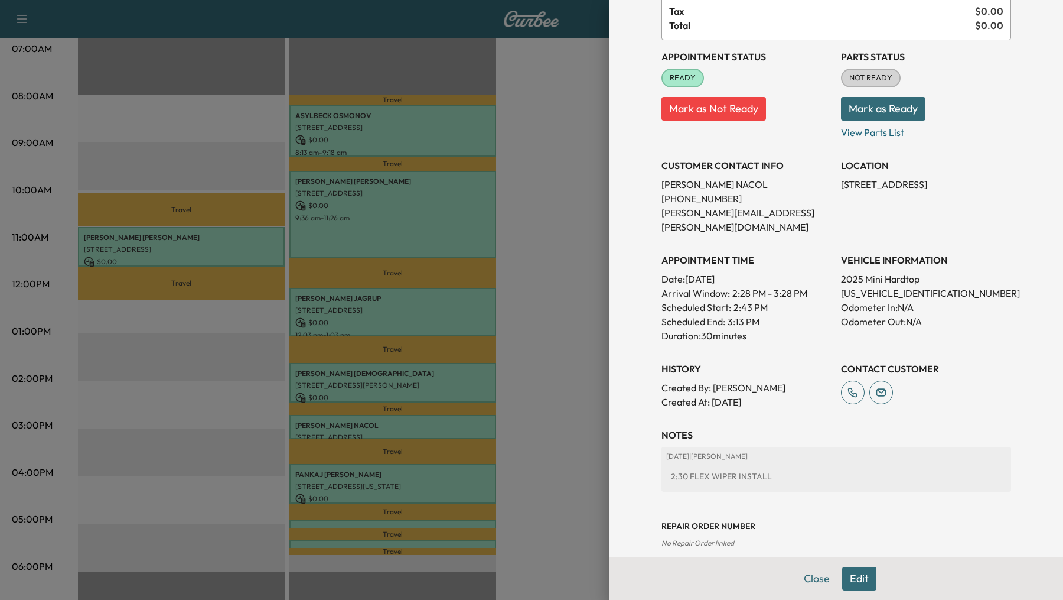
click at [423, 473] on div at bounding box center [531, 300] width 1063 height 600
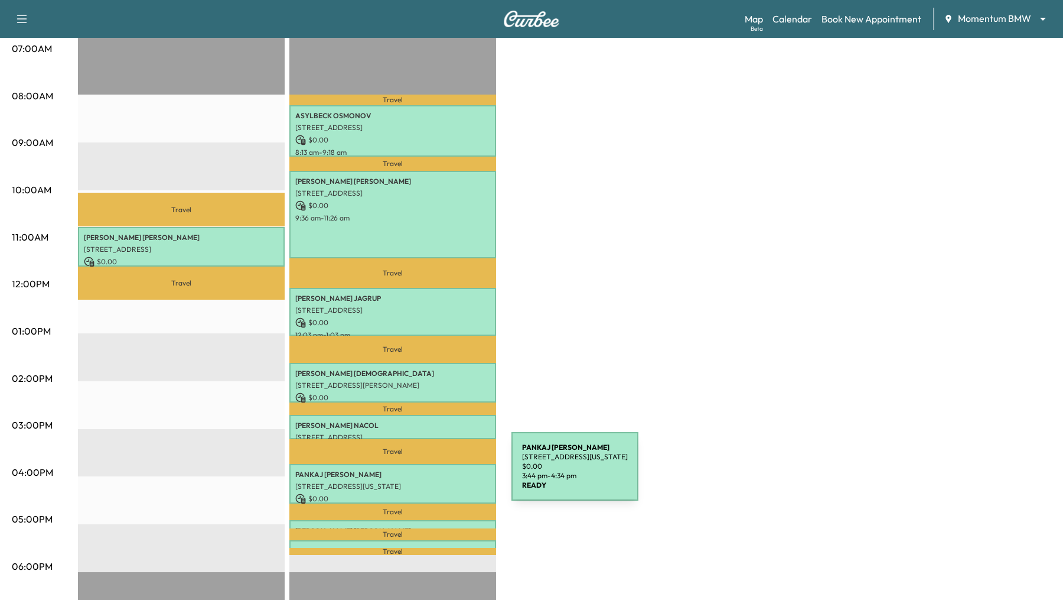
click at [423, 473] on p "PANKAJ MAMTORA" at bounding box center [392, 474] width 195 height 9
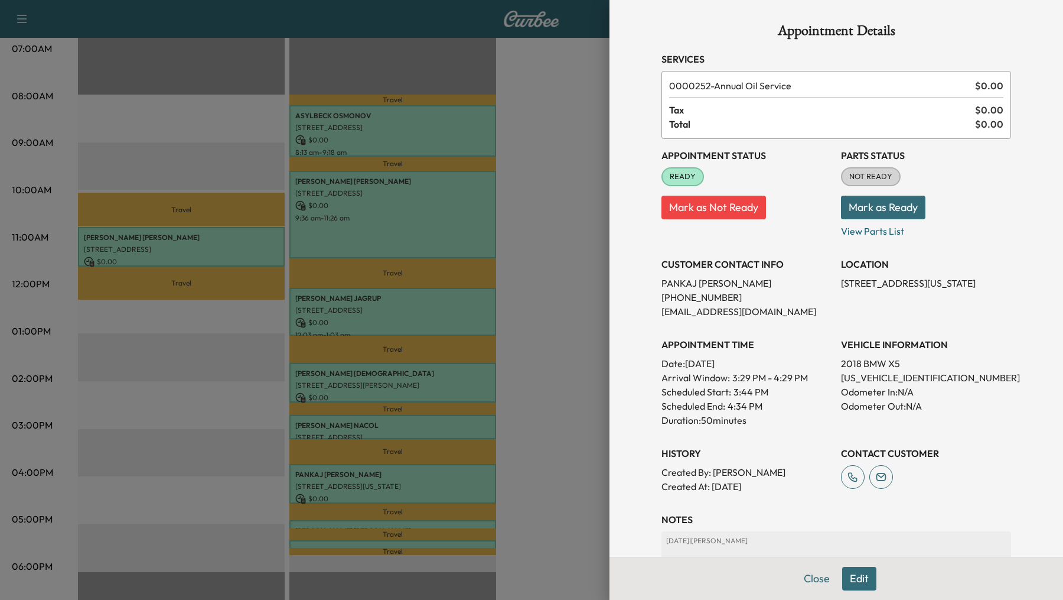
scroll to position [158, 0]
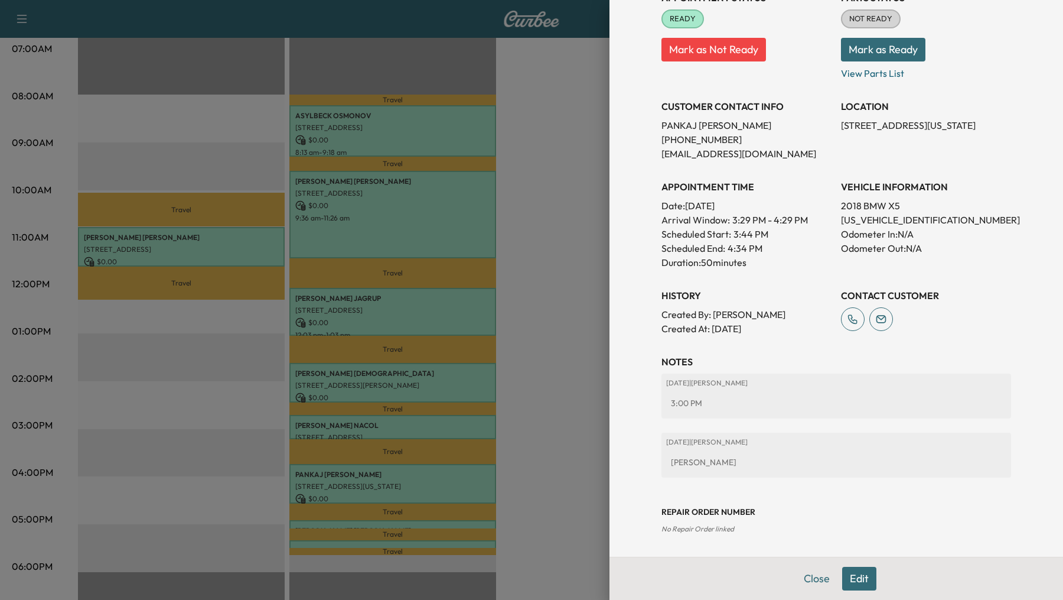
click at [444, 524] on div at bounding box center [531, 300] width 1063 height 600
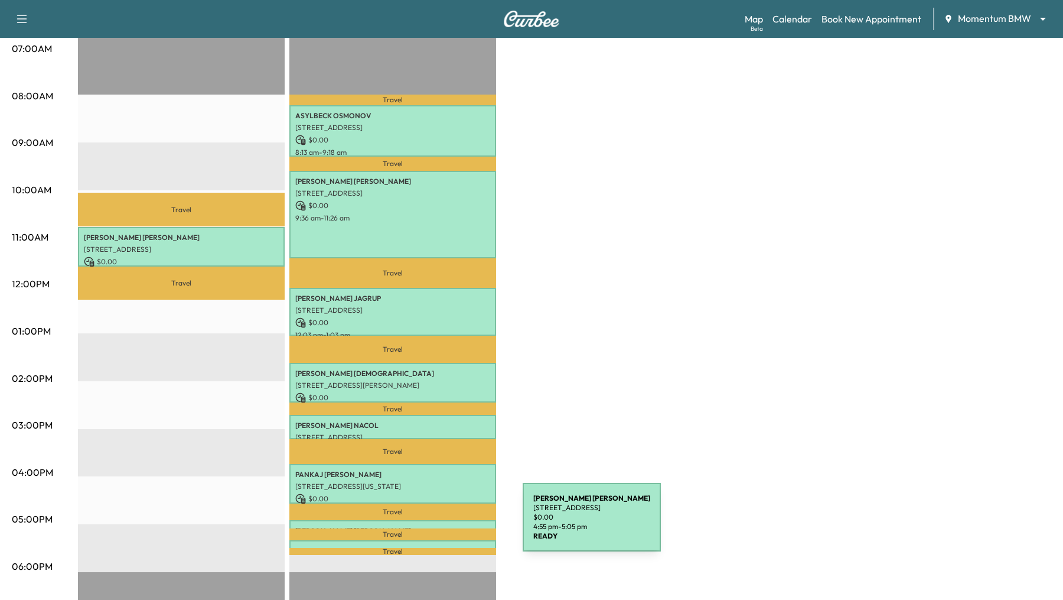
click at [434, 524] on div "SHERMAINE FELTS 16746 Southwest Fwy, Sugar Land, TX 77479, USA $ 0.00 4:55 pm -…" at bounding box center [392, 526] width 207 height 12
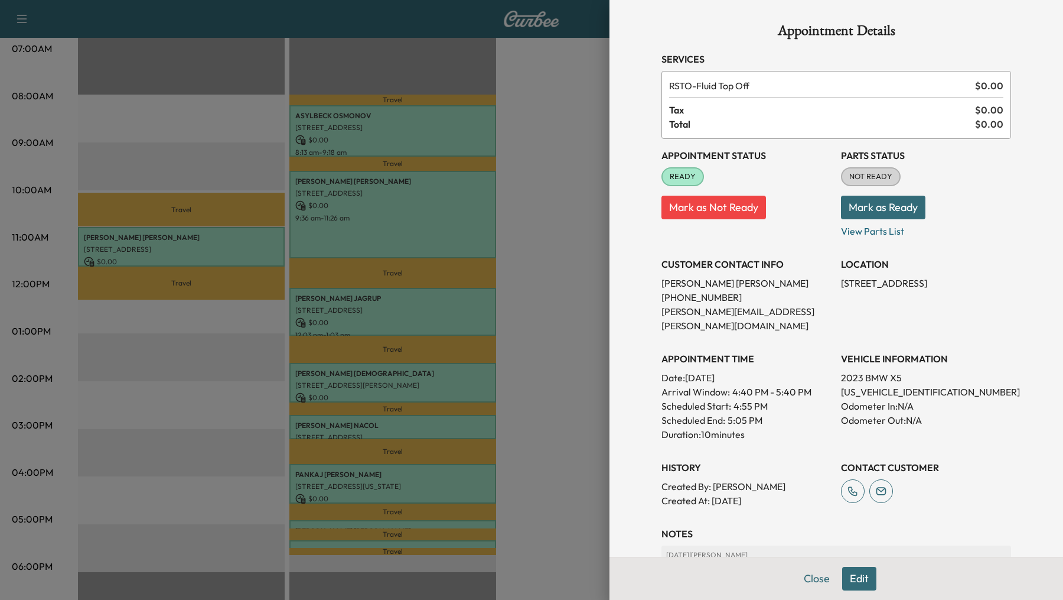
scroll to position [99, 0]
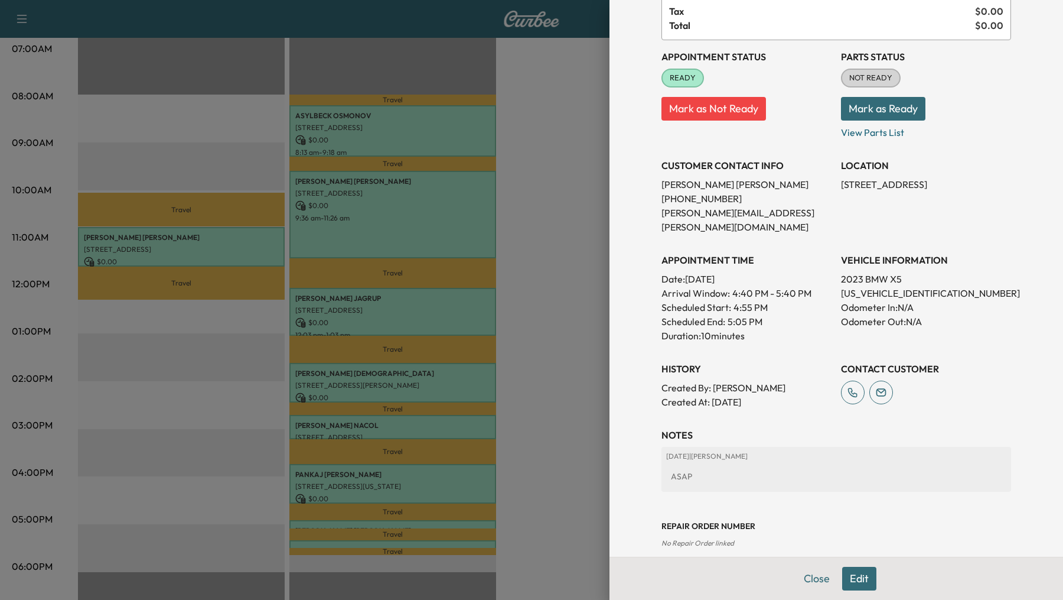
click at [473, 546] on div at bounding box center [531, 300] width 1063 height 600
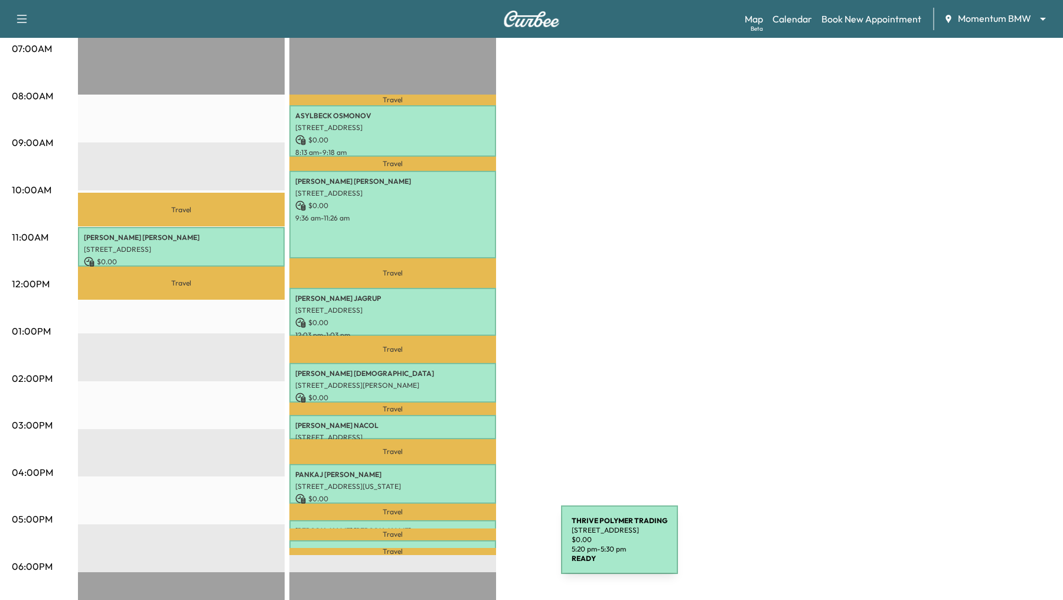
click at [473, 546] on p "THRIVE POLYMER TRADING" at bounding box center [392, 550] width 195 height 9
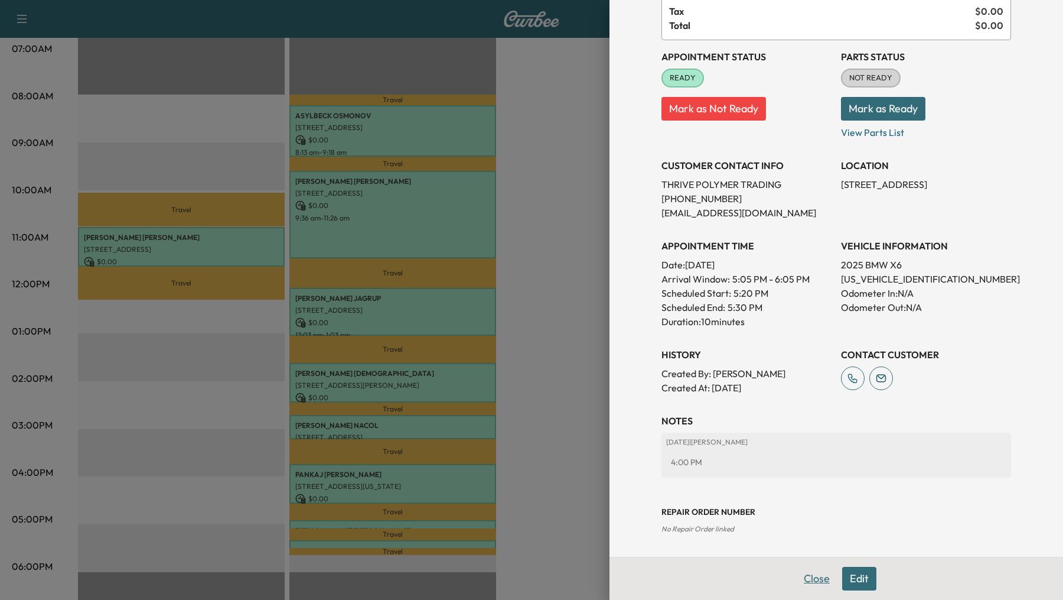
click at [810, 580] on button "Close" at bounding box center [816, 579] width 41 height 24
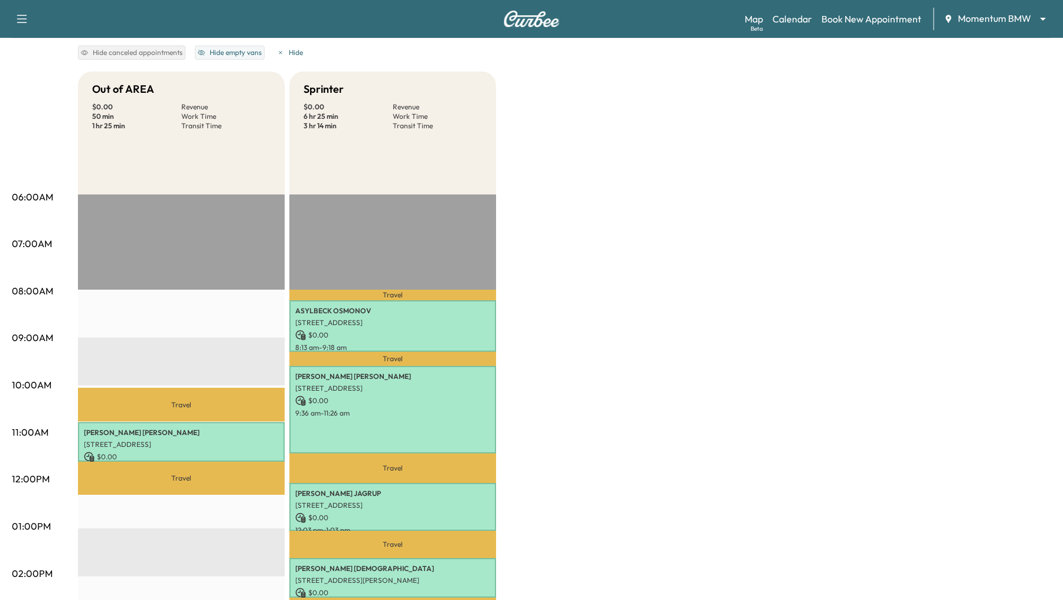
scroll to position [0, 0]
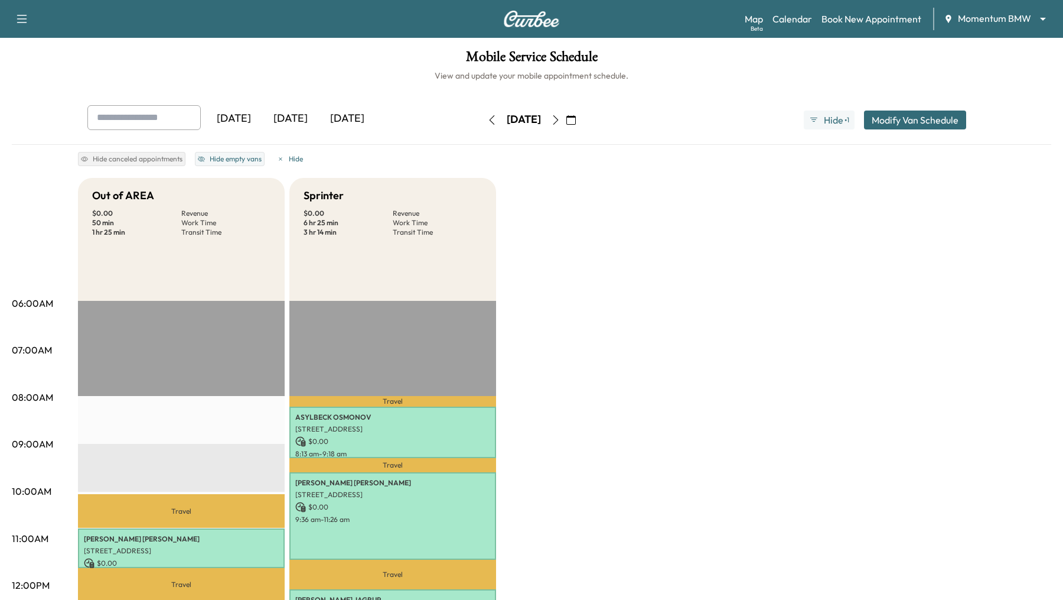
click at [561, 119] on icon "button" at bounding box center [555, 119] width 9 height 9
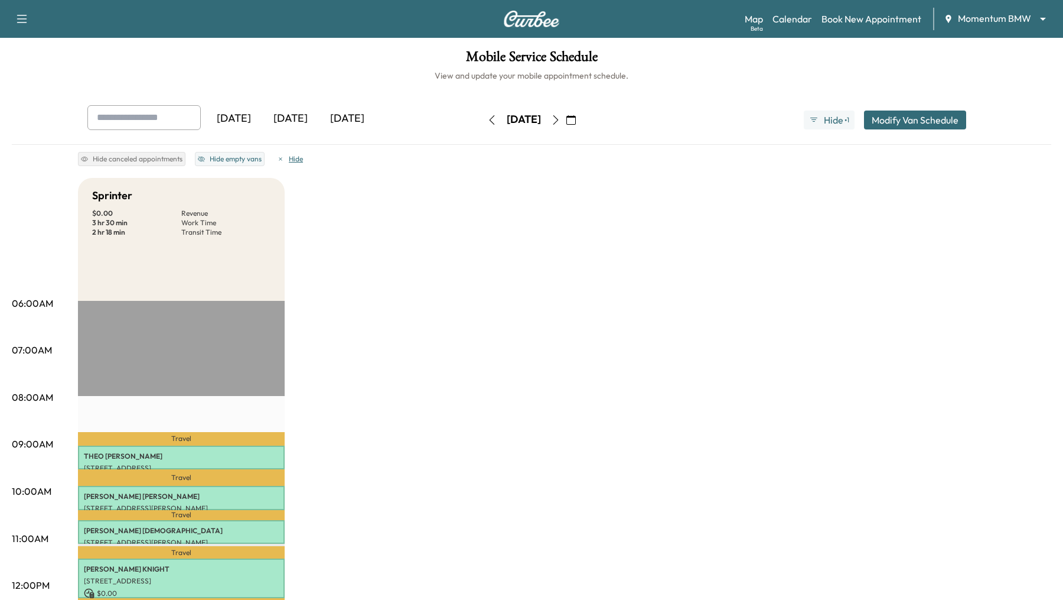
click at [285, 158] on button "Hide" at bounding box center [290, 159] width 32 height 14
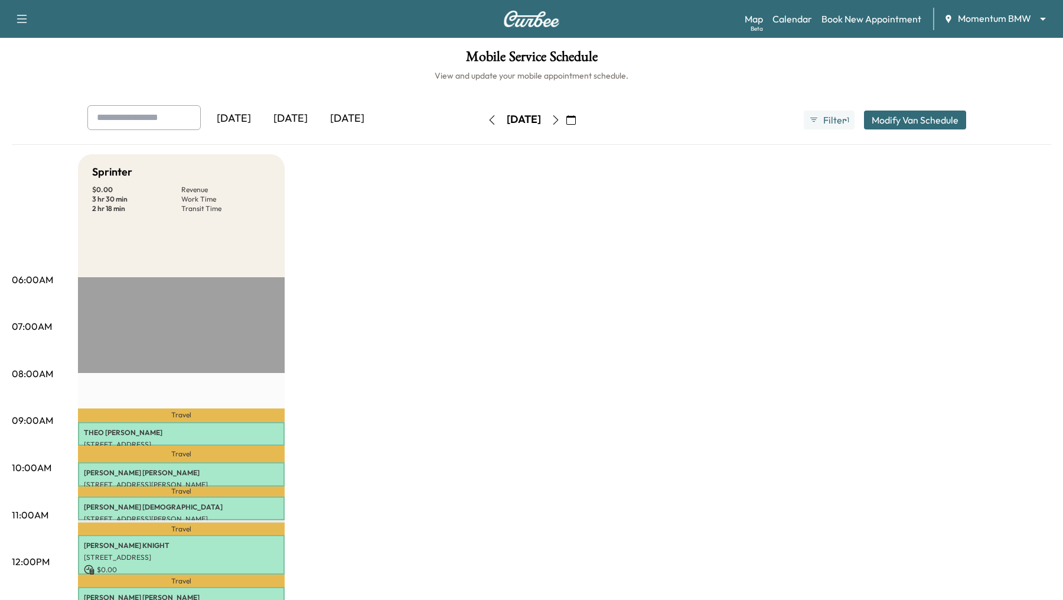
scroll to position [106, 0]
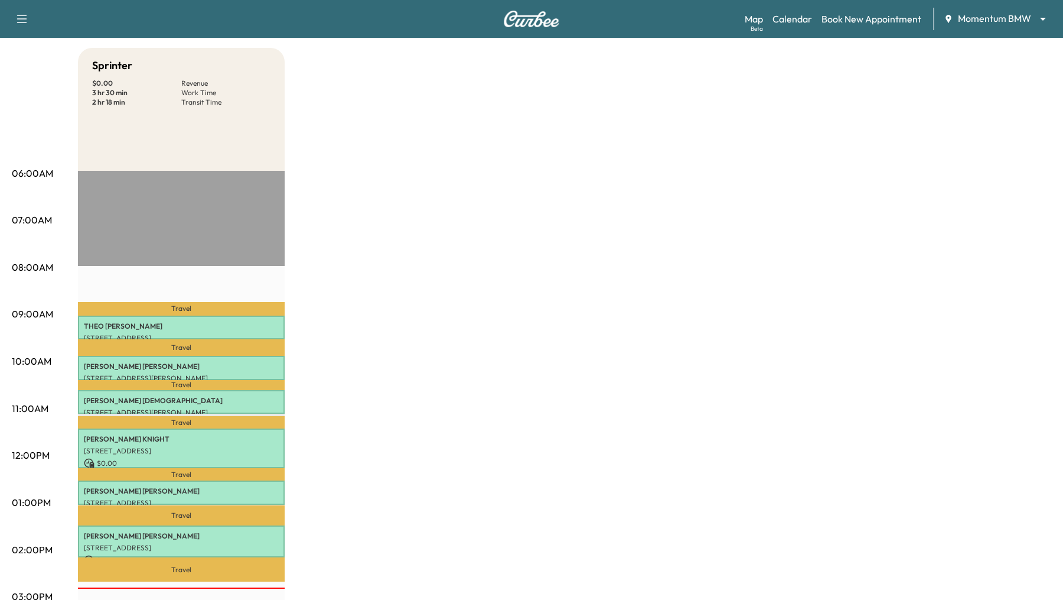
click at [191, 339] on p "Travel" at bounding box center [181, 347] width 207 height 17
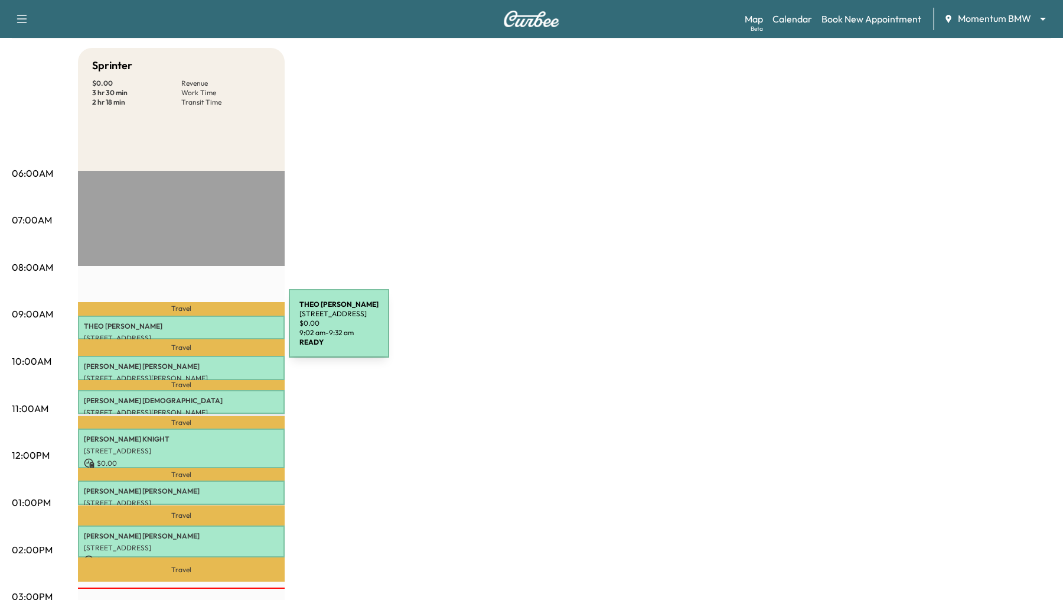
click at [201, 330] on div "[PERSON_NAME] [STREET_ADDRESS] $ 0.00 9:02 am - 9:32 am" at bounding box center [181, 327] width 207 height 24
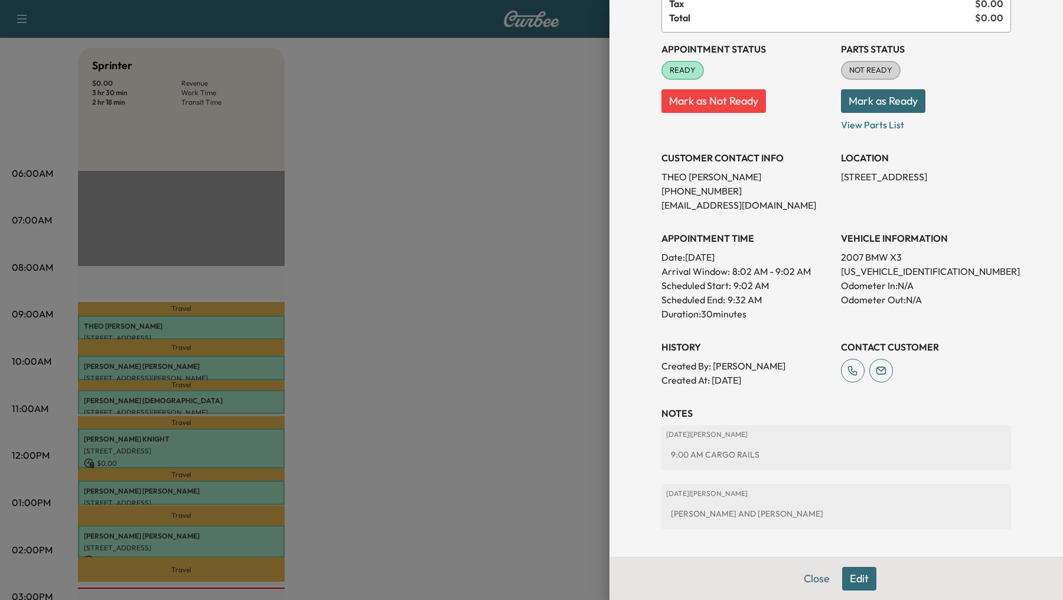
scroll to position [109, 0]
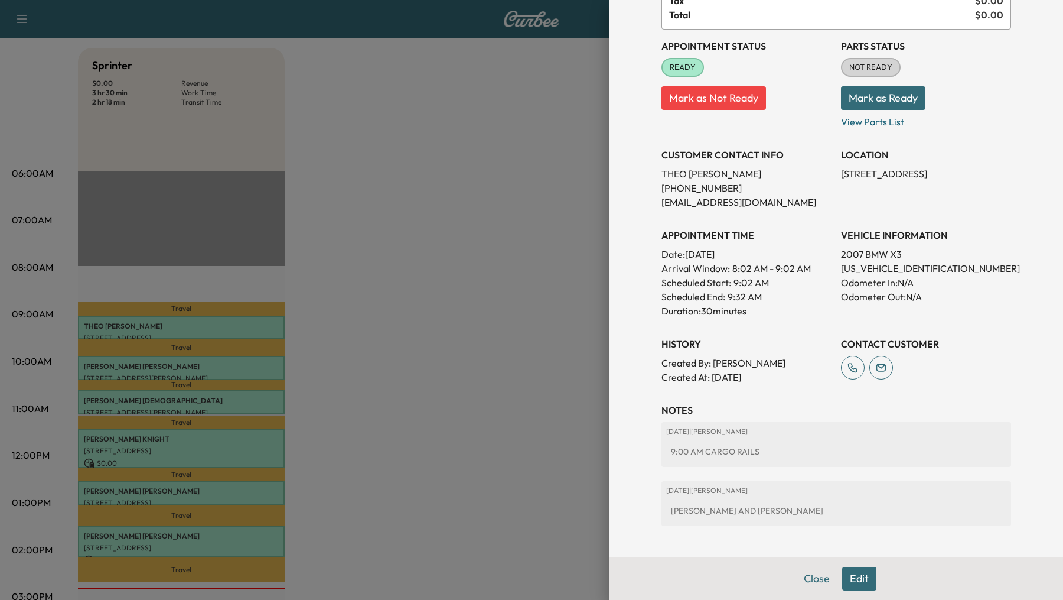
click at [213, 435] on div at bounding box center [531, 300] width 1063 height 600
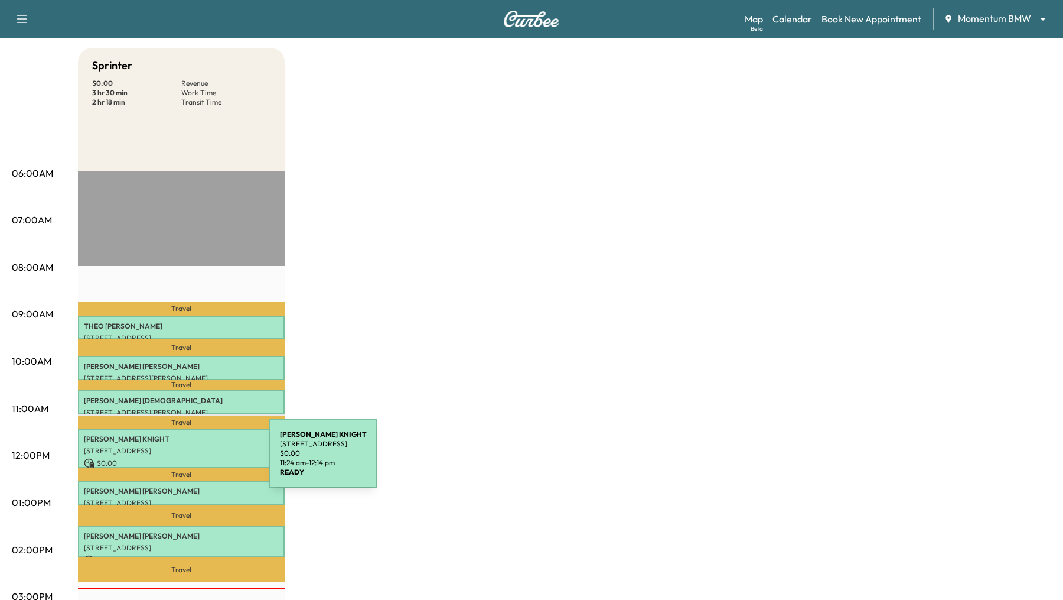
click at [181, 460] on p "$ 0.00" at bounding box center [181, 463] width 195 height 11
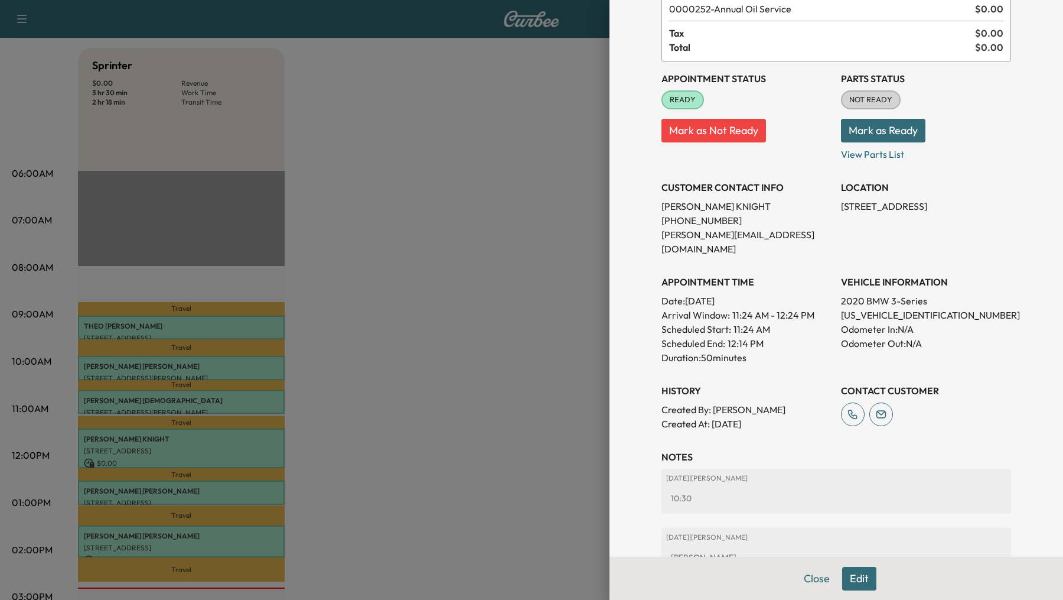
scroll to position [125, 0]
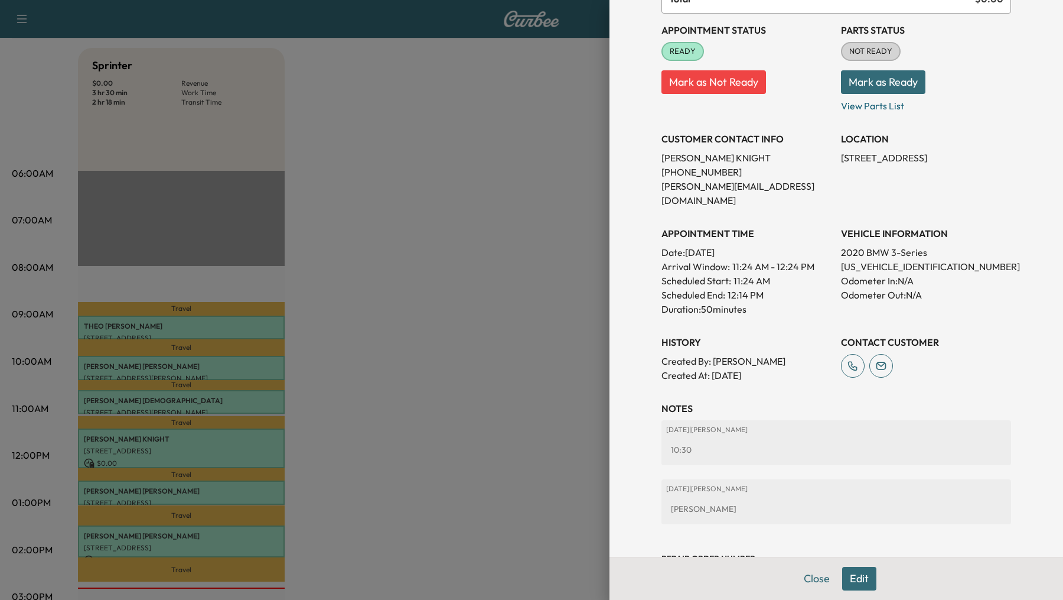
click at [462, 353] on div at bounding box center [531, 300] width 1063 height 600
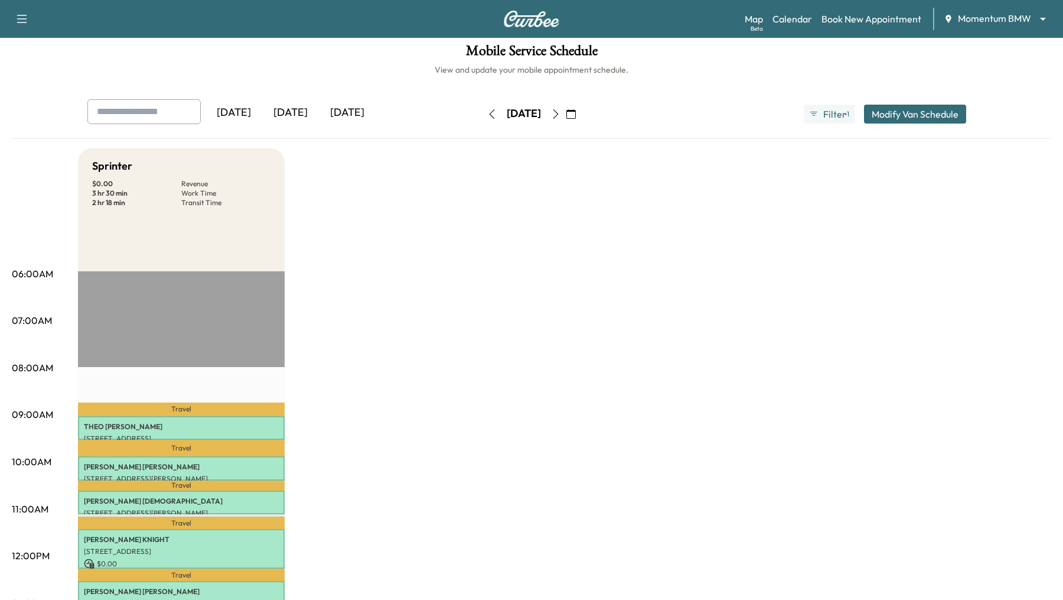
scroll to position [0, 0]
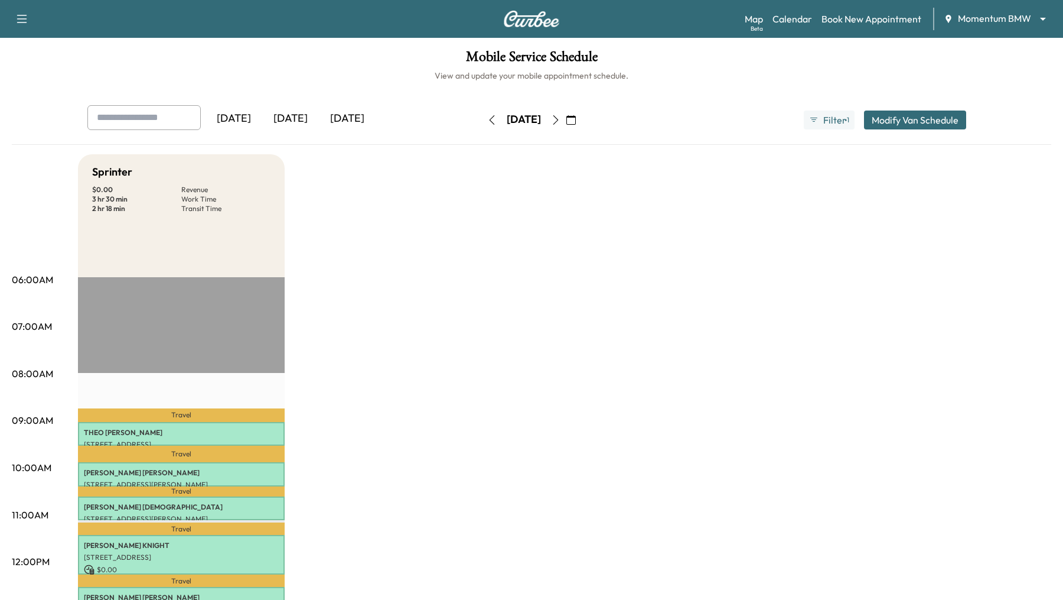
click at [744, 21] on div "Support Log Out Map Beta Calendar Book New Appointment Momentum BMW ******** ​" at bounding box center [531, 19] width 1063 height 38
click at [747, 19] on link "Map Beta" at bounding box center [754, 19] width 18 height 14
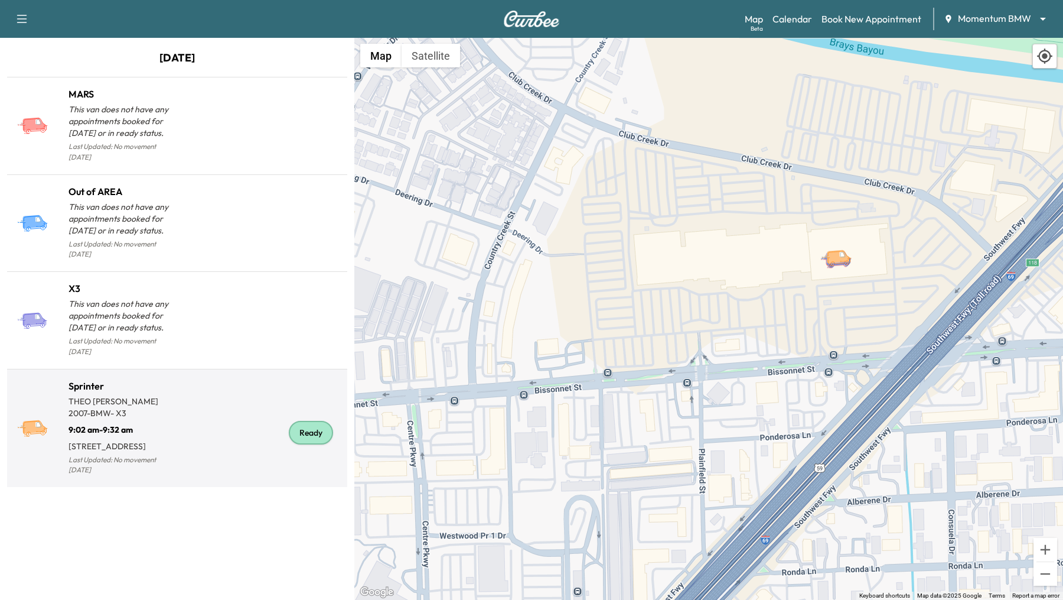
click at [240, 398] on div "Ready" at bounding box center [259, 433] width 165 height 90
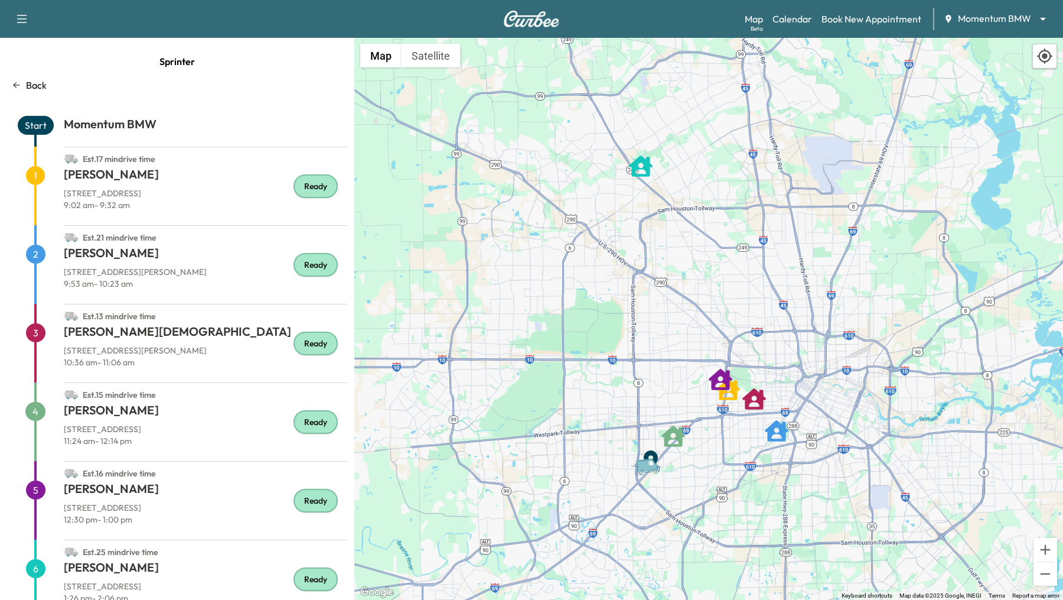
click at [15, 82] on icon at bounding box center [16, 84] width 9 height 9
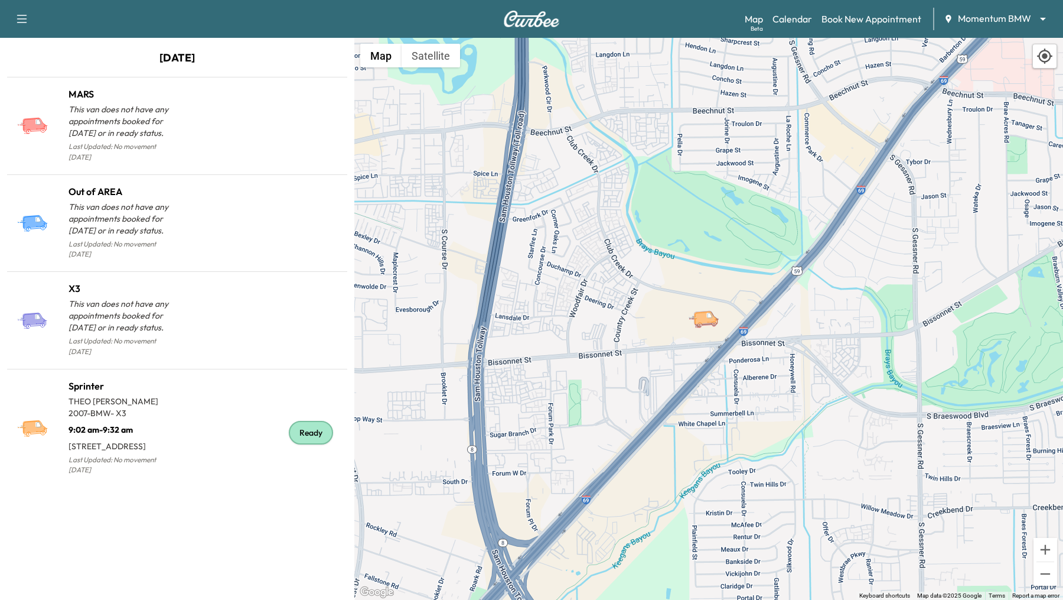
click at [18, 19] on icon "button" at bounding box center [22, 19] width 14 height 14
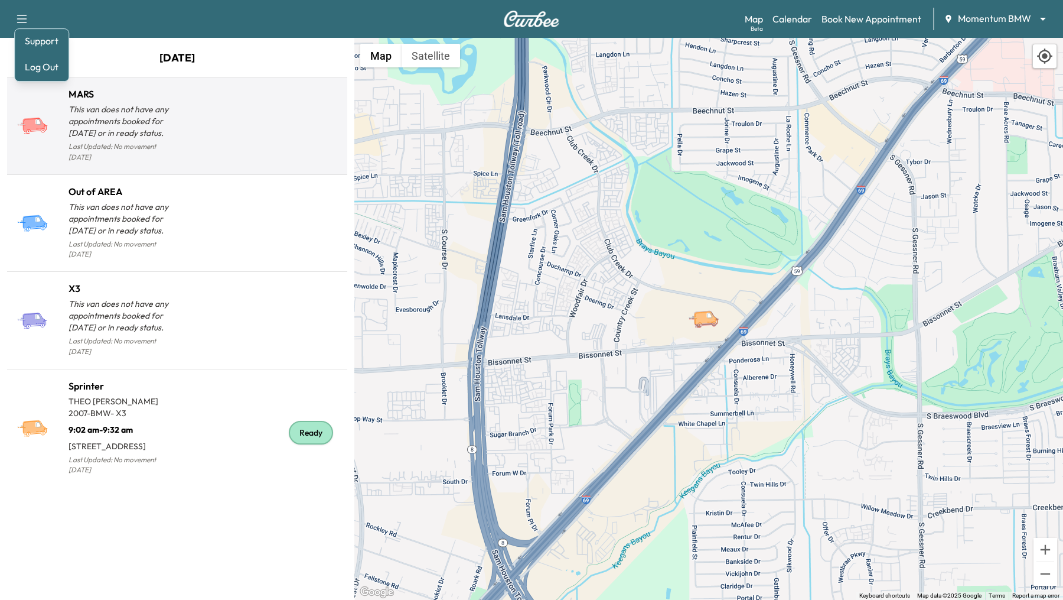
click at [178, 317] on div "MARS This van does not have any appointments booked for today or in ready statu…" at bounding box center [177, 282] width 340 height 410
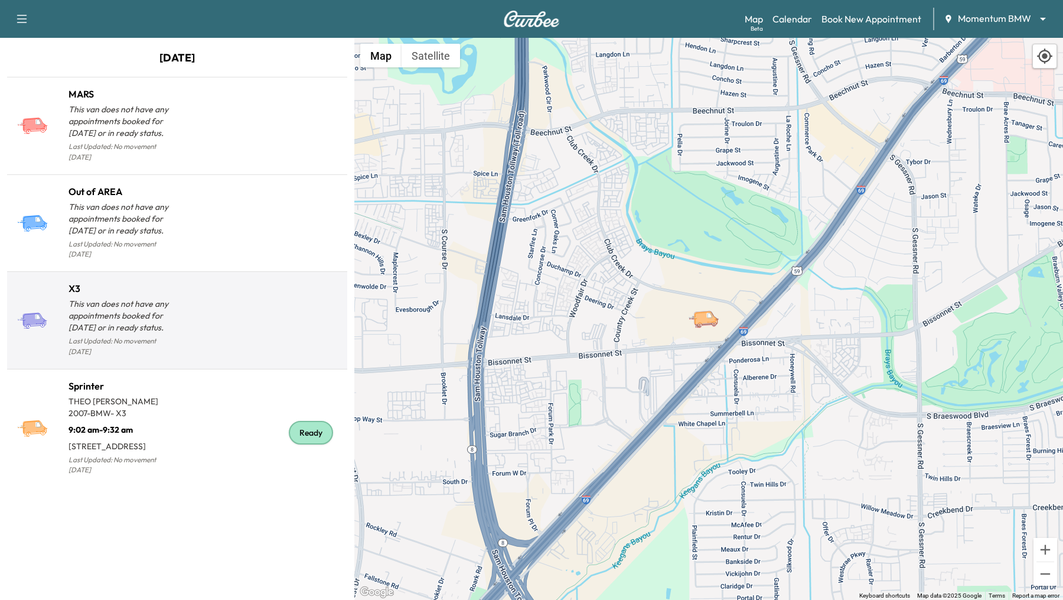
click at [173, 281] on h1 "X3" at bounding box center [123, 288] width 109 height 14
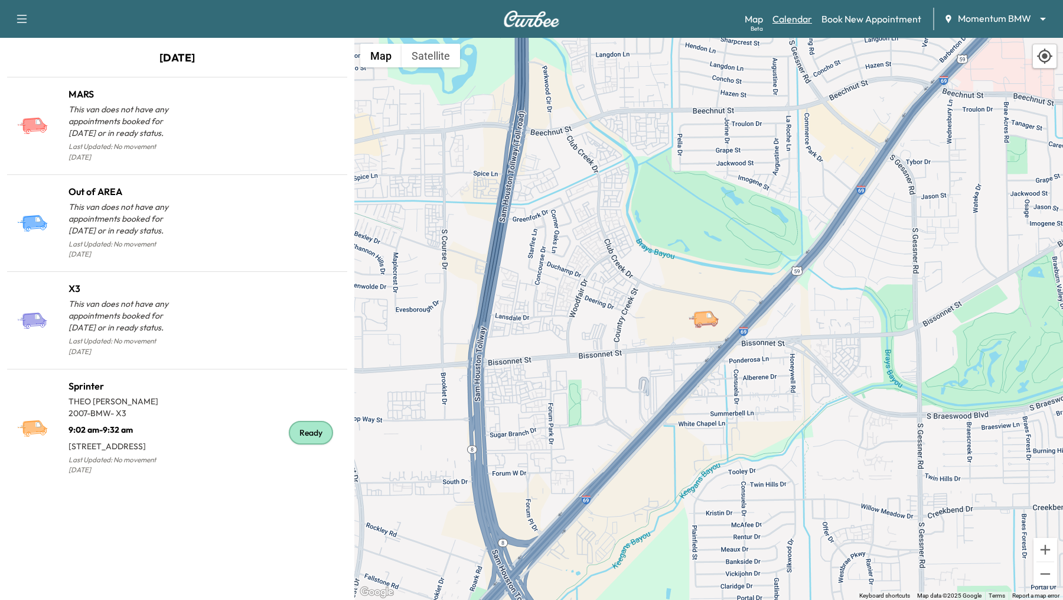
click at [788, 17] on link "Calendar" at bounding box center [793, 19] width 40 height 14
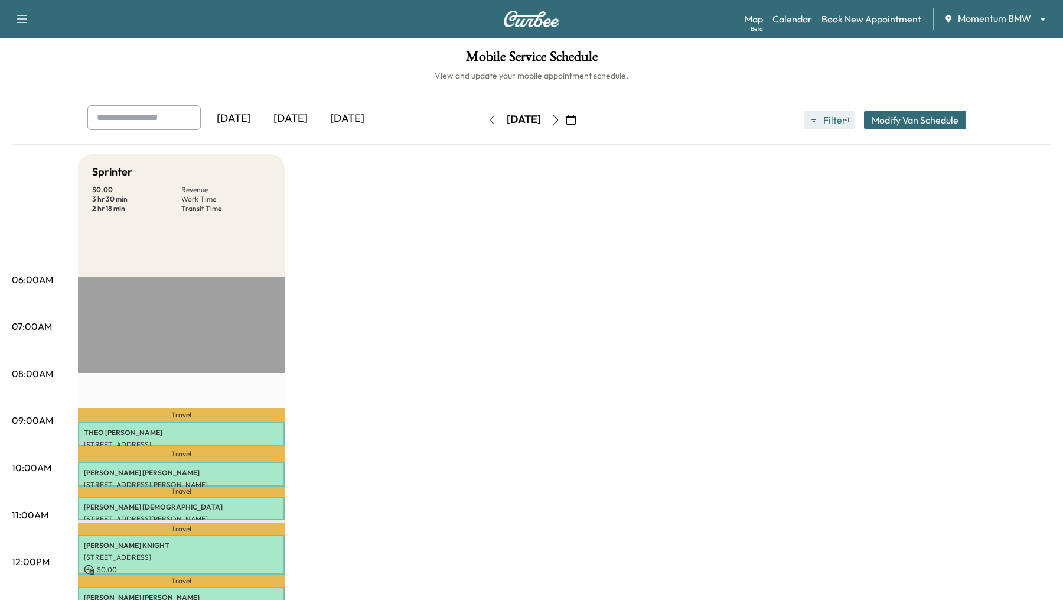
click at [849, 121] on span "1" at bounding box center [848, 119] width 2 height 9
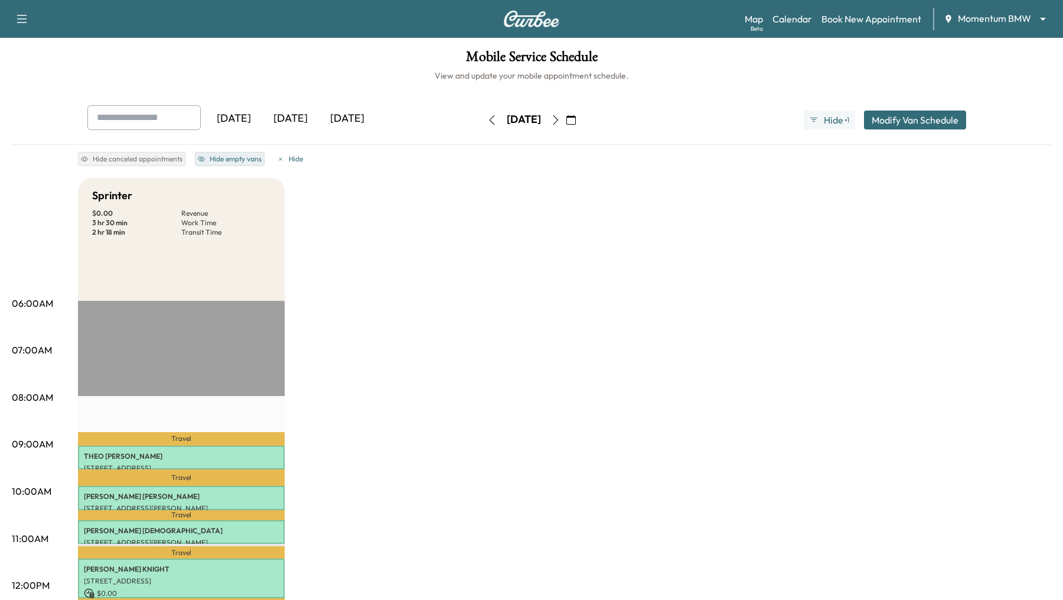
click at [198, 161] on icon "button" at bounding box center [201, 158] width 7 height 7
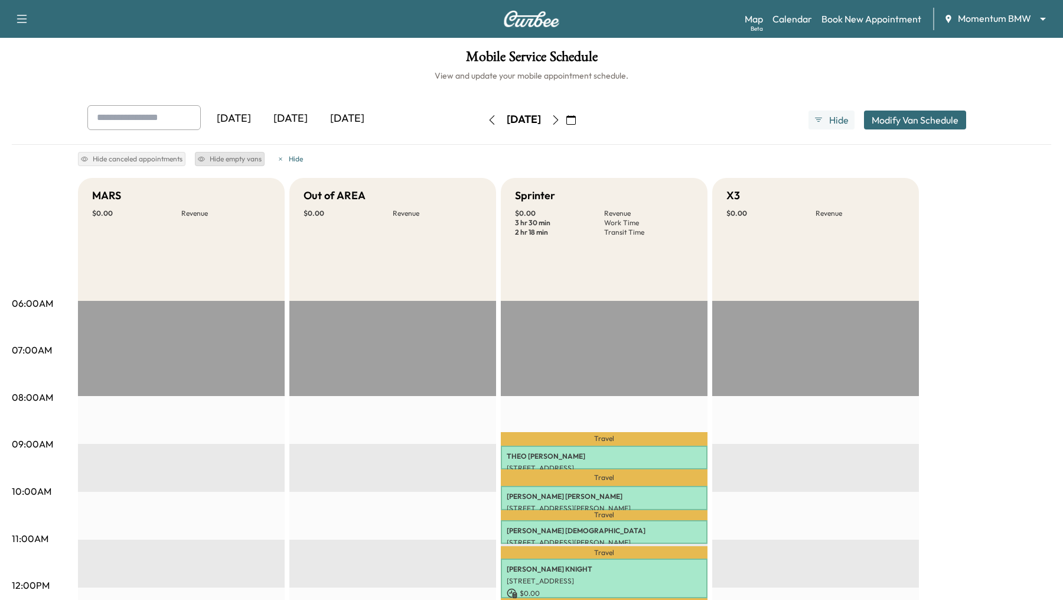
click at [566, 124] on button "button" at bounding box center [556, 119] width 20 height 19
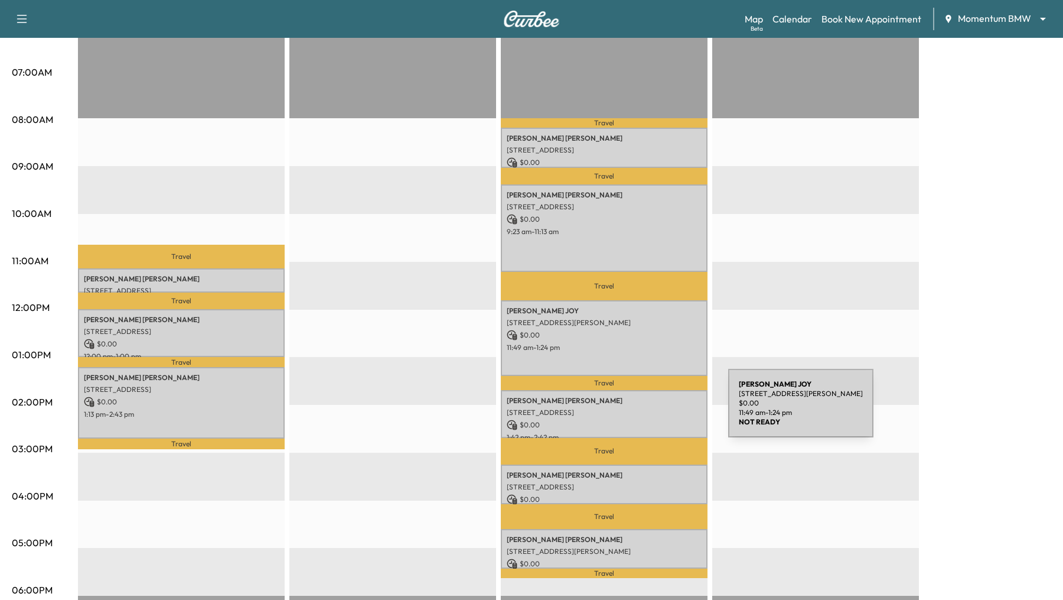
scroll to position [279, 0]
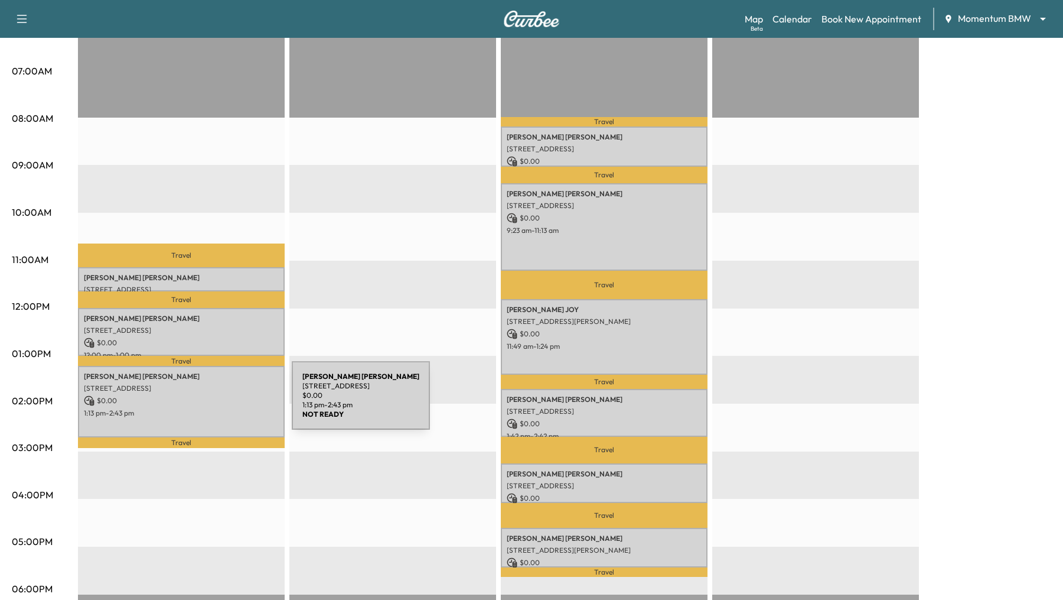
click at [183, 405] on div "Chris Buller 11031 Fountain Lake Dr, Stafford, TX 77477, USA $ 0.00 1:13 pm - 2…" at bounding box center [181, 401] width 207 height 71
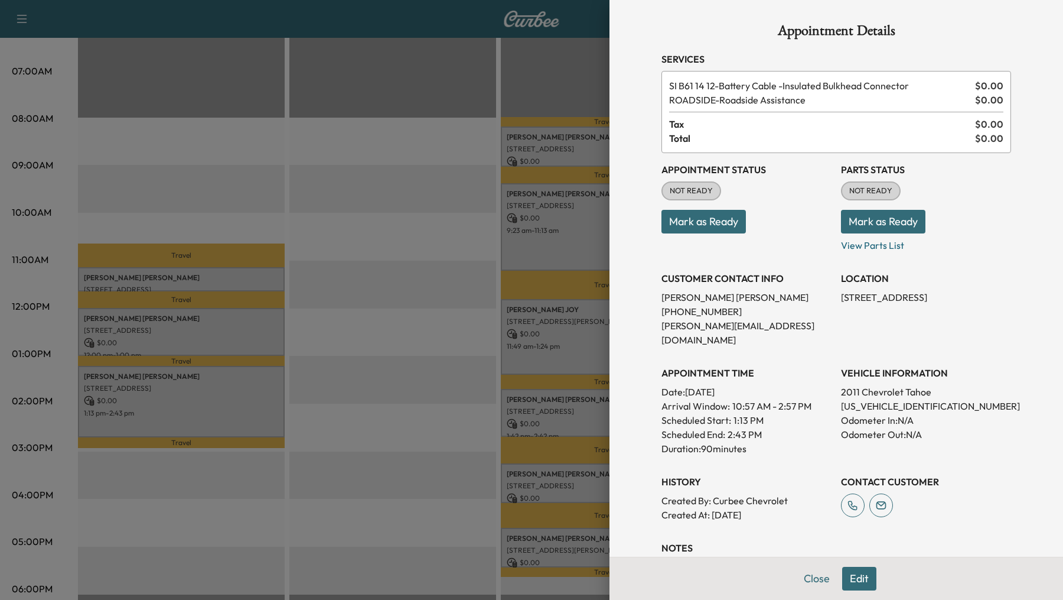
click at [858, 577] on button "Edit" at bounding box center [859, 579] width 34 height 24
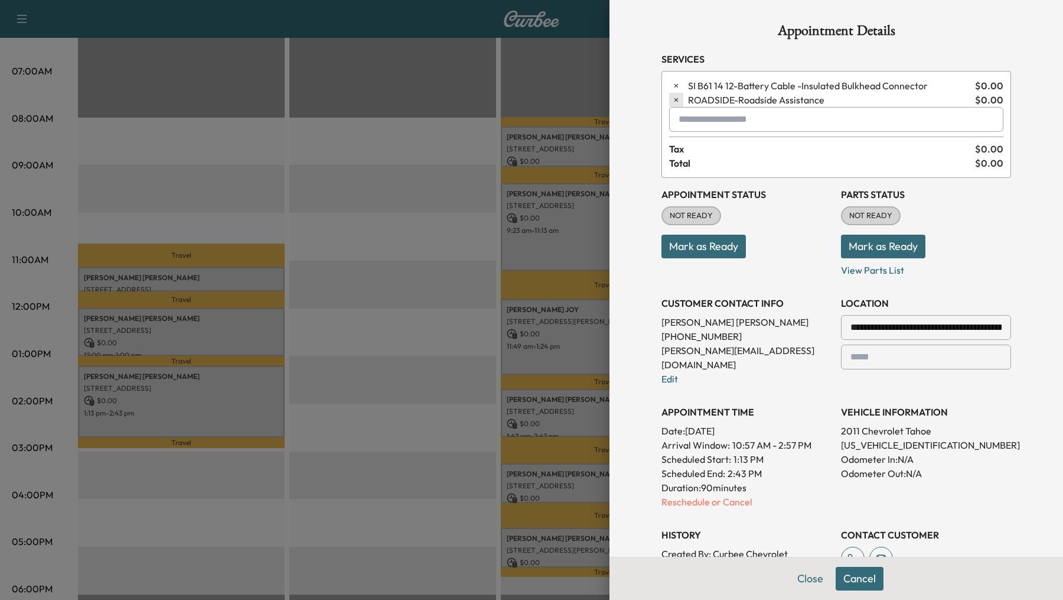
click at [675, 103] on icon "button" at bounding box center [676, 100] width 8 height 8
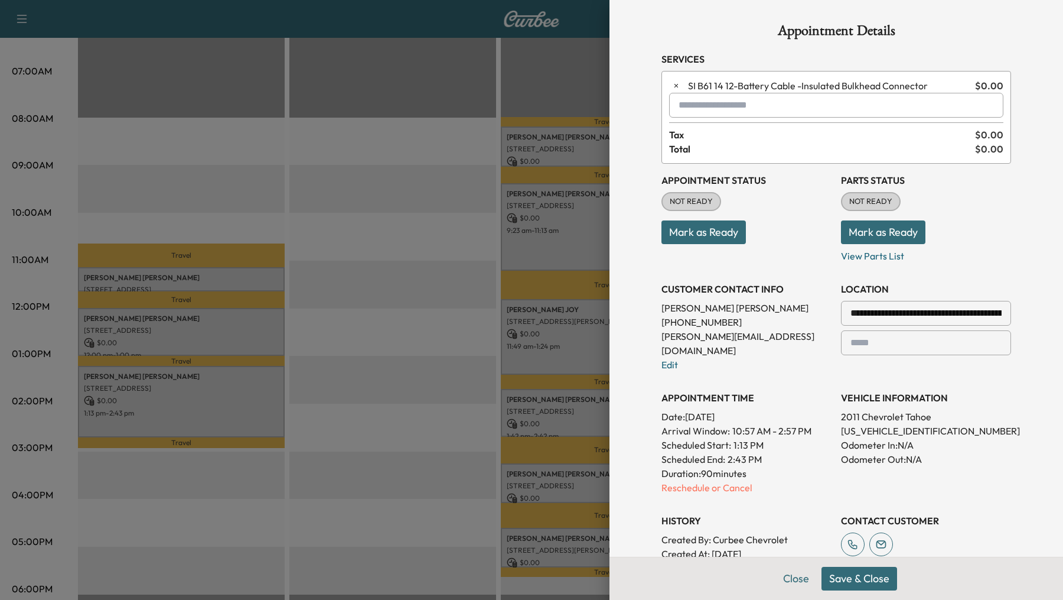
click at [880, 580] on button "Save & Close" at bounding box center [860, 579] width 76 height 24
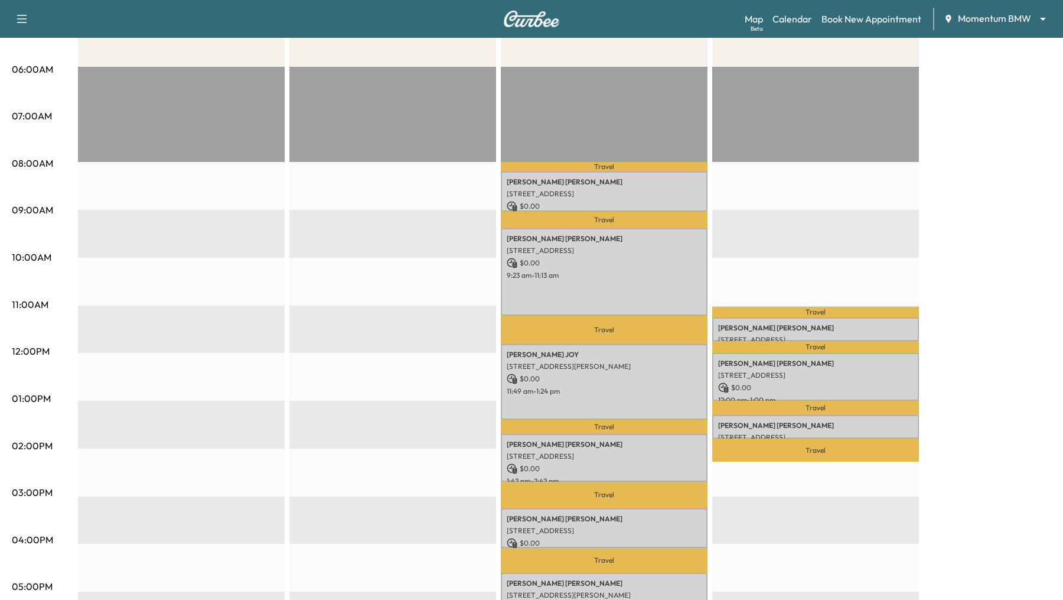
scroll to position [232, 0]
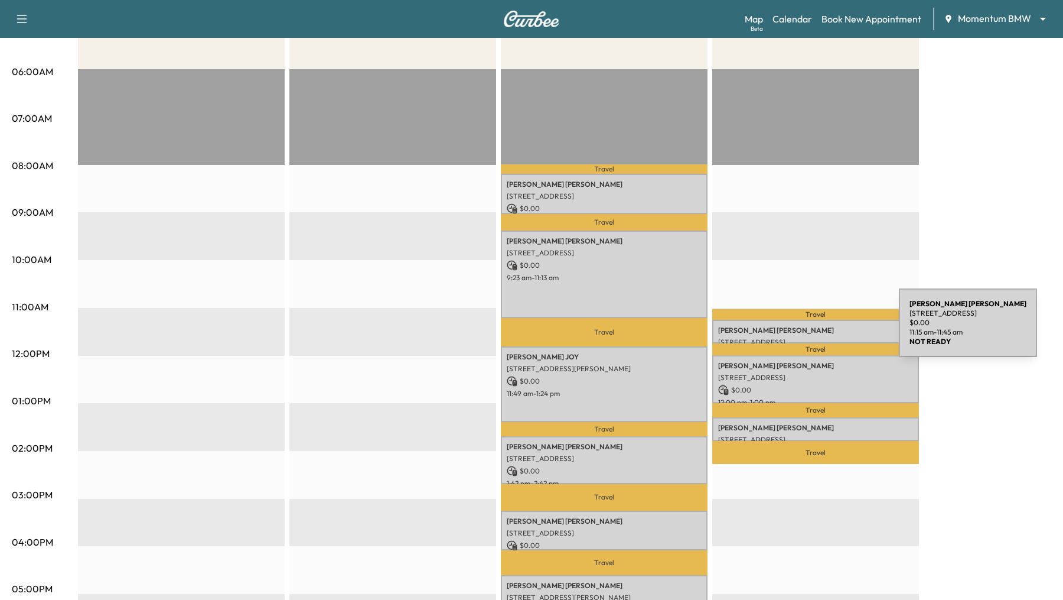
click at [811, 330] on p "[PERSON_NAME]" at bounding box center [815, 330] width 195 height 9
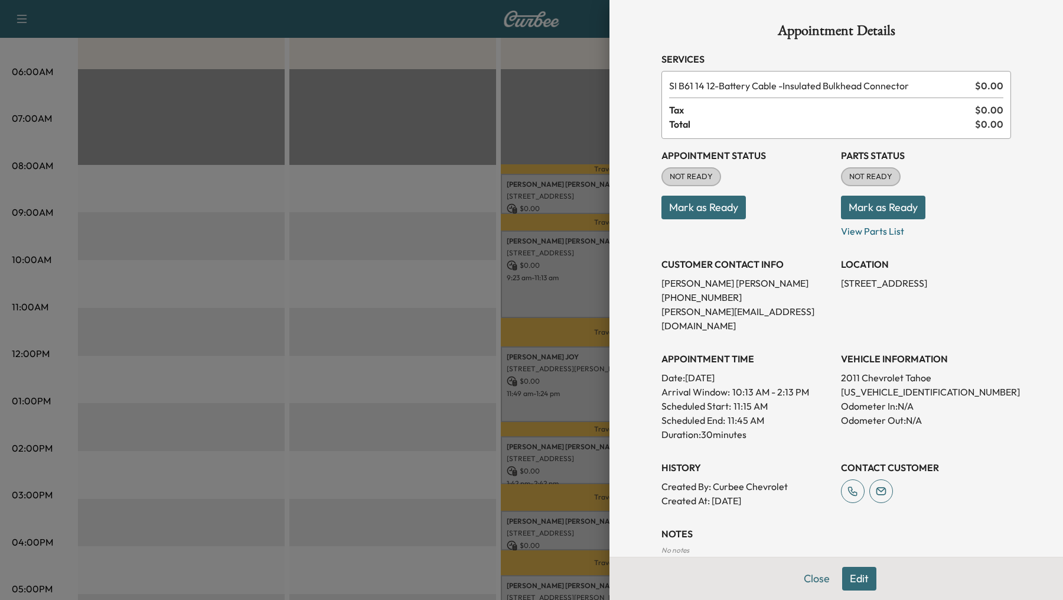
click at [864, 576] on button "Edit" at bounding box center [859, 579] width 34 height 24
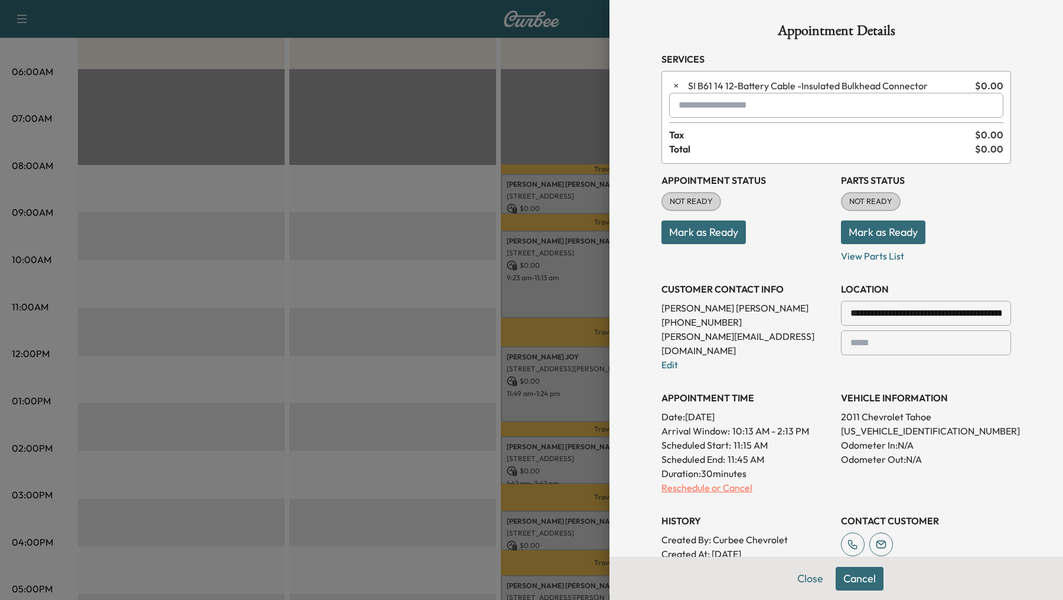
click at [708, 480] on p "Reschedule or Cancel" at bounding box center [747, 487] width 170 height 14
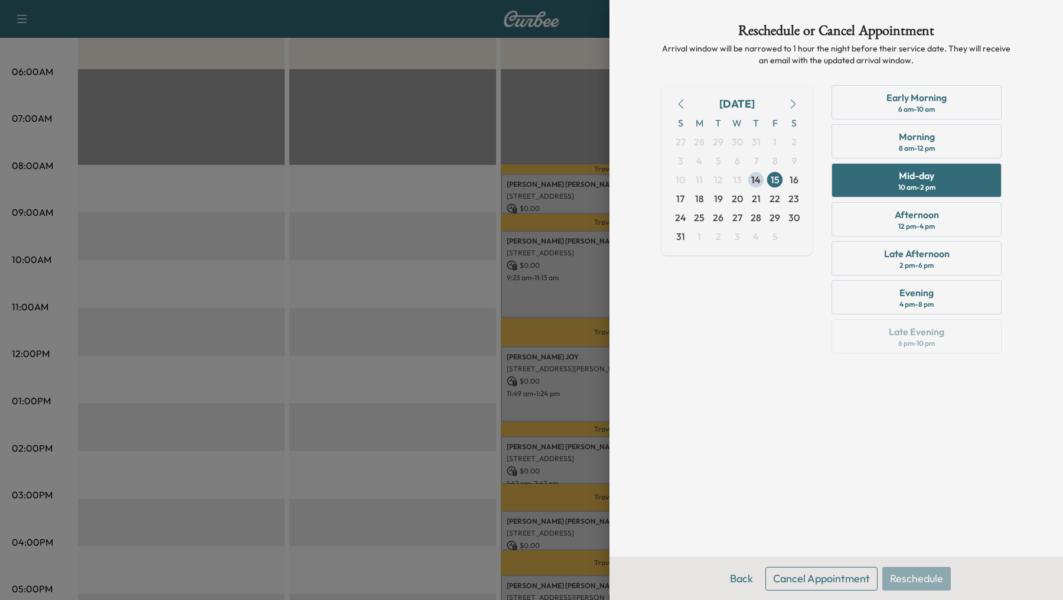
click at [801, 577] on button "Cancel Appointment" at bounding box center [822, 579] width 112 height 24
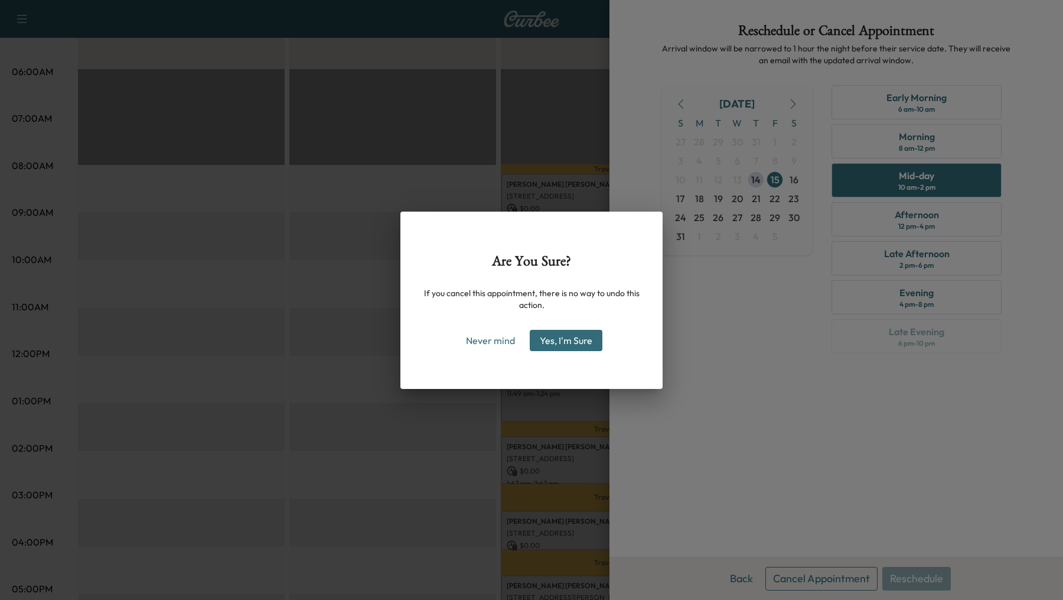
click at [577, 336] on button "Yes, I'm Sure" at bounding box center [566, 340] width 73 height 21
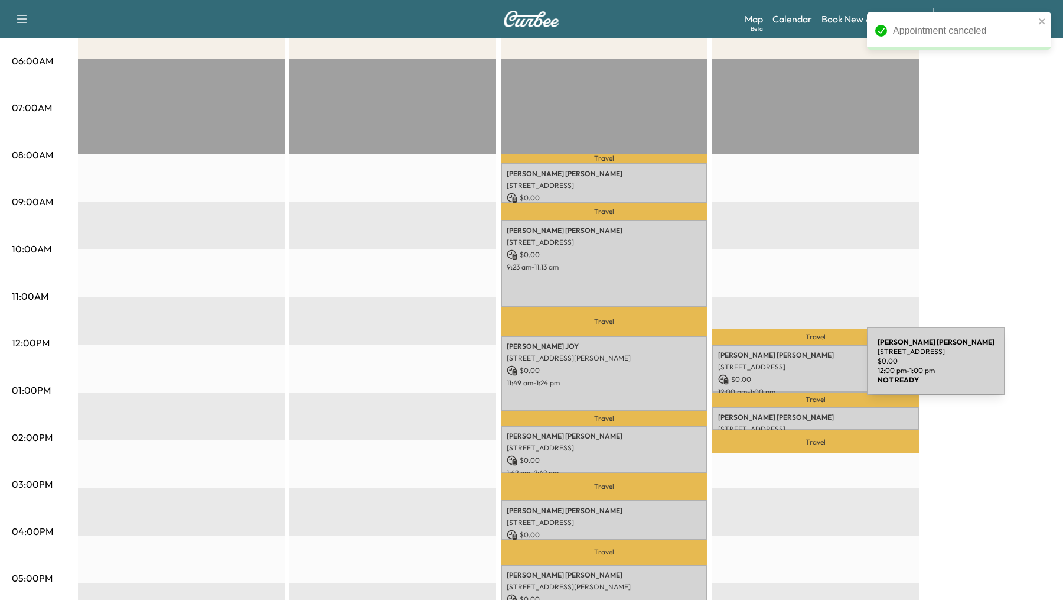
scroll to position [241, 0]
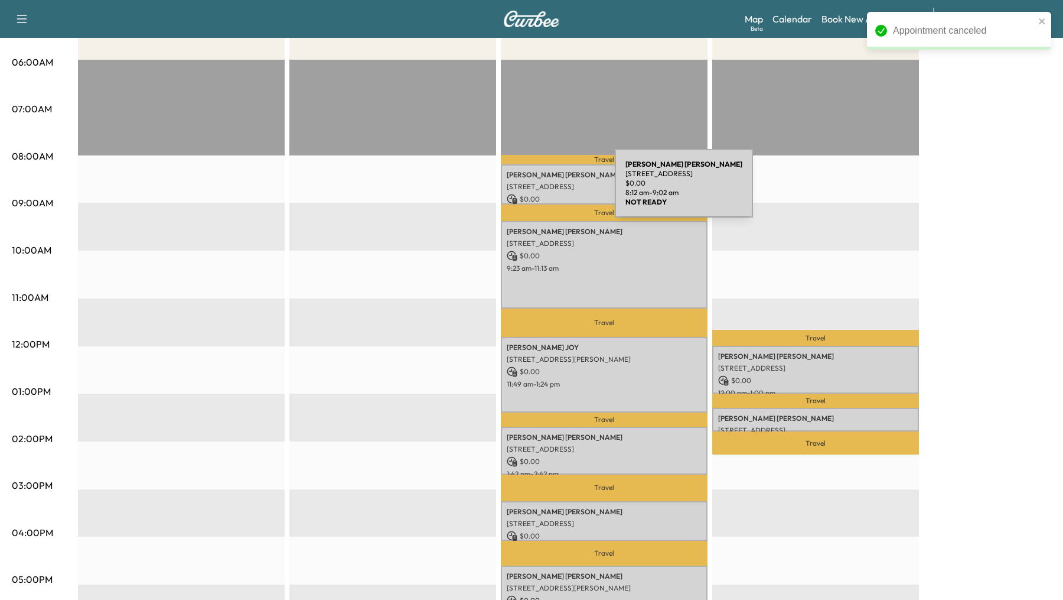
click at [526, 190] on p "[STREET_ADDRESS]" at bounding box center [604, 186] width 195 height 9
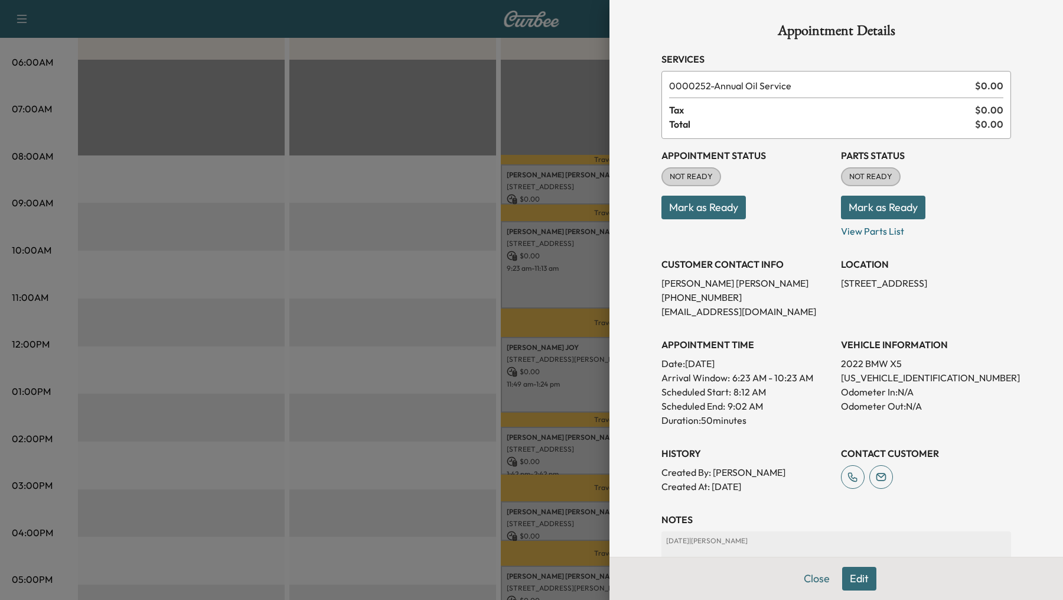
click at [545, 246] on div at bounding box center [531, 300] width 1063 height 600
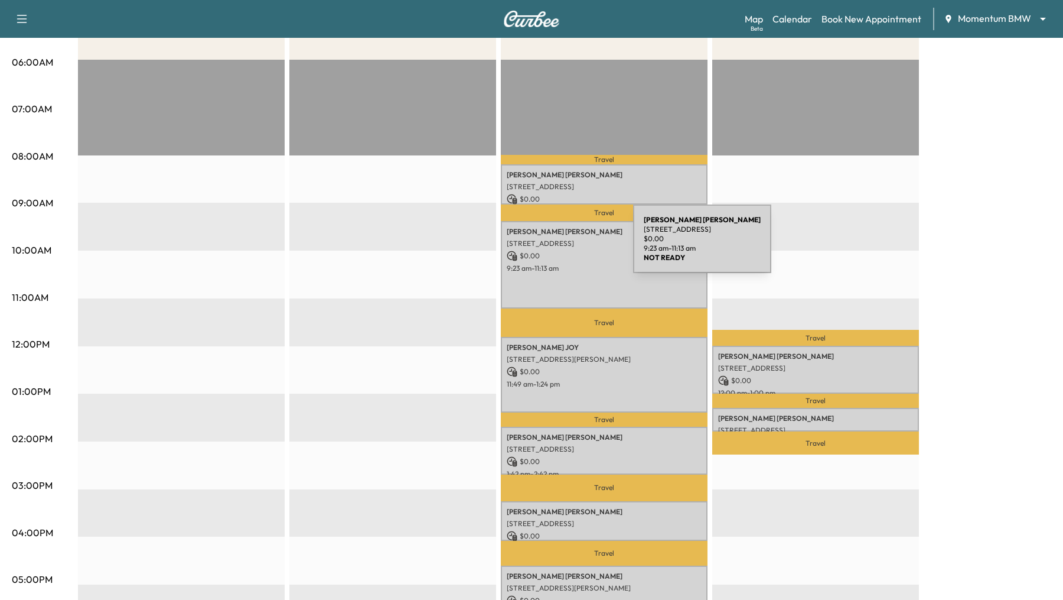
click at [545, 246] on p "[STREET_ADDRESS]" at bounding box center [604, 243] width 195 height 9
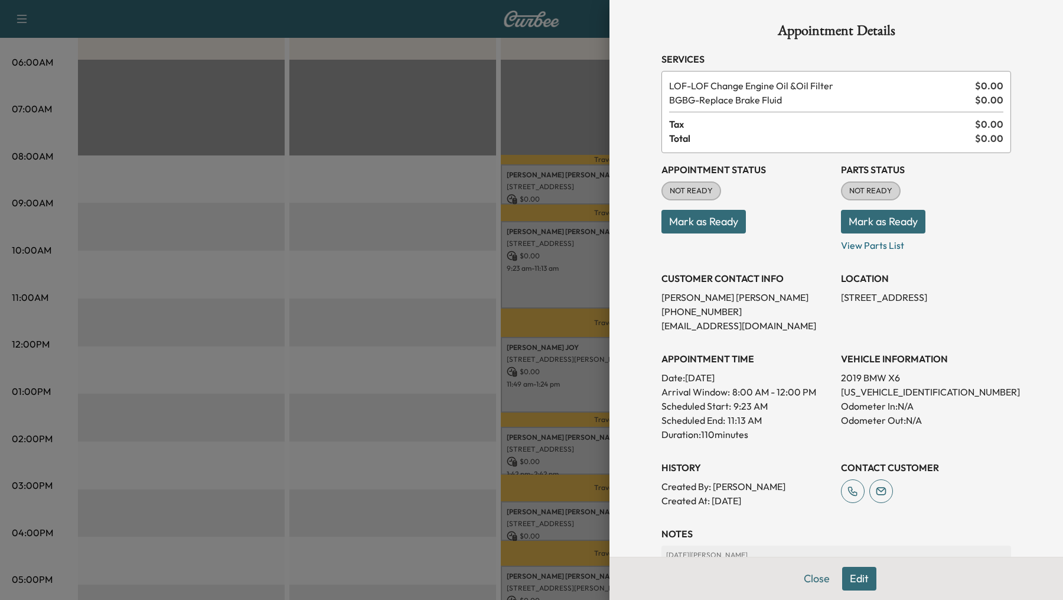
click at [563, 365] on div at bounding box center [531, 300] width 1063 height 600
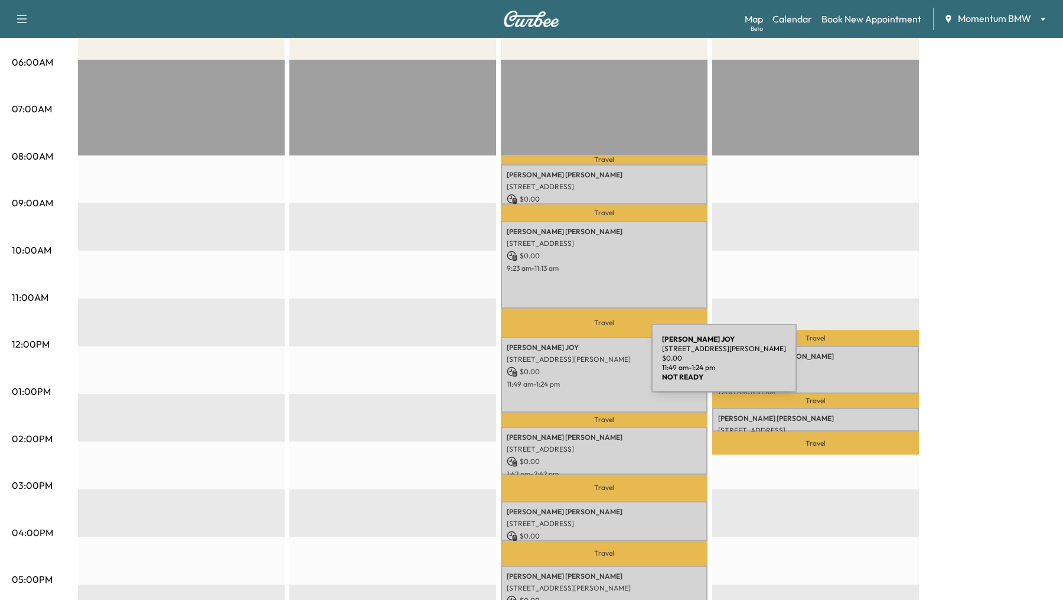
click at [563, 366] on p "$ 0.00" at bounding box center [604, 371] width 195 height 11
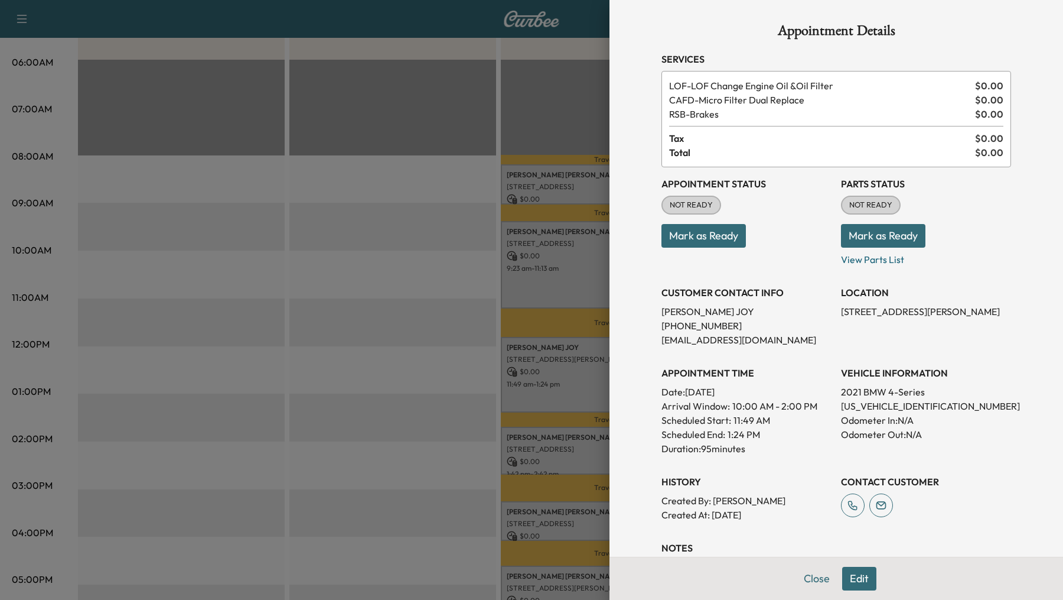
click at [556, 445] on div at bounding box center [531, 300] width 1063 height 600
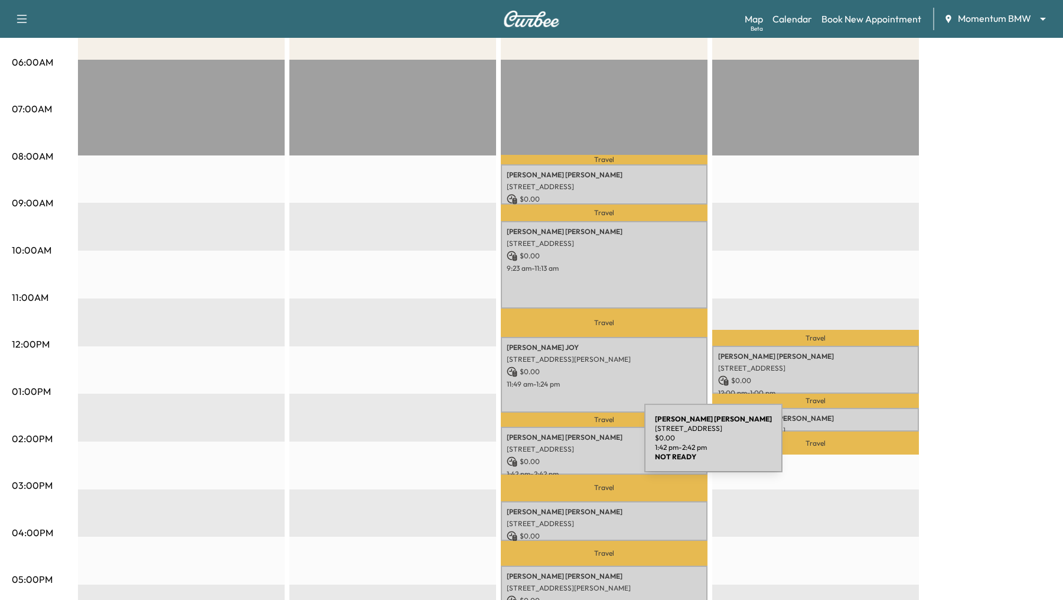
click at [556, 445] on p "[STREET_ADDRESS]" at bounding box center [604, 448] width 195 height 9
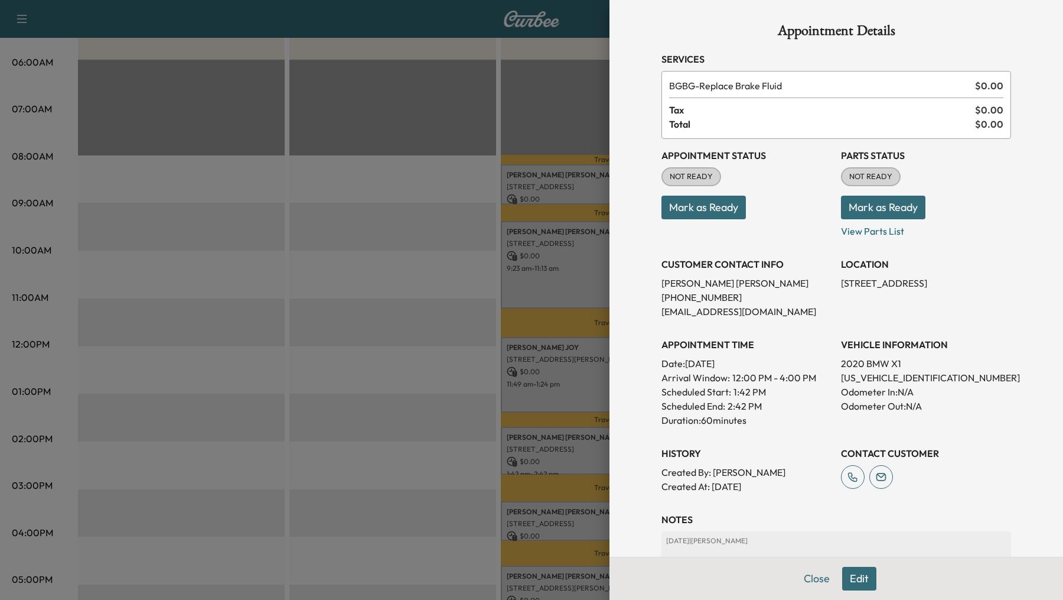
click at [556, 448] on div at bounding box center [531, 300] width 1063 height 600
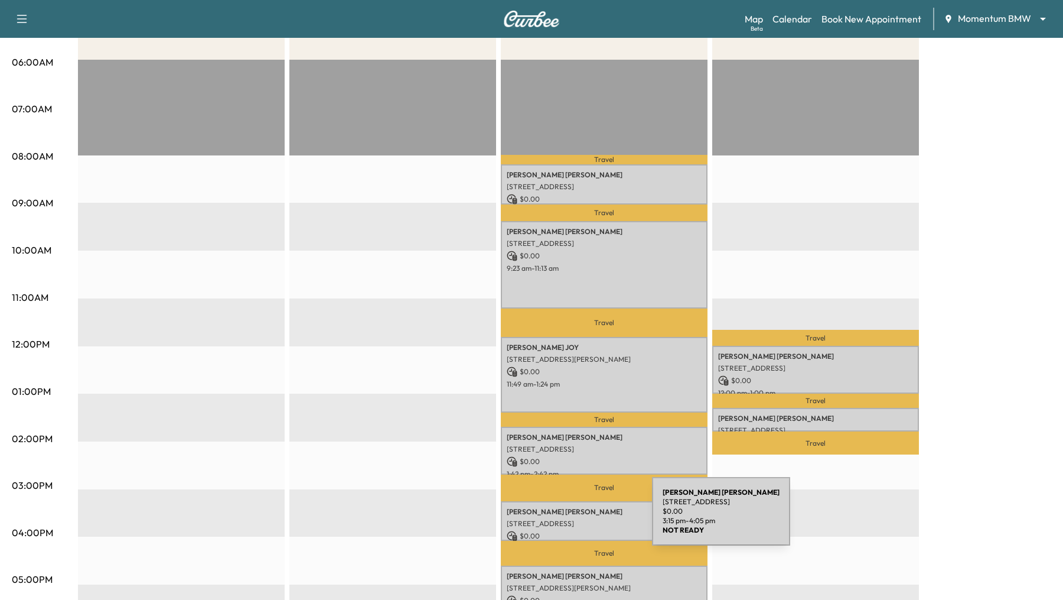
click at [564, 519] on p "[STREET_ADDRESS]" at bounding box center [604, 523] width 195 height 9
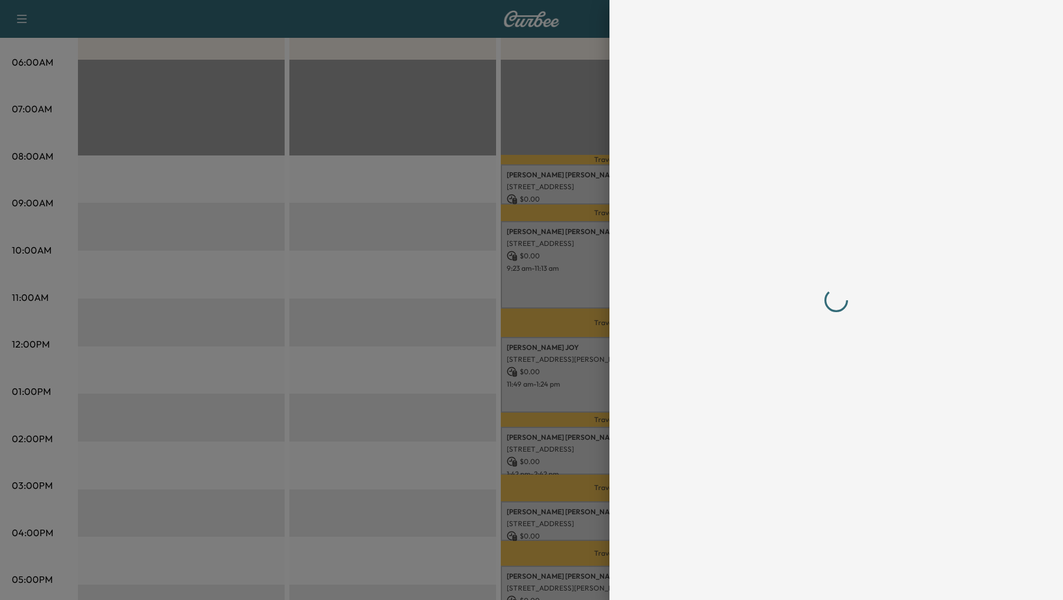
click at [564, 519] on div at bounding box center [531, 300] width 1063 height 600
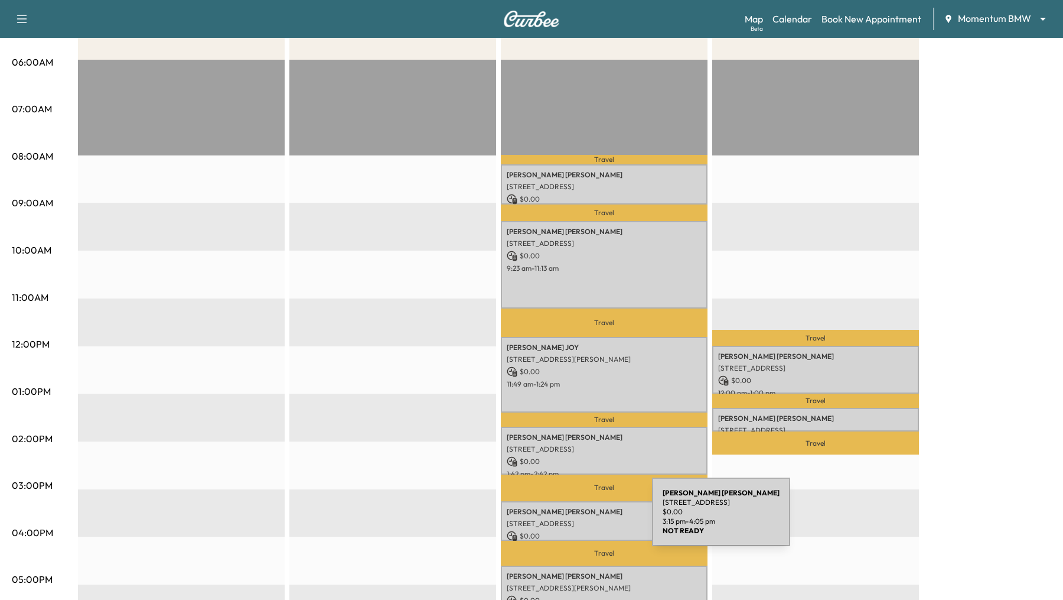
click at [564, 519] on p "[STREET_ADDRESS]" at bounding box center [604, 523] width 195 height 9
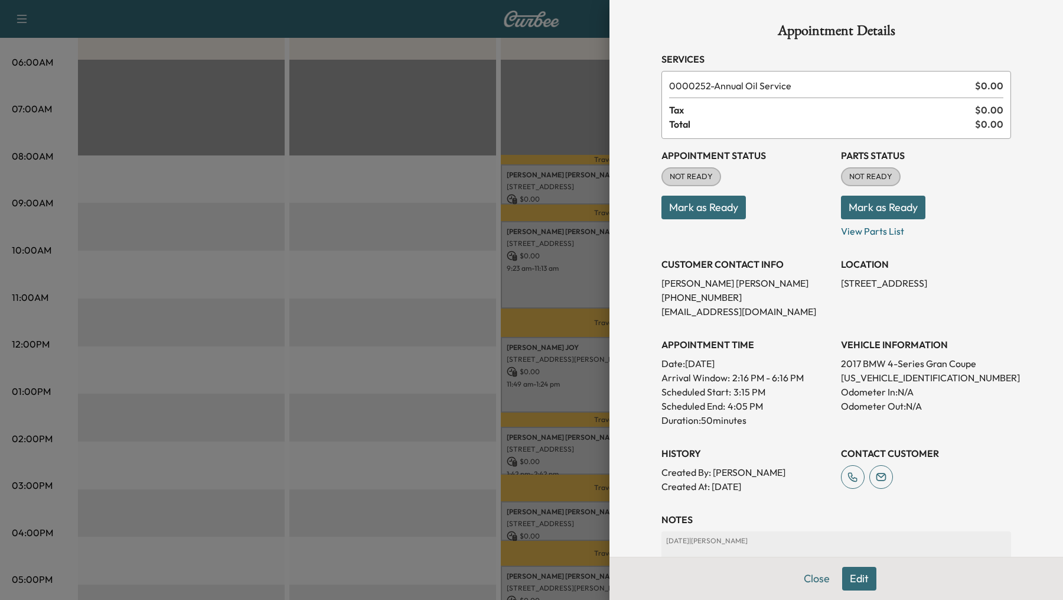
click at [564, 519] on div at bounding box center [531, 300] width 1063 height 600
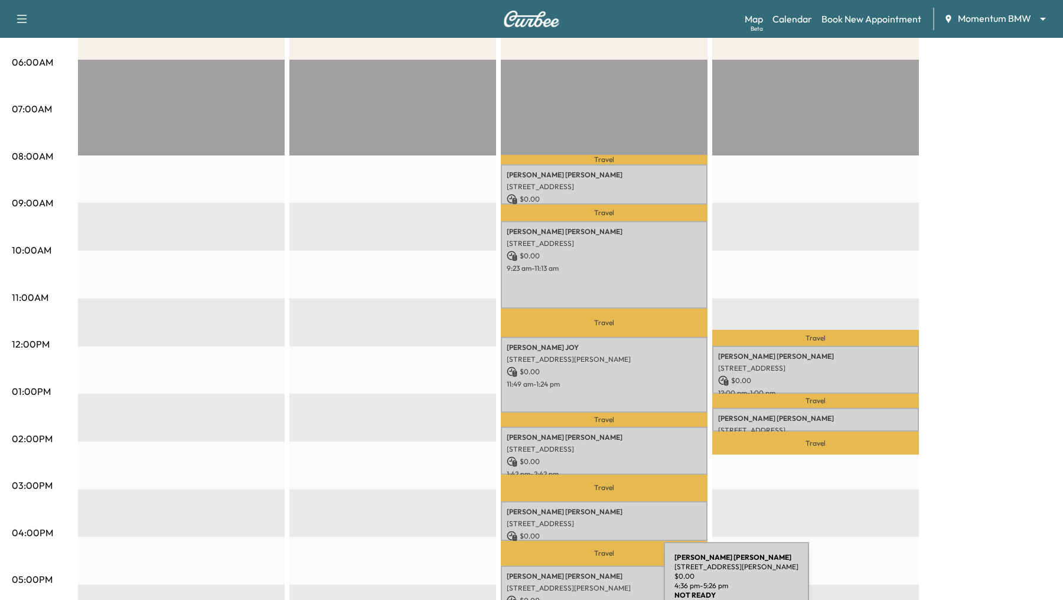
click at [575, 583] on p "[STREET_ADDRESS][PERSON_NAME]" at bounding box center [604, 587] width 195 height 9
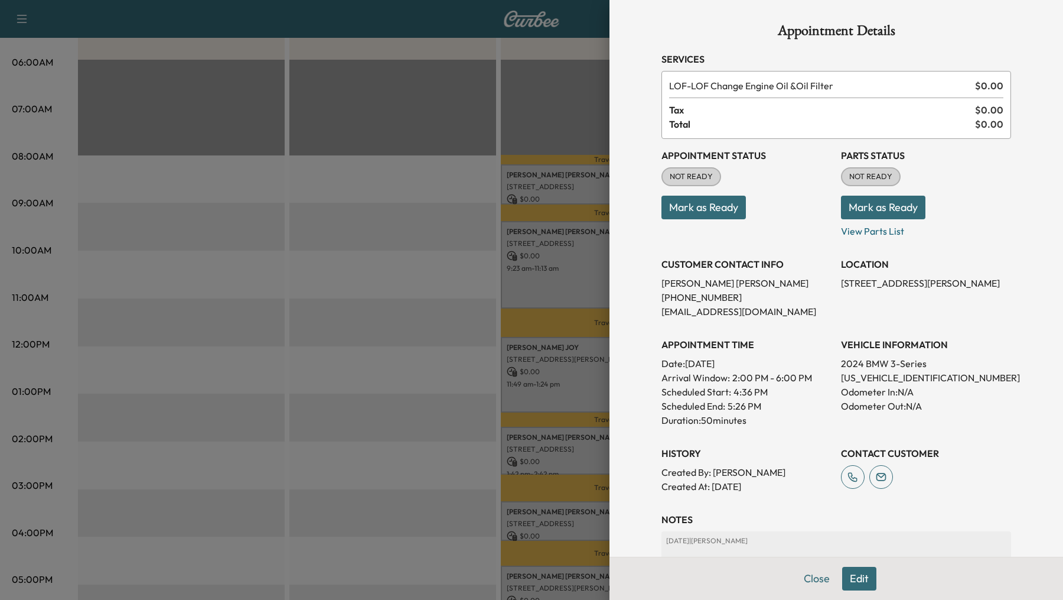
click at [395, 471] on div at bounding box center [531, 300] width 1063 height 600
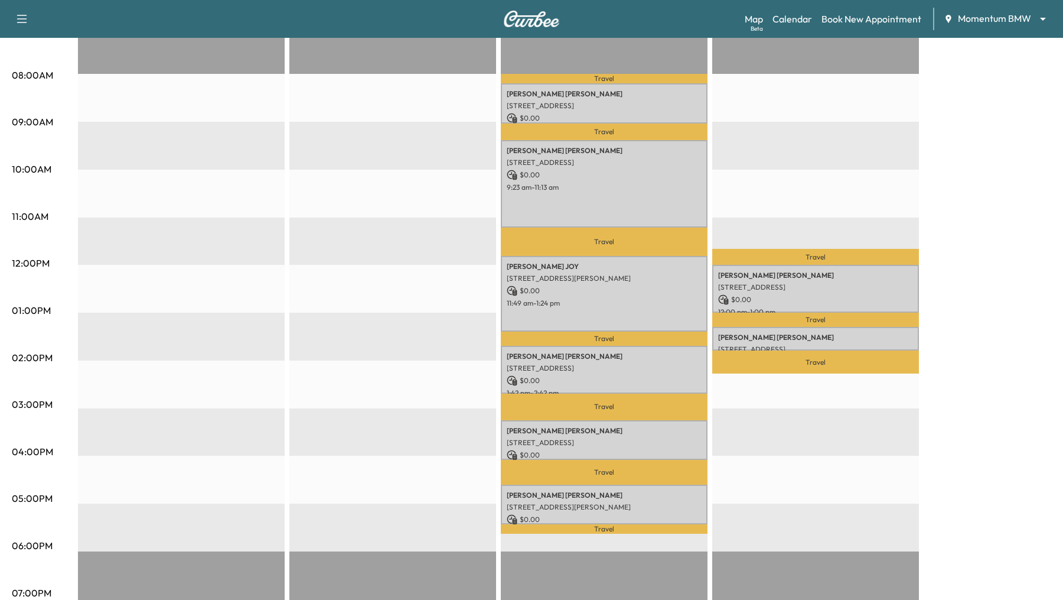
scroll to position [324, 0]
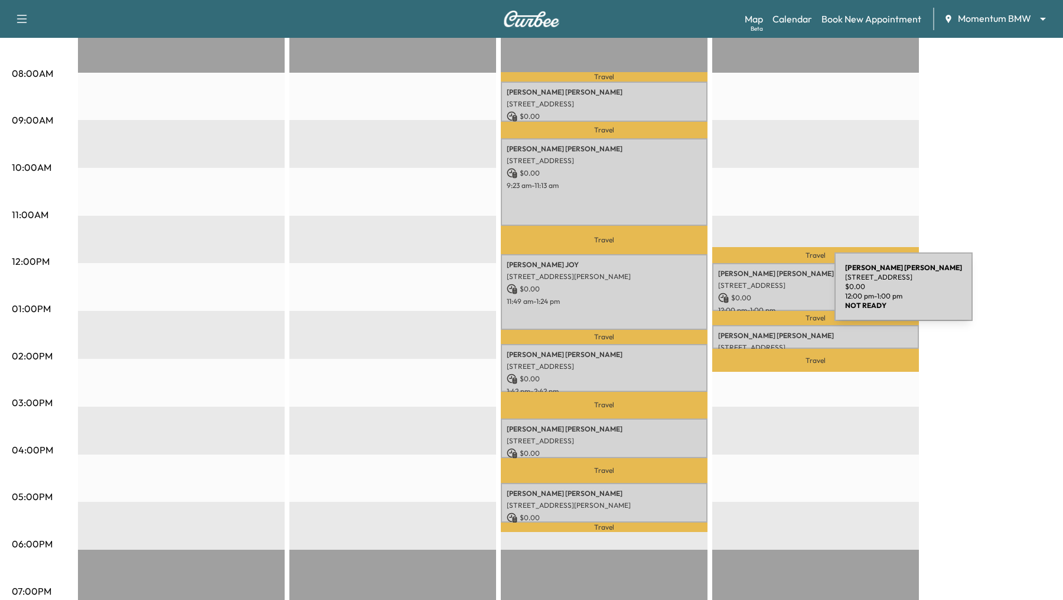
click at [746, 294] on p "$ 0.00" at bounding box center [815, 297] width 195 height 11
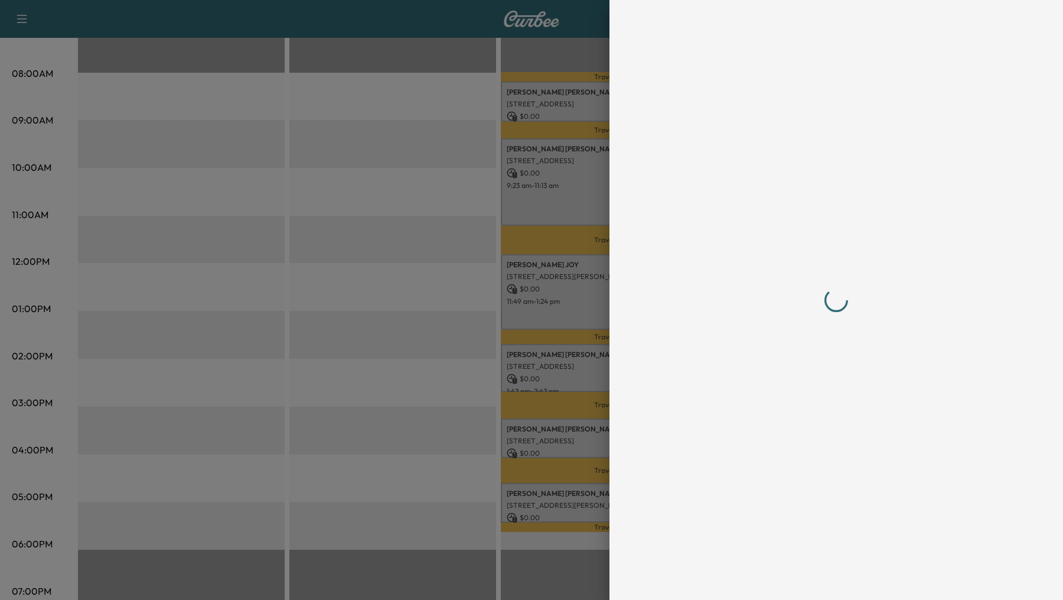
click at [746, 294] on div at bounding box center [837, 300] width 350 height 552
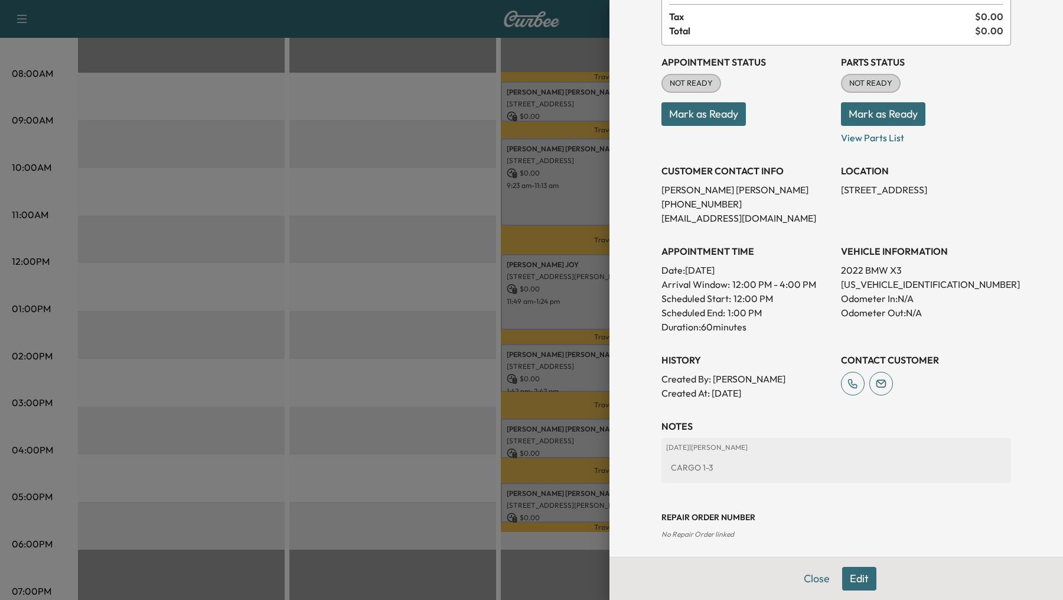
scroll to position [95, 0]
click at [322, 301] on div at bounding box center [531, 300] width 1063 height 600
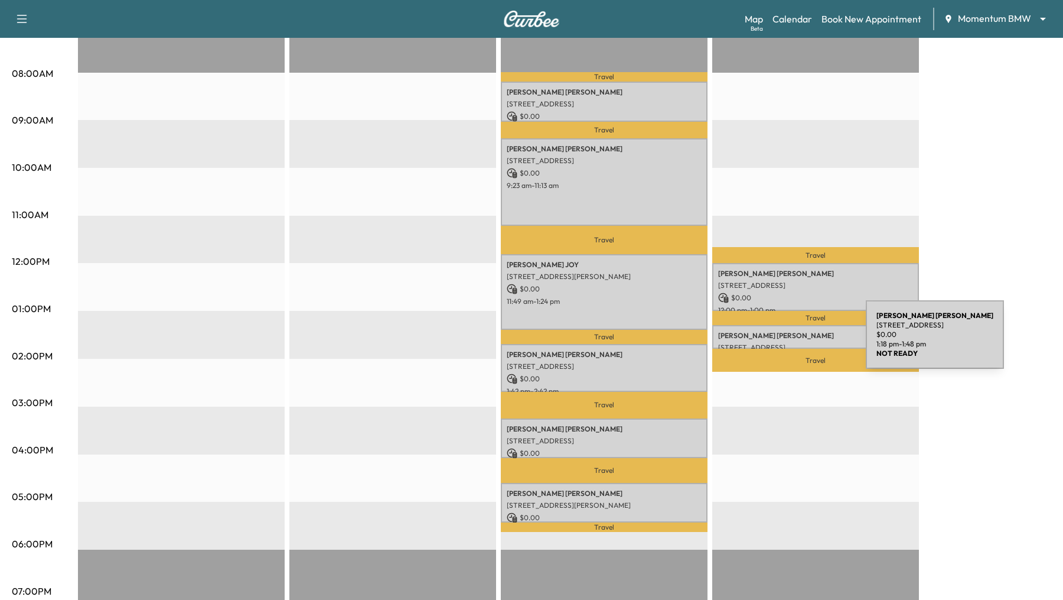
click at [777, 343] on p "[STREET_ADDRESS]" at bounding box center [815, 347] width 195 height 9
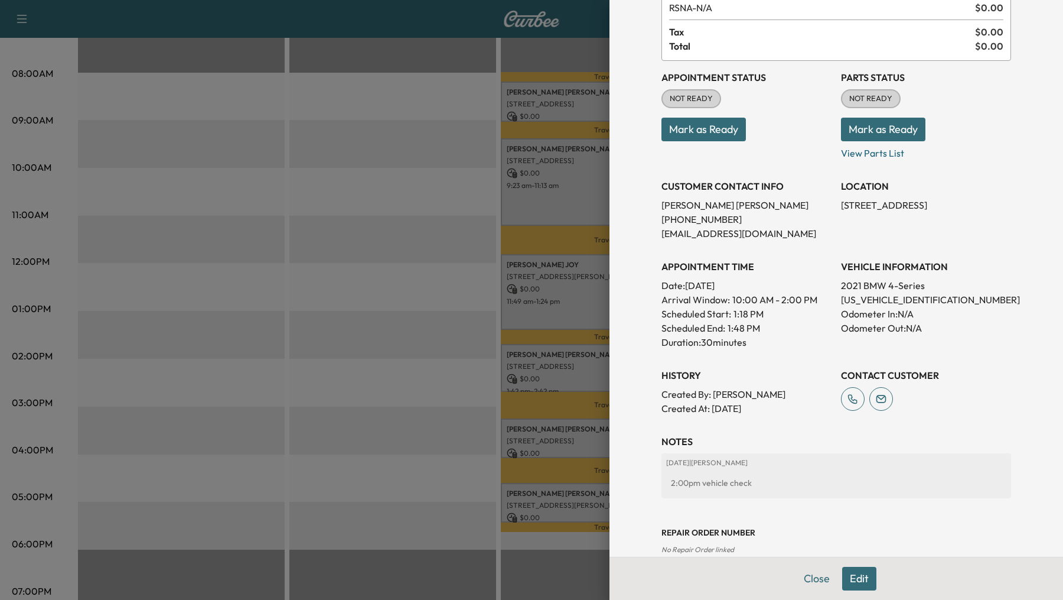
scroll to position [79, 0]
click at [827, 580] on button "Close" at bounding box center [816, 579] width 41 height 24
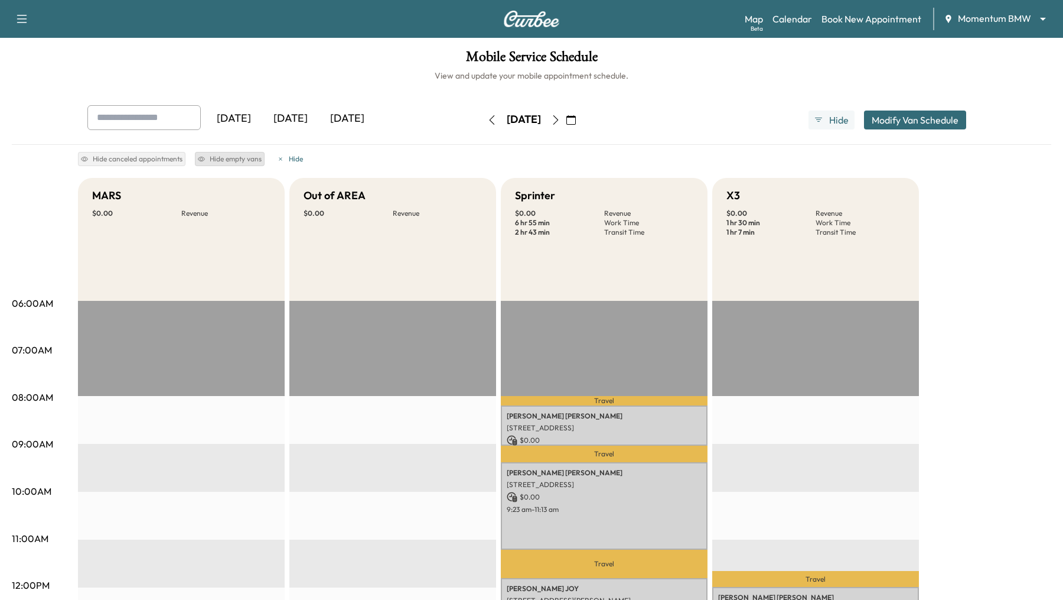
scroll to position [1, 0]
click at [576, 116] on icon "button" at bounding box center [571, 119] width 9 height 9
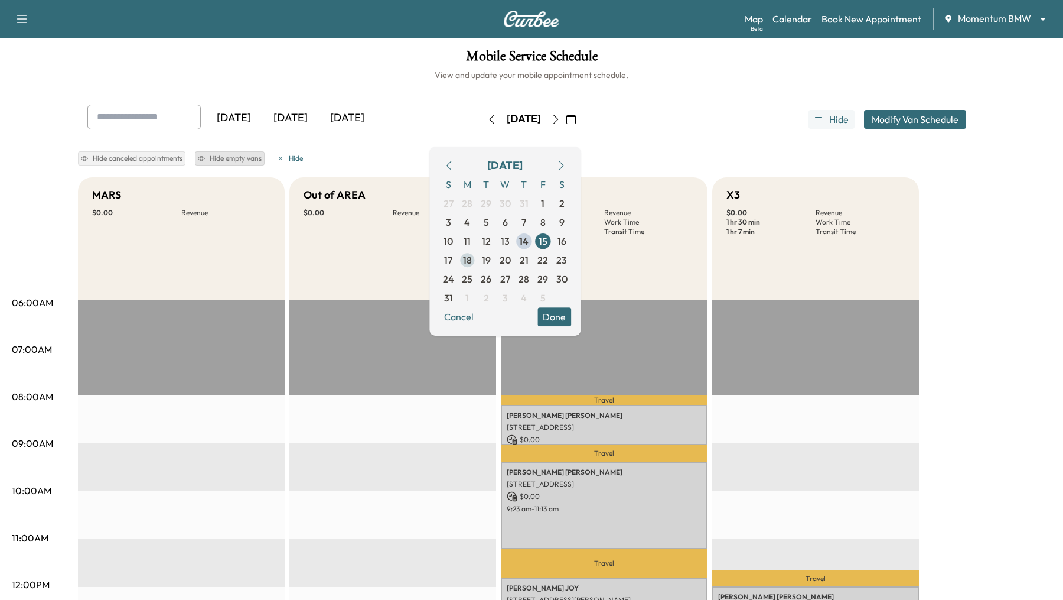
click at [472, 258] on span "18" at bounding box center [467, 260] width 9 height 14
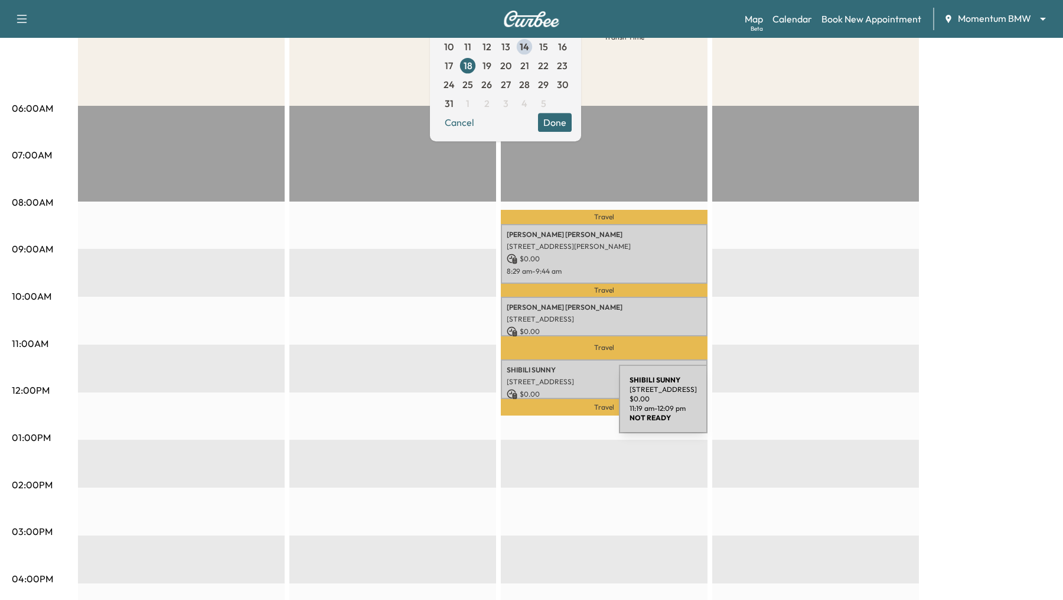
scroll to position [199, 0]
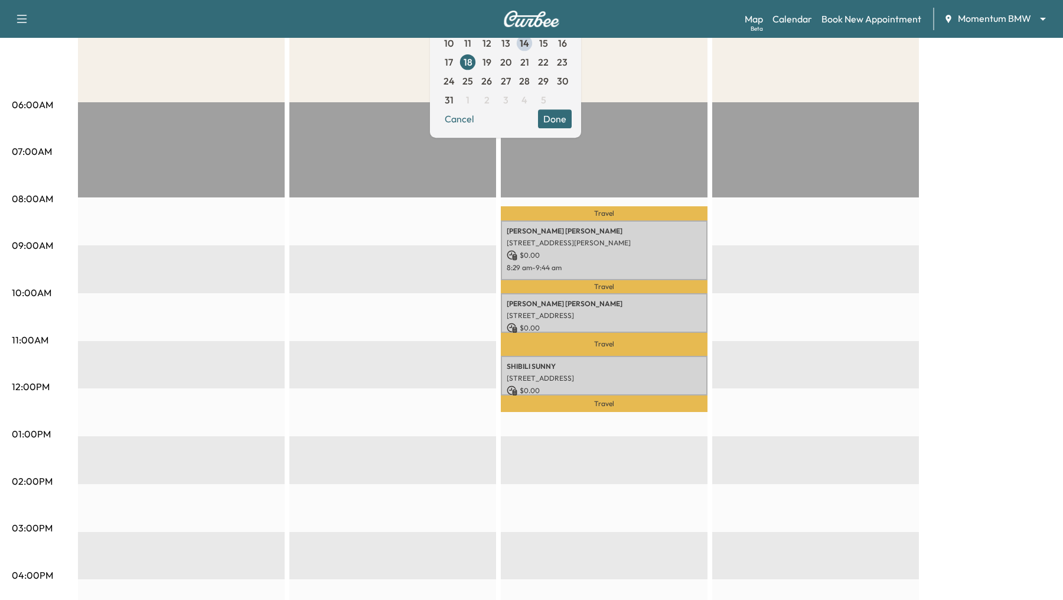
click at [572, 125] on button "Done" at bounding box center [555, 118] width 34 height 19
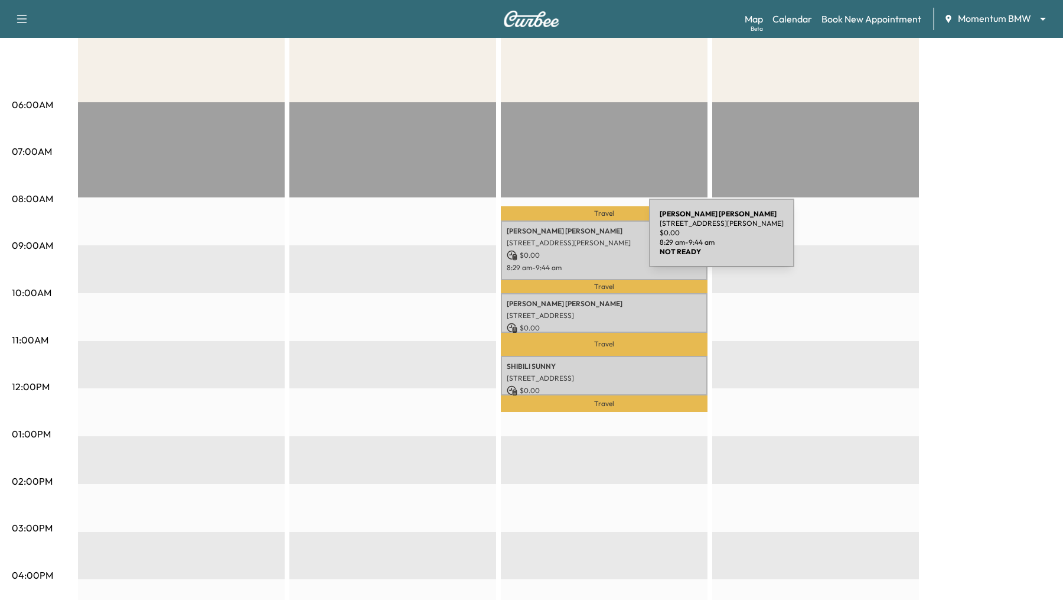
click at [557, 253] on p "$ 0.00" at bounding box center [604, 255] width 195 height 11
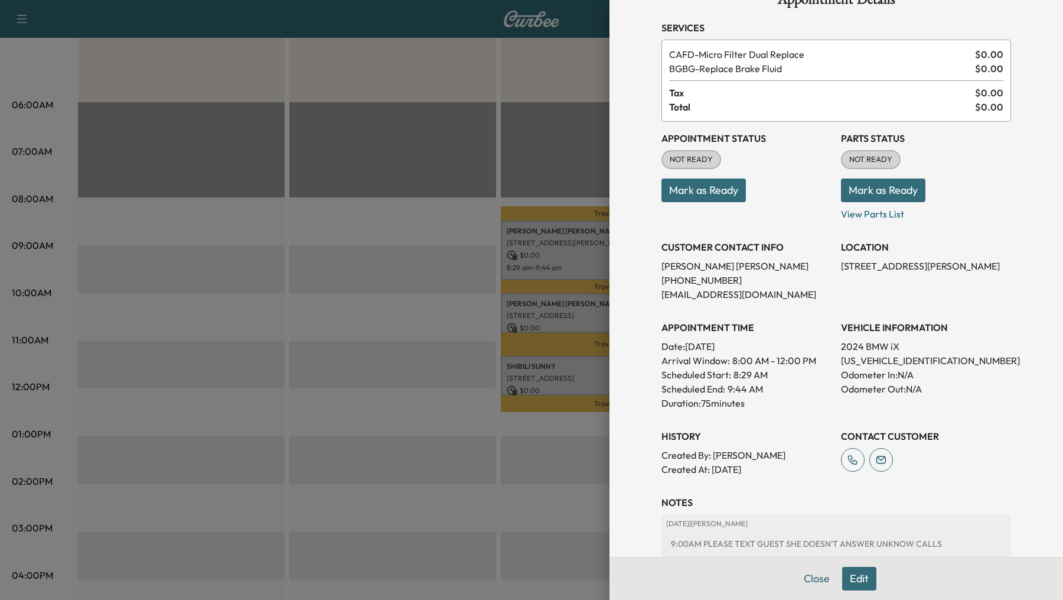
scroll to position [31, 0]
click at [551, 252] on div at bounding box center [531, 300] width 1063 height 600
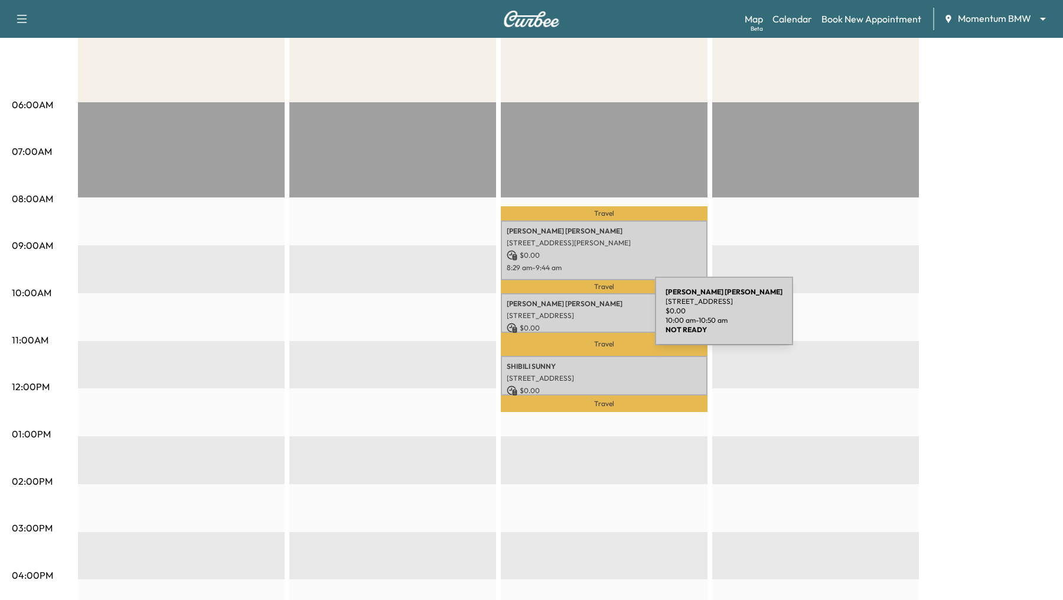
click at [567, 318] on p "[STREET_ADDRESS]" at bounding box center [604, 315] width 195 height 9
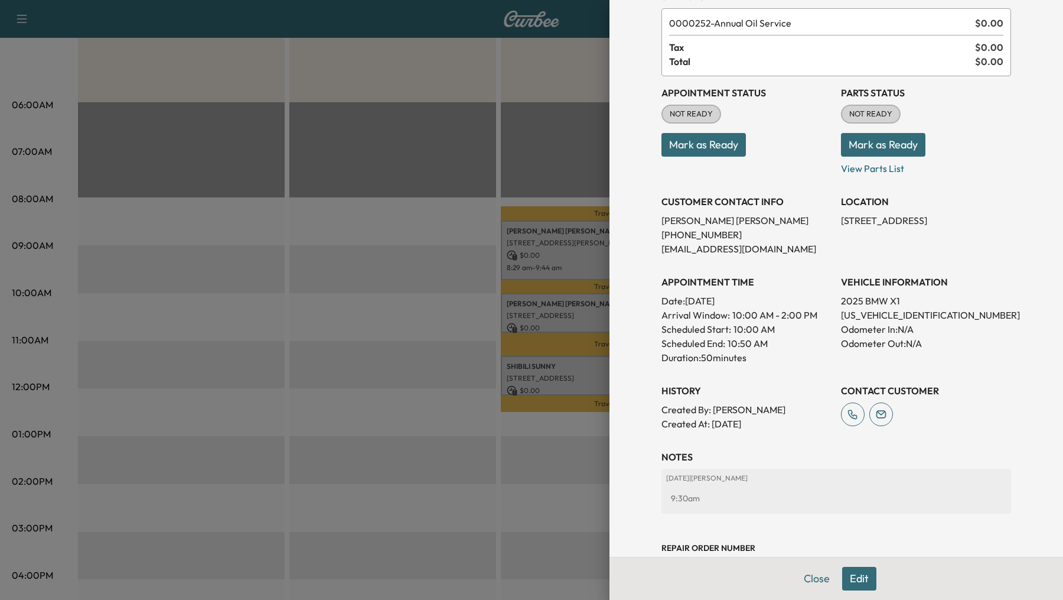
scroll to position [66, 0]
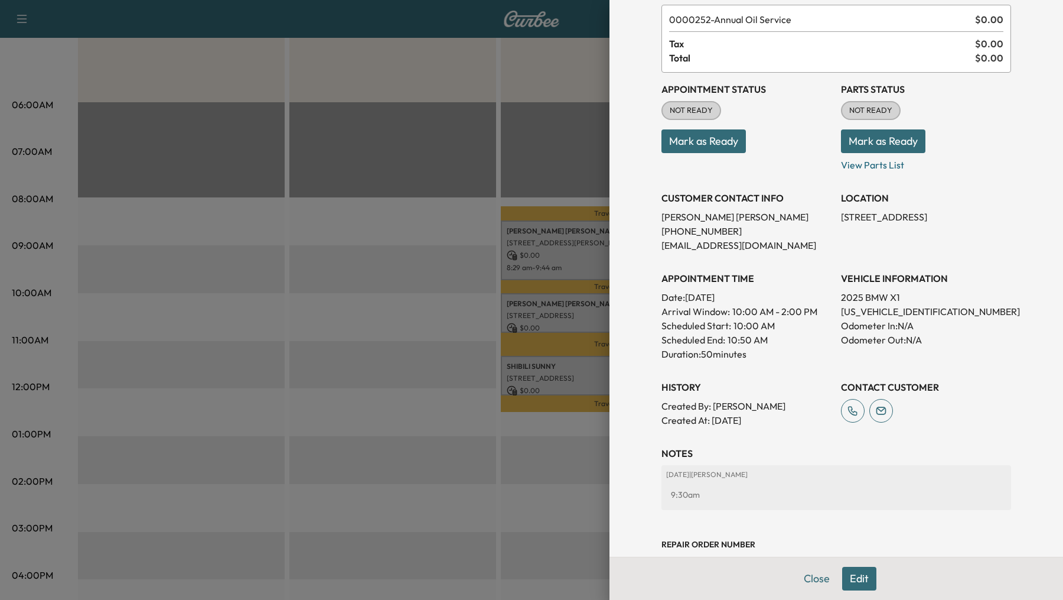
click at [577, 378] on div at bounding box center [531, 300] width 1063 height 600
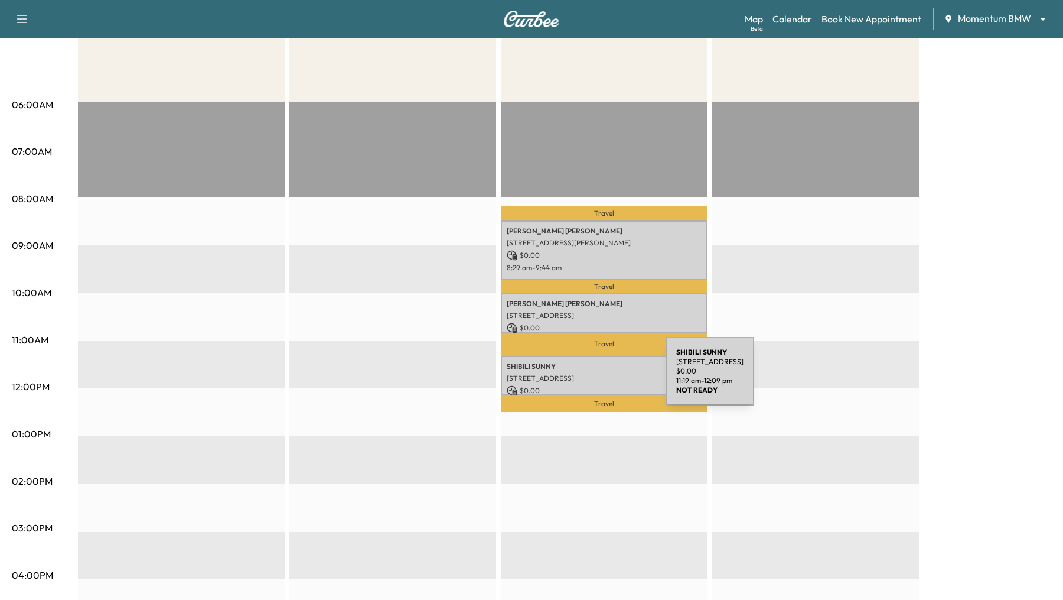
click at [577, 378] on p "[STREET_ADDRESS]" at bounding box center [604, 377] width 195 height 9
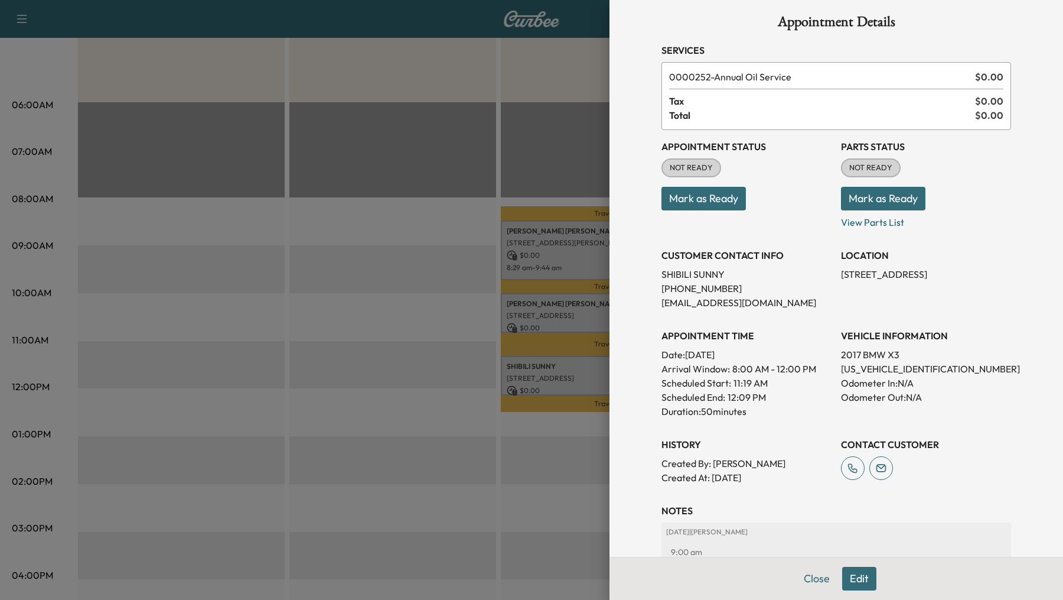
scroll to position [4, 0]
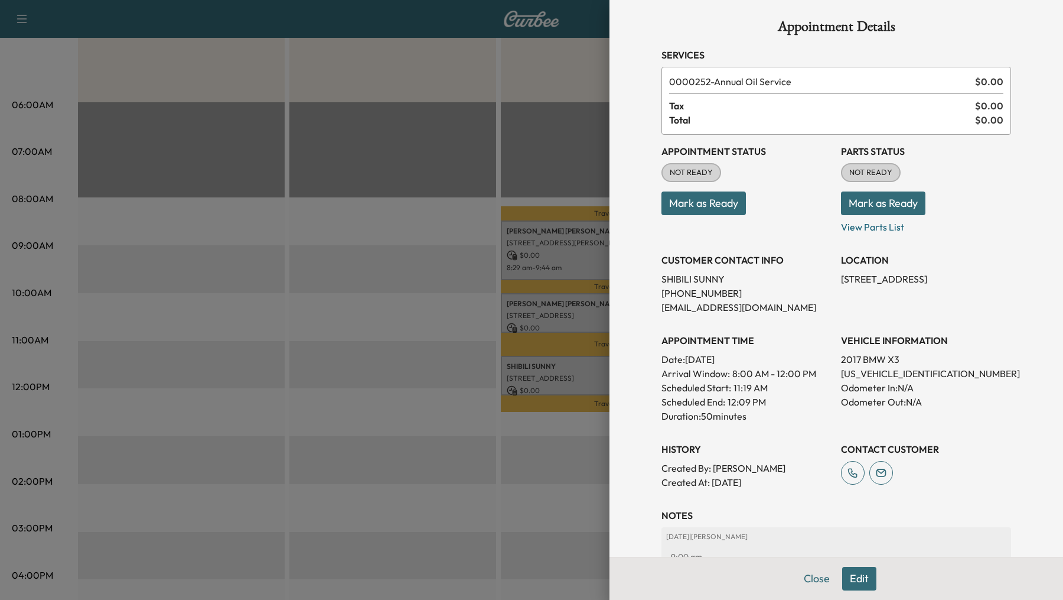
click at [532, 240] on div at bounding box center [531, 300] width 1063 height 600
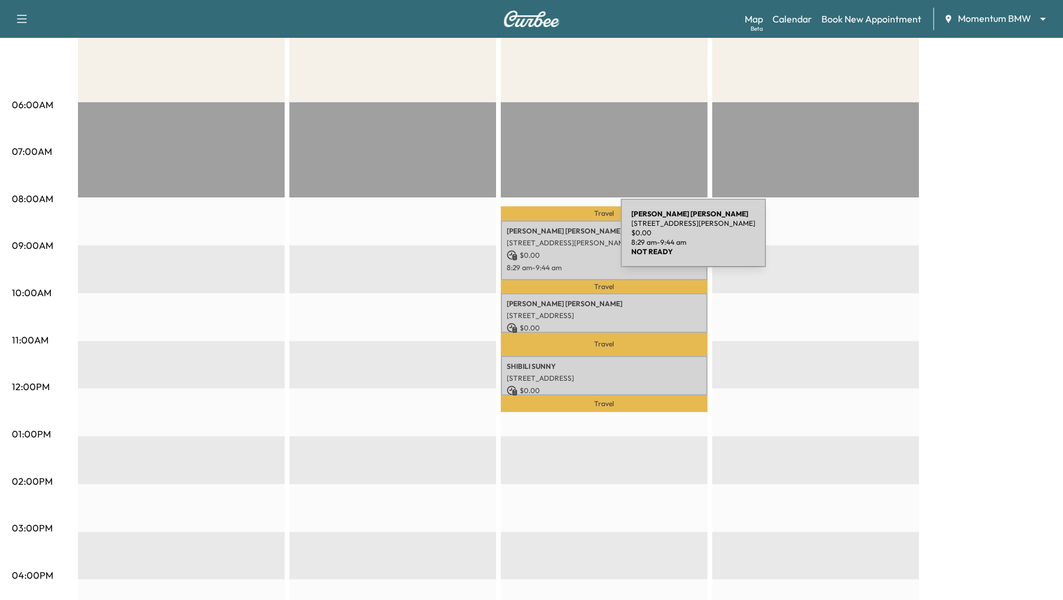
click at [532, 240] on p "[STREET_ADDRESS][PERSON_NAME]" at bounding box center [604, 242] width 195 height 9
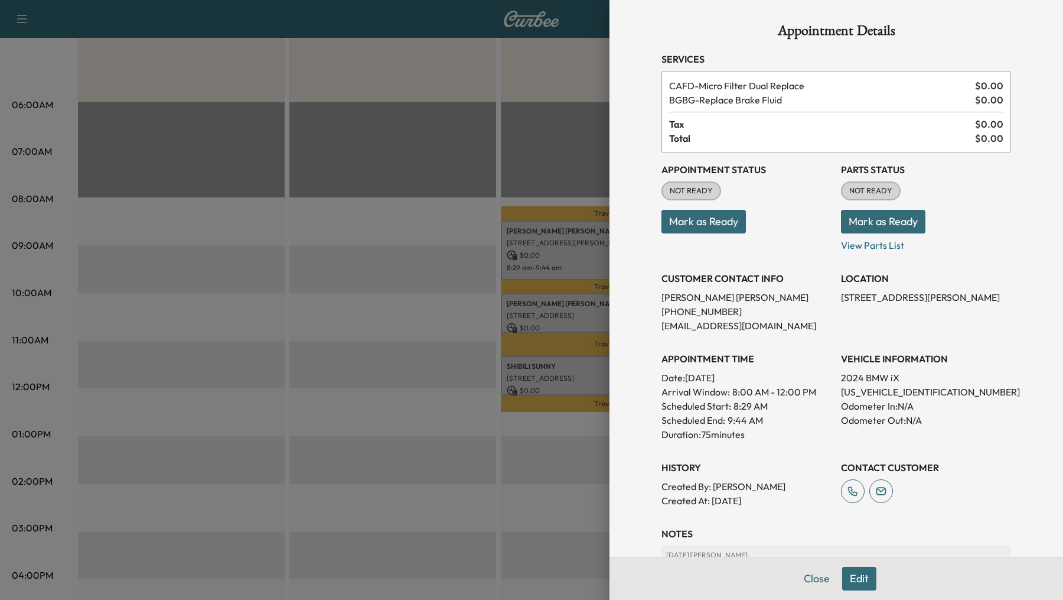
click at [402, 279] on div at bounding box center [531, 300] width 1063 height 600
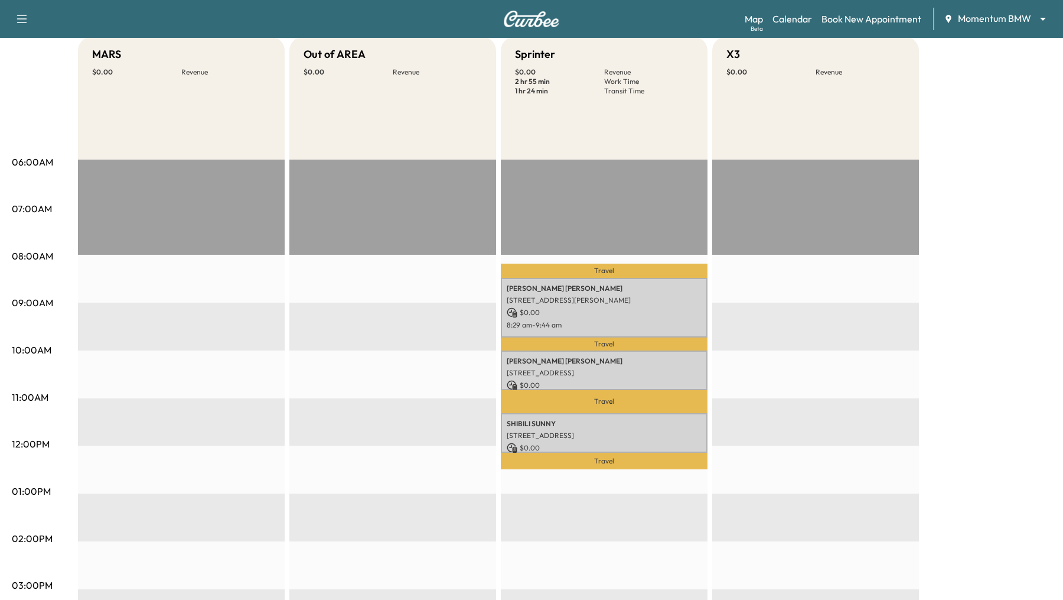
scroll to position [144, 0]
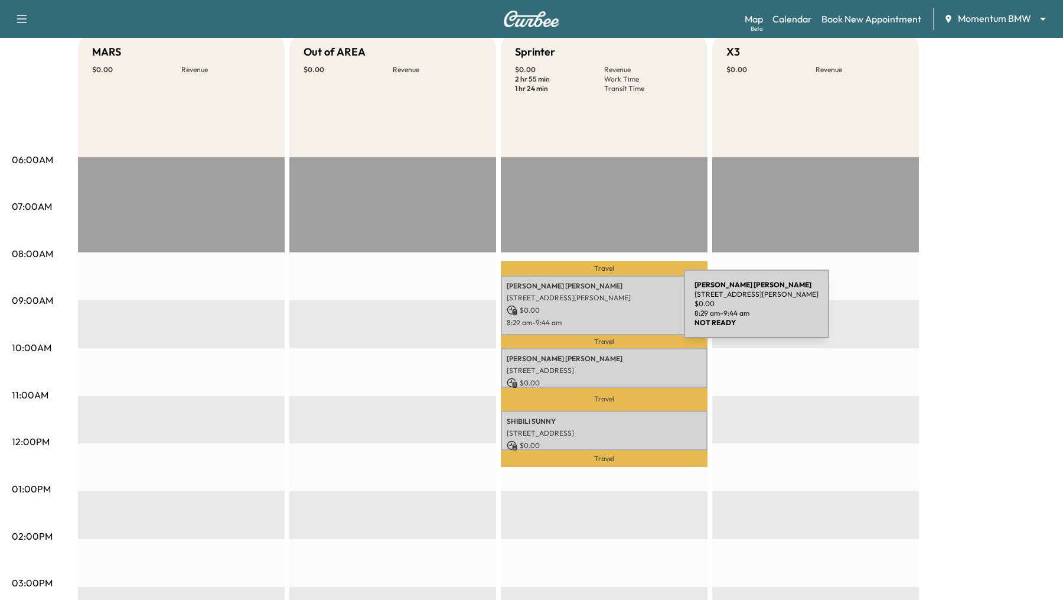
click at [596, 311] on p "$ 0.00" at bounding box center [604, 310] width 195 height 11
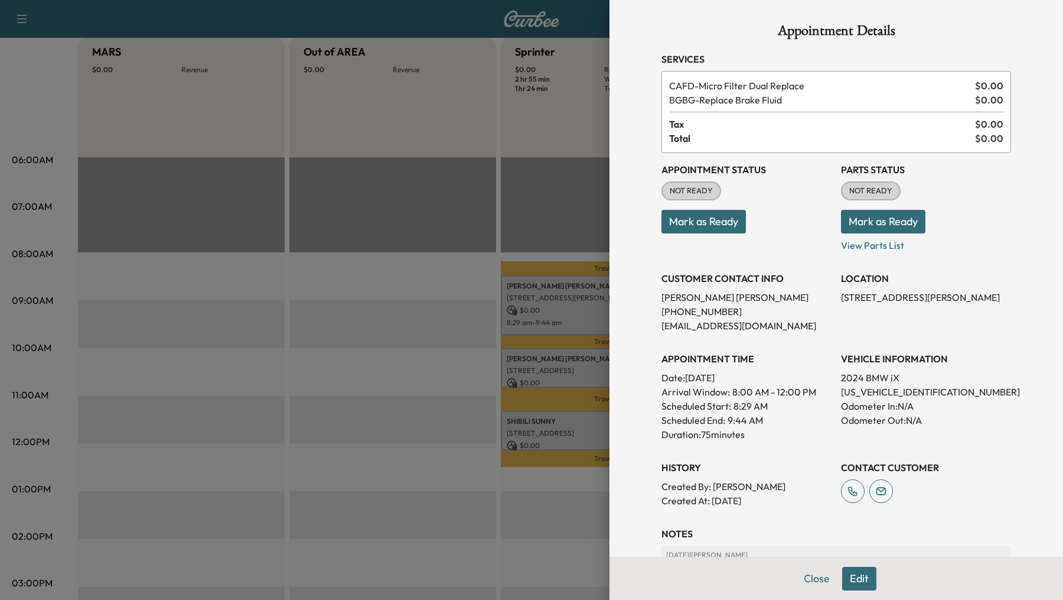
click at [367, 321] on div at bounding box center [531, 300] width 1063 height 600
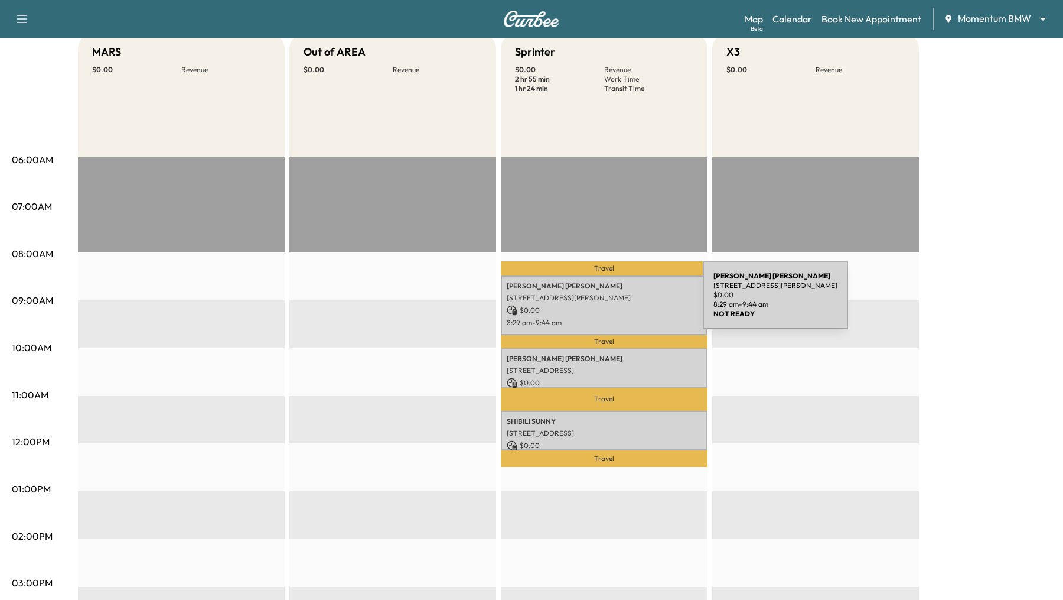
click at [613, 302] on div "JOLYNE THOMPSON 8413 Winningham Ln, Houston, TX 77055, USA $ 0.00 8:29 am - 9:4…" at bounding box center [604, 305] width 207 height 60
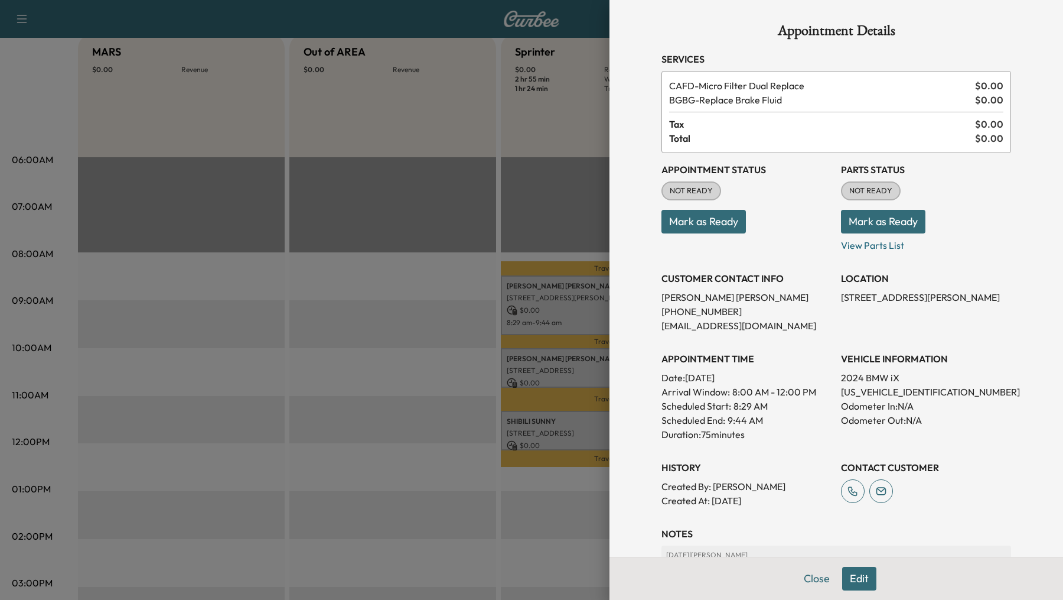
click at [418, 313] on div at bounding box center [531, 300] width 1063 height 600
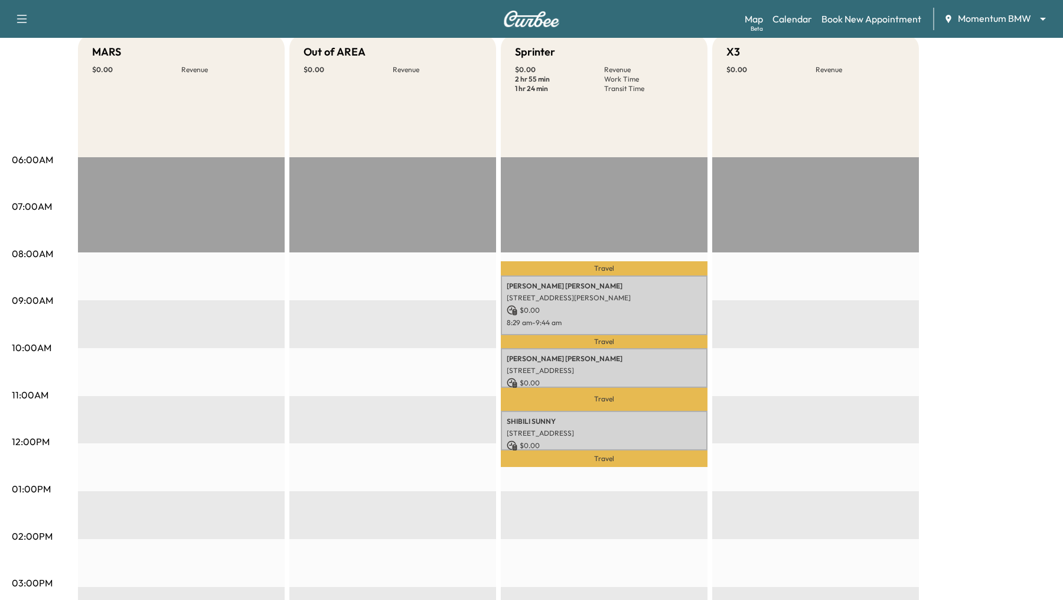
click at [1024, 150] on div "MARS $ 0.00 Revenue EST Start Out of AREA $ 0.00 Revenue EST Start Sprinter $ 0…" at bounding box center [565, 477] width 974 height 886
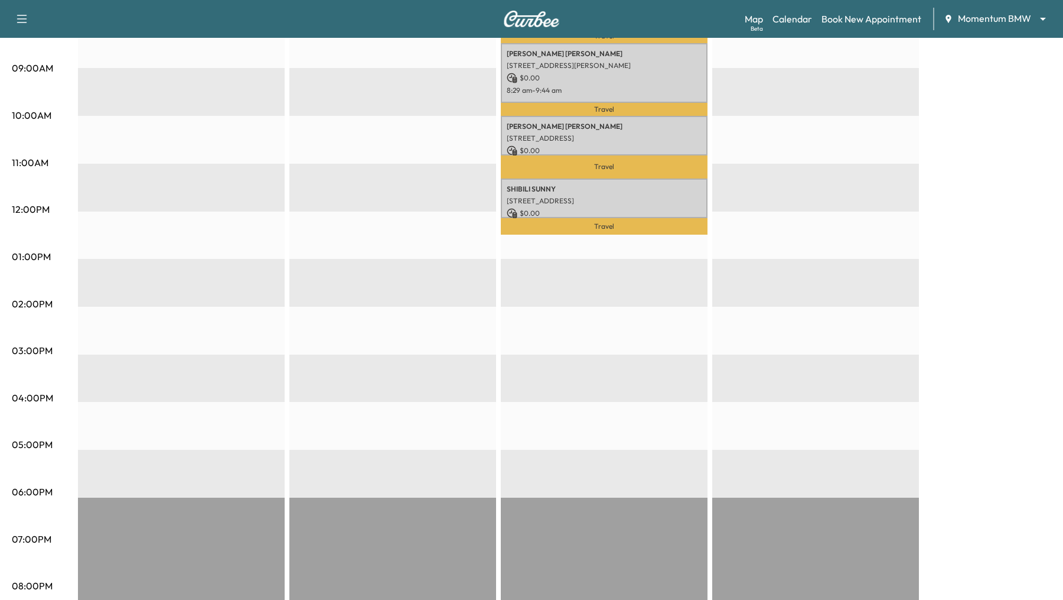
scroll to position [382, 0]
